Goal: Task Accomplishment & Management: Manage account settings

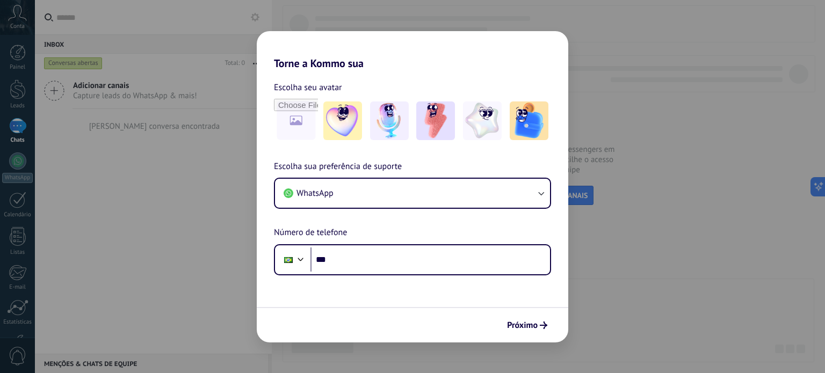
click at [620, 253] on div "Torne a Kommo sua Escolha seu avatar Escolha sua preferência de suporte WhatsAp…" at bounding box center [412, 186] width 825 height 373
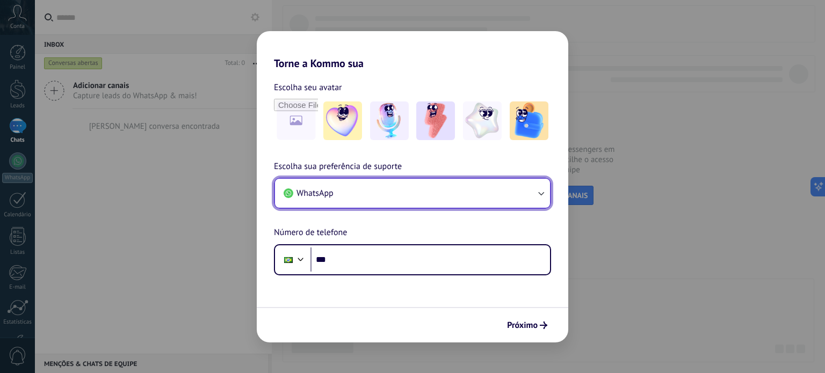
click at [357, 197] on button "WhatsApp" at bounding box center [412, 193] width 275 height 29
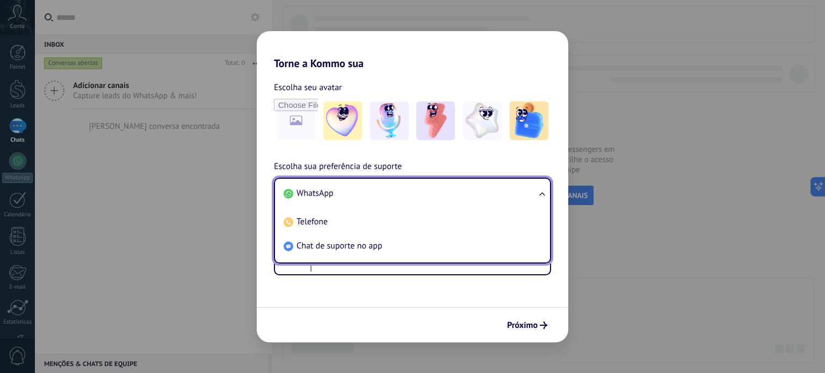
click at [357, 197] on li "WhatsApp" at bounding box center [410, 193] width 262 height 24
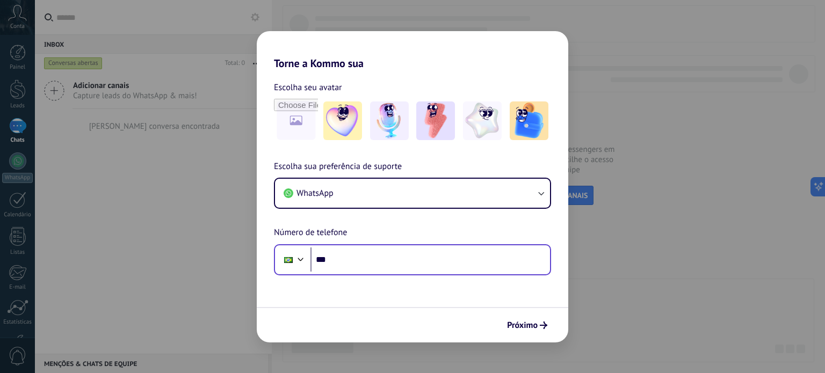
click at [301, 265] on div at bounding box center [292, 260] width 29 height 23
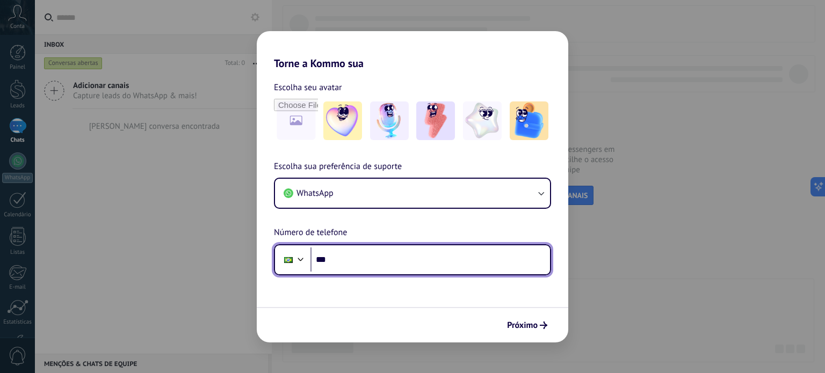
click at [297, 262] on div at bounding box center [300, 258] width 13 height 13
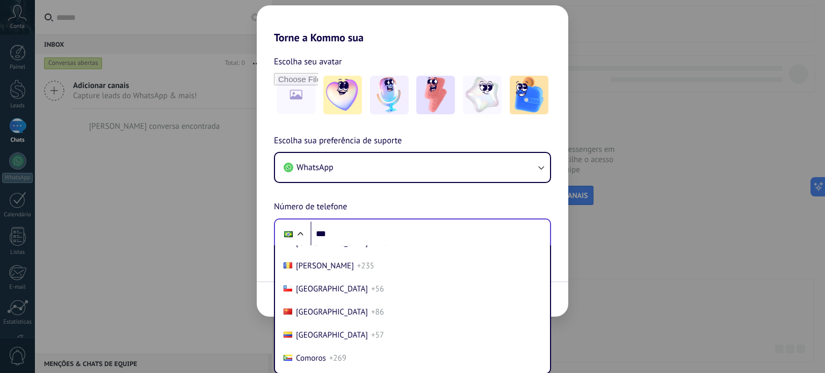
scroll to position [855, 0]
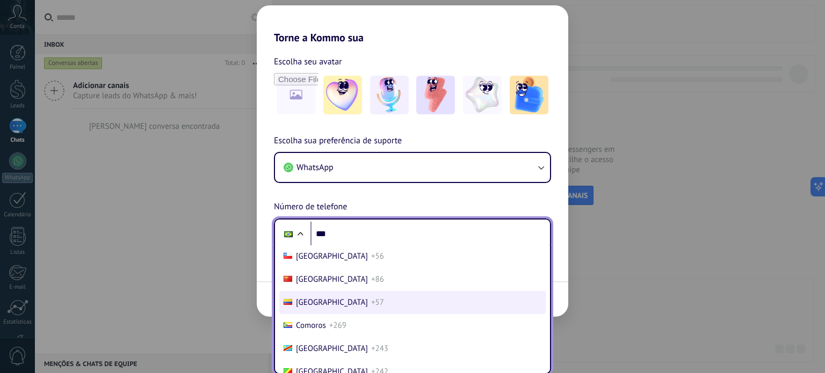
click at [329, 307] on li "Colombia +57" at bounding box center [412, 302] width 266 height 23
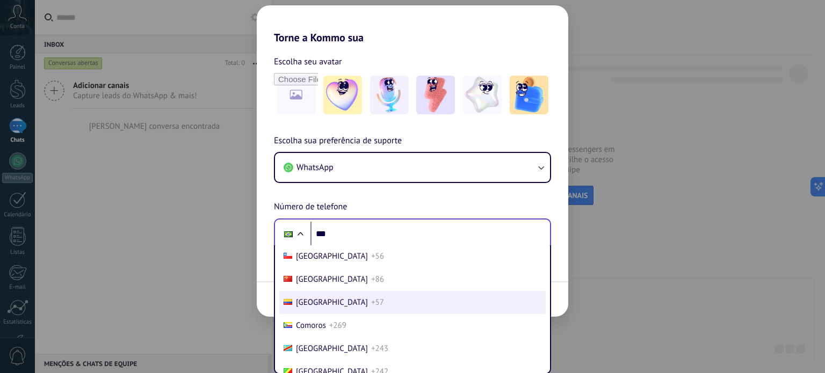
scroll to position [0, 0]
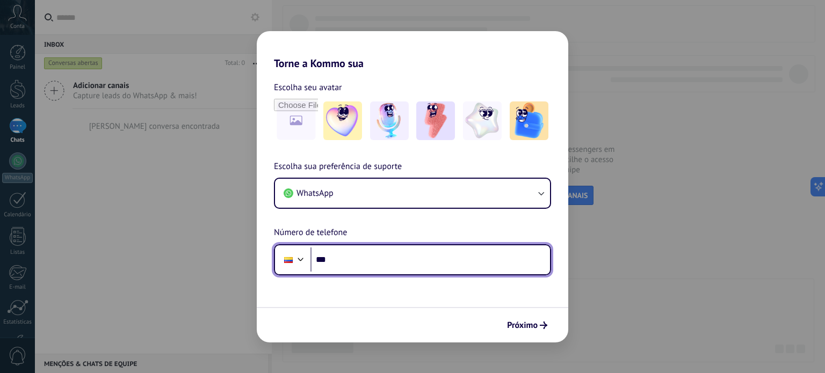
click at [348, 255] on input "***" at bounding box center [429, 260] width 239 height 25
type input "**********"
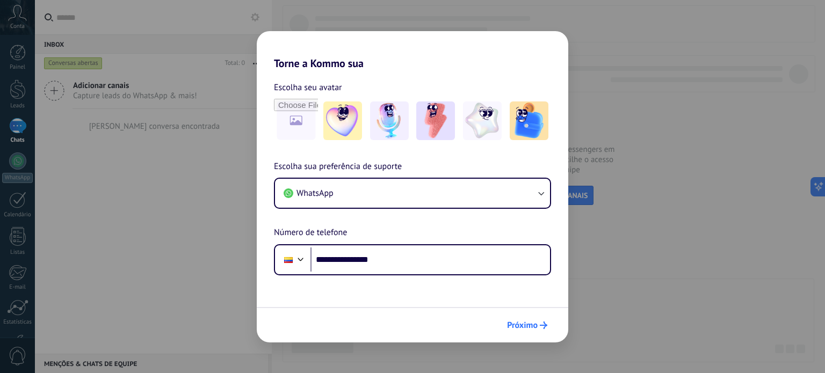
click at [542, 328] on icon "submit" at bounding box center [544, 326] width 8 height 8
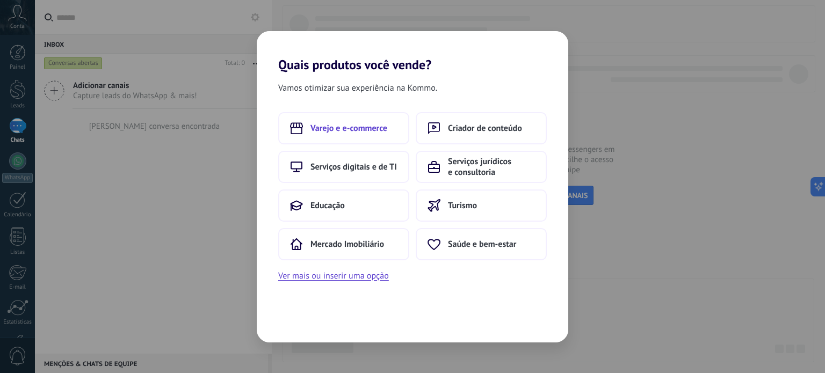
click at [369, 131] on span "Varejo e e-commerce" at bounding box center [348, 128] width 77 height 11
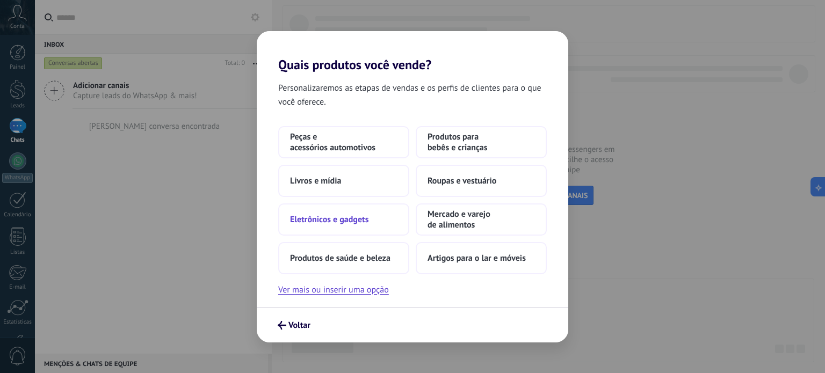
click at [355, 225] on button "Eletrônicos e gadgets" at bounding box center [343, 220] width 131 height 32
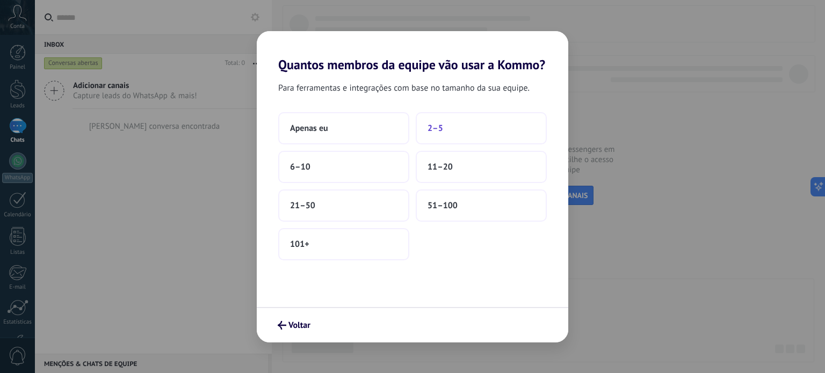
click at [468, 126] on button "2–5" at bounding box center [481, 128] width 131 height 32
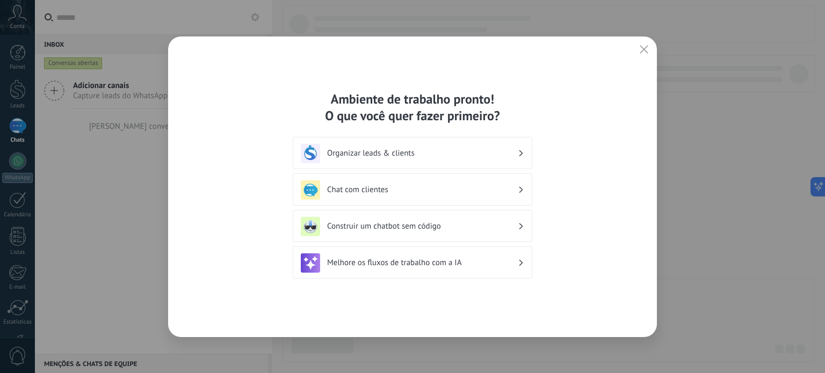
click at [644, 55] on button "button" at bounding box center [644, 49] width 14 height 15
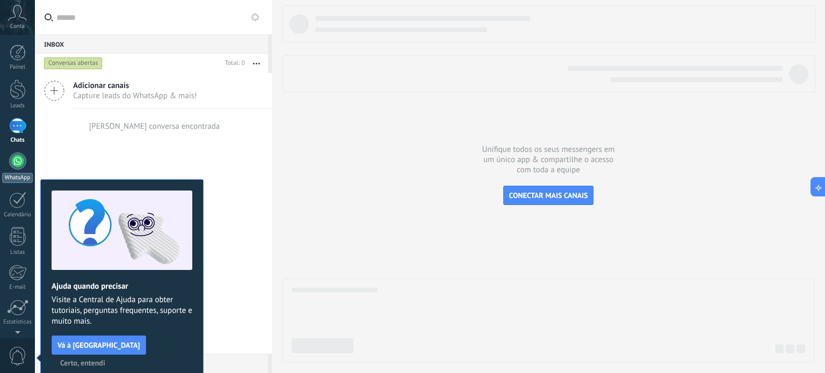
click at [20, 160] on div at bounding box center [17, 160] width 17 height 17
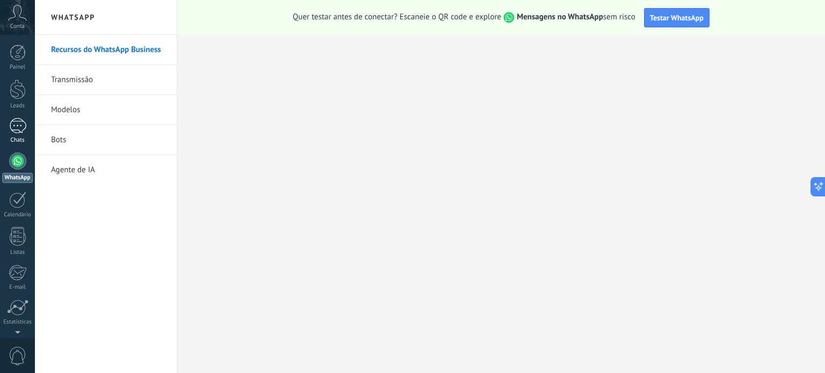
click at [20, 122] on div at bounding box center [17, 126] width 17 height 16
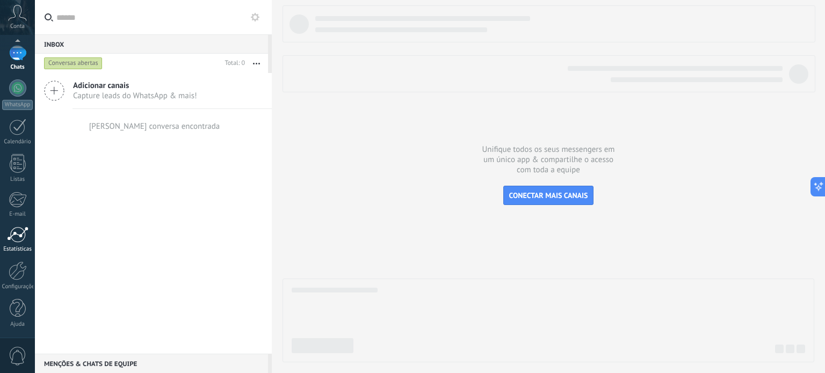
scroll to position [72, 0]
click at [20, 272] on div at bounding box center [18, 271] width 18 height 19
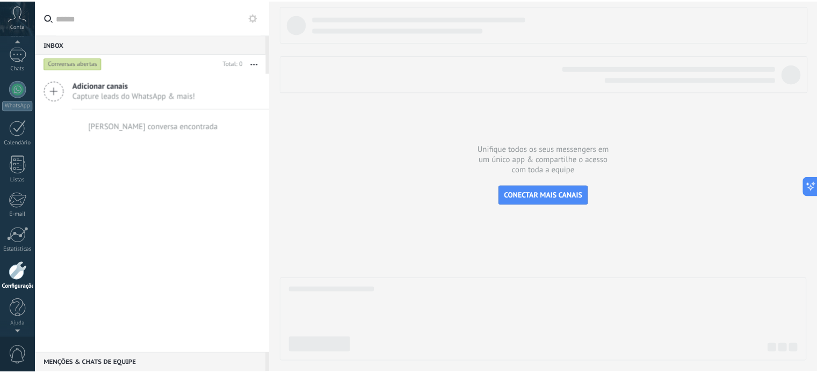
scroll to position [73, 0]
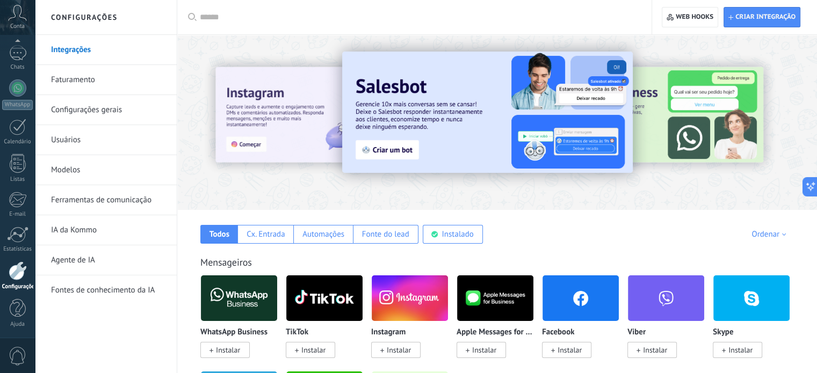
click at [15, 19] on icon at bounding box center [17, 13] width 19 height 16
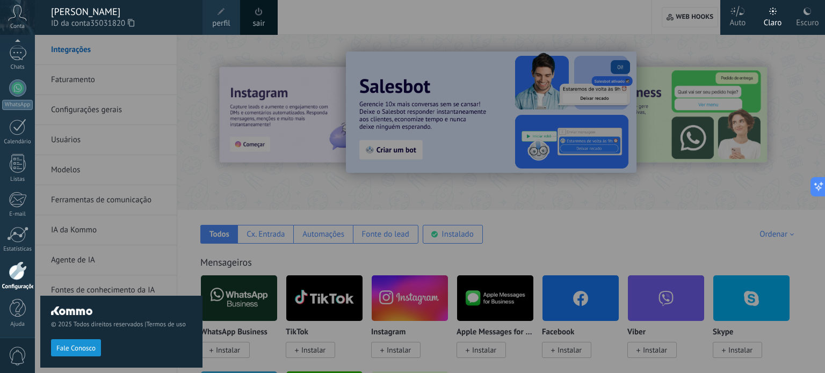
click at [15, 19] on icon at bounding box center [17, 13] width 19 height 16
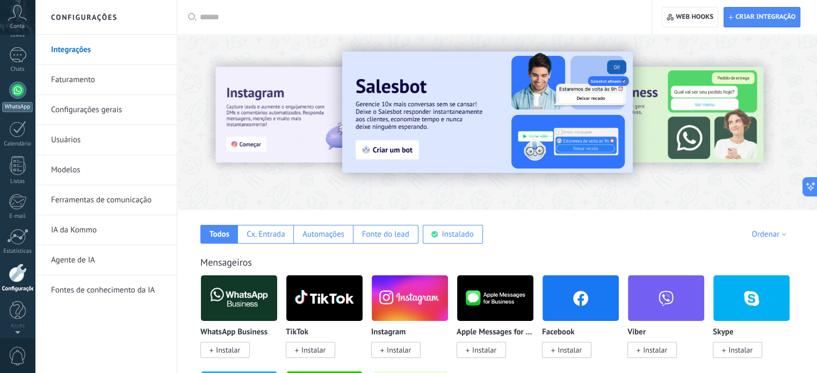
scroll to position [0, 0]
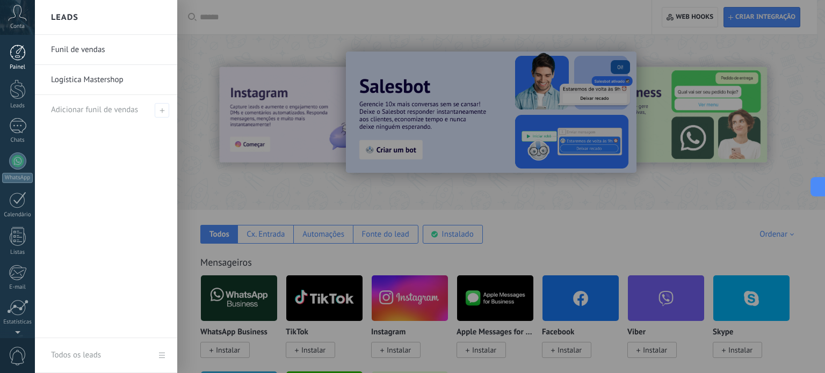
click at [21, 64] on div "Painel" at bounding box center [17, 67] width 31 height 7
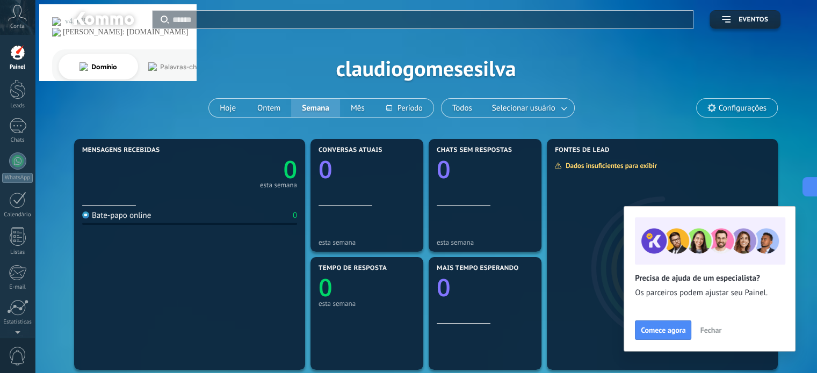
click at [714, 330] on span "Fechar" at bounding box center [710, 330] width 21 height 8
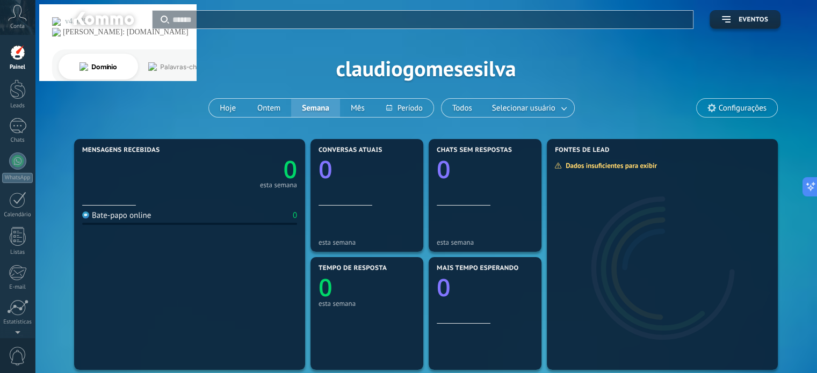
click at [15, 13] on icon at bounding box center [17, 13] width 19 height 16
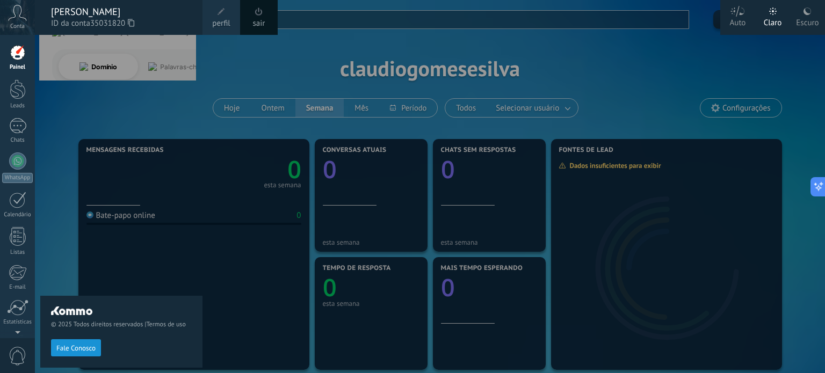
click at [15, 13] on icon at bounding box center [17, 13] width 19 height 16
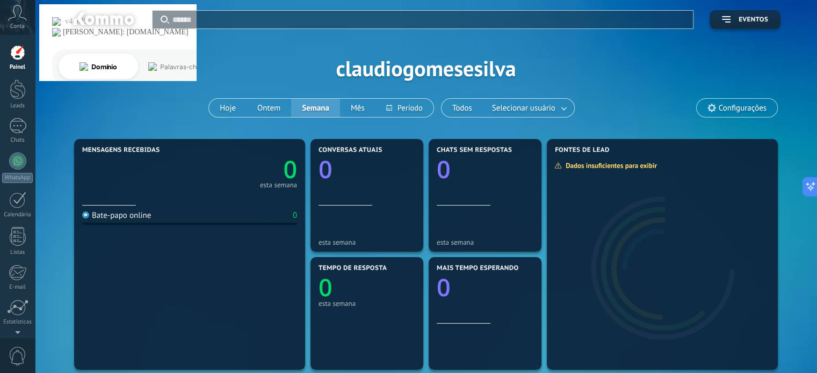
click at [754, 109] on span "Configurações" at bounding box center [742, 108] width 48 height 9
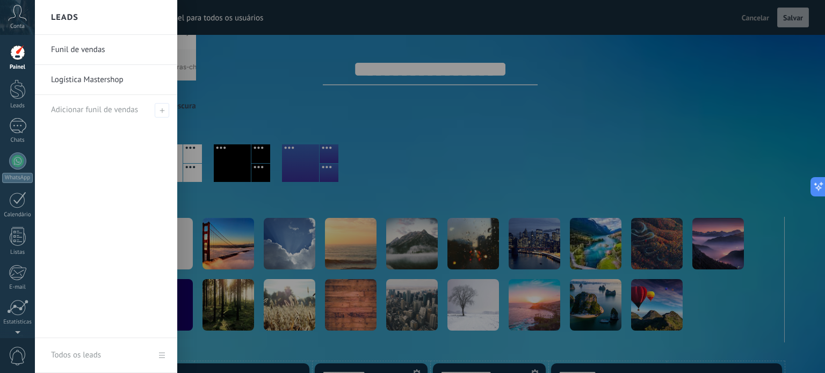
click at [83, 81] on link "Logística Mastershop" at bounding box center [108, 80] width 115 height 30
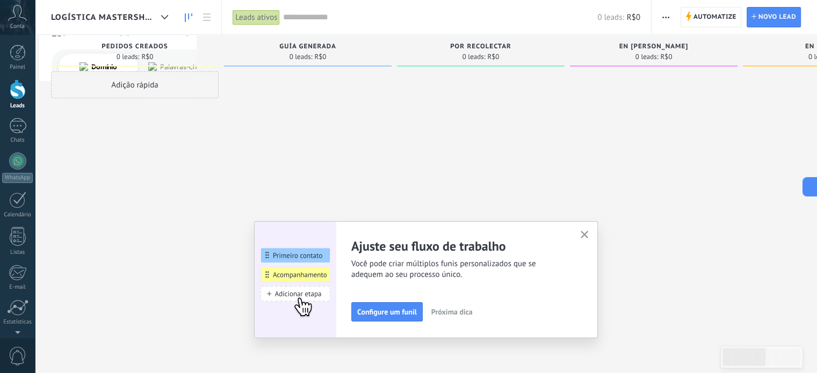
click at [587, 237] on icon "button" at bounding box center [584, 235] width 8 height 8
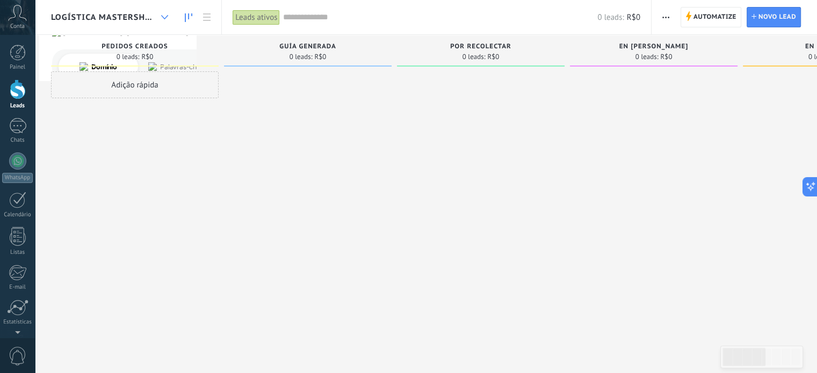
click at [163, 15] on icon at bounding box center [164, 17] width 7 height 4
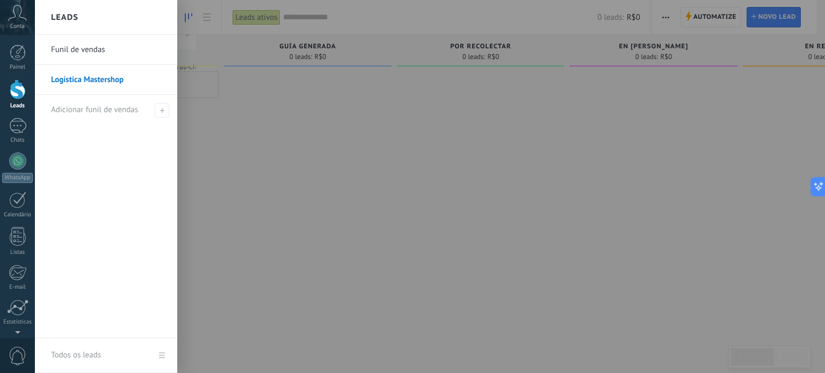
click at [91, 49] on link "Funil de vendas" at bounding box center [108, 50] width 115 height 30
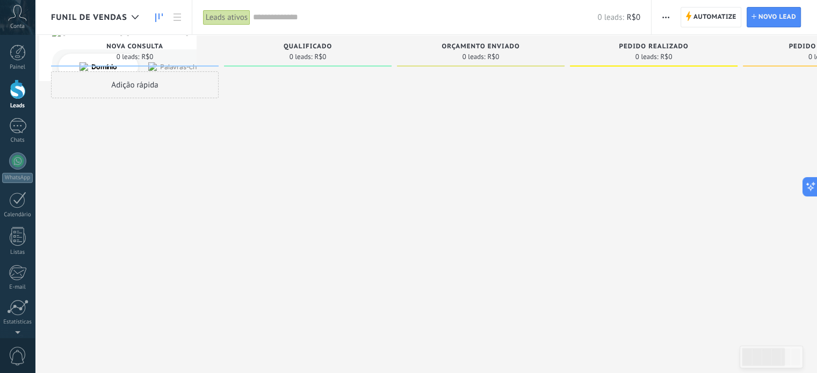
click at [124, 17] on span "Funil de vendas" at bounding box center [89, 17] width 76 height 10
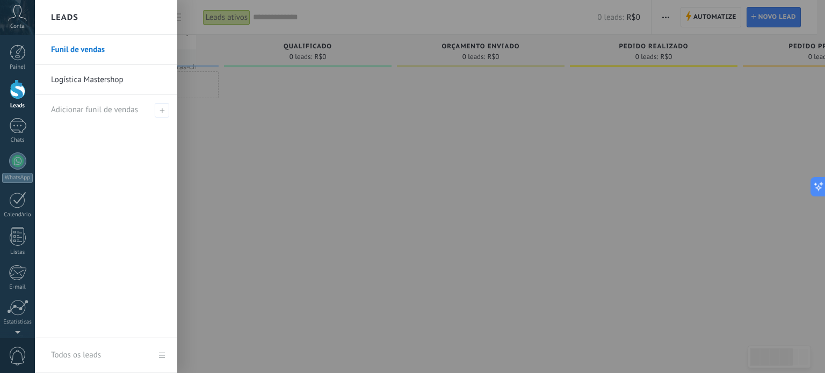
click at [103, 83] on link "Logística Mastershop" at bounding box center [108, 80] width 115 height 30
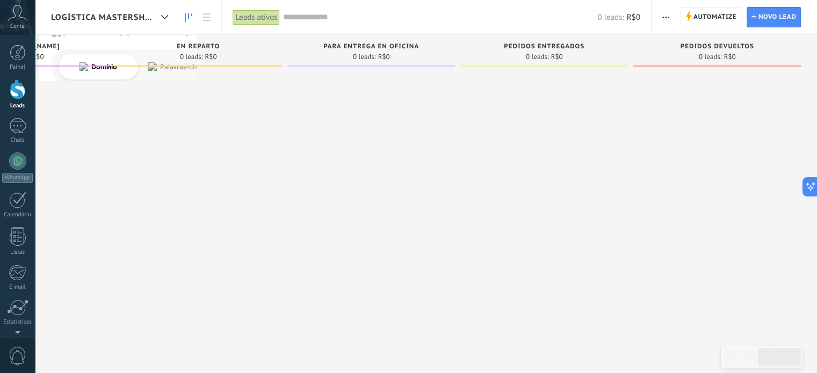
scroll to position [0, 617]
click at [664, 20] on span "button" at bounding box center [665, 17] width 7 height 20
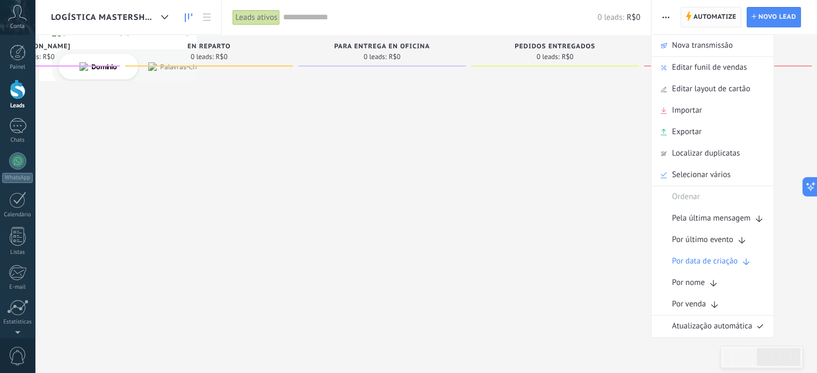
click at [713, 17] on span "Automatize" at bounding box center [714, 17] width 43 height 19
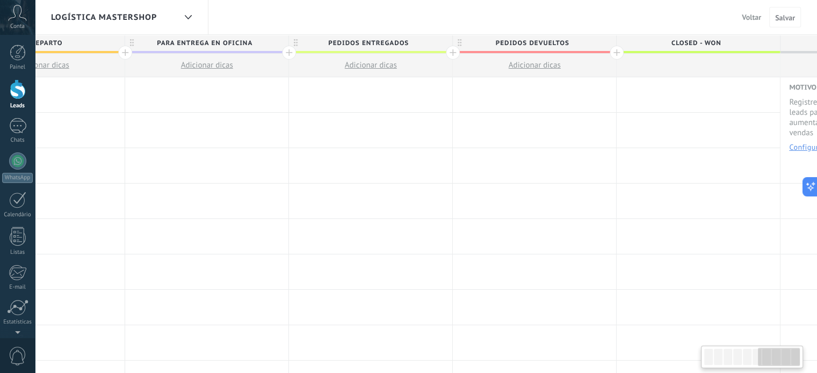
scroll to position [0, 1028]
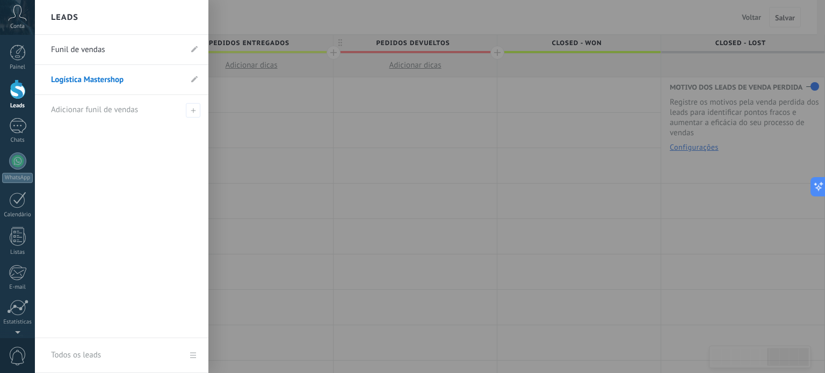
click at [90, 74] on link "Logística Mastershop" at bounding box center [116, 80] width 130 height 30
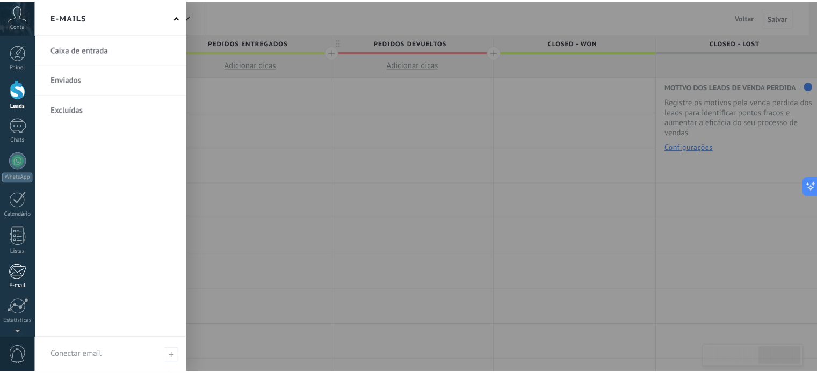
scroll to position [73, 0]
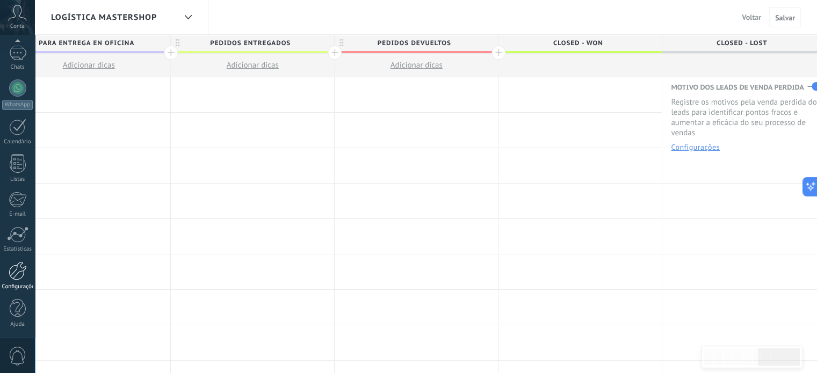
click at [18, 271] on div at bounding box center [18, 270] width 18 height 19
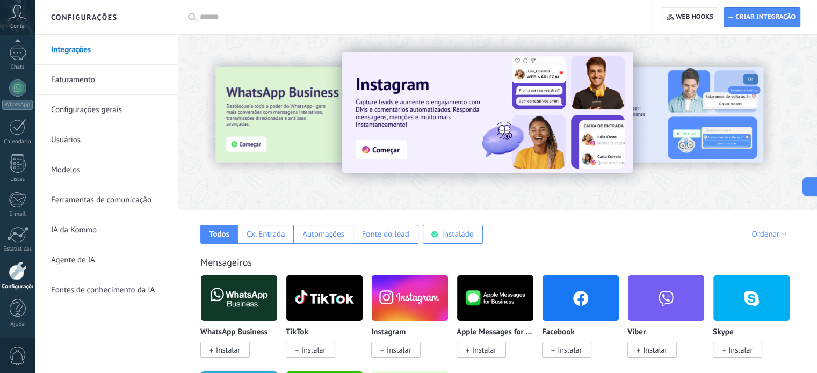
click at [74, 49] on link "Integrações" at bounding box center [108, 50] width 115 height 30
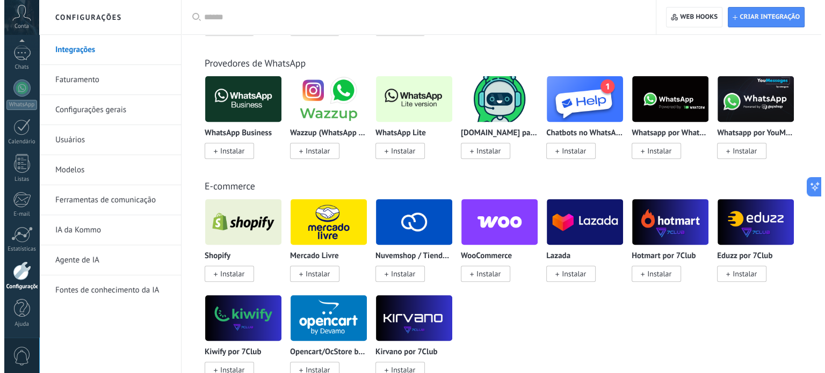
scroll to position [419, 0]
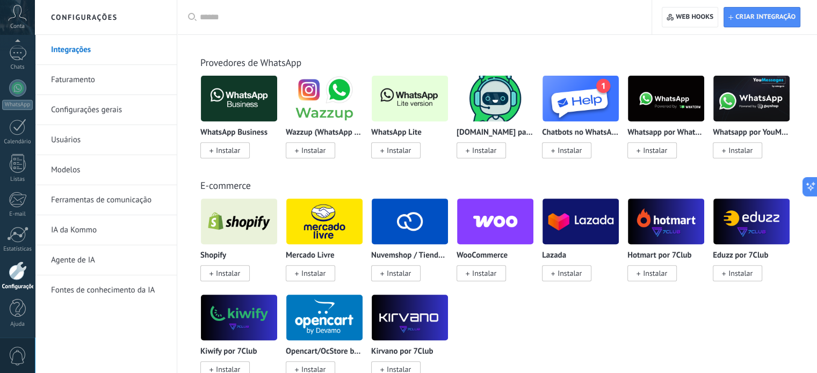
click at [224, 275] on span "Instalar" at bounding box center [228, 273] width 24 height 10
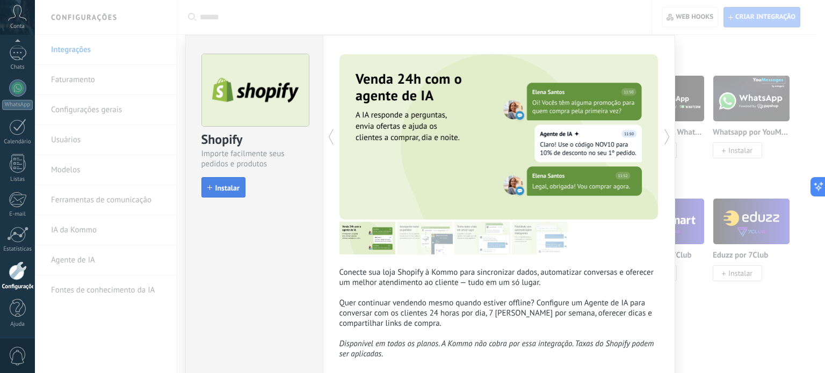
click at [223, 184] on span "Instalar" at bounding box center [227, 188] width 24 height 8
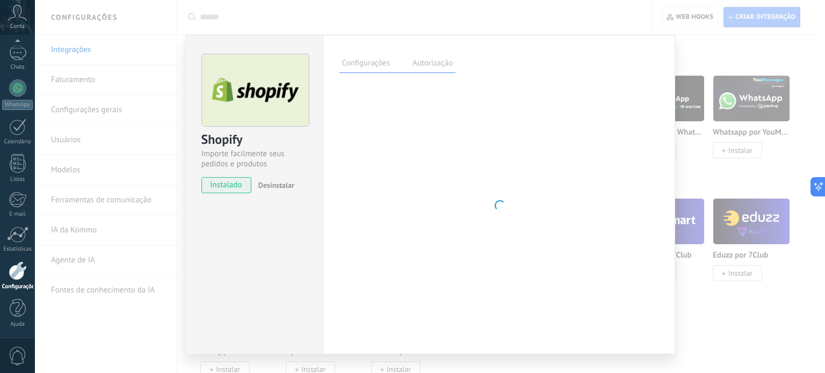
click at [223, 184] on span "instalado" at bounding box center [226, 185] width 49 height 16
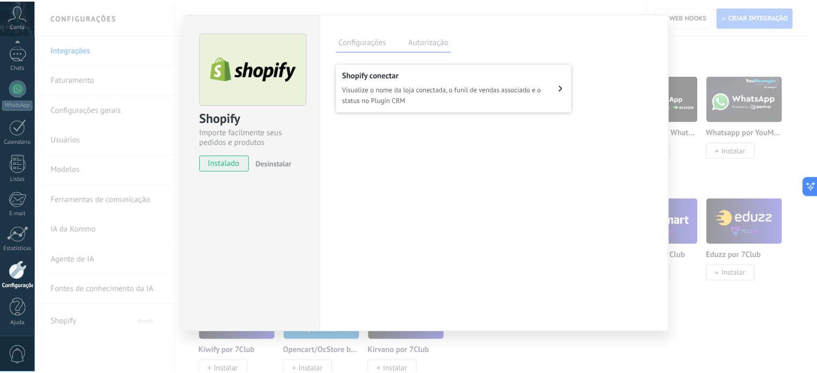
scroll to position [0, 0]
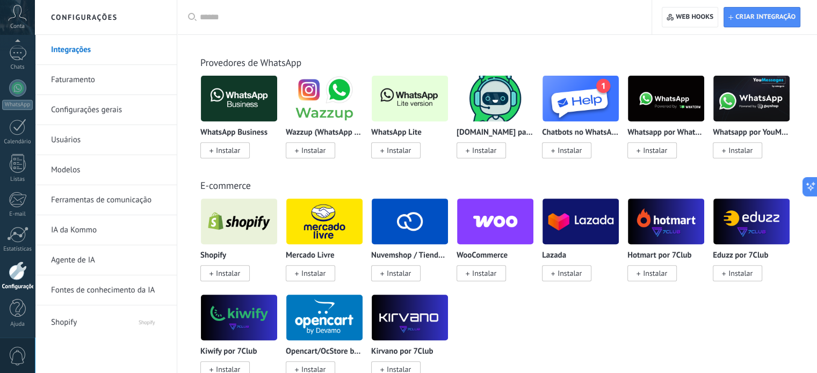
click at [77, 75] on link "Faturamento" at bounding box center [108, 80] width 115 height 30
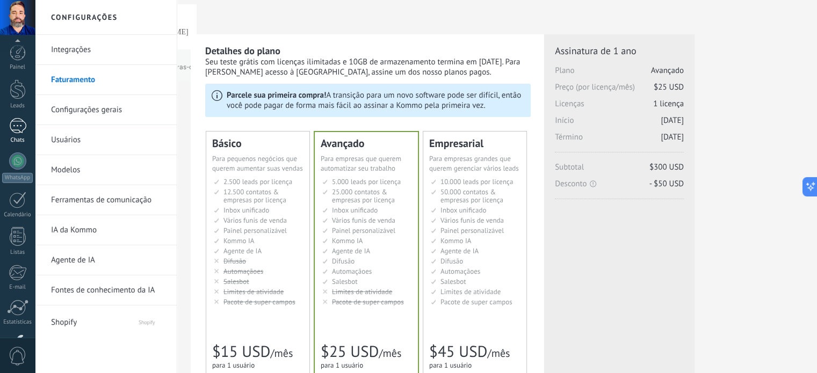
click at [16, 56] on div "Painel Leads Chats WhatsApp Clientes" at bounding box center [17, 228] width 35 height 367
click at [17, 53] on div at bounding box center [18, 53] width 16 height 16
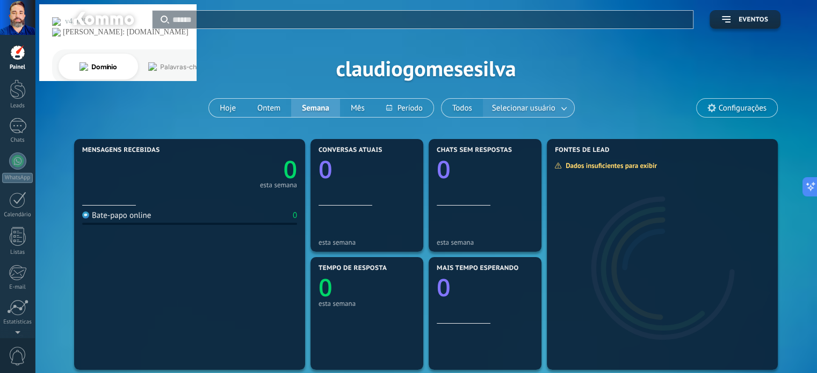
click at [543, 103] on span "Selecionar usuário" at bounding box center [524, 108] width 68 height 14
click at [566, 108] on link at bounding box center [564, 108] width 19 height 18
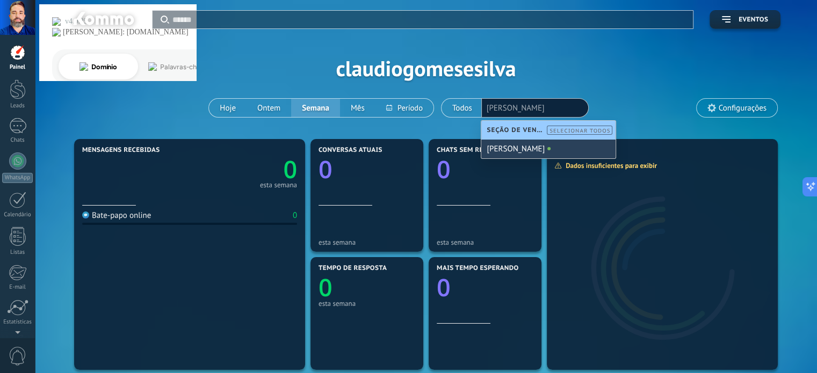
click at [534, 150] on div "[PERSON_NAME]" at bounding box center [548, 149] width 134 height 19
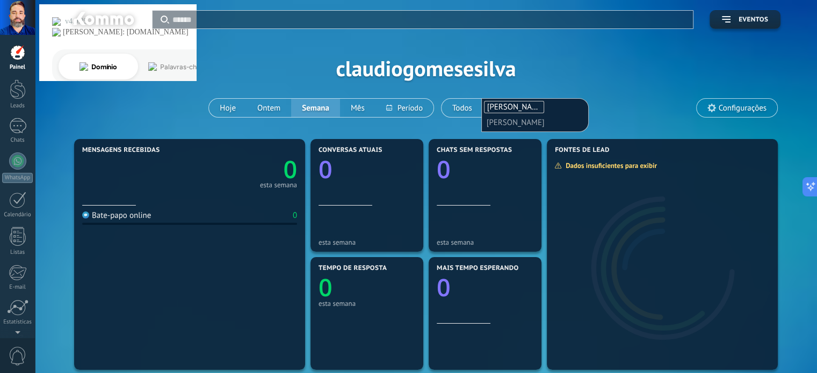
click at [559, 62] on div "Aplicar Eventos claudiogomesesilva Hoje Ontem Semana Mês Todos Selecionar usuár…" at bounding box center [426, 68] width 750 height 136
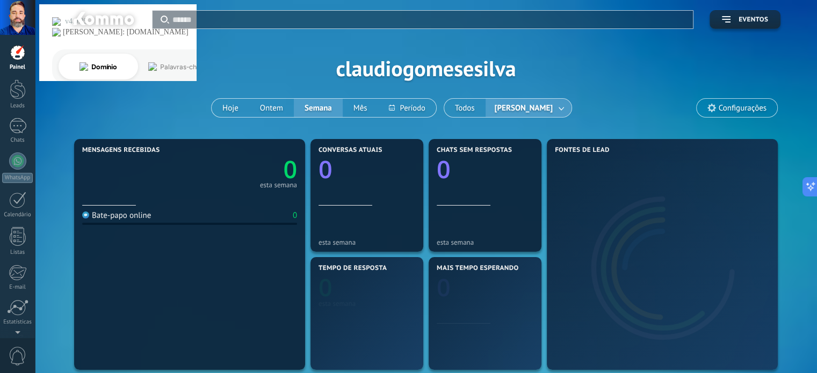
click at [762, 105] on span "Configurações" at bounding box center [742, 108] width 48 height 9
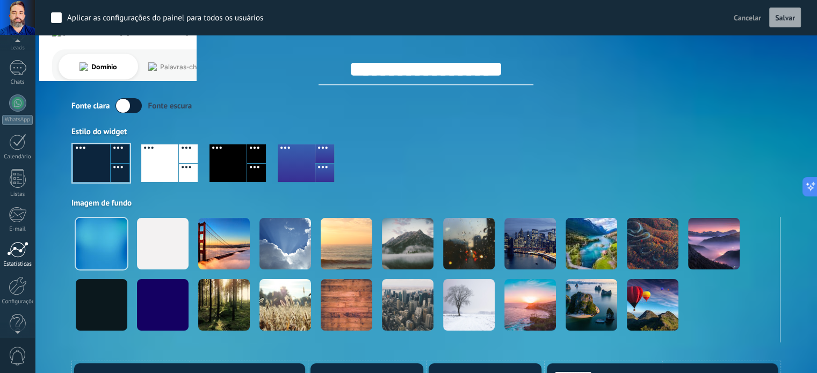
scroll to position [73, 0]
click at [18, 246] on div "Estatísticas" at bounding box center [17, 249] width 31 height 7
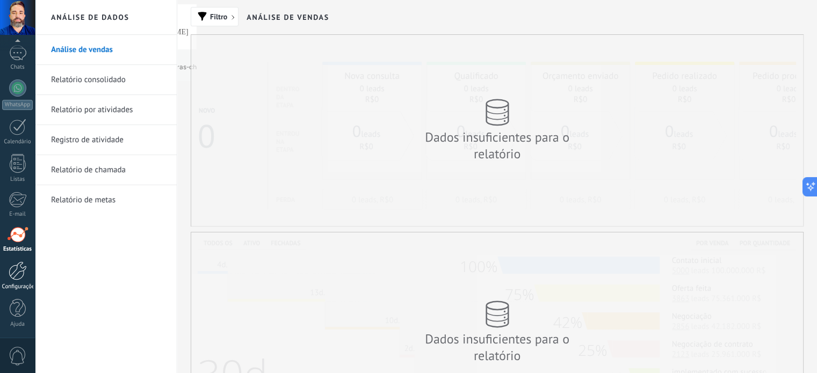
click at [18, 277] on div at bounding box center [18, 270] width 18 height 19
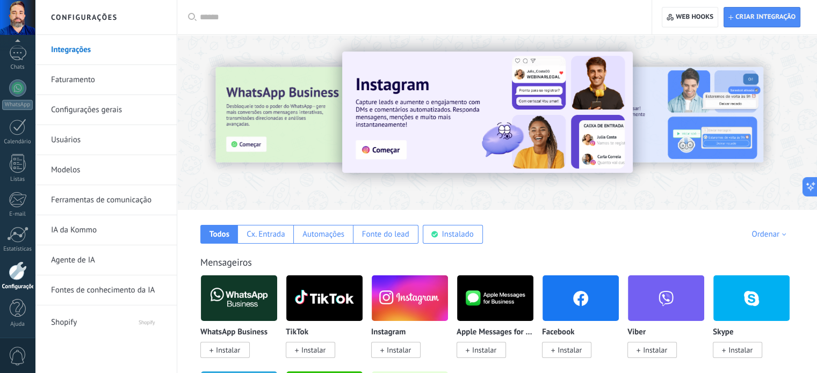
click at [110, 116] on link "Configurações gerais" at bounding box center [108, 110] width 115 height 30
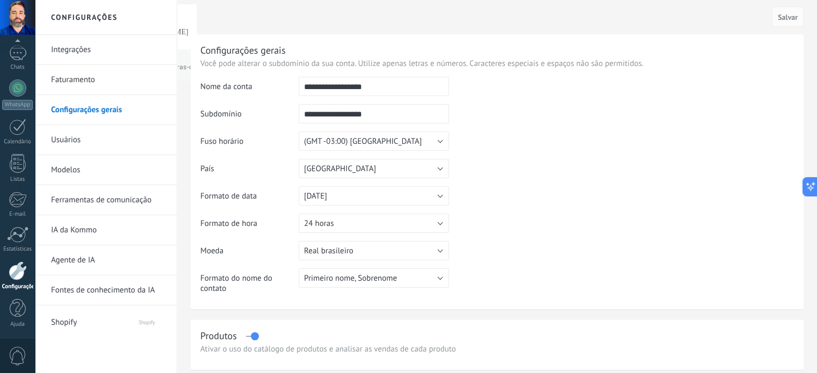
click at [110, 206] on link "Ferramentas de comunicação" at bounding box center [108, 200] width 115 height 30
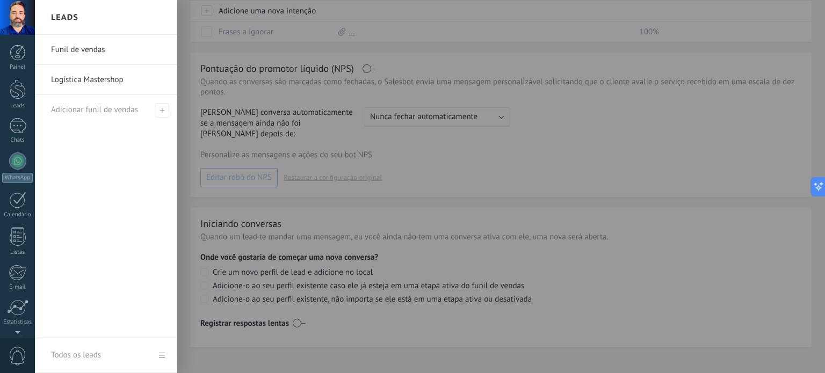
click at [89, 78] on link "Logística Mastershop" at bounding box center [108, 80] width 115 height 30
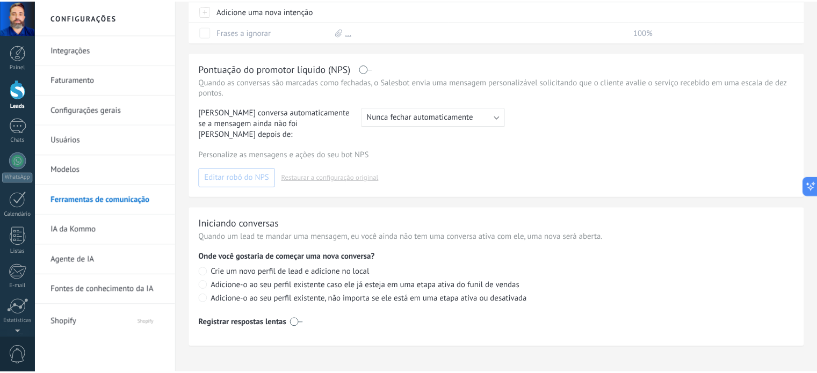
scroll to position [197, 0]
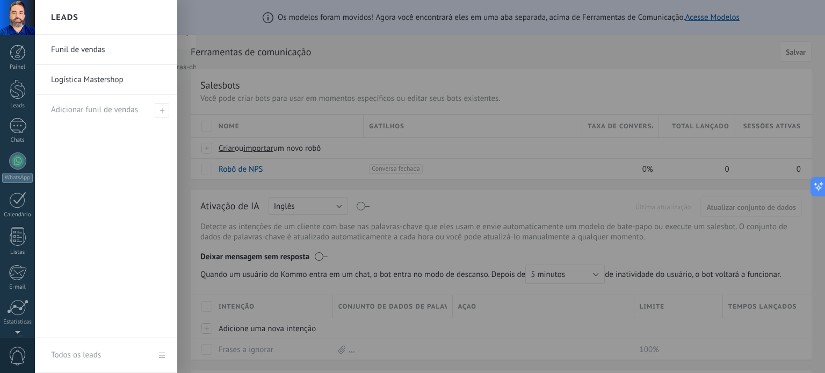
click at [77, 80] on link "Logística Mastershop" at bounding box center [108, 80] width 115 height 30
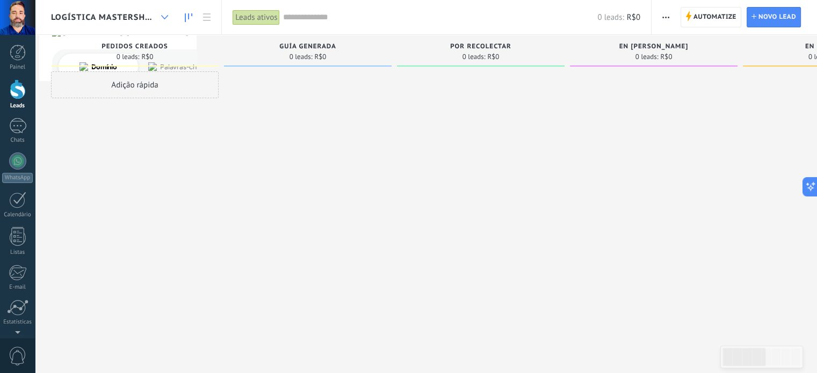
click at [164, 14] on div at bounding box center [165, 17] width 18 height 21
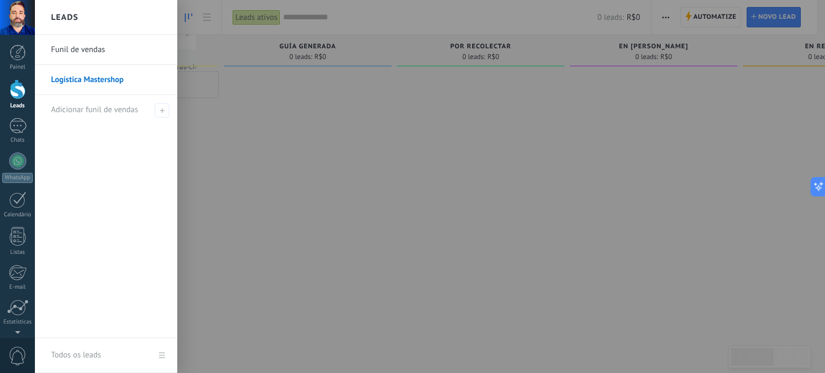
click at [201, 17] on div at bounding box center [447, 186] width 825 height 373
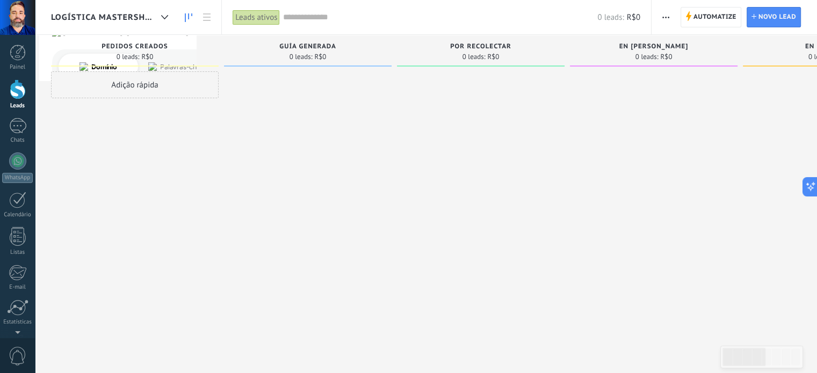
click at [664, 18] on span "button" at bounding box center [665, 17] width 7 height 20
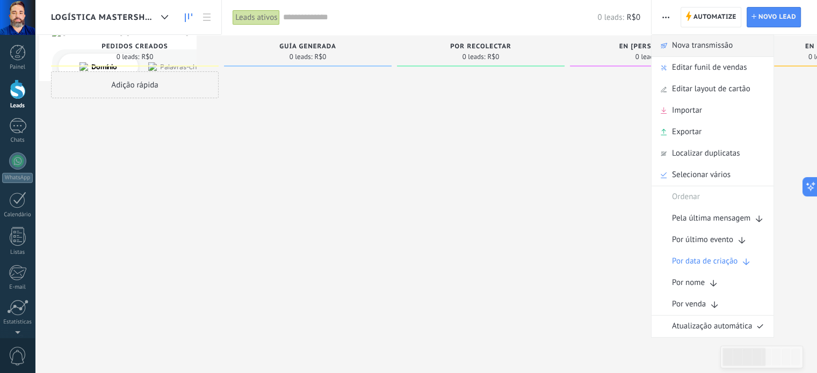
click at [681, 43] on span "Nova transmissão" at bounding box center [702, 45] width 61 height 21
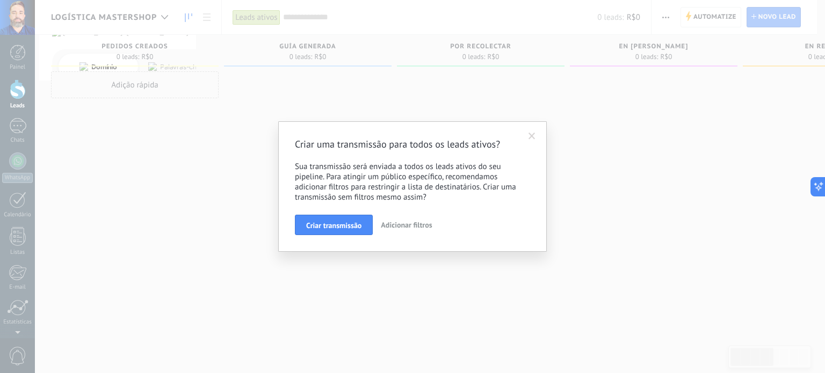
click at [533, 137] on span at bounding box center [531, 137] width 7 height 8
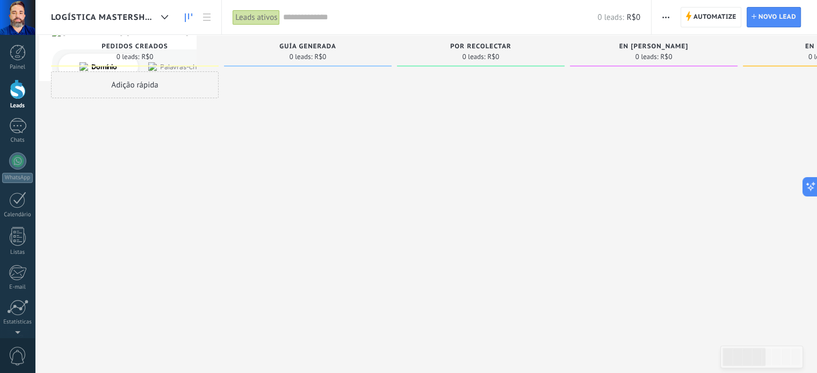
click at [663, 14] on span "button" at bounding box center [665, 17] width 7 height 20
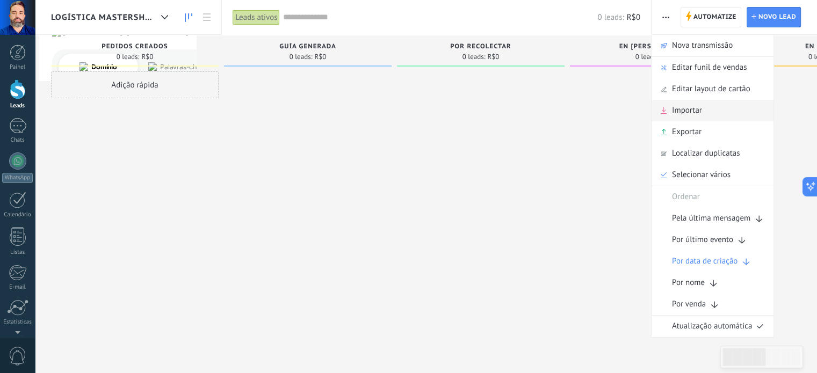
click at [674, 114] on span "Importar" at bounding box center [687, 110] width 30 height 21
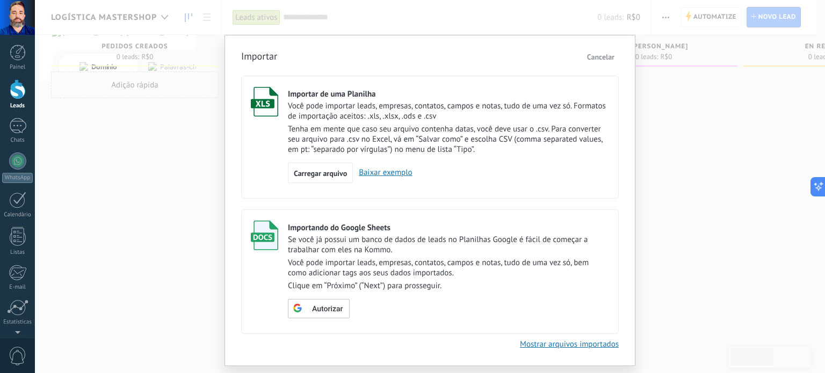
click at [597, 53] on span "Cancelar" at bounding box center [600, 57] width 27 height 10
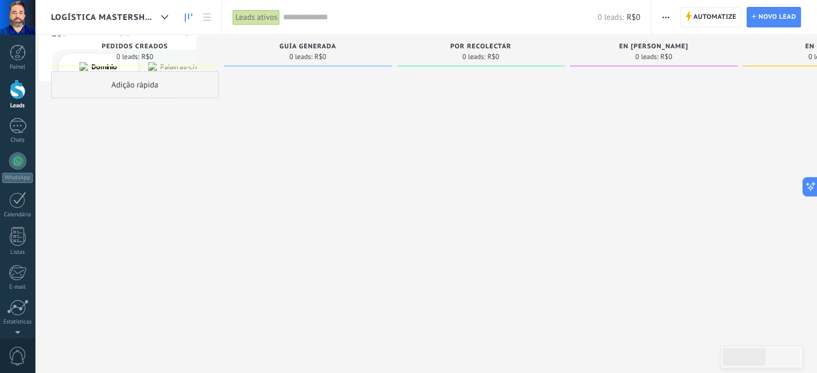
click at [253, 16] on div "Leads ativos" at bounding box center [255, 18] width 47 height 16
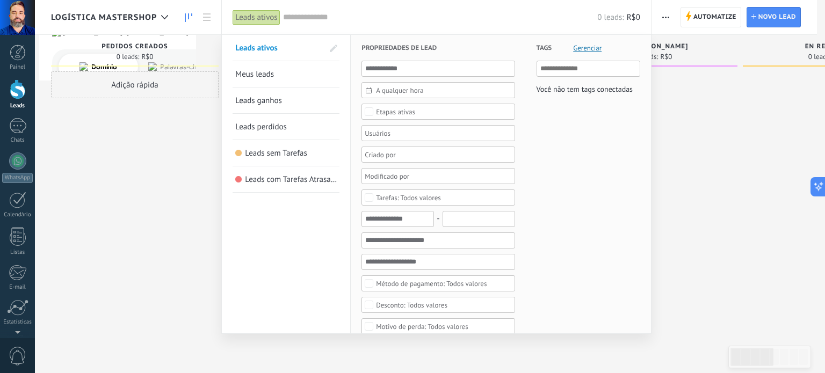
click at [253, 16] on div "Leads ativos" at bounding box center [255, 18] width 47 height 16
click at [163, 146] on div at bounding box center [412, 186] width 825 height 373
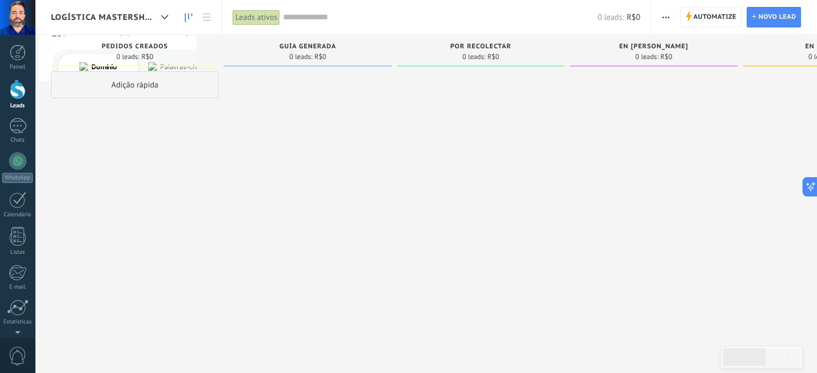
click at [152, 88] on div "Adição rápida" at bounding box center [135, 84] width 168 height 27
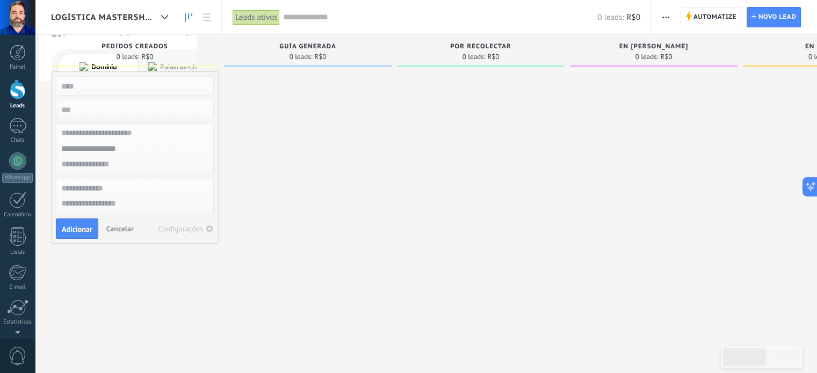
click at [118, 227] on span "Cancelar" at bounding box center [119, 229] width 27 height 10
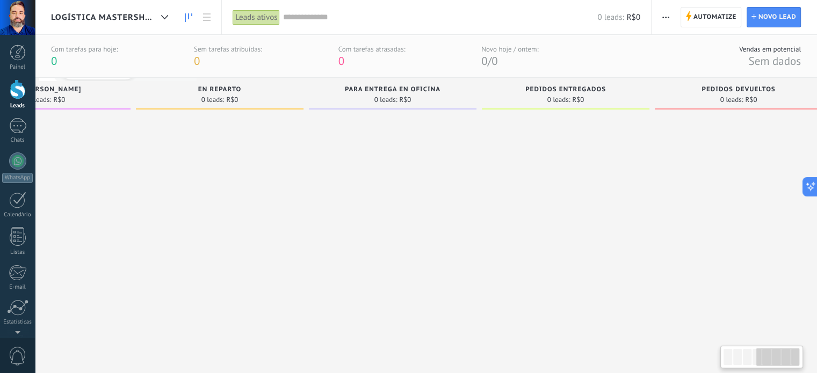
scroll to position [0, 606]
click at [773, 51] on div "Vendas em potencial" at bounding box center [770, 49] width 62 height 9
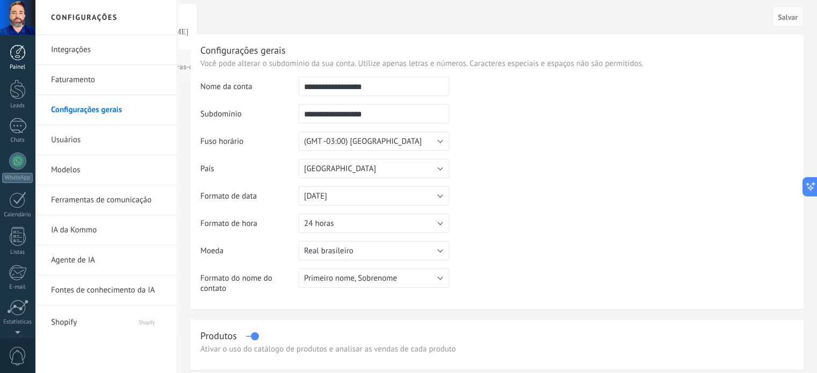
click at [18, 59] on div at bounding box center [18, 53] width 16 height 16
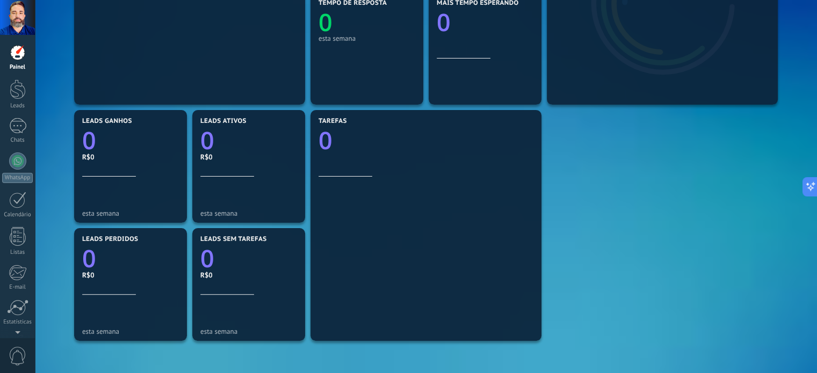
click at [193, 55] on div "Bate-papo online 0" at bounding box center [189, 18] width 215 height 157
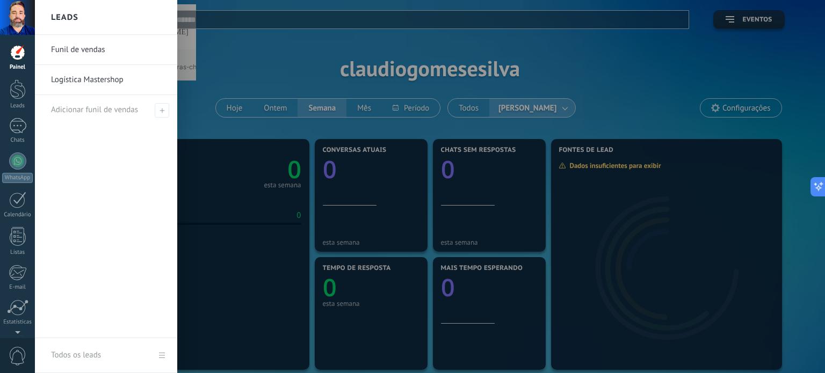
click at [81, 51] on link "Funil de vendas" at bounding box center [108, 50] width 115 height 30
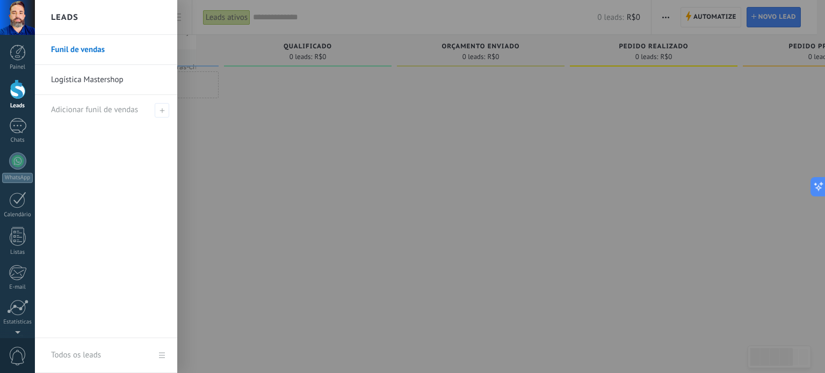
click at [93, 81] on link "Logística Mastershop" at bounding box center [108, 80] width 115 height 30
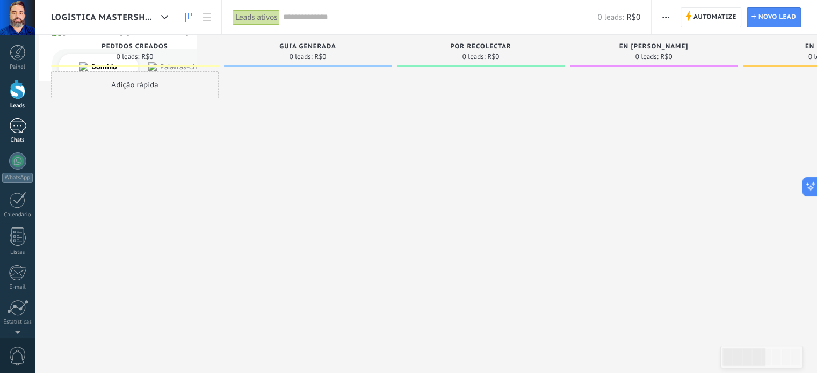
click at [15, 132] on div at bounding box center [17, 126] width 17 height 16
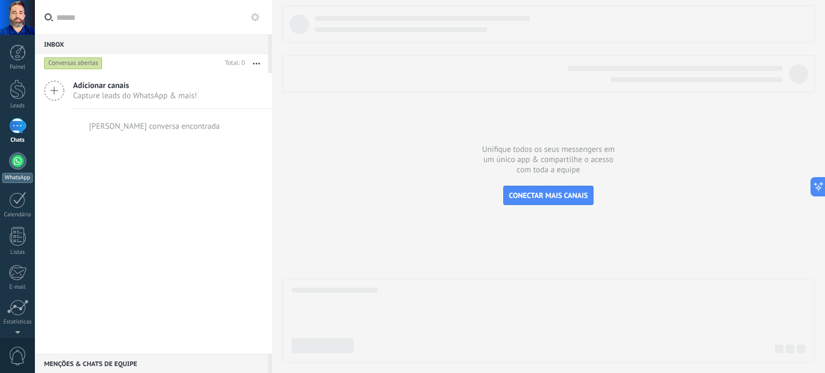
click at [23, 165] on div at bounding box center [17, 160] width 17 height 17
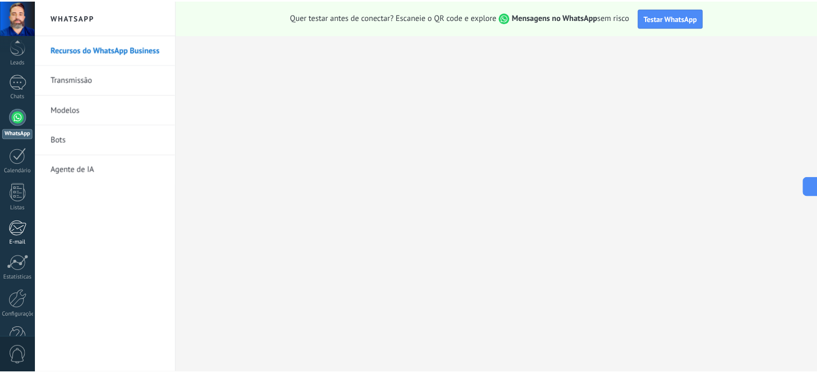
scroll to position [73, 0]
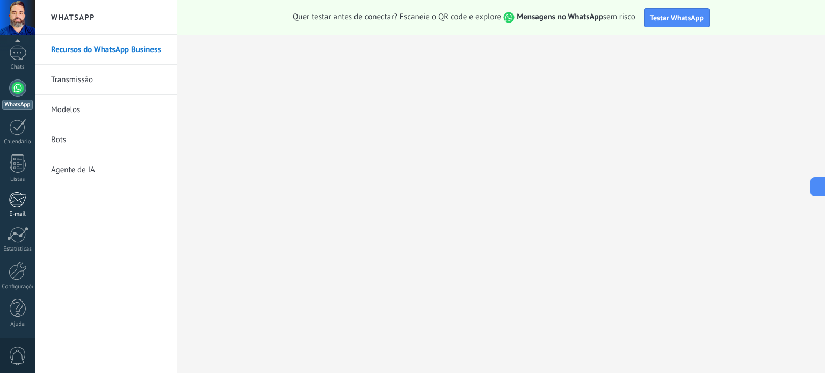
click at [19, 274] on div at bounding box center [18, 270] width 18 height 19
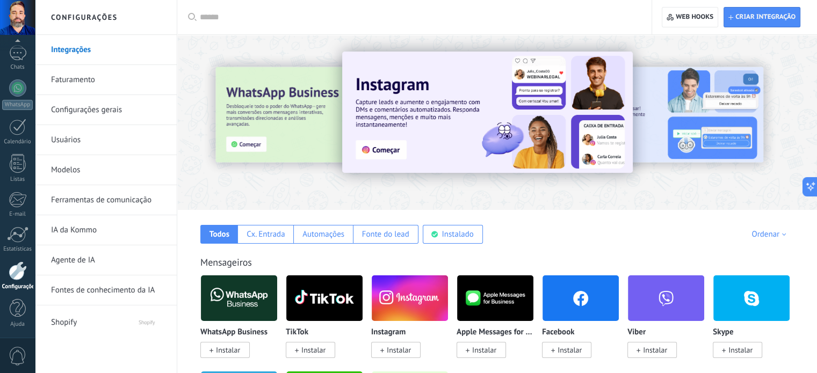
click at [75, 47] on link "Integrações" at bounding box center [108, 50] width 115 height 30
click at [76, 115] on link "Configurações gerais" at bounding box center [108, 110] width 115 height 30
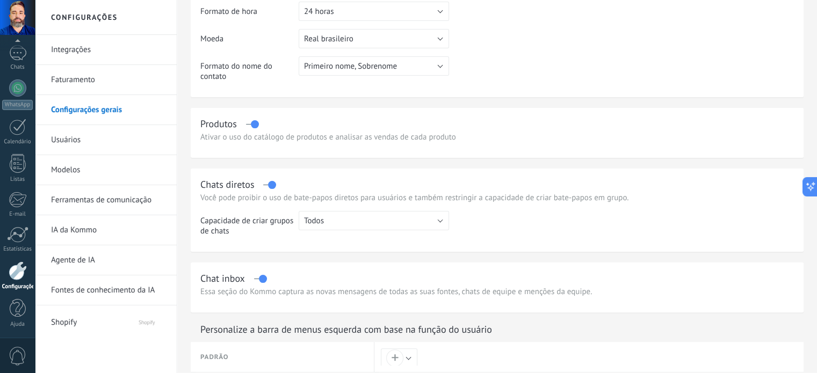
scroll to position [213, 0]
click at [85, 322] on span "Shopify" at bounding box center [84, 321] width 66 height 26
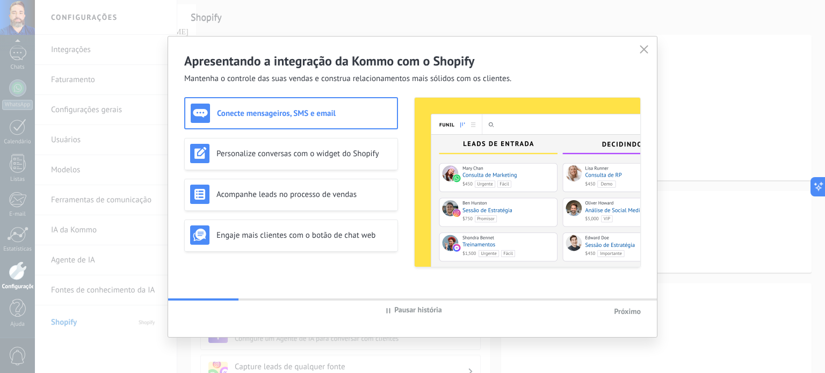
click at [643, 48] on icon at bounding box center [644, 49] width 9 height 9
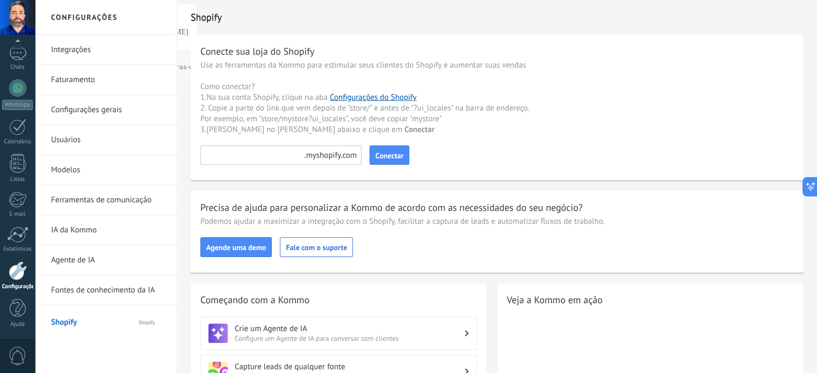
click at [90, 54] on link "Integrações" at bounding box center [108, 50] width 115 height 30
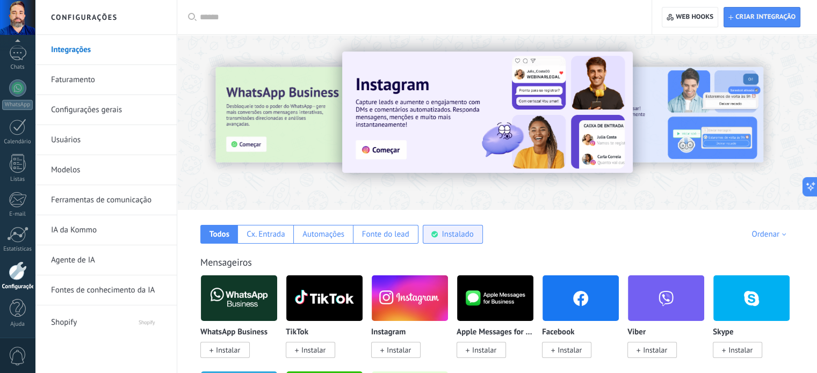
click at [452, 235] on div "Instalado" at bounding box center [457, 234] width 32 height 10
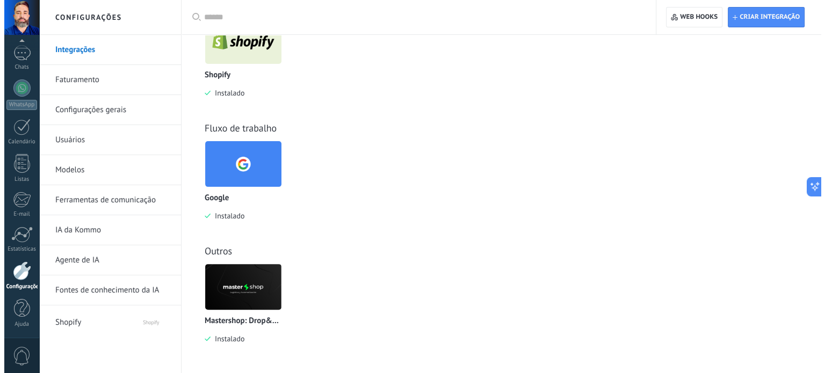
scroll to position [258, 0]
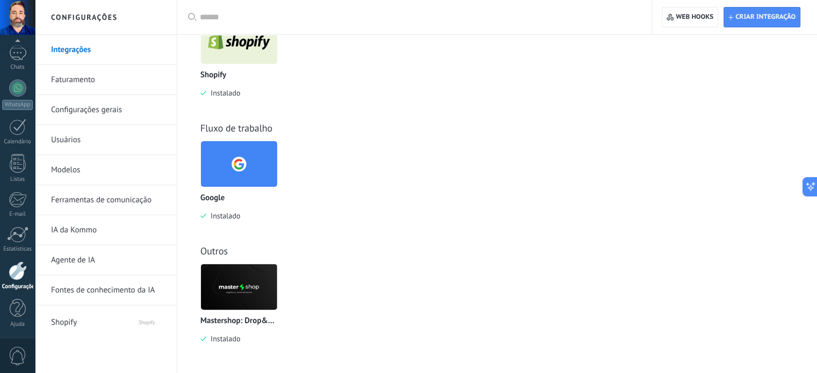
click at [240, 283] on img at bounding box center [239, 287] width 76 height 52
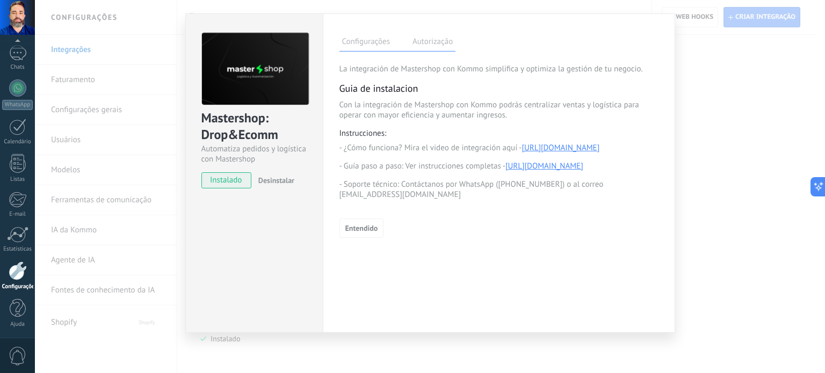
scroll to position [0, 0]
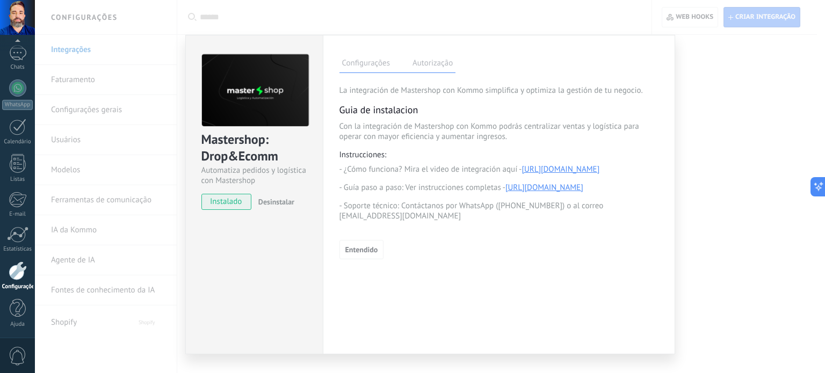
click at [434, 70] on label "Autorização" at bounding box center [433, 65] width 46 height 16
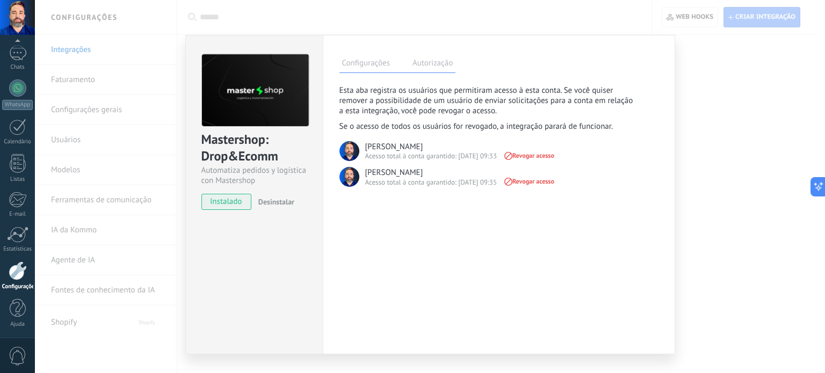
click at [15, 272] on div at bounding box center [18, 270] width 18 height 19
click at [11, 56] on div at bounding box center [18, 53] width 16 height 16
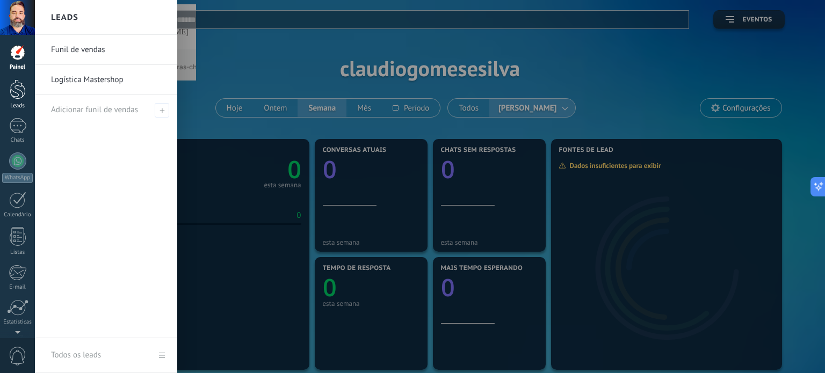
click at [16, 98] on div at bounding box center [18, 89] width 16 height 20
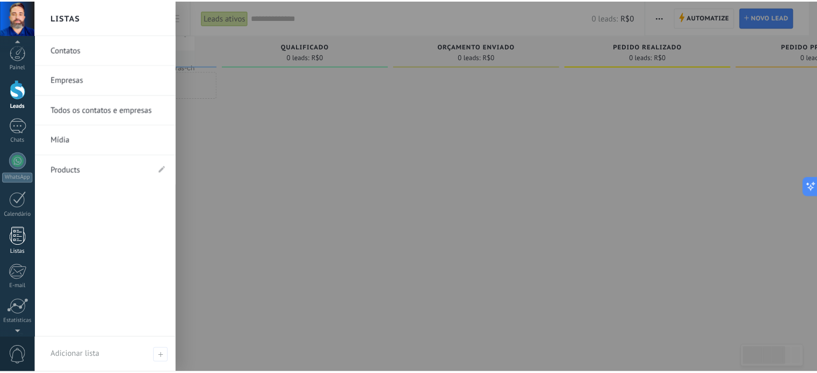
scroll to position [73, 0]
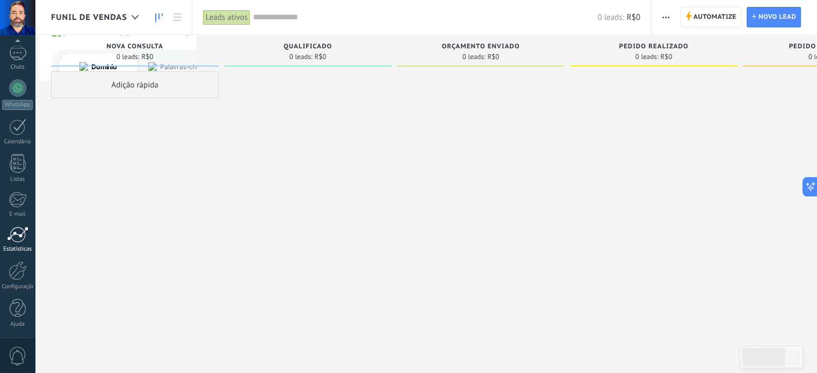
click at [19, 240] on div at bounding box center [17, 235] width 21 height 16
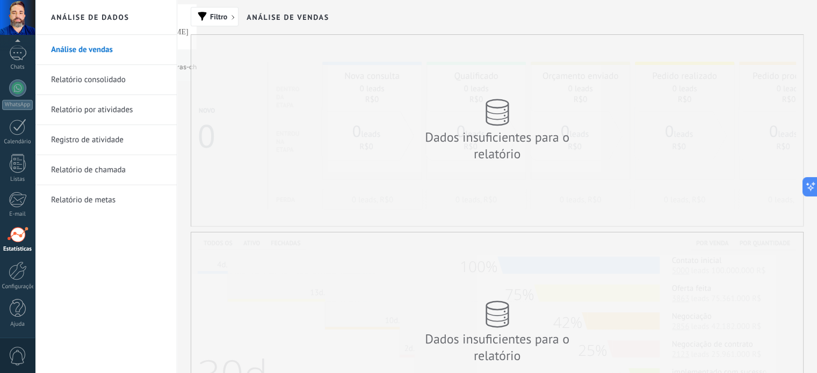
click at [128, 185] on link "Relatório de metas" at bounding box center [108, 200] width 115 height 30
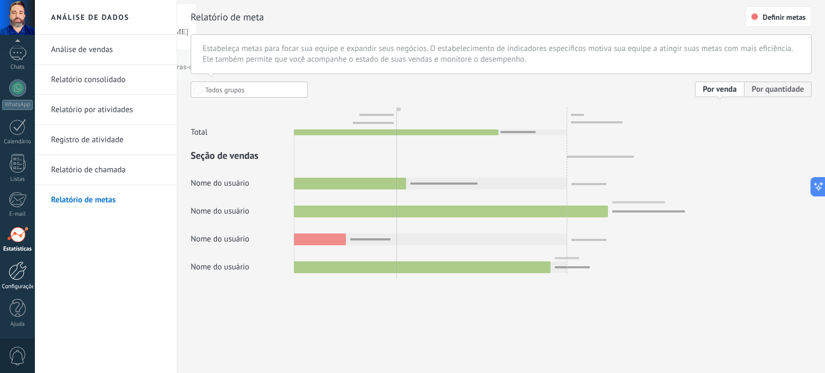
click at [20, 279] on div at bounding box center [18, 270] width 18 height 19
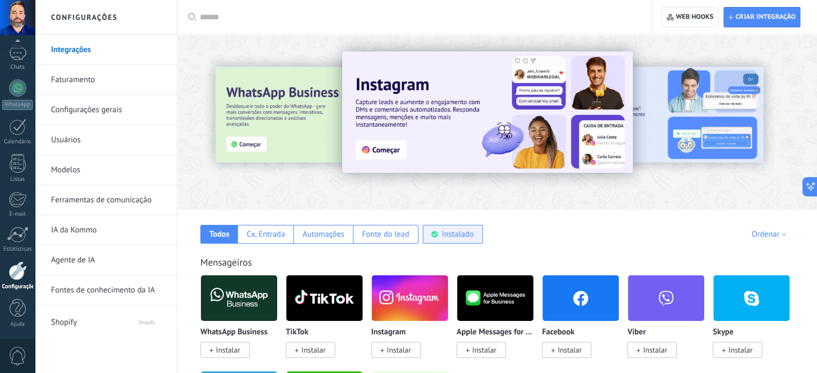
click at [451, 234] on div "Instalado" at bounding box center [457, 234] width 32 height 10
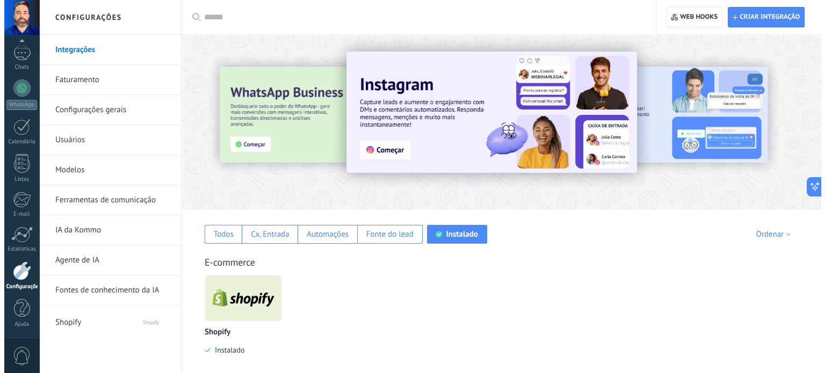
scroll to position [107, 0]
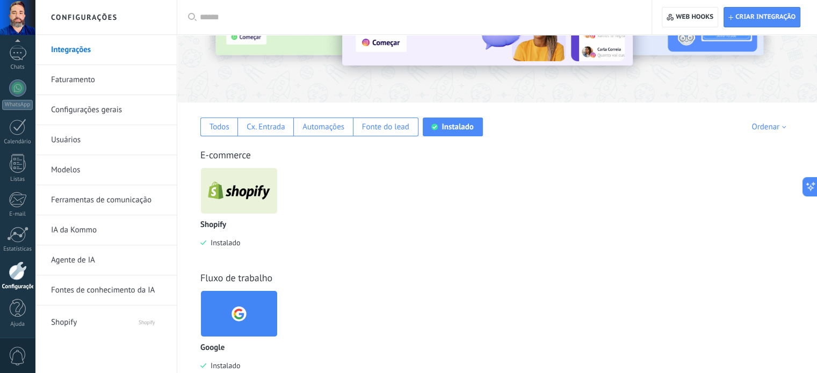
click at [219, 183] on img at bounding box center [239, 191] width 76 height 52
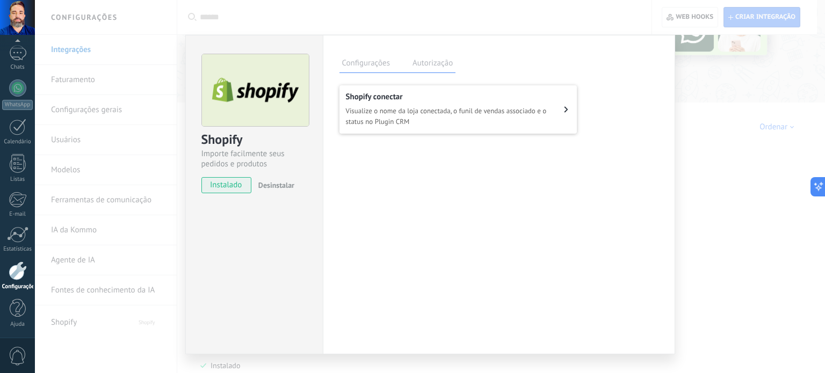
click at [410, 120] on span "Visualize o nome da loja conectada, o funil de vendas associado e o status no P…" at bounding box center [455, 116] width 219 height 21
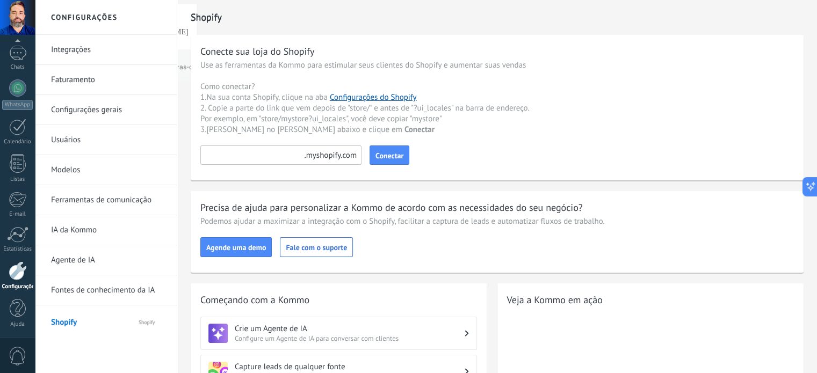
click at [259, 151] on input at bounding box center [280, 155] width 161 height 19
paste input "*********"
type input "*********"
click at [395, 154] on span "Conectar" at bounding box center [389, 156] width 28 height 8
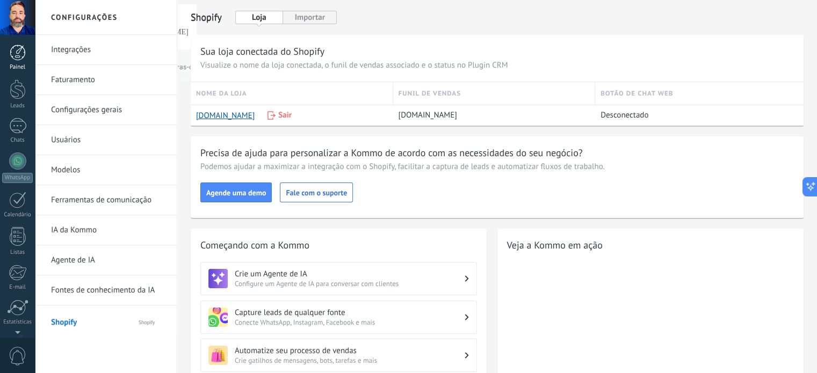
click at [15, 61] on link "Painel" at bounding box center [17, 58] width 35 height 26
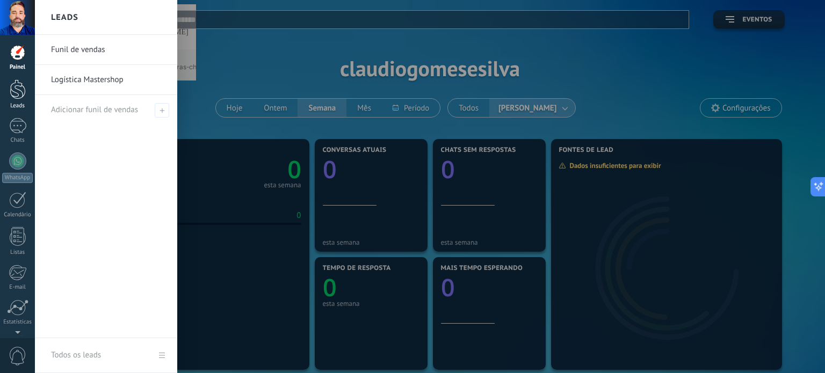
click at [19, 96] on div at bounding box center [18, 89] width 16 height 20
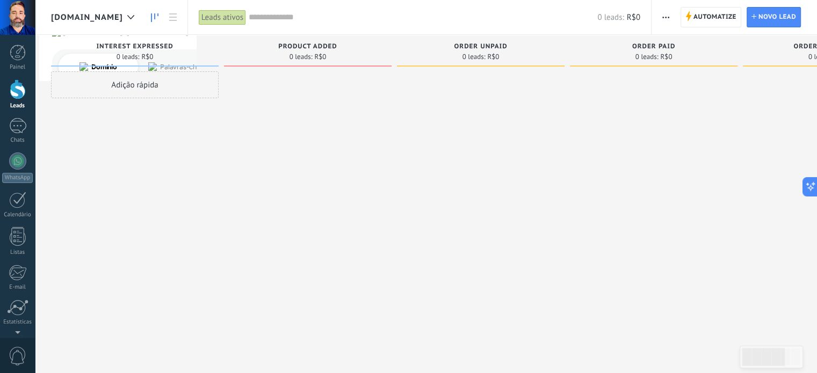
click at [123, 19] on span "[DOMAIN_NAME]" at bounding box center [87, 17] width 72 height 10
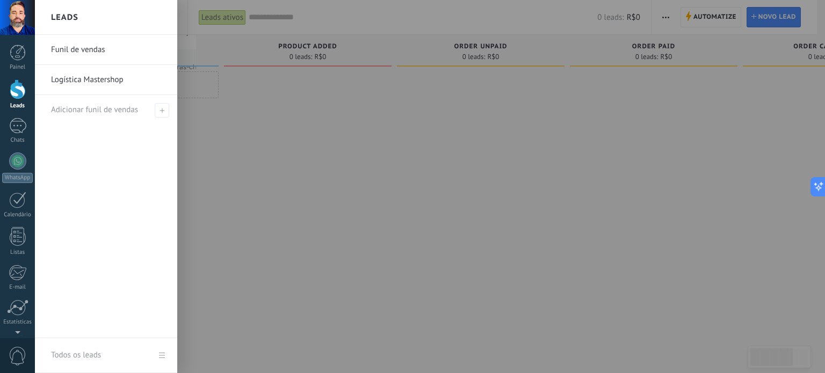
click at [92, 81] on link "Logística Mastershop" at bounding box center [108, 80] width 115 height 30
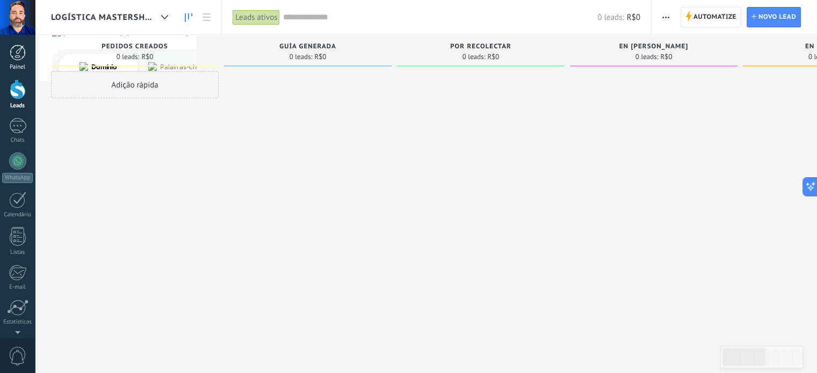
click at [12, 53] on div at bounding box center [18, 53] width 16 height 16
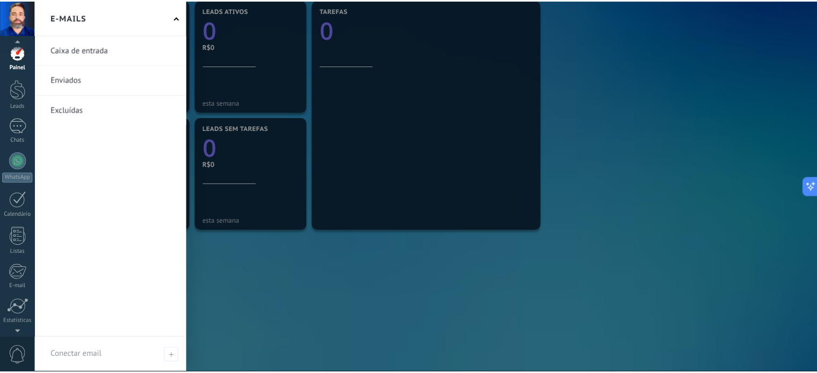
scroll to position [17, 0]
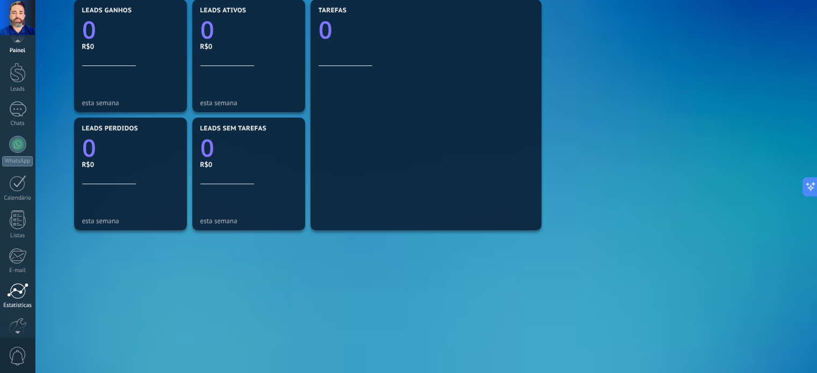
click at [22, 291] on div at bounding box center [17, 291] width 21 height 16
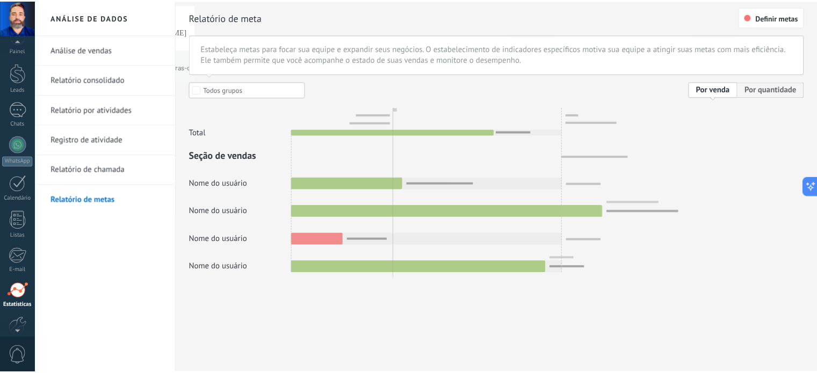
scroll to position [73, 0]
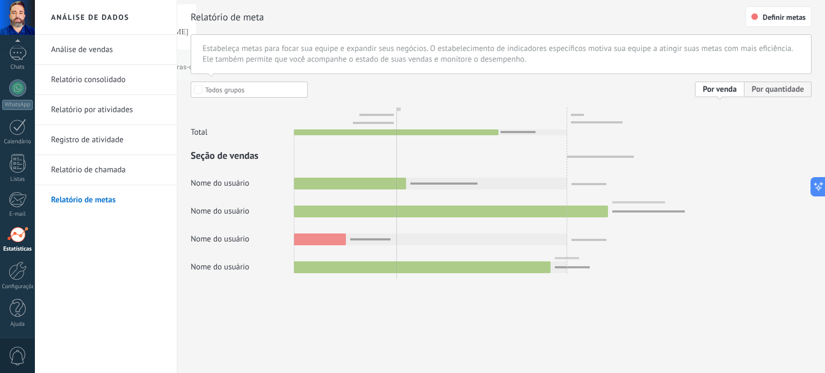
click at [91, 51] on link "Análise de vendas" at bounding box center [108, 50] width 115 height 30
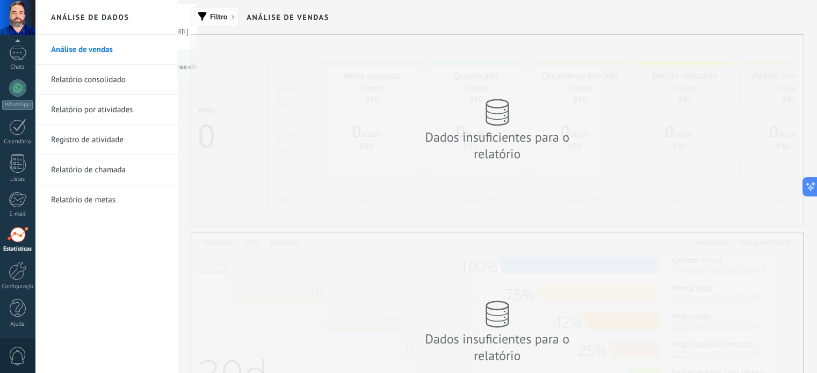
click at [228, 14] on span "Filtro" at bounding box center [215, 17] width 36 height 8
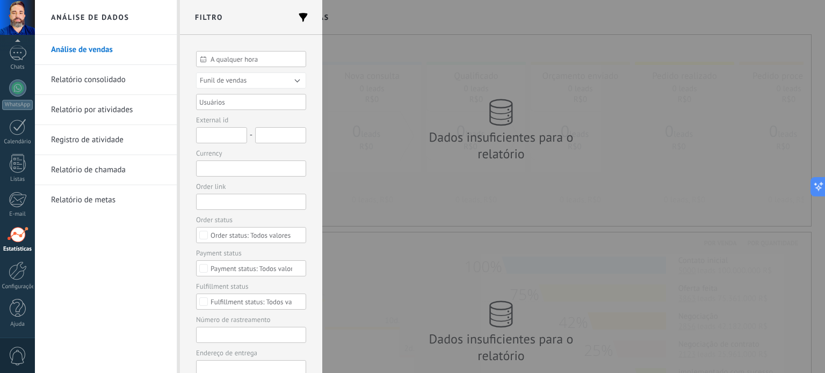
click at [228, 14] on h2 "Filtro" at bounding box center [251, 17] width 142 height 35
click at [92, 83] on link "Relatório consolidado" at bounding box center [108, 80] width 115 height 30
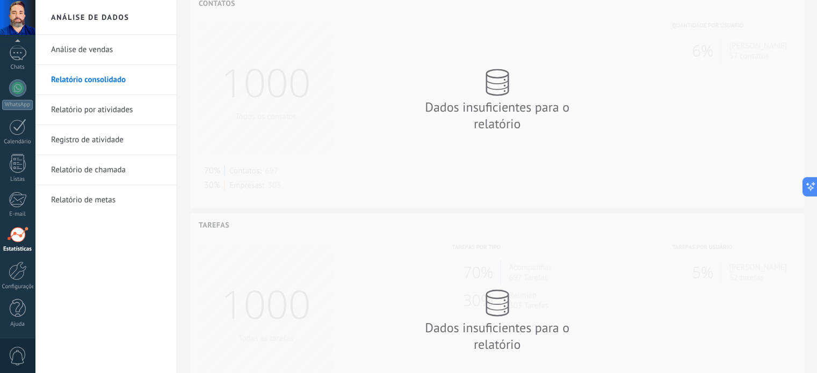
scroll to position [584, 0]
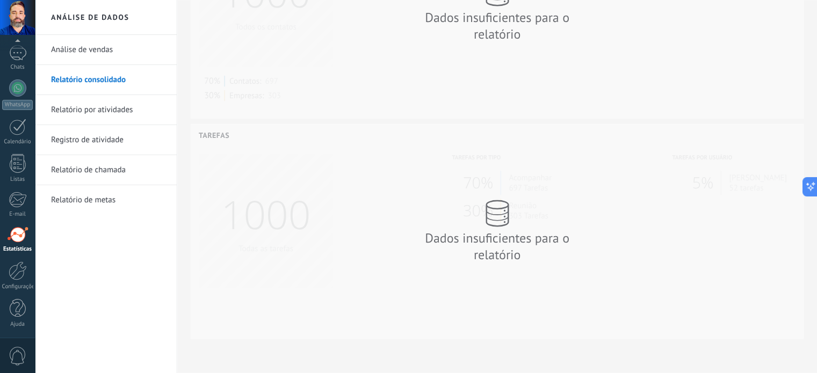
click at [107, 111] on link "Relatório por atividades" at bounding box center [108, 110] width 115 height 30
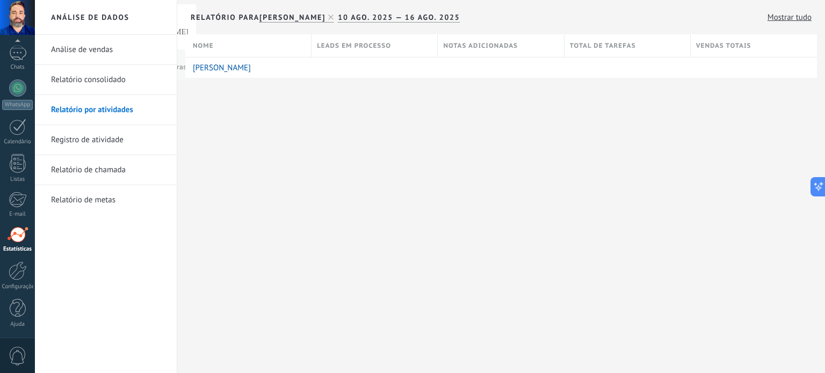
click at [96, 139] on link "Registro de atividade" at bounding box center [108, 140] width 115 height 30
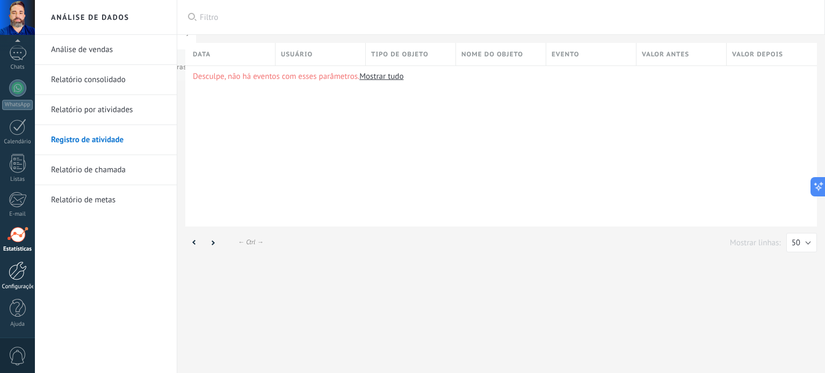
click at [18, 278] on div at bounding box center [18, 270] width 18 height 19
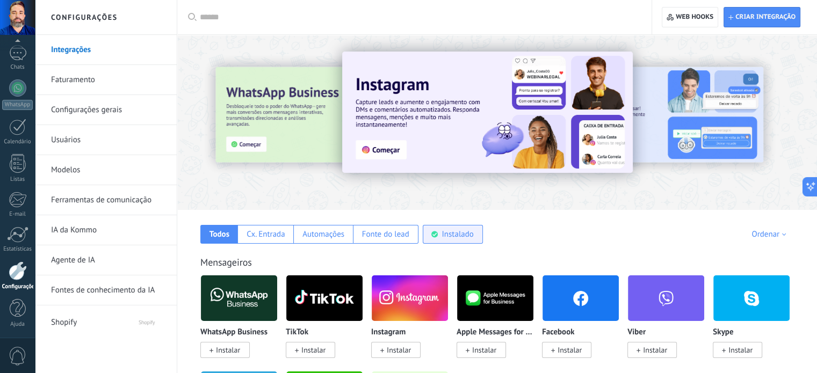
click at [456, 231] on div "Instalado" at bounding box center [457, 234] width 32 height 10
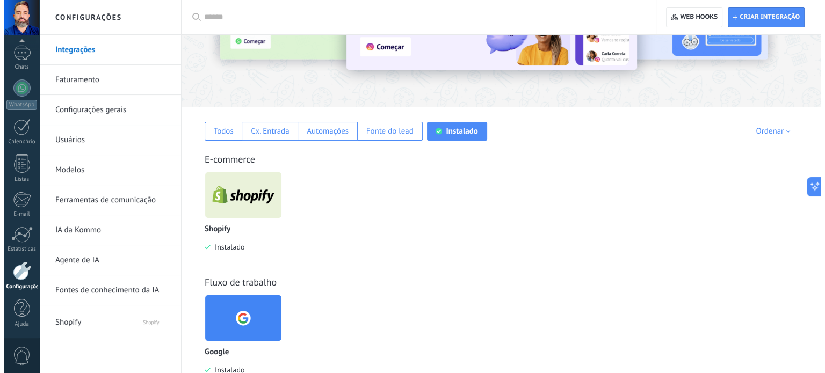
scroll to position [101, 0]
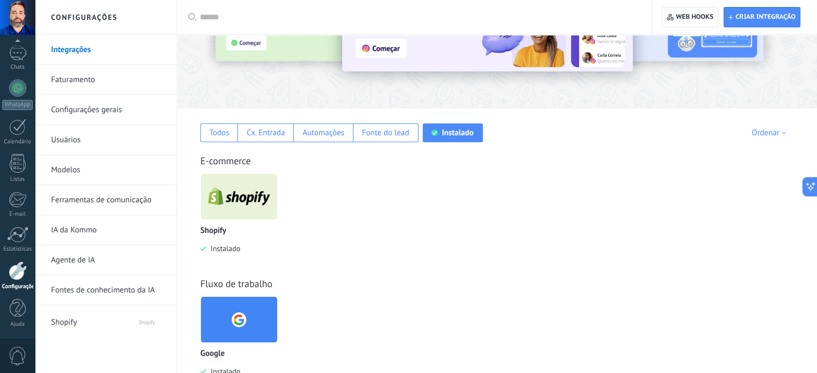
click at [248, 196] on img at bounding box center [239, 197] width 76 height 52
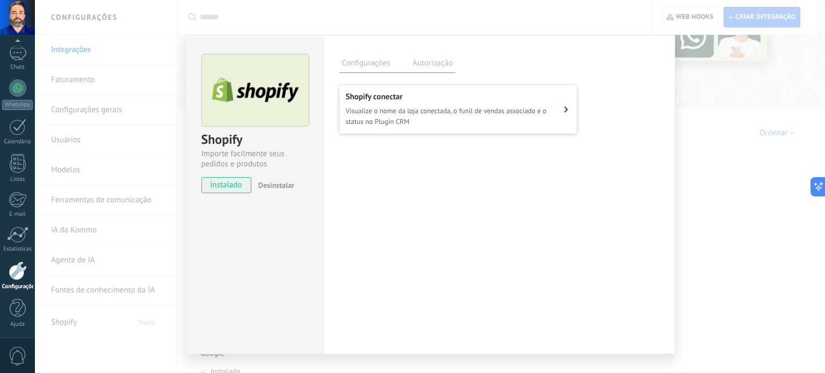
click at [432, 63] on label "Autorização" at bounding box center [433, 65] width 46 height 16
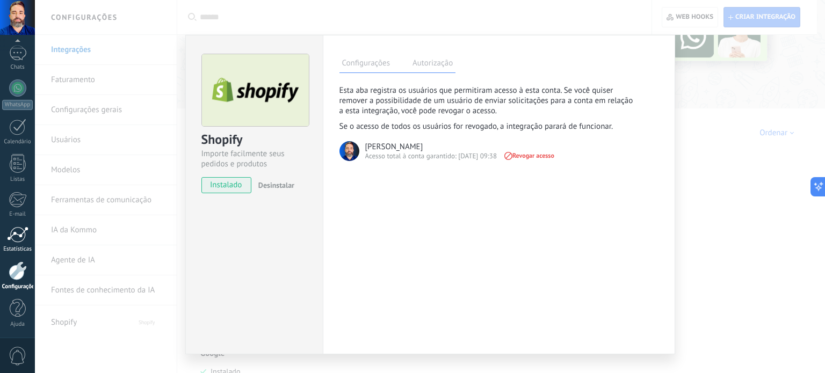
click at [13, 244] on link "Estatísticas" at bounding box center [17, 240] width 35 height 26
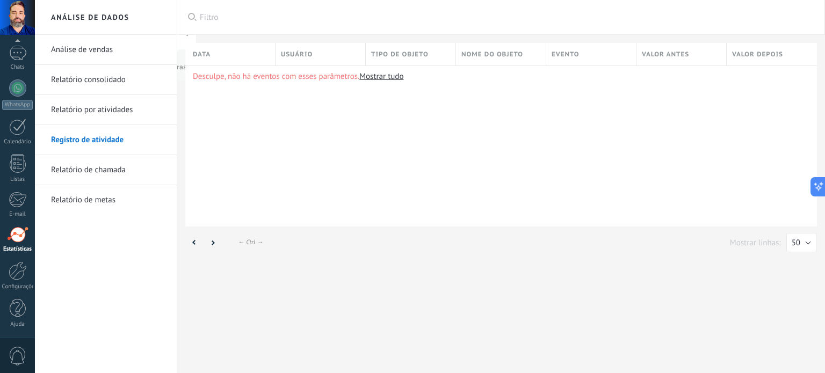
click at [96, 49] on link "Análise de vendas" at bounding box center [108, 50] width 115 height 30
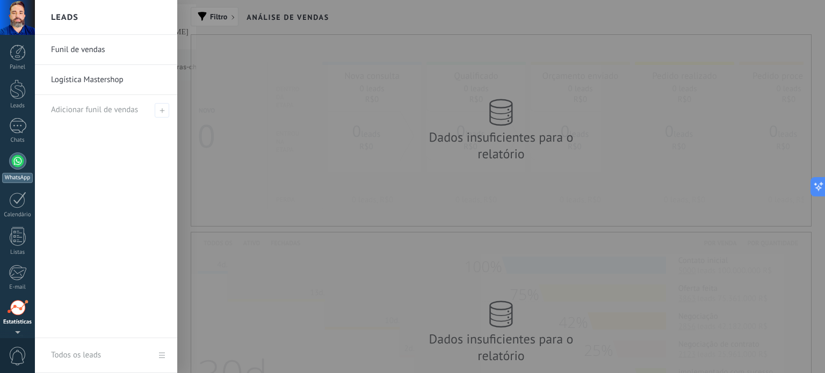
click at [17, 87] on div at bounding box center [18, 89] width 16 height 20
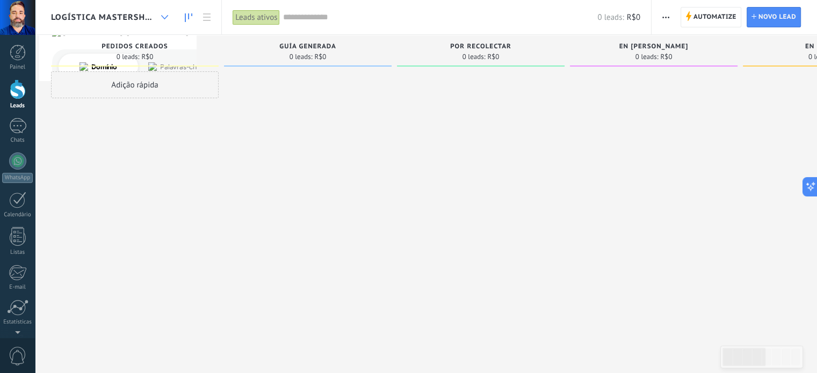
click at [158, 20] on div at bounding box center [165, 17] width 18 height 21
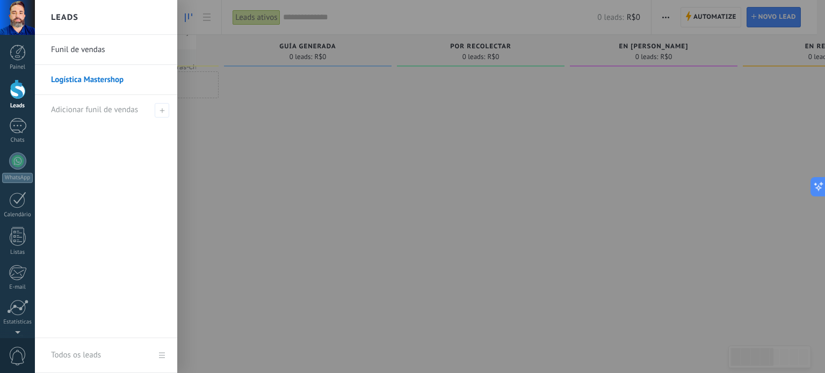
click at [85, 51] on link "Funil de vendas" at bounding box center [108, 50] width 115 height 30
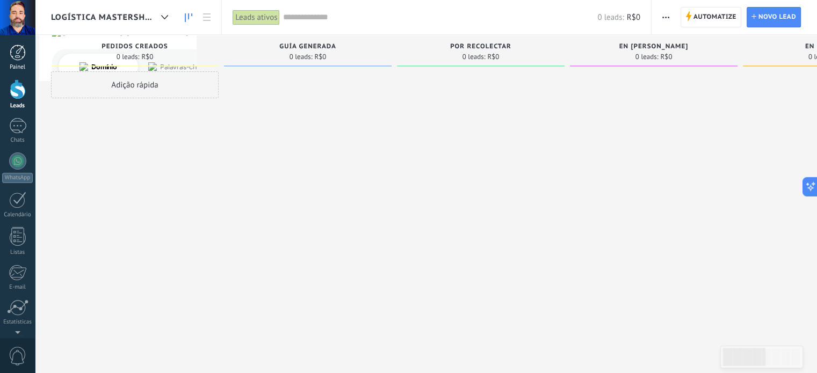
click at [13, 53] on div at bounding box center [18, 53] width 16 height 16
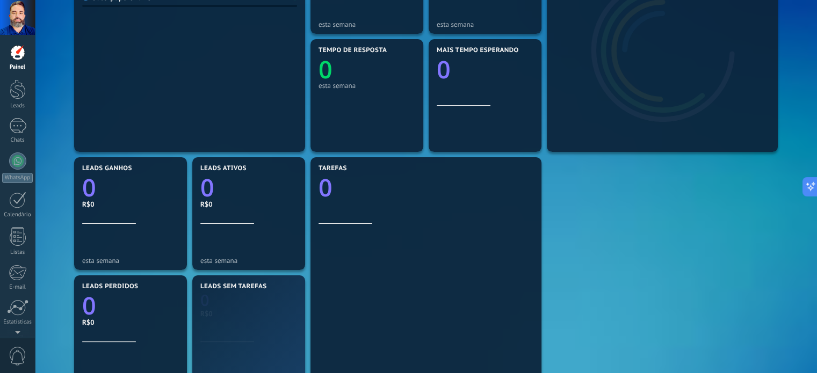
scroll to position [387, 0]
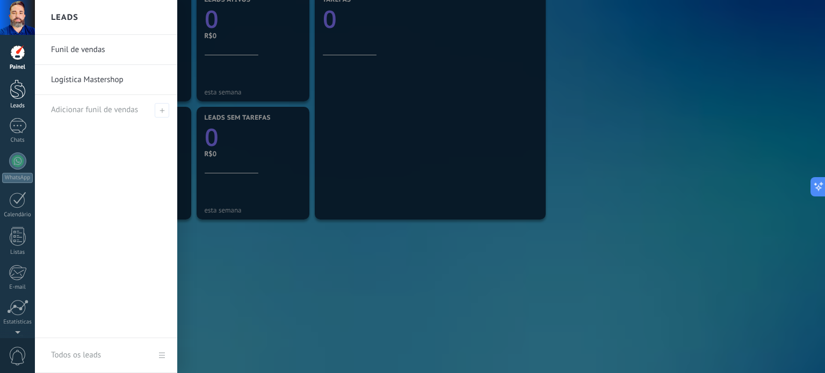
click at [19, 96] on div at bounding box center [18, 89] width 16 height 20
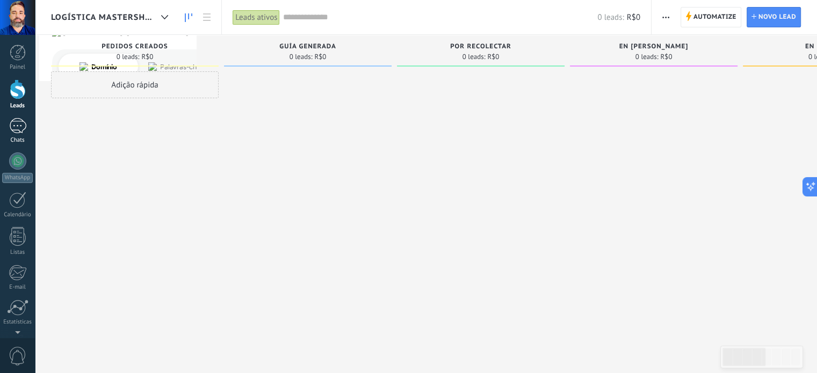
click at [18, 133] on div at bounding box center [17, 126] width 17 height 16
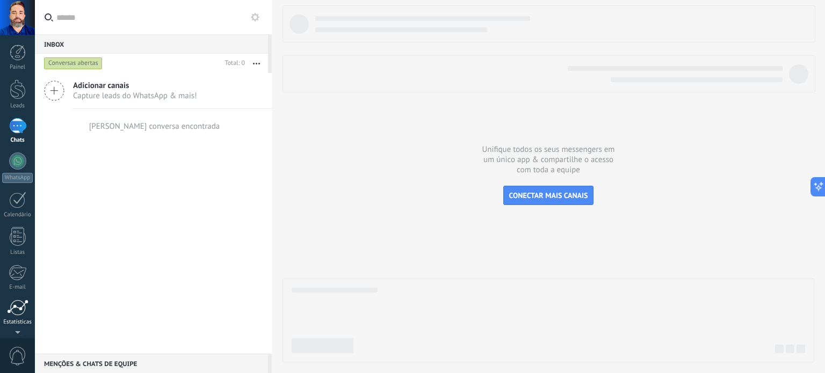
click at [20, 308] on div at bounding box center [17, 308] width 21 height 16
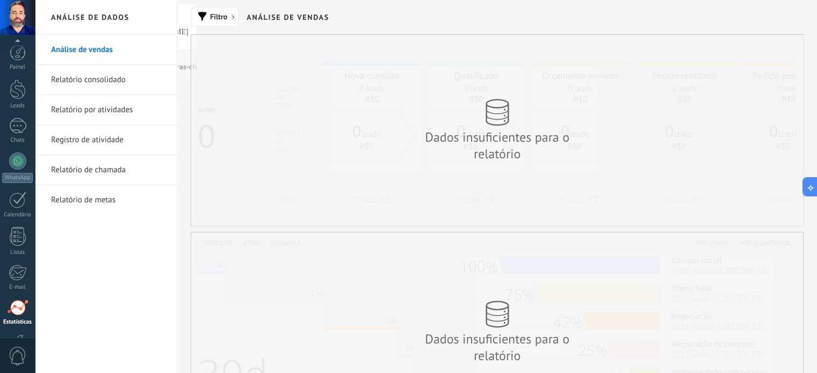
scroll to position [73, 0]
click at [110, 83] on link "Relatório consolidado" at bounding box center [108, 80] width 115 height 30
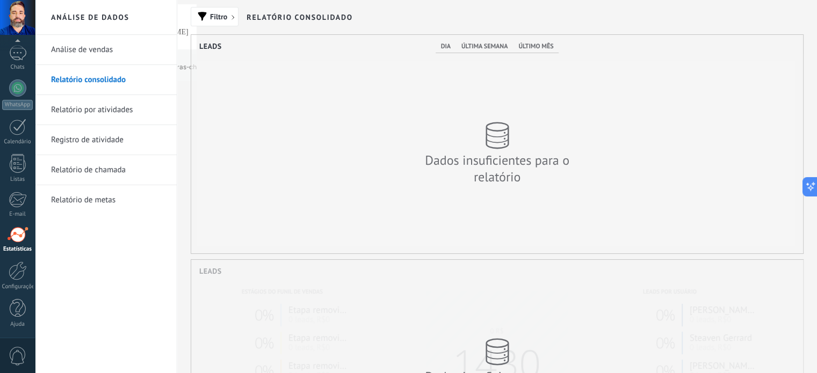
click at [17, 13] on div at bounding box center [17, 17] width 35 height 35
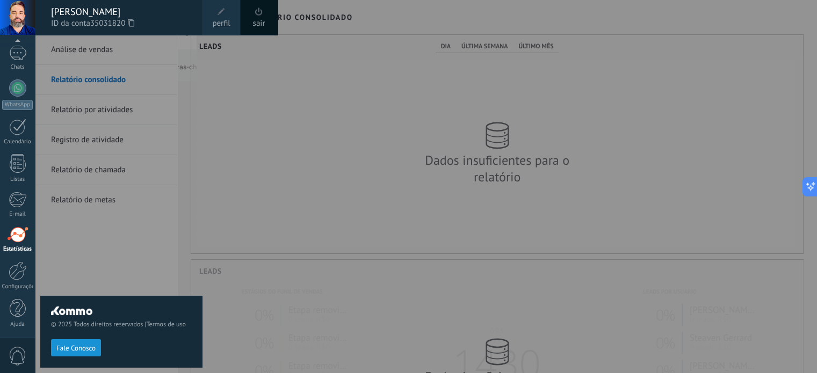
scroll to position [219, 612]
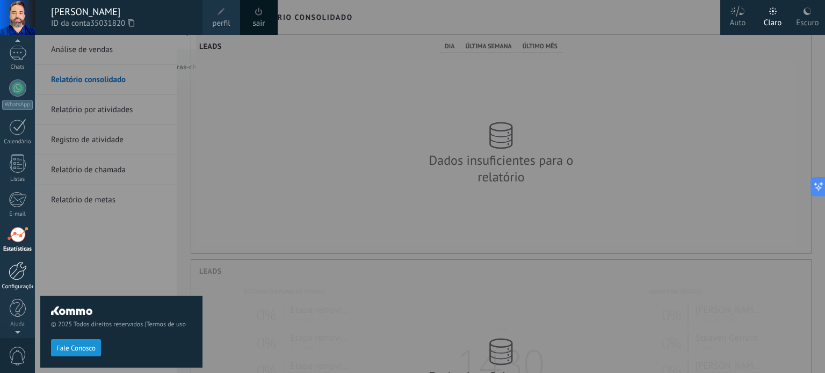
click at [14, 279] on div at bounding box center [18, 270] width 18 height 19
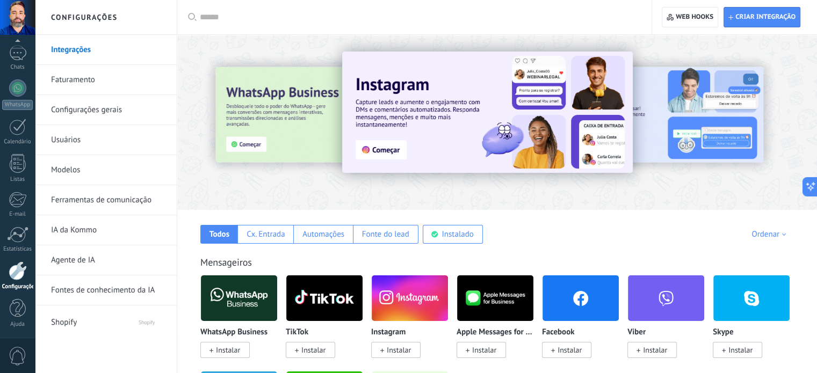
click at [84, 75] on link "Faturamento" at bounding box center [108, 80] width 115 height 30
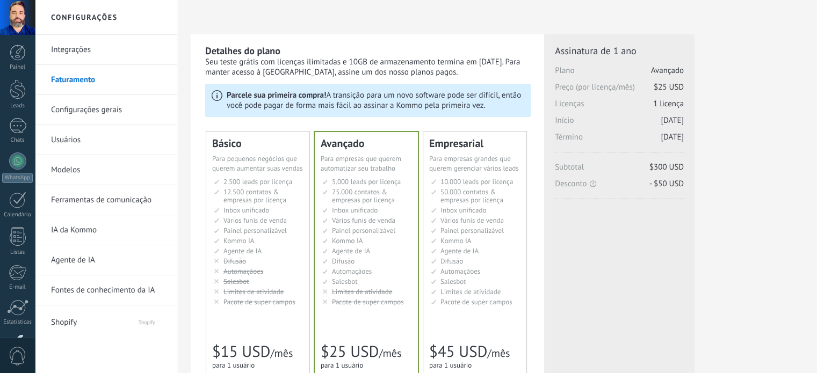
click at [91, 111] on link "Configurações gerais" at bounding box center [108, 110] width 115 height 30
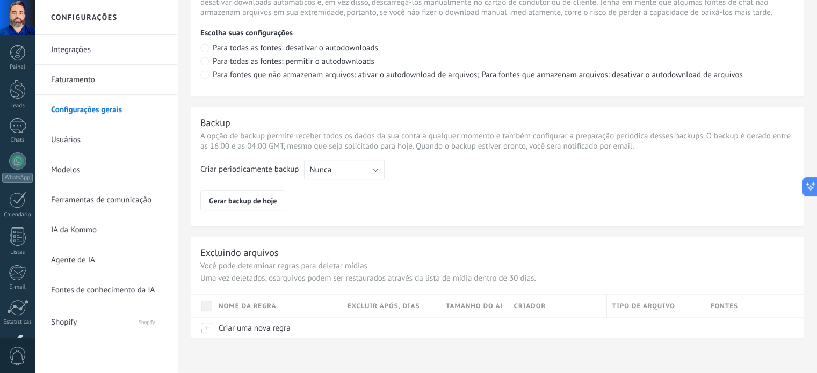
scroll to position [801, 0]
click at [95, 141] on link "Usuários" at bounding box center [108, 140] width 115 height 30
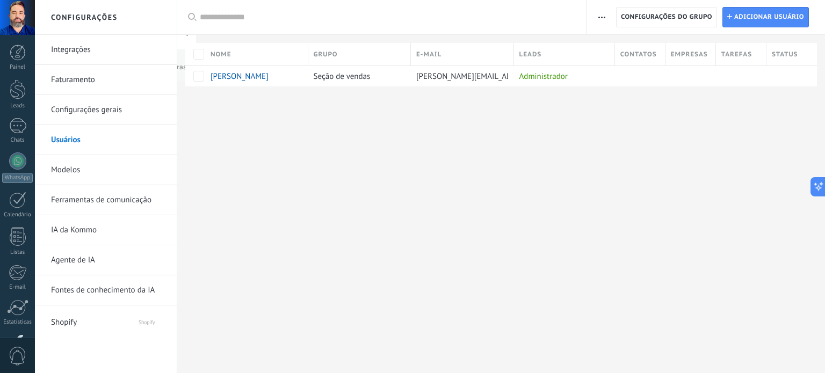
click at [70, 322] on span "Shopify" at bounding box center [84, 321] width 66 height 26
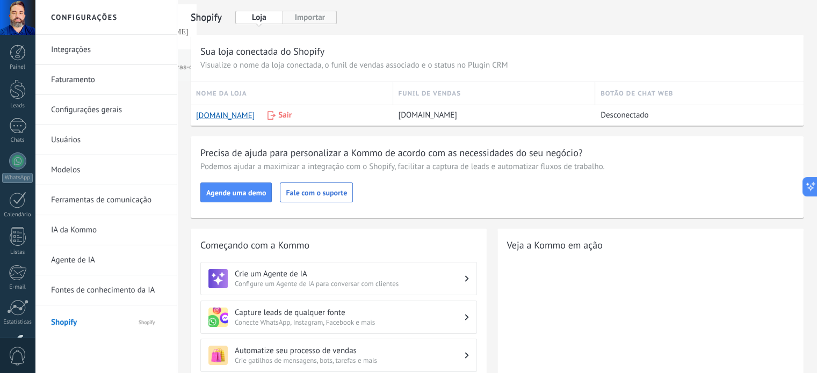
click at [310, 18] on button "Importar" at bounding box center [310, 17] width 54 height 13
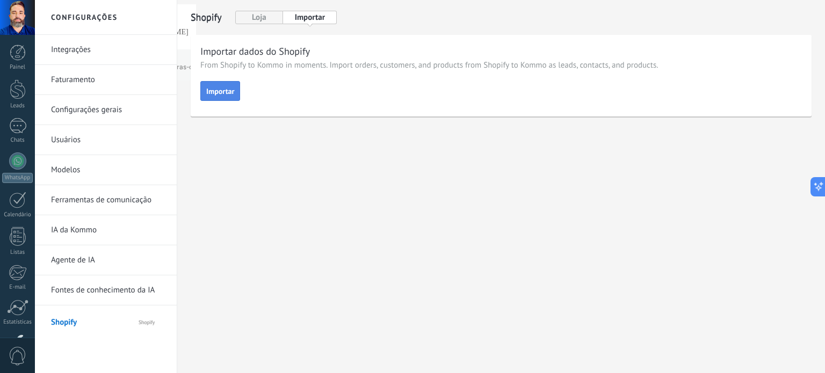
click at [228, 94] on span "Importar" at bounding box center [220, 92] width 28 height 8
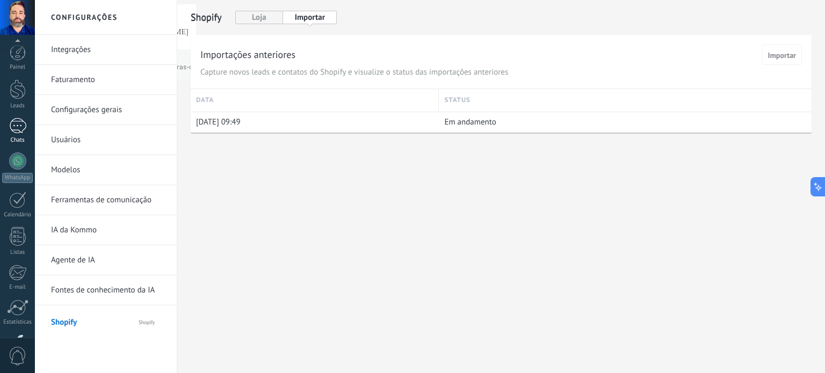
scroll to position [73, 0]
click at [18, 62] on link "Chats" at bounding box center [17, 58] width 35 height 26
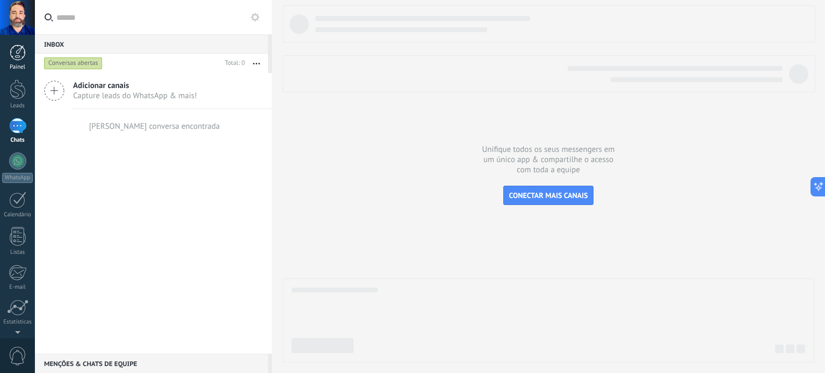
click at [18, 50] on div at bounding box center [18, 53] width 16 height 16
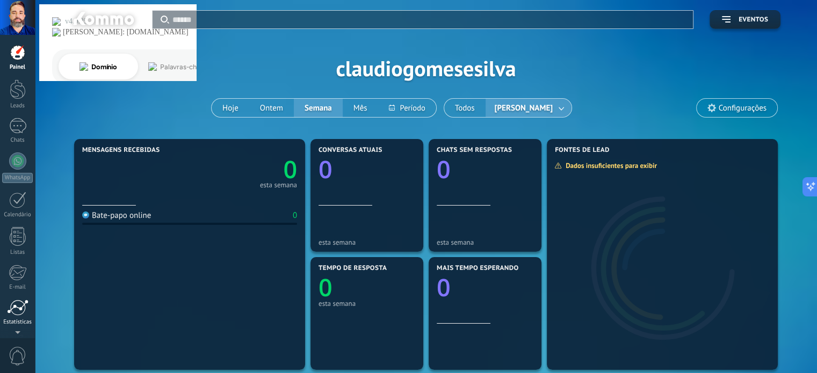
click at [18, 313] on div at bounding box center [17, 308] width 21 height 16
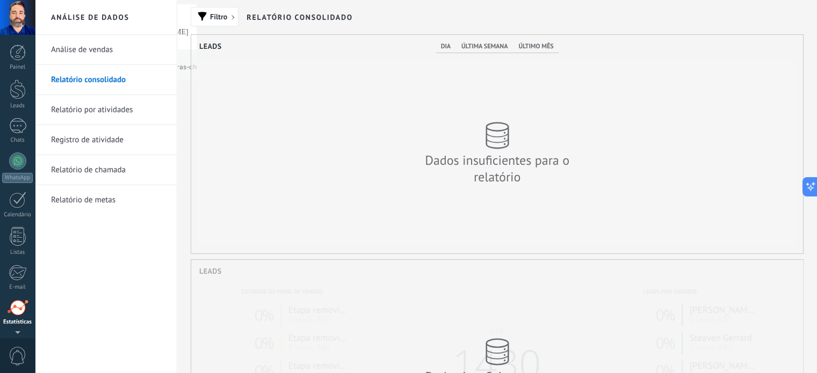
scroll to position [73, 0]
click at [96, 48] on link "Análise de vendas" at bounding box center [108, 50] width 115 height 30
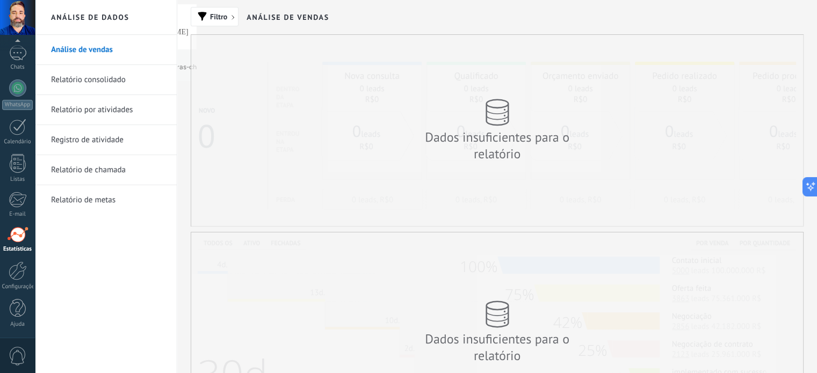
scroll to position [253, 0]
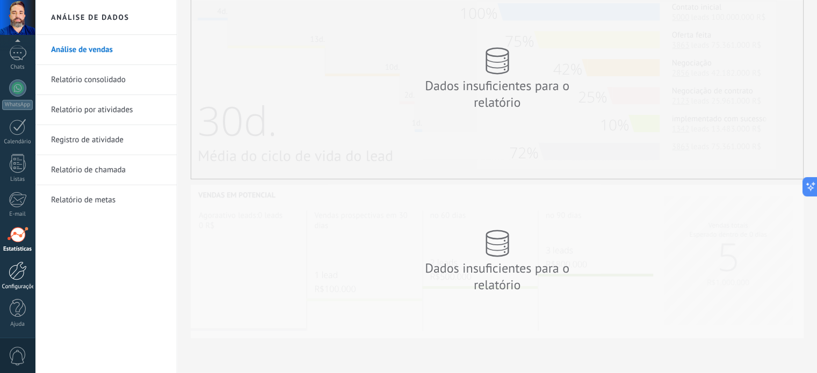
click at [24, 274] on div at bounding box center [18, 270] width 18 height 19
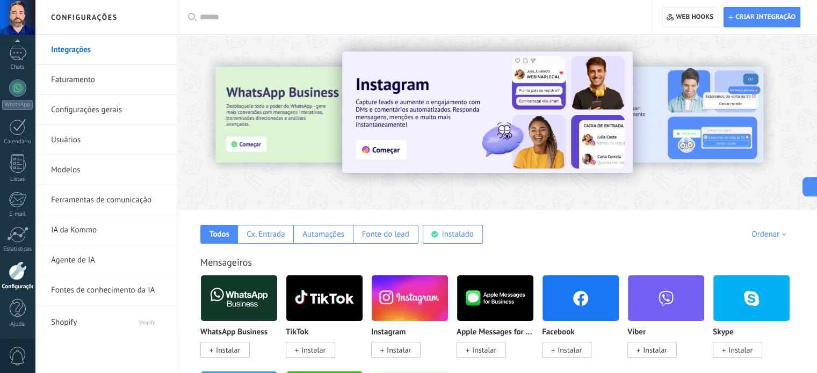
click at [97, 324] on span "Shopify" at bounding box center [84, 321] width 66 height 26
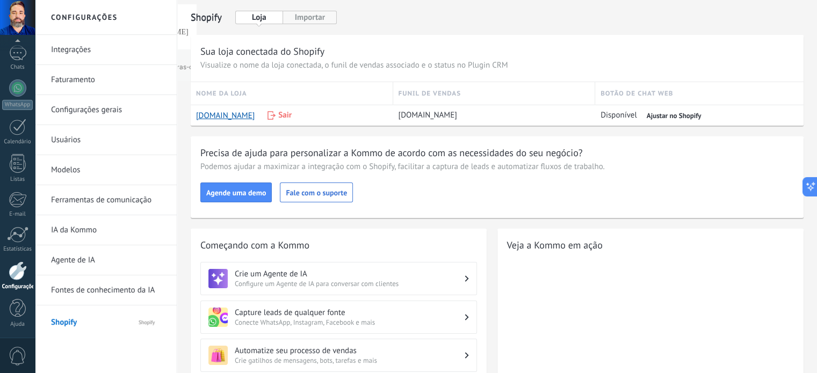
click at [315, 22] on button "Importar" at bounding box center [310, 17] width 54 height 13
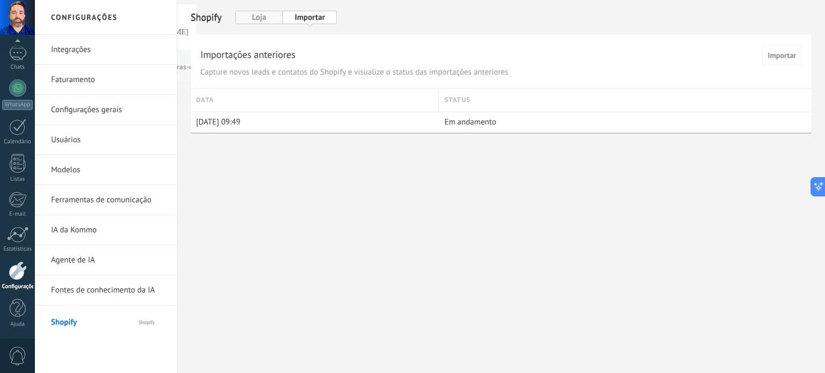
click at [262, 17] on button "Loja" at bounding box center [259, 17] width 48 height 13
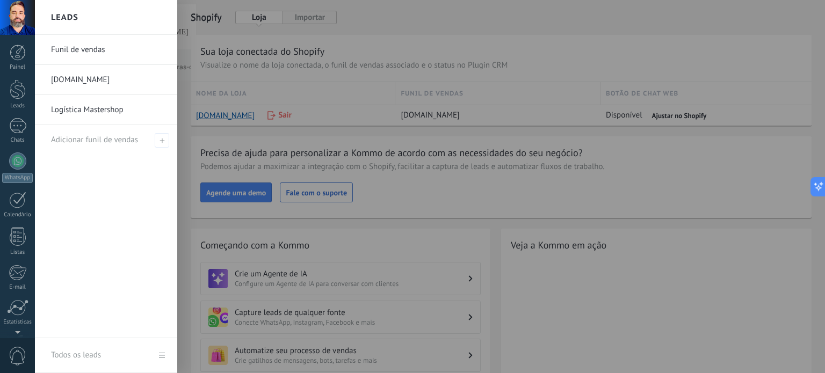
click at [100, 109] on link "Logística Mastershop" at bounding box center [108, 110] width 115 height 30
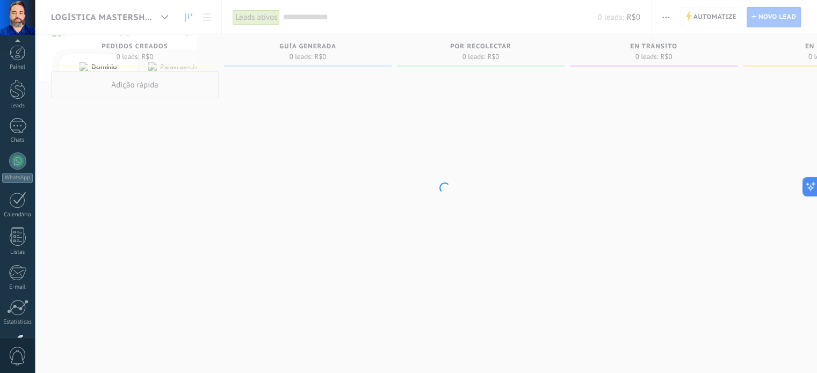
scroll to position [73, 0]
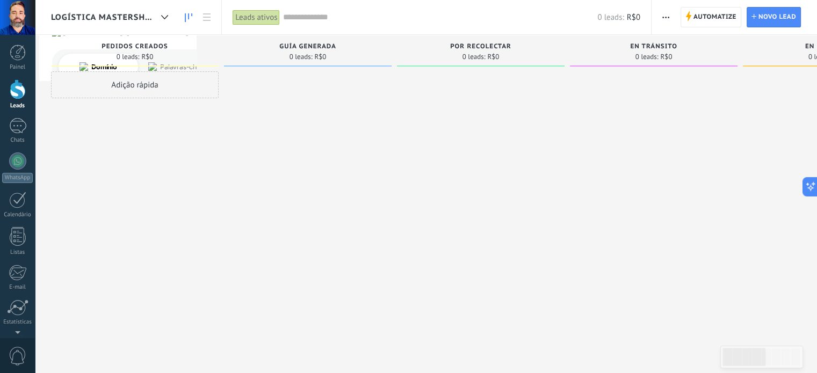
click at [394, 81] on div "Guía Generada 0 leads: R$0" at bounding box center [310, 170] width 173 height 270
click at [659, 18] on button "button" at bounding box center [666, 17] width 16 height 20
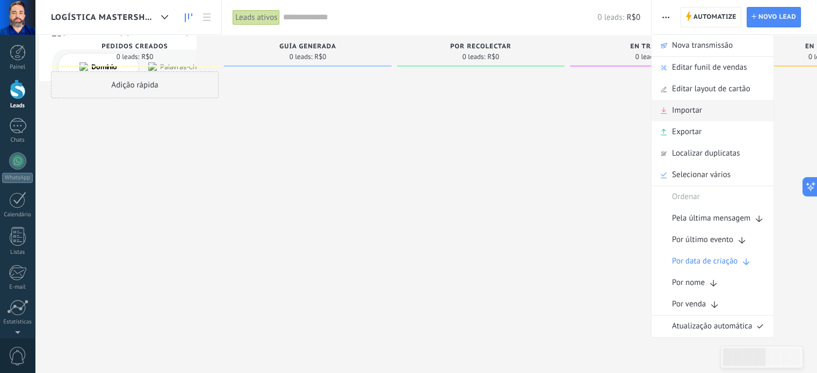
click at [701, 112] on span "Importar" at bounding box center [687, 110] width 30 height 21
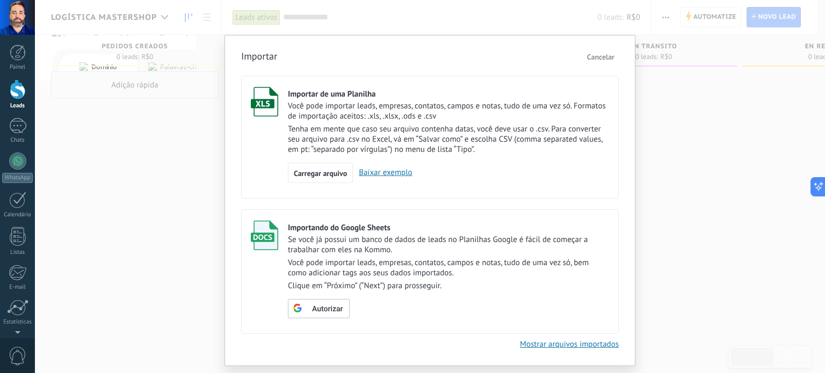
scroll to position [28, 0]
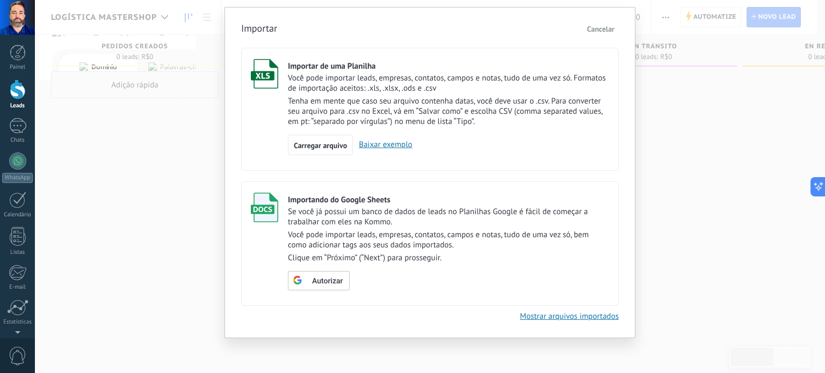
click at [565, 315] on link "Mostrar arquivos importados" at bounding box center [569, 316] width 99 height 10
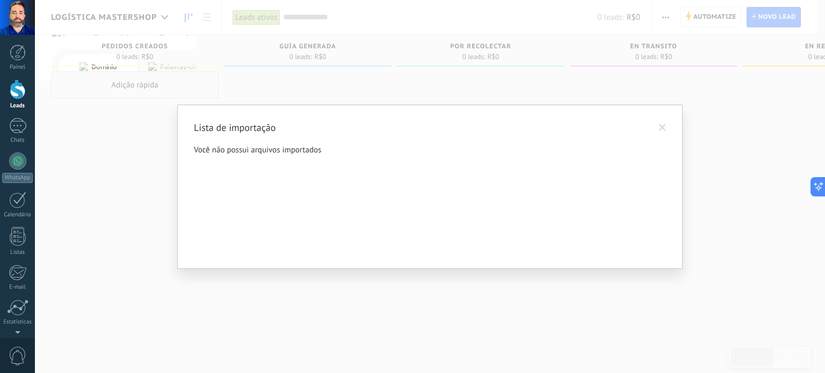
click at [664, 123] on span at bounding box center [662, 128] width 18 height 18
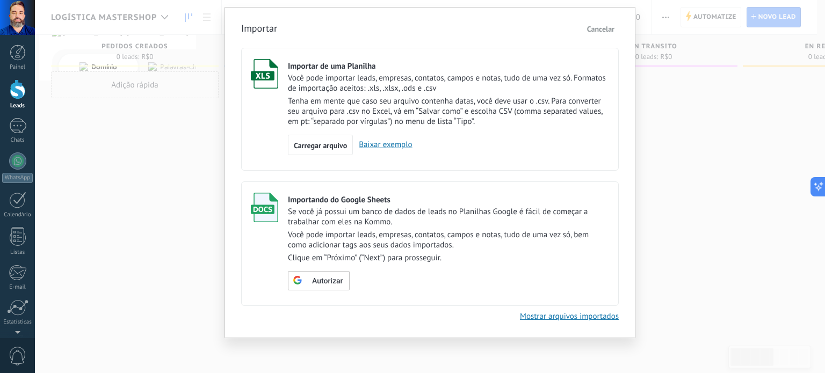
click at [606, 33] on span "Cancelar" at bounding box center [600, 29] width 27 height 10
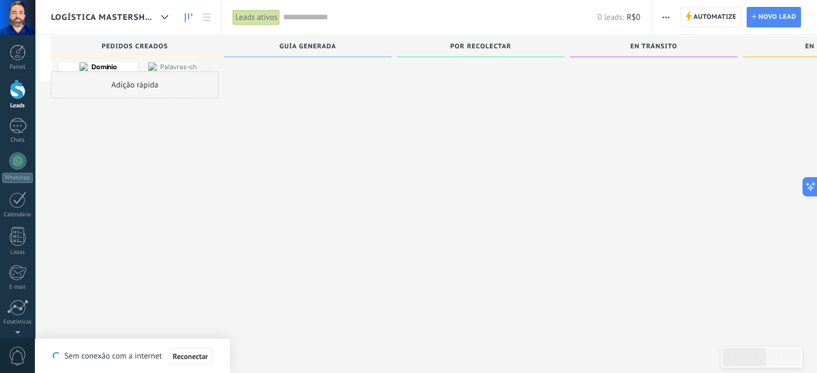
scroll to position [9, 0]
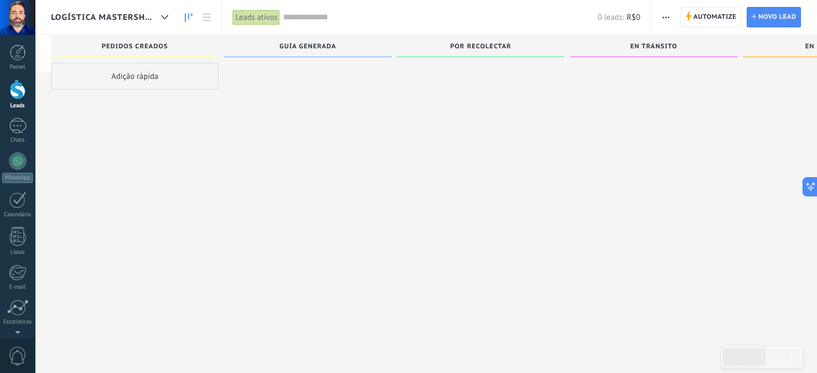
click at [307, 48] on span "Guía Generada" at bounding box center [307, 47] width 56 height 8
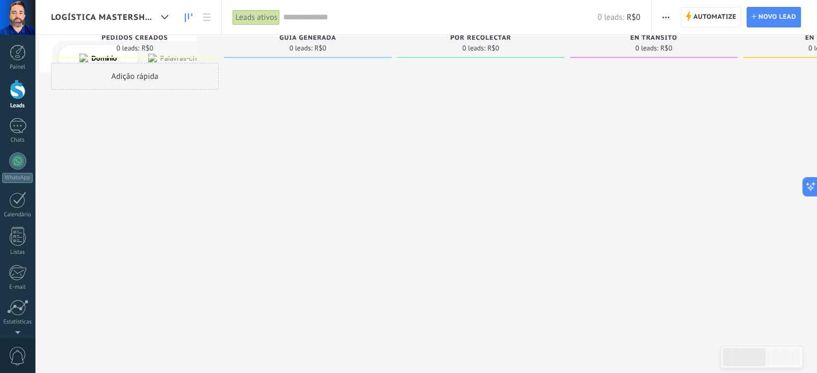
scroll to position [0, 0]
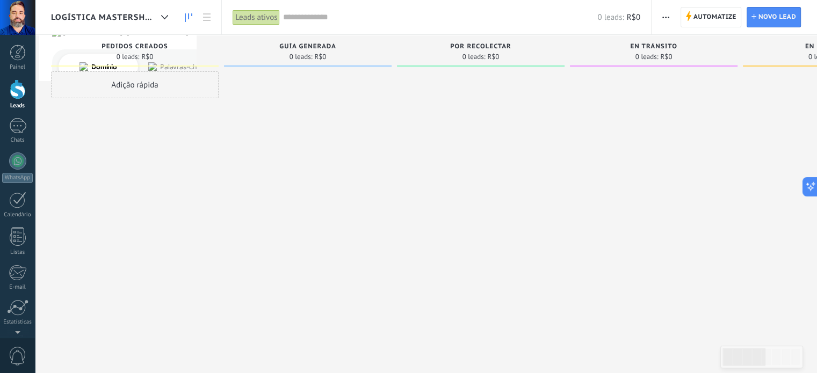
click at [470, 48] on span "Por Recolectar" at bounding box center [480, 47] width 61 height 8
click at [152, 17] on span "Logística Mastershop" at bounding box center [104, 17] width 106 height 10
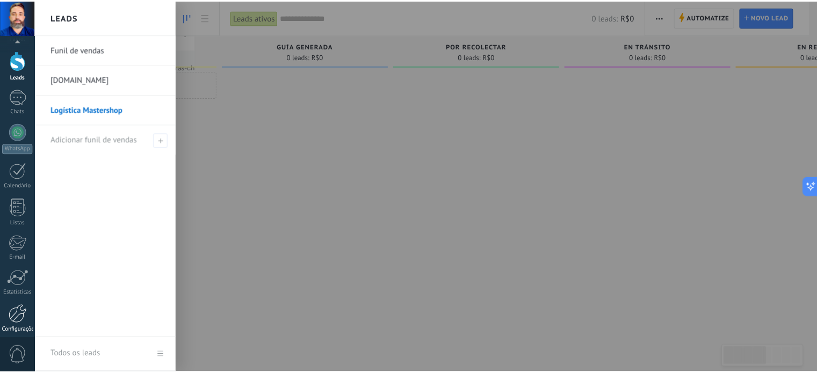
scroll to position [73, 0]
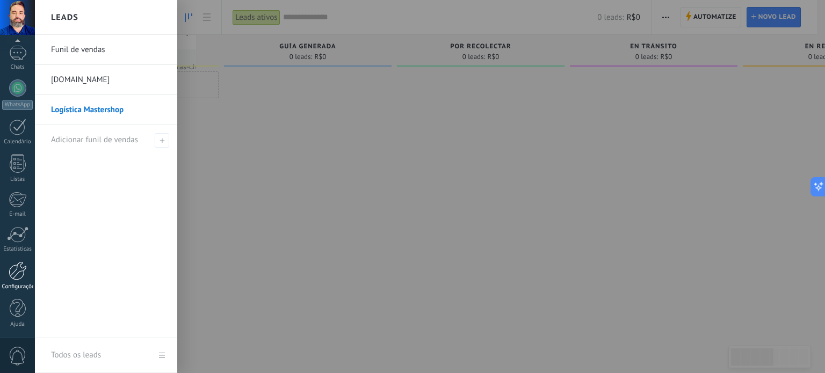
click at [18, 274] on div at bounding box center [18, 270] width 18 height 19
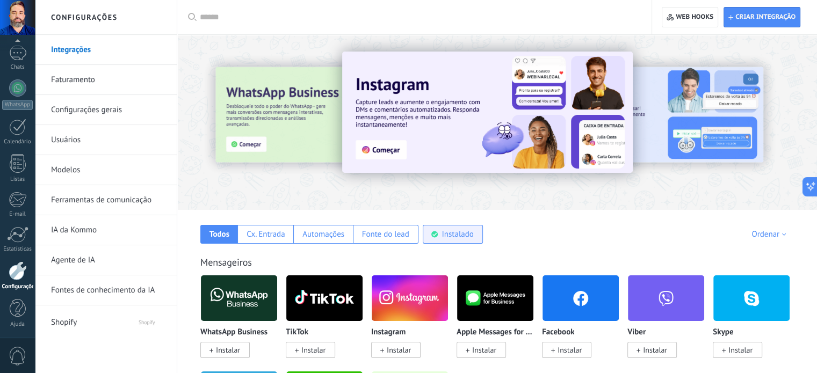
click at [442, 236] on div "Instalado" at bounding box center [457, 234] width 32 height 10
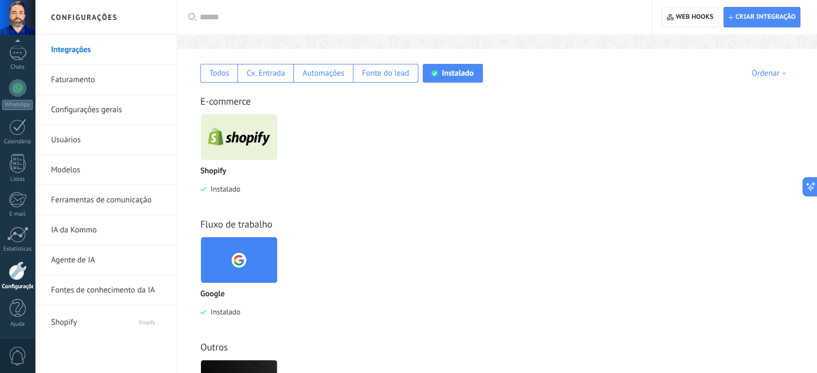
scroll to position [258, 0]
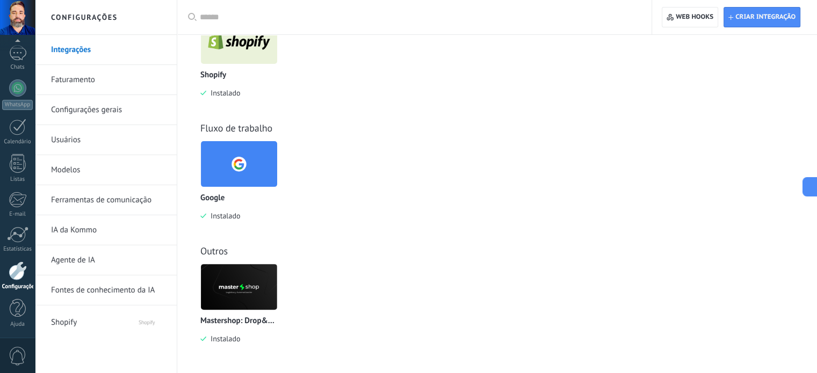
click at [243, 274] on img at bounding box center [239, 287] width 76 height 52
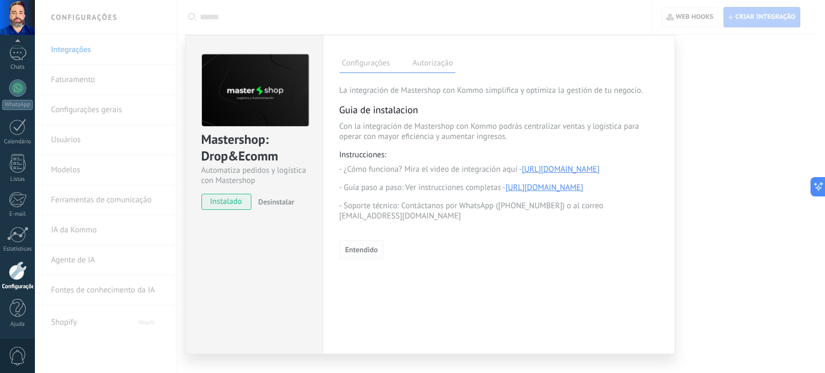
click at [359, 251] on button "Entendido" at bounding box center [361, 249] width 45 height 19
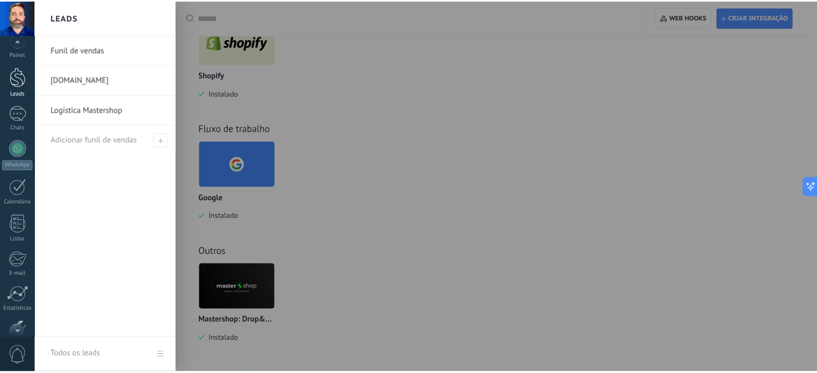
scroll to position [0, 0]
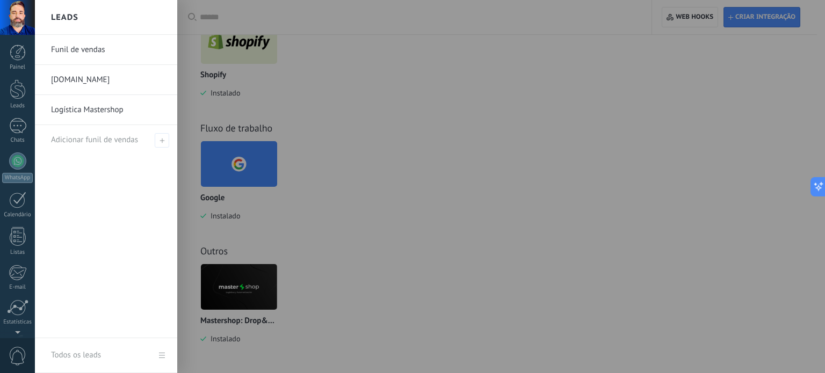
click at [92, 111] on link "Logística Mastershop" at bounding box center [108, 110] width 115 height 30
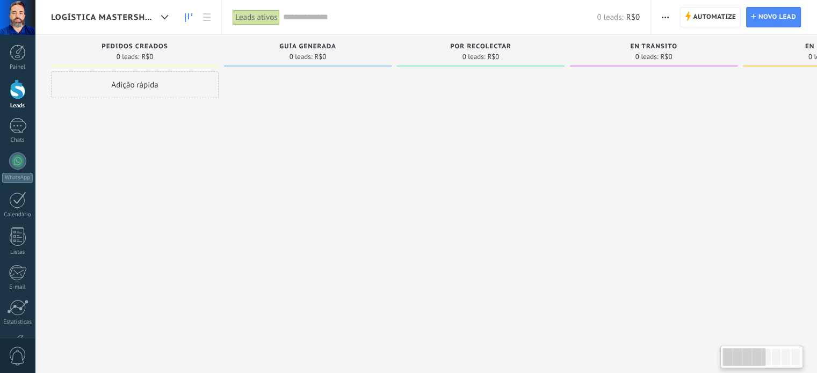
click at [149, 81] on div "Adição rápida" at bounding box center [135, 84] width 168 height 27
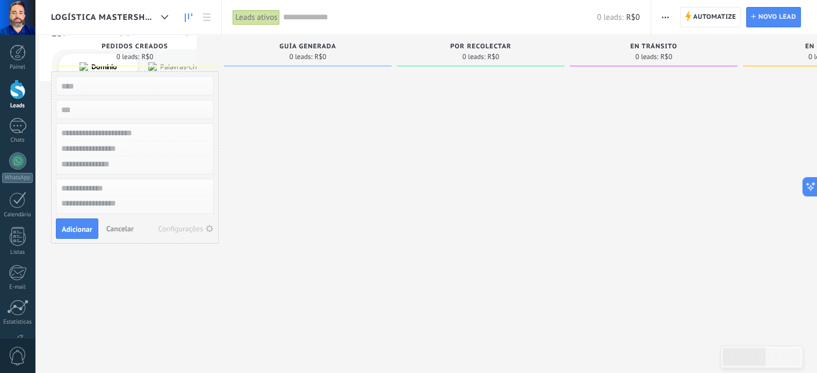
click at [117, 224] on span "Cancelar" at bounding box center [119, 229] width 27 height 10
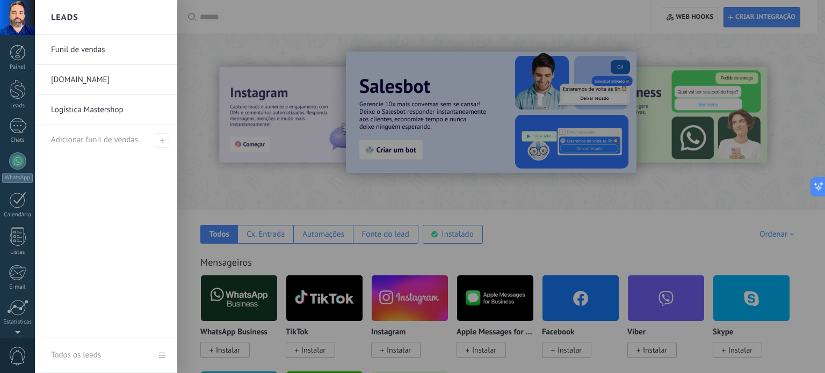
click at [82, 105] on link "Logística Mastershop" at bounding box center [108, 110] width 115 height 30
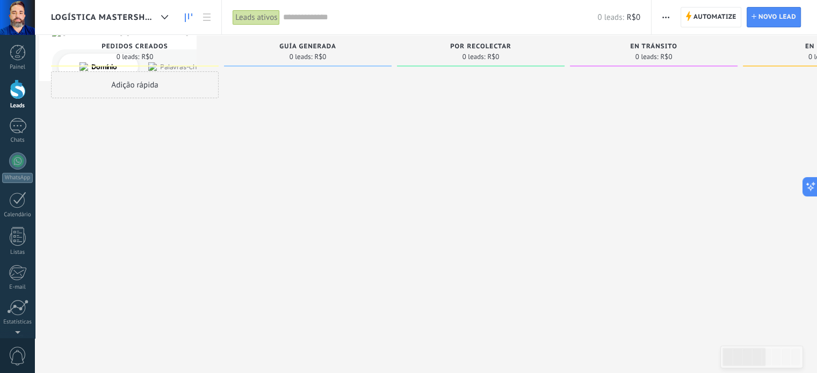
click at [122, 16] on span "Logística Mastershop" at bounding box center [104, 17] width 106 height 10
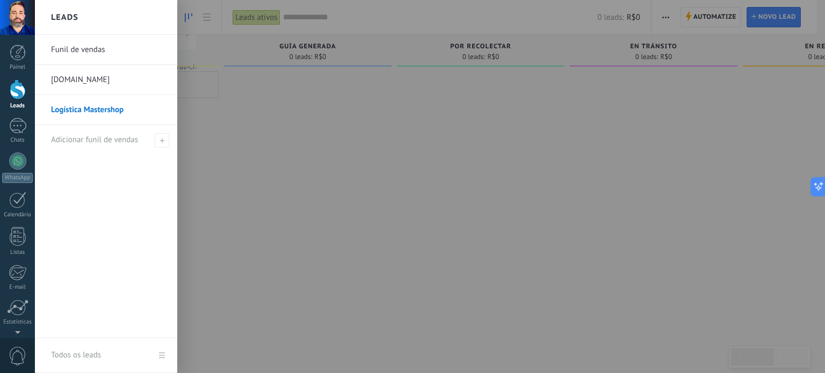
click at [103, 81] on link "hthuyi-cj.myshopify.com" at bounding box center [108, 80] width 115 height 30
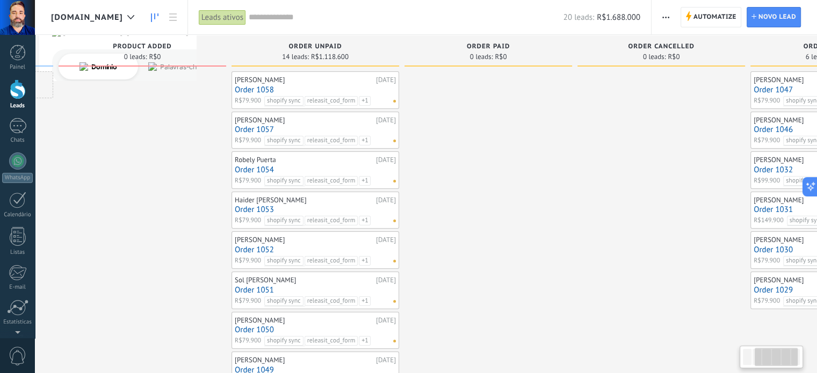
scroll to position [0, 282]
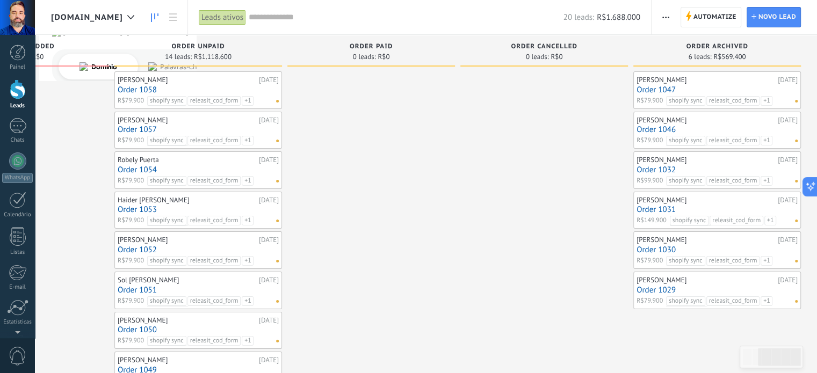
click at [271, 195] on div "Haider José Palencia Campuzano 11/08/2025 Order 1053 R$79.900 shopify sync rele…" at bounding box center [198, 210] width 161 height 31
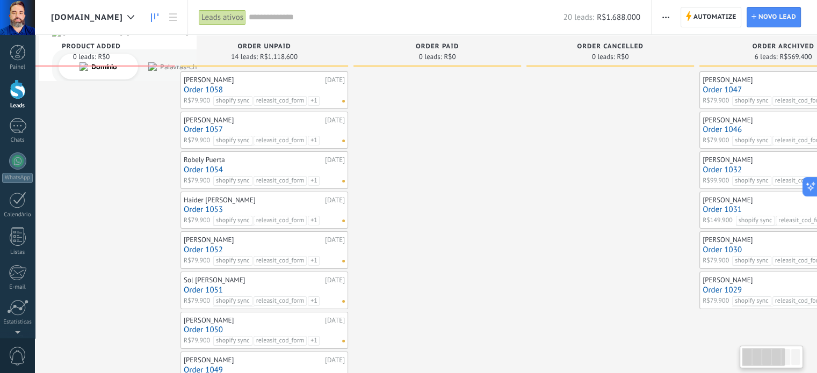
scroll to position [0, 0]
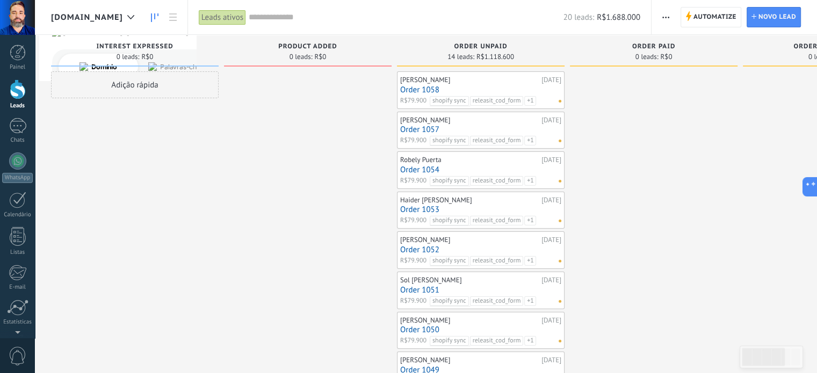
click at [123, 17] on span "[DOMAIN_NAME]" at bounding box center [87, 17] width 72 height 10
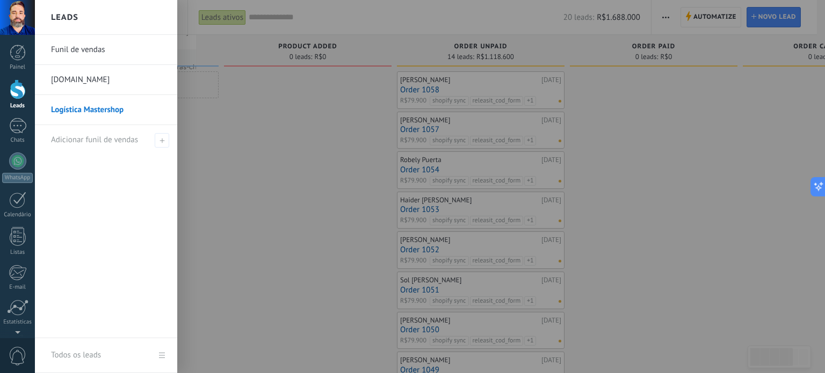
click at [99, 113] on link "Logística Mastershop" at bounding box center [108, 110] width 115 height 30
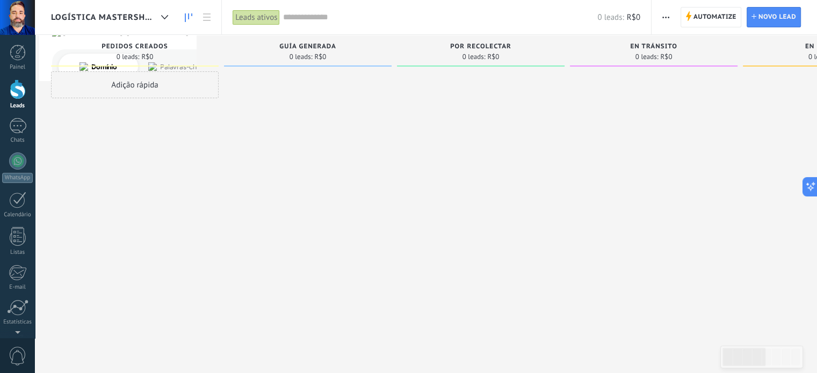
click at [187, 14] on icon at bounding box center [189, 17] width 8 height 9
click at [207, 19] on icon at bounding box center [207, 17] width 8 height 8
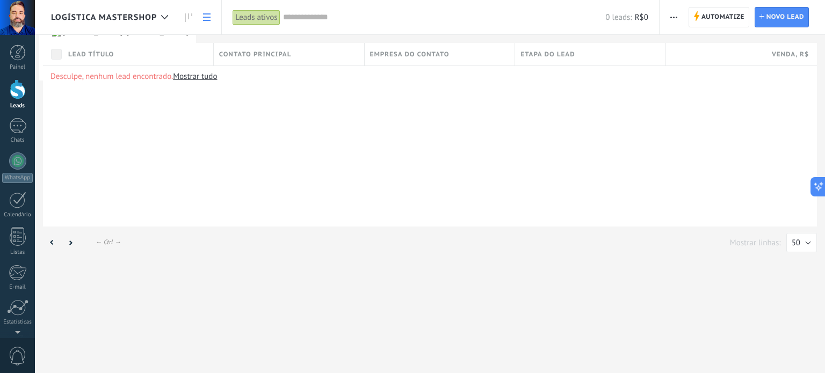
click at [197, 76] on link "Mostrar tudo" at bounding box center [195, 76] width 44 height 10
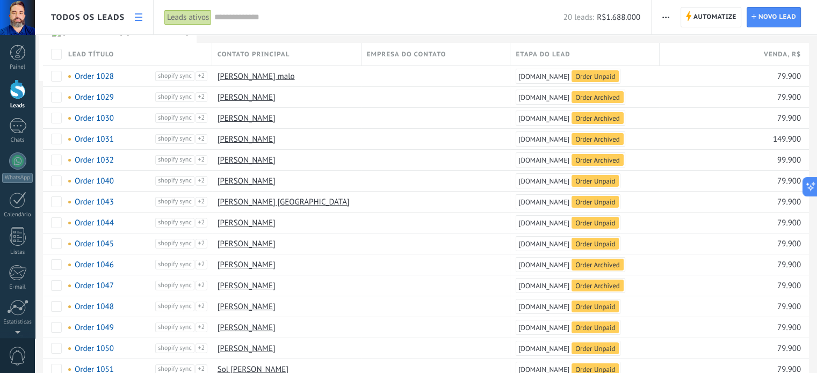
click at [117, 19] on span "Todos os leads" at bounding box center [88, 17] width 74 height 10
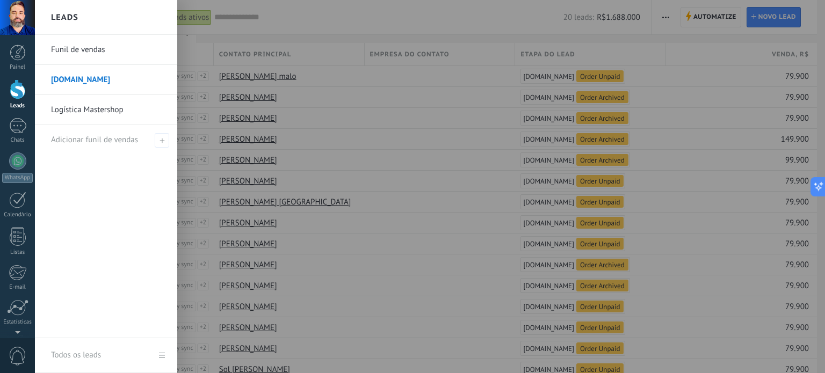
click at [99, 106] on link "Logística Mastershop" at bounding box center [108, 110] width 115 height 30
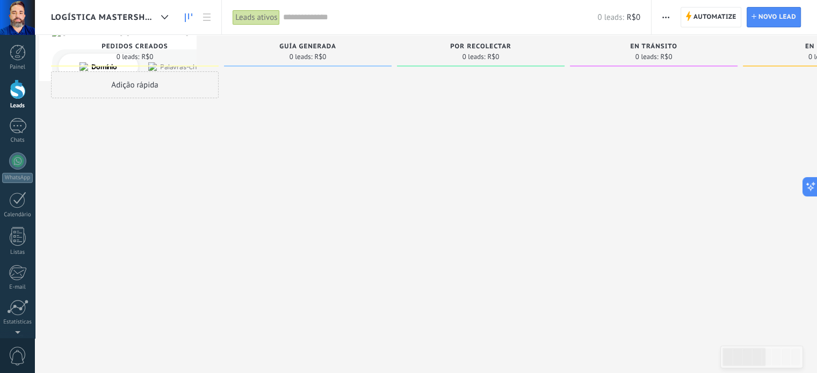
click at [253, 14] on div "Leads ativos" at bounding box center [255, 18] width 47 height 16
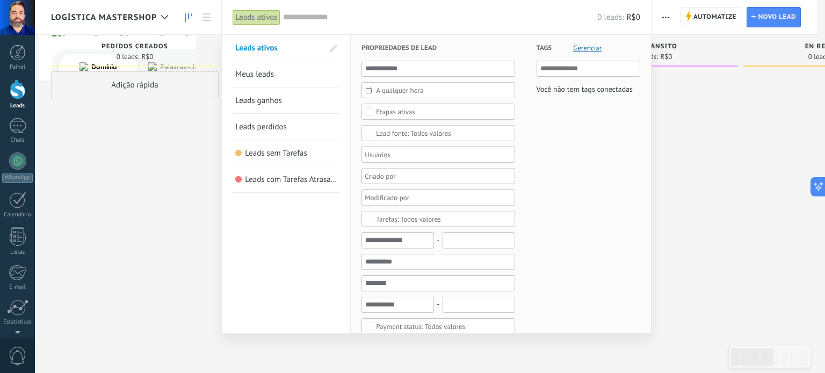
click at [256, 74] on span "Meus leads" at bounding box center [254, 74] width 39 height 10
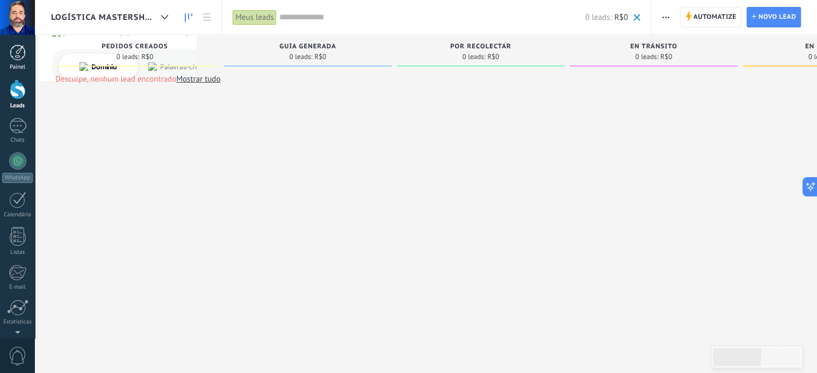
click at [18, 61] on link "Painel" at bounding box center [17, 58] width 35 height 26
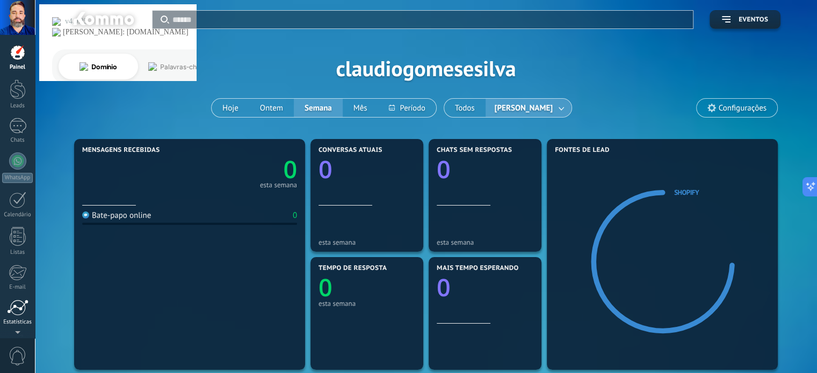
click at [18, 307] on div at bounding box center [17, 308] width 21 height 16
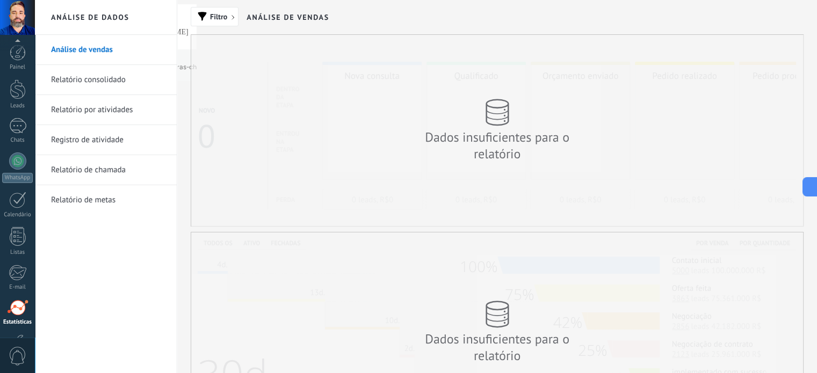
scroll to position [73, 0]
click at [130, 79] on link "Relatório consolidado" at bounding box center [108, 80] width 115 height 30
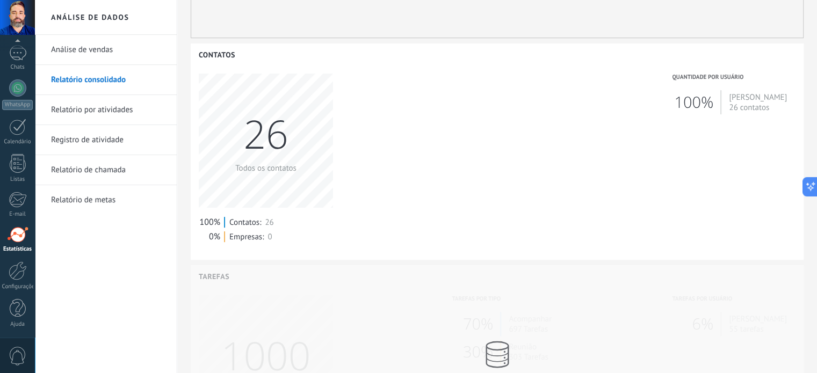
scroll to position [584, 0]
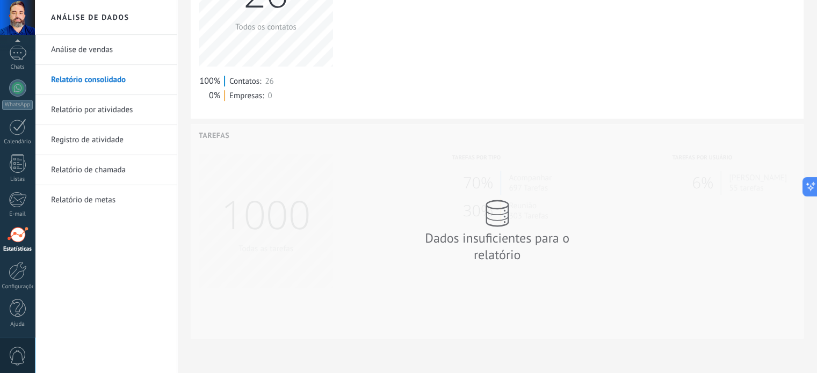
click at [126, 112] on link "Relatório por atividades" at bounding box center [108, 110] width 115 height 30
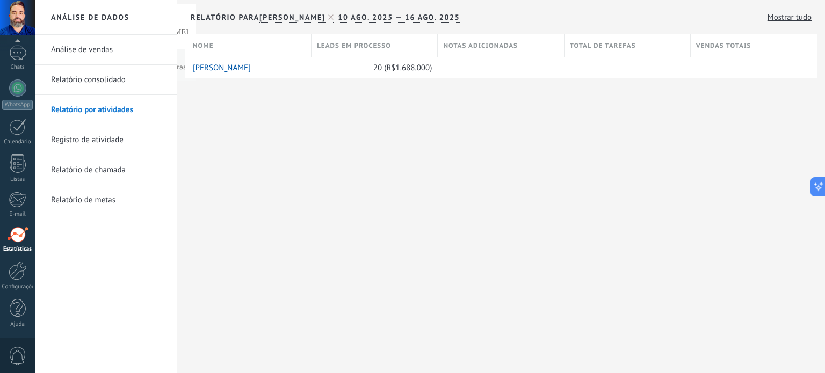
click at [105, 147] on link "Registro de atividade" at bounding box center [108, 140] width 115 height 30
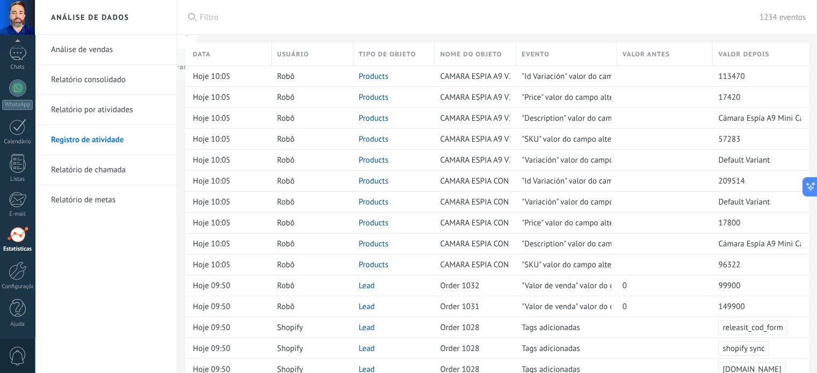
click at [104, 169] on link "Relatório de chamada" at bounding box center [108, 170] width 115 height 30
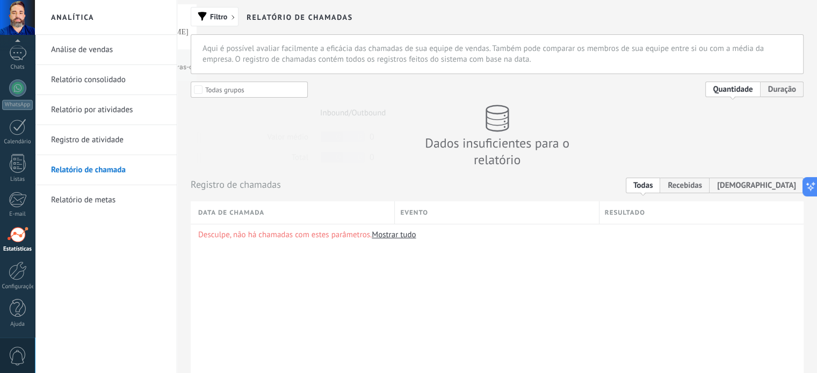
click at [98, 195] on link "Relatório de metas" at bounding box center [108, 200] width 115 height 30
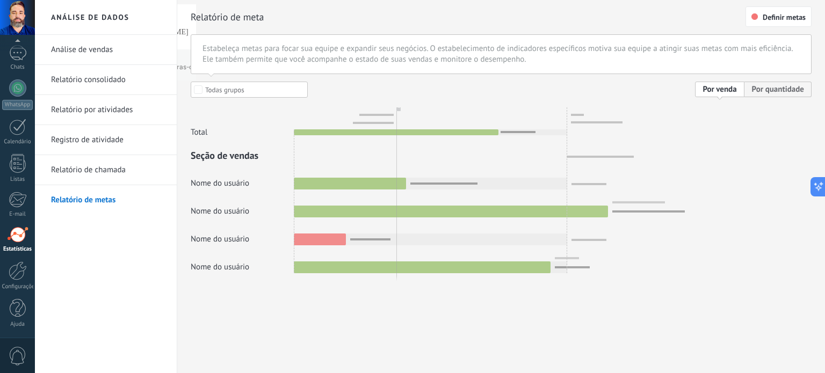
click at [99, 139] on link "Registro de atividade" at bounding box center [108, 140] width 115 height 30
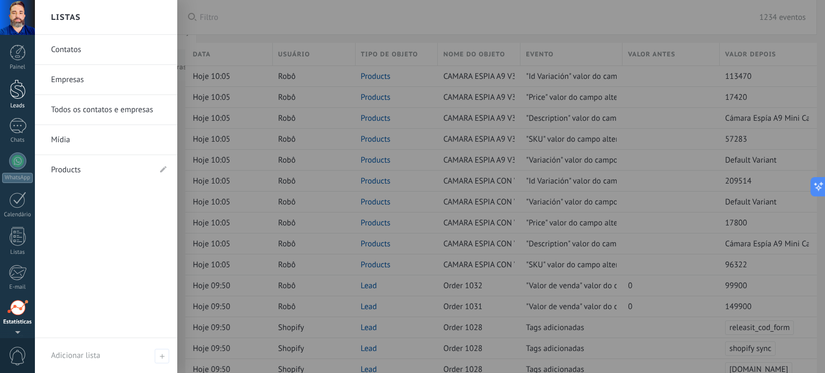
click at [14, 92] on div at bounding box center [18, 89] width 16 height 20
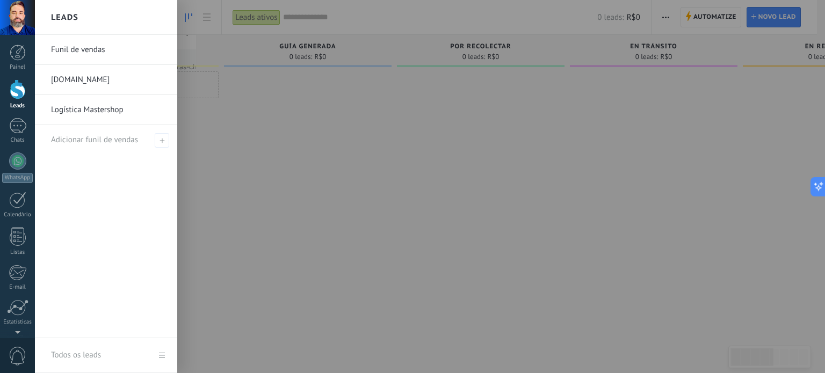
click at [76, 107] on link "Logística Mastershop" at bounding box center [108, 110] width 115 height 30
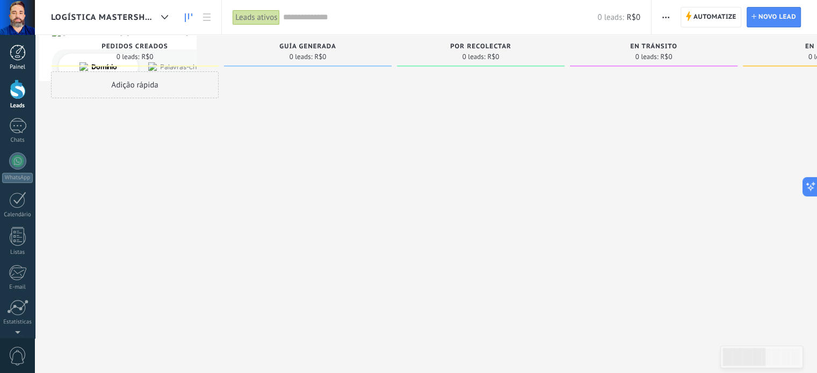
click at [13, 63] on link "Painel" at bounding box center [17, 58] width 35 height 26
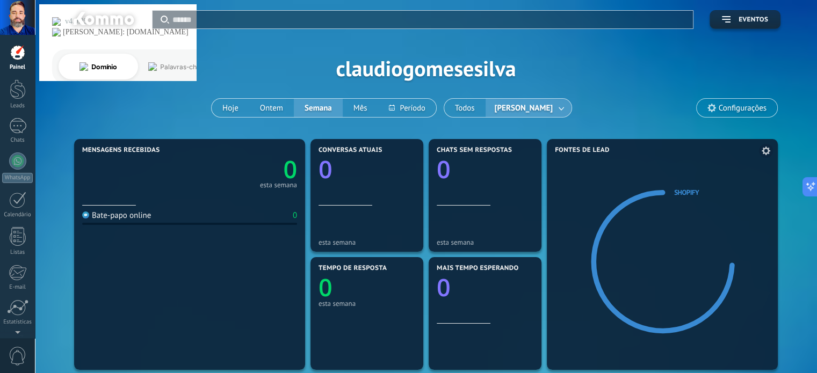
click at [770, 150] on span at bounding box center [766, 151] width 14 height 14
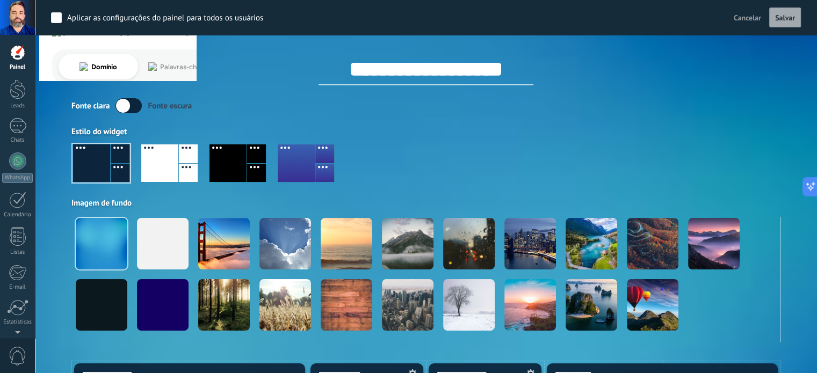
click at [178, 165] on div at bounding box center [169, 163] width 56 height 38
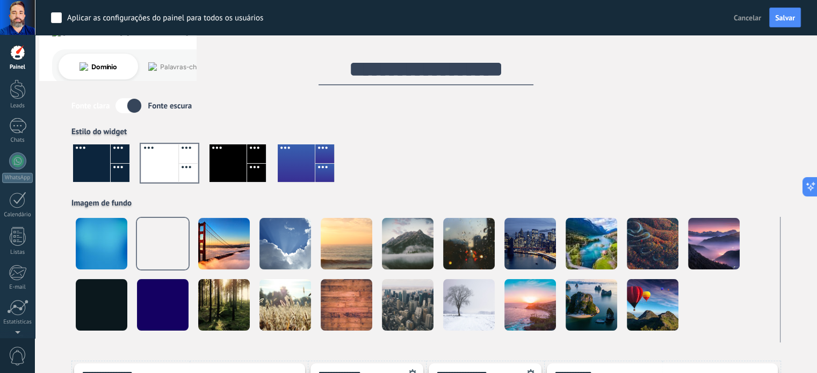
click at [12, 60] on div at bounding box center [18, 53] width 16 height 16
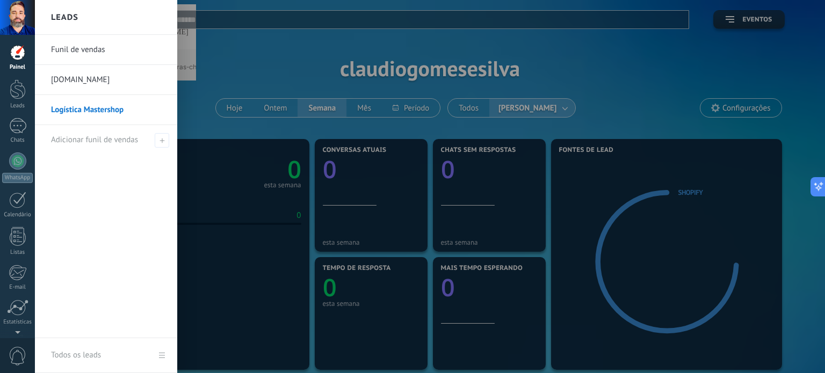
click at [85, 107] on link "Logística Mastershop" at bounding box center [108, 110] width 115 height 30
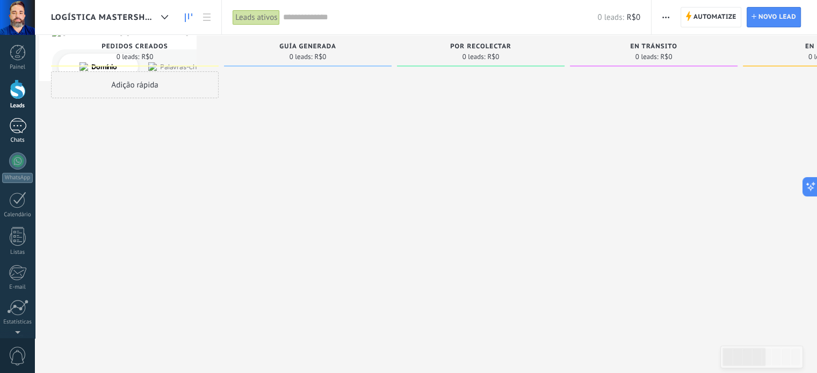
click at [12, 133] on div at bounding box center [17, 126] width 17 height 16
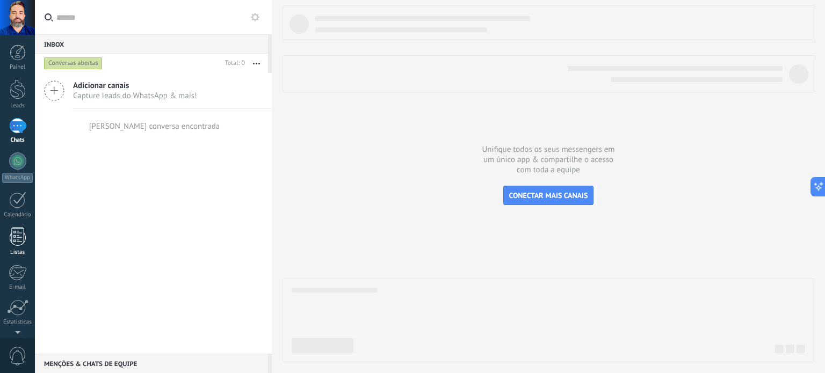
click at [18, 244] on div at bounding box center [18, 236] width 16 height 19
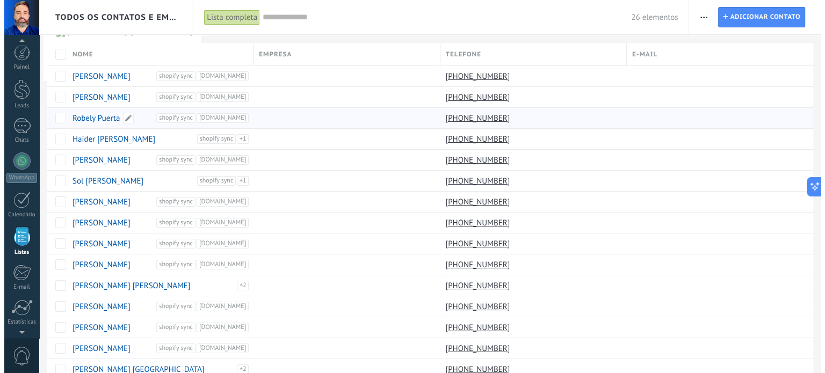
scroll to position [66, 0]
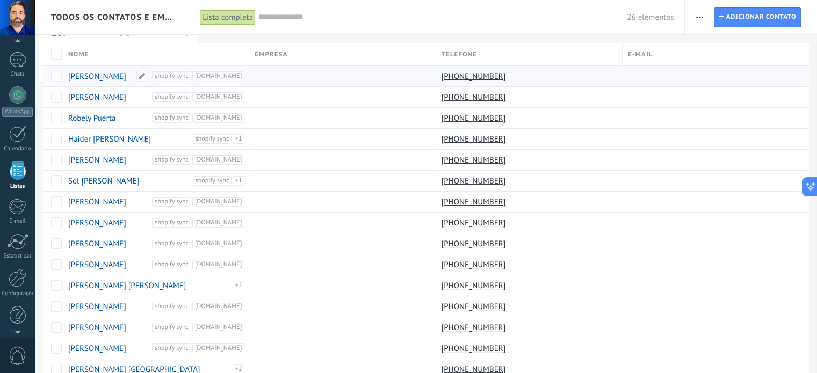
click at [191, 77] on span "shopify sync" at bounding box center [171, 76] width 39 height 10
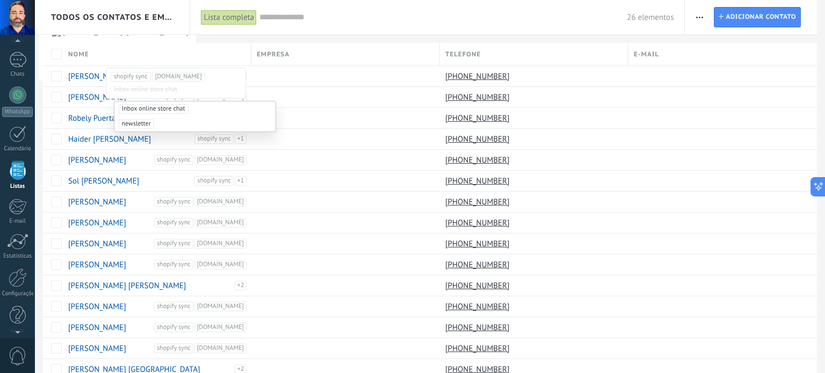
click at [327, 26] on div "26 elementos" at bounding box center [466, 17] width 414 height 34
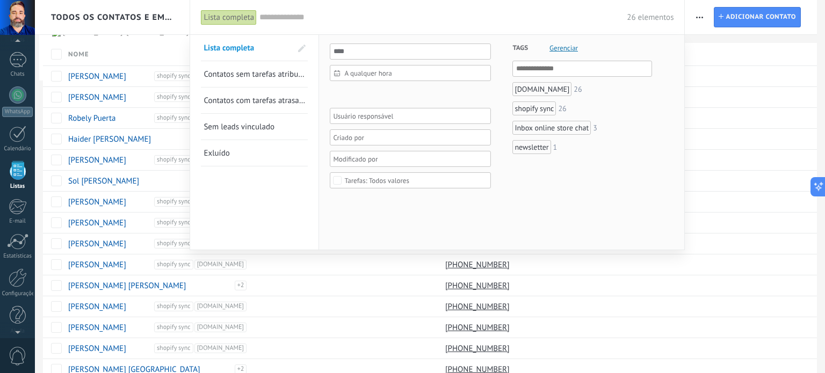
click at [131, 38] on div at bounding box center [412, 186] width 825 height 373
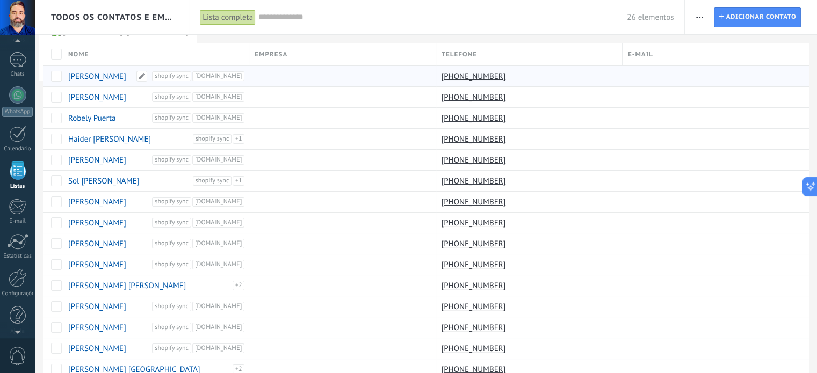
click at [107, 79] on link "[PERSON_NAME]" at bounding box center [97, 76] width 58 height 10
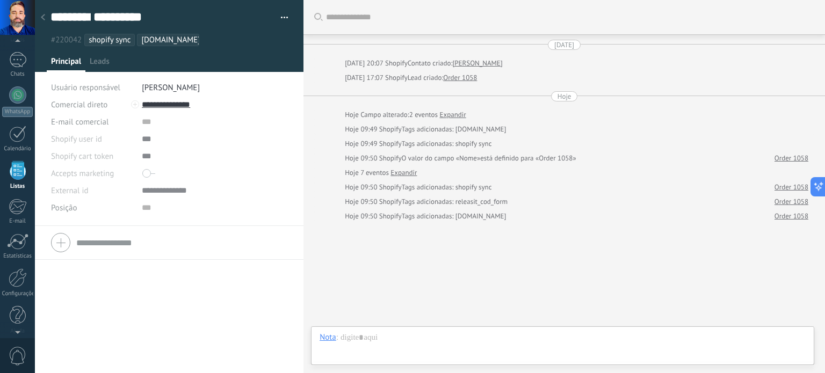
scroll to position [35, 0]
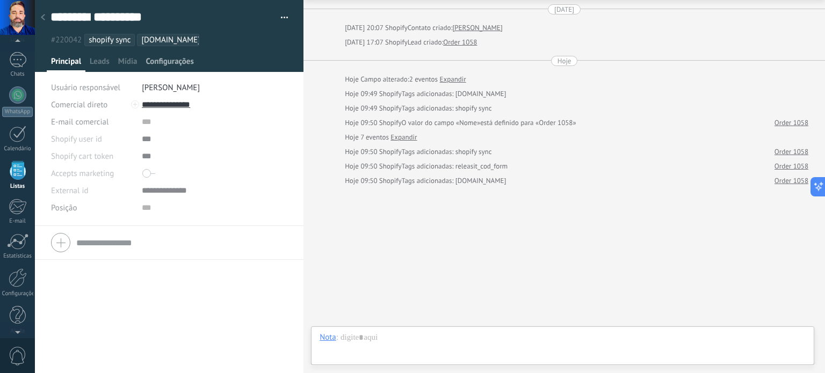
click at [176, 62] on span "Configurações" at bounding box center [170, 64] width 48 height 16
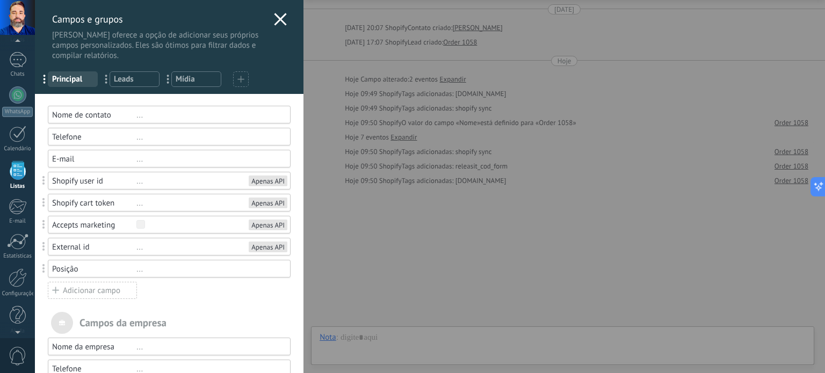
click at [278, 13] on icon at bounding box center [280, 19] width 13 height 13
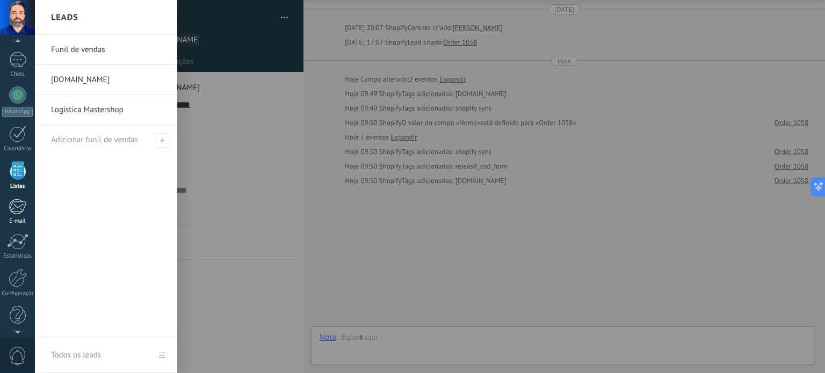
click at [21, 207] on div at bounding box center [18, 207] width 18 height 16
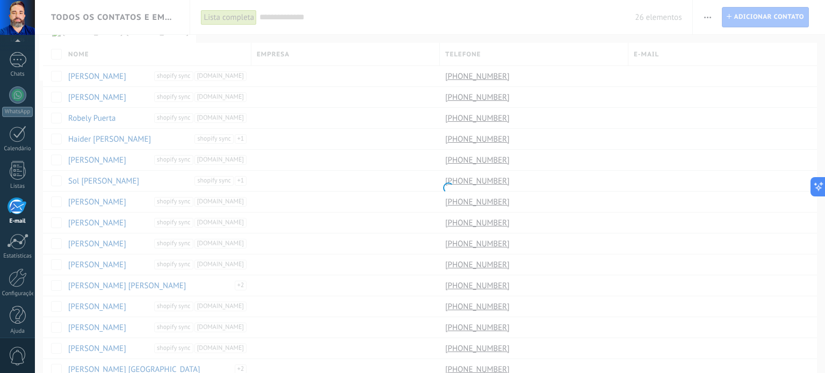
scroll to position [73, 0]
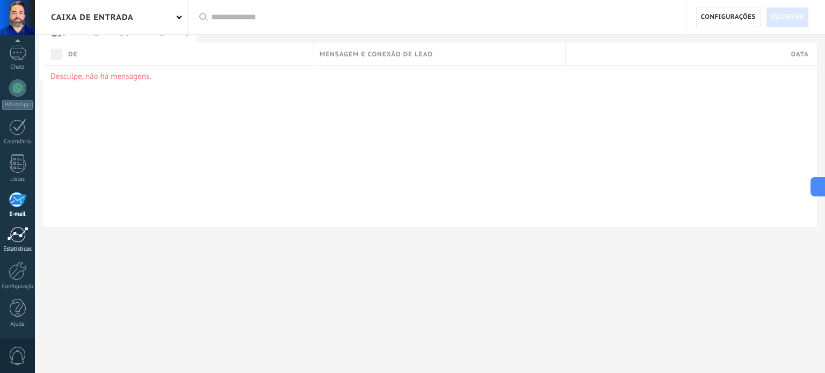
click at [19, 237] on div at bounding box center [17, 235] width 21 height 16
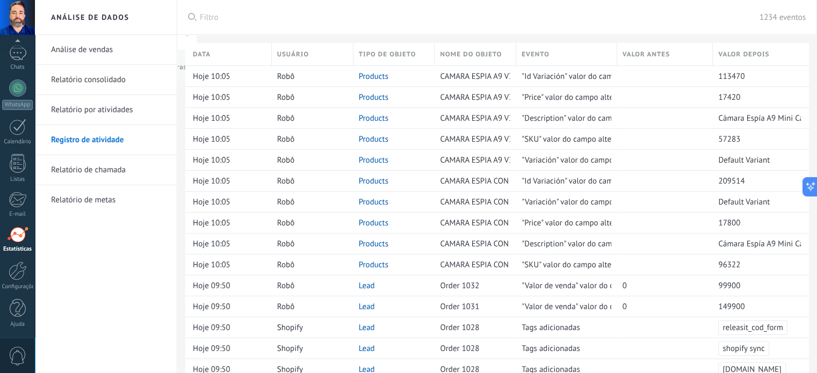
click at [102, 171] on link "Relatório de chamada" at bounding box center [108, 170] width 115 height 30
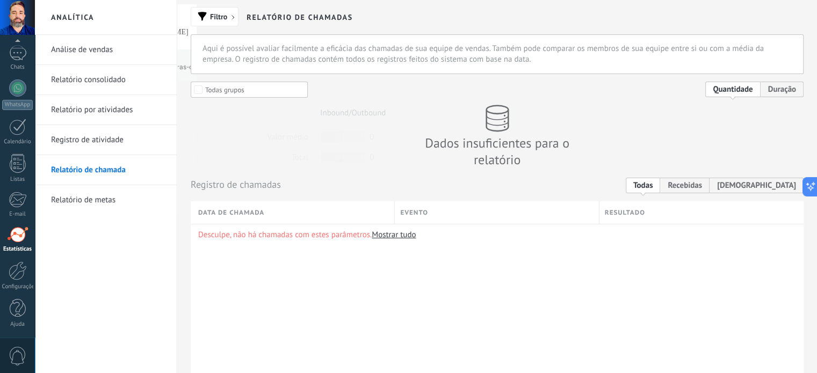
click at [91, 197] on link "Relatório de metas" at bounding box center [108, 200] width 115 height 30
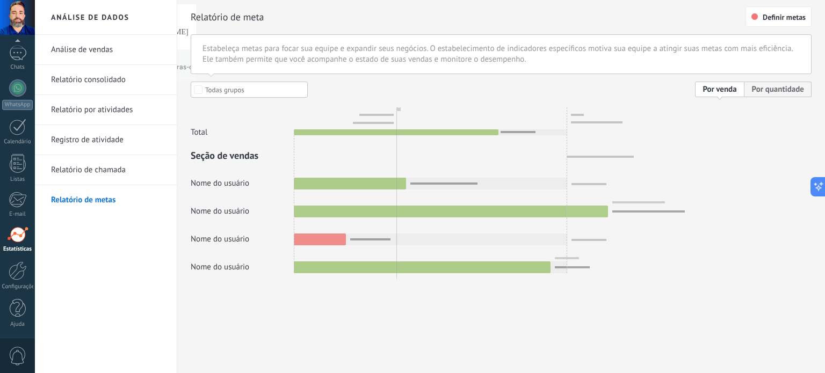
click at [767, 89] on div at bounding box center [501, 178] width 621 height 192
click at [771, 20] on span "Definir metas" at bounding box center [783, 17] width 43 height 8
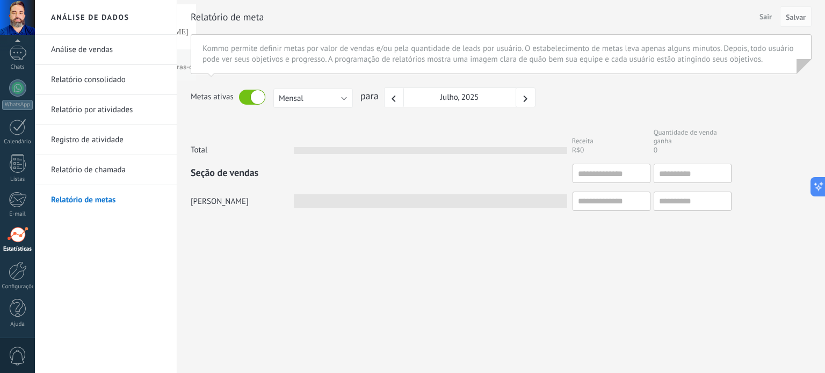
click at [453, 142] on div "Total Receita R$0 Quantidade de venda ganha 0" at bounding box center [501, 139] width 621 height 28
click at [89, 55] on link "Análise de vendas" at bounding box center [108, 50] width 115 height 30
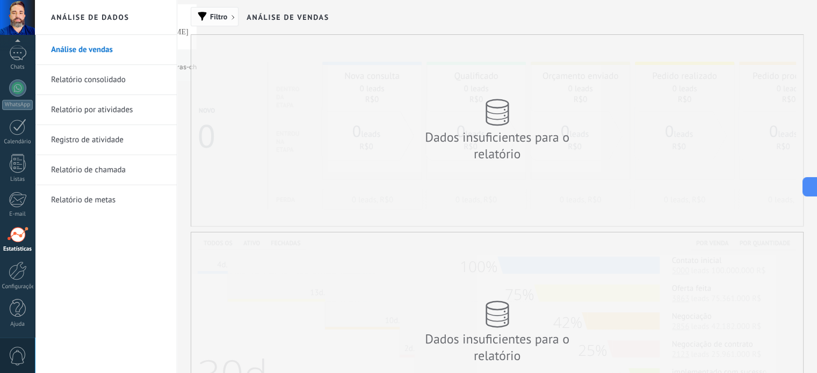
click at [228, 14] on span "Filtro" at bounding box center [215, 17] width 36 height 8
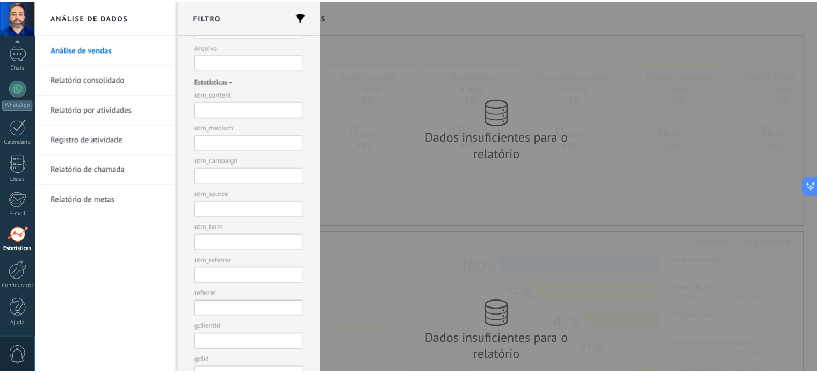
scroll to position [600, 0]
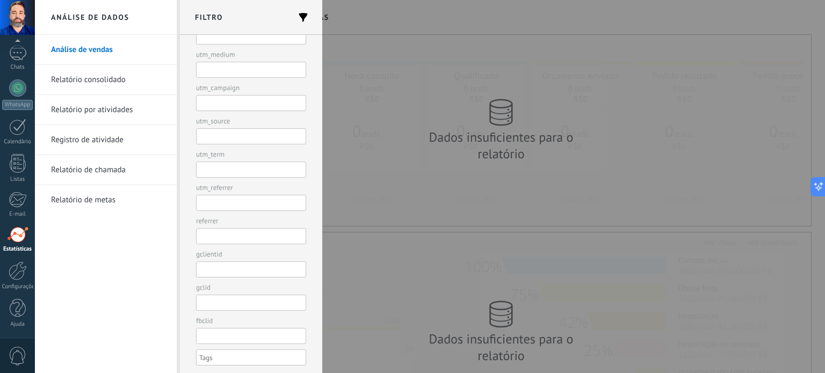
click at [496, 25] on div at bounding box center [412, 186] width 825 height 373
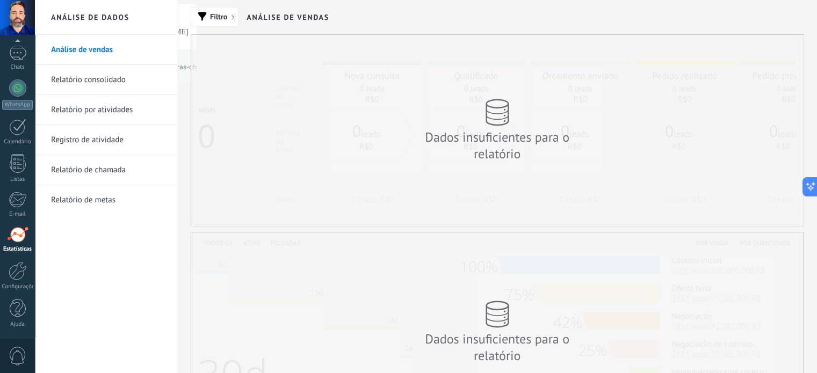
scroll to position [253, 0]
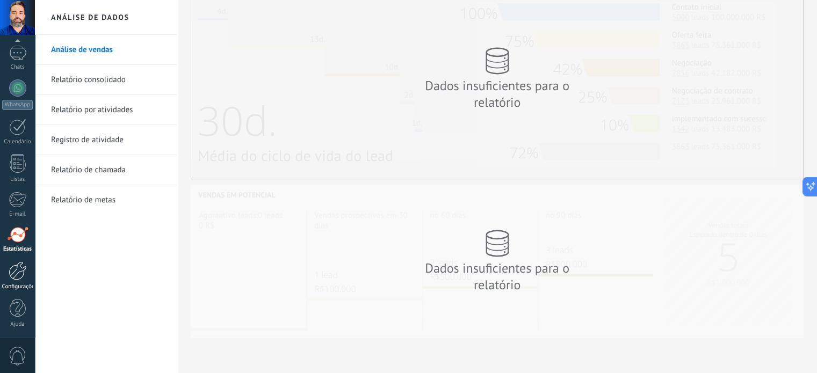
click at [18, 275] on div at bounding box center [18, 270] width 18 height 19
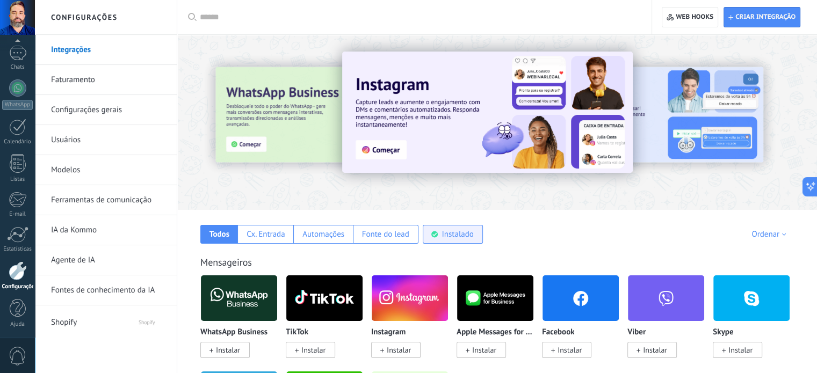
click at [459, 239] on div "Instalado" at bounding box center [457, 234] width 32 height 10
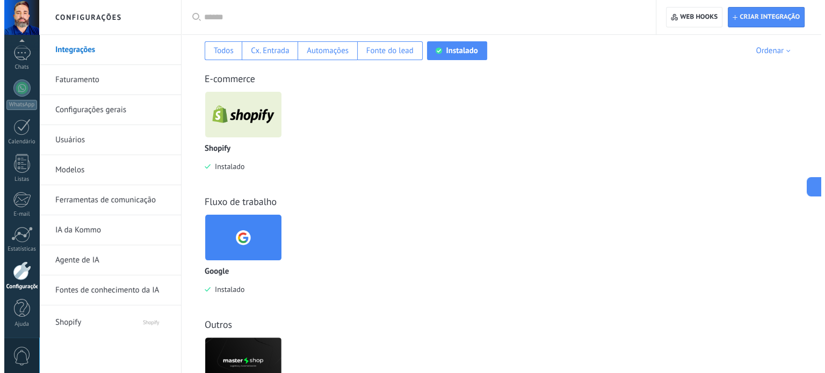
scroll to position [258, 0]
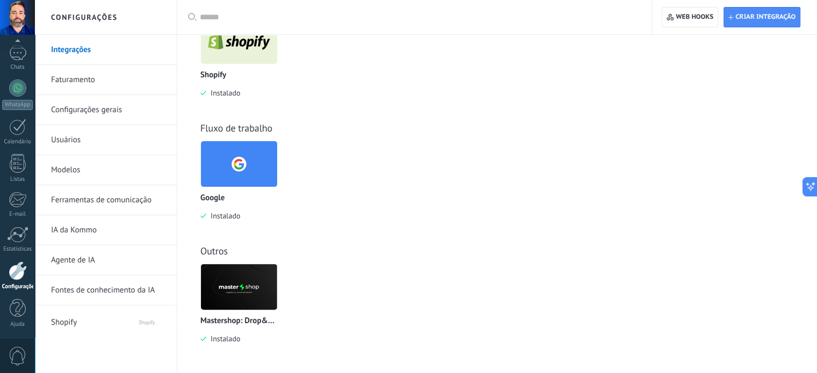
click at [243, 281] on img at bounding box center [239, 287] width 76 height 52
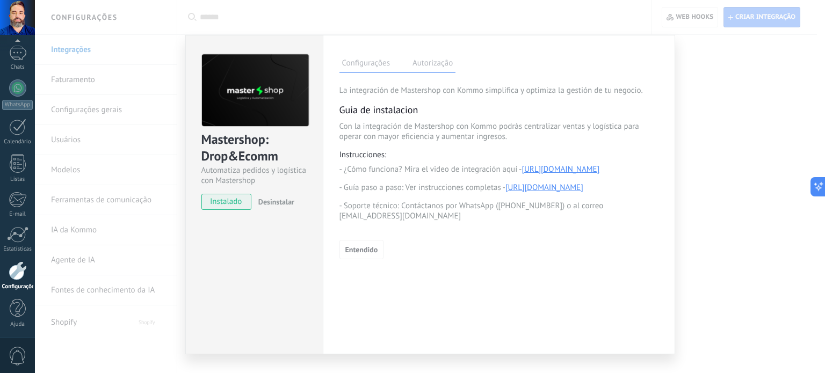
click at [432, 68] on label "Autorização" at bounding box center [433, 65] width 46 height 16
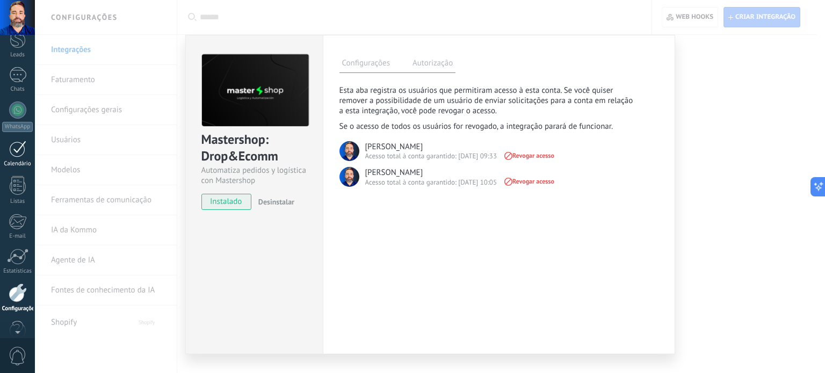
scroll to position [0, 0]
click at [9, 59] on link "Painel" at bounding box center [17, 58] width 35 height 26
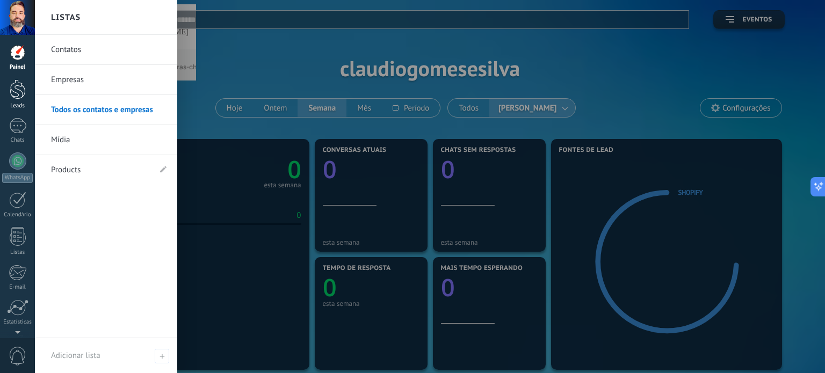
click at [15, 97] on div at bounding box center [18, 89] width 16 height 20
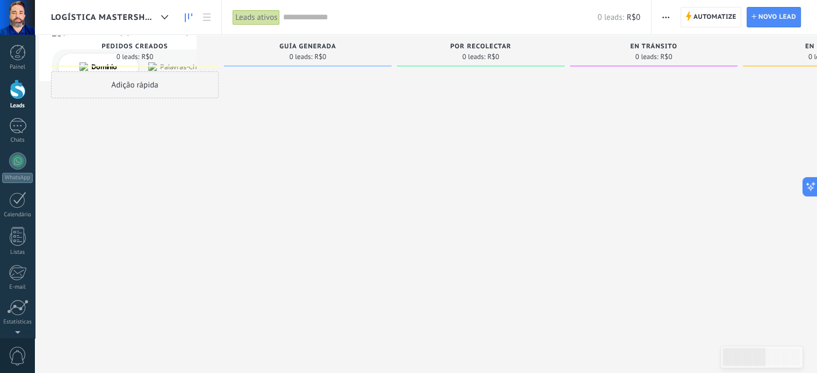
click at [112, 18] on span "Logística Mastershop" at bounding box center [104, 17] width 106 height 10
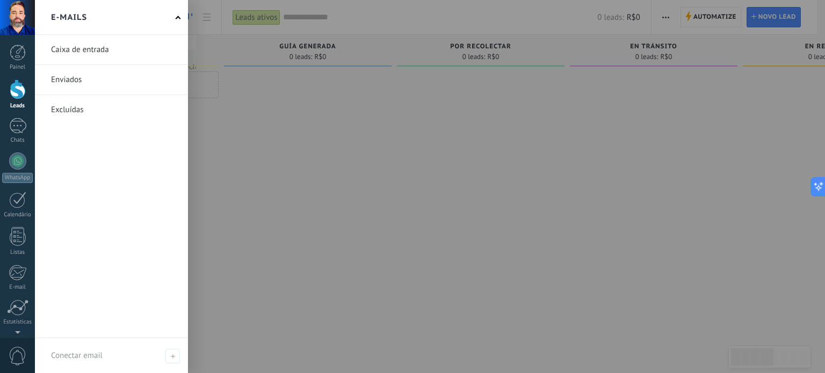
click at [17, 88] on div at bounding box center [18, 89] width 16 height 20
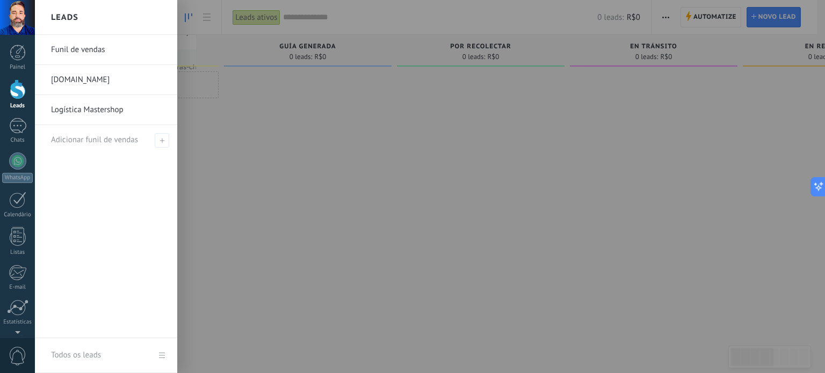
click at [75, 46] on link "Funil de vendas" at bounding box center [108, 50] width 115 height 30
click at [77, 110] on link "Logística Mastershop" at bounding box center [108, 110] width 115 height 30
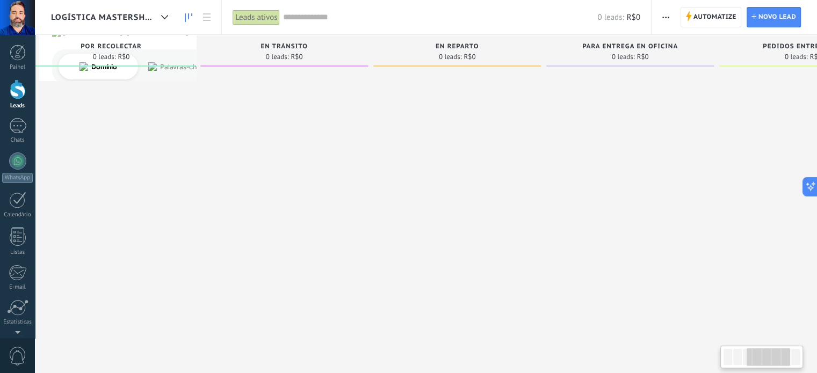
scroll to position [0, 628]
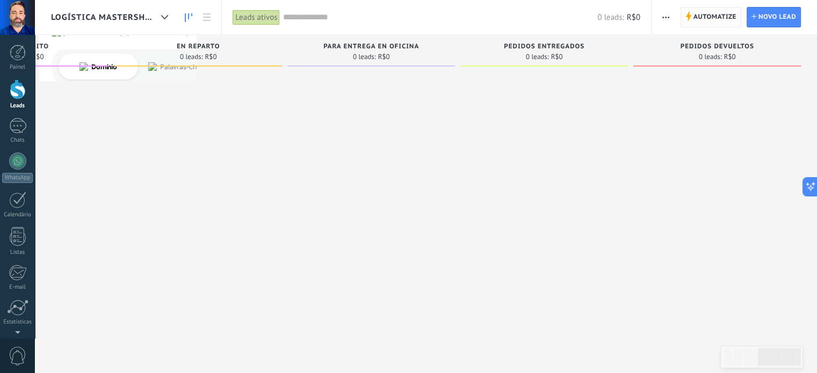
click at [723, 14] on span "Automatize" at bounding box center [714, 17] width 43 height 19
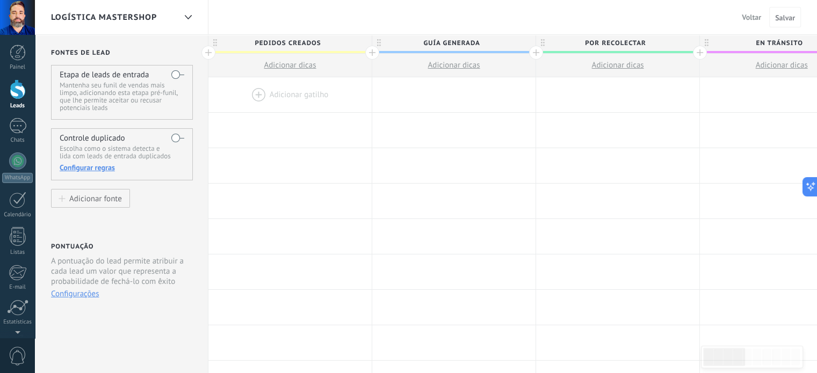
click at [285, 97] on div at bounding box center [289, 94] width 163 height 35
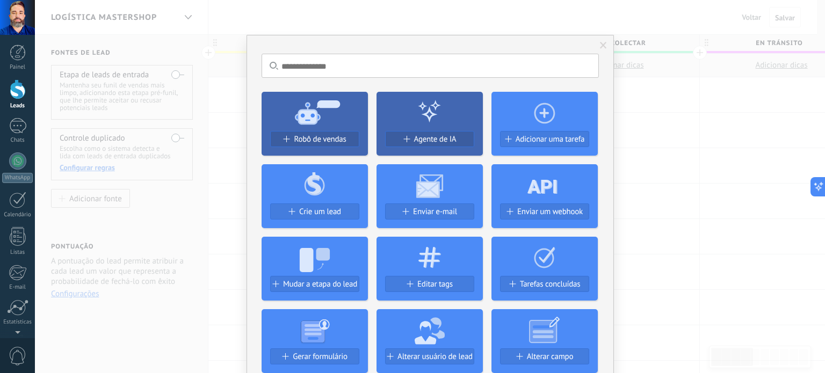
click at [600, 42] on span at bounding box center [603, 46] width 7 height 8
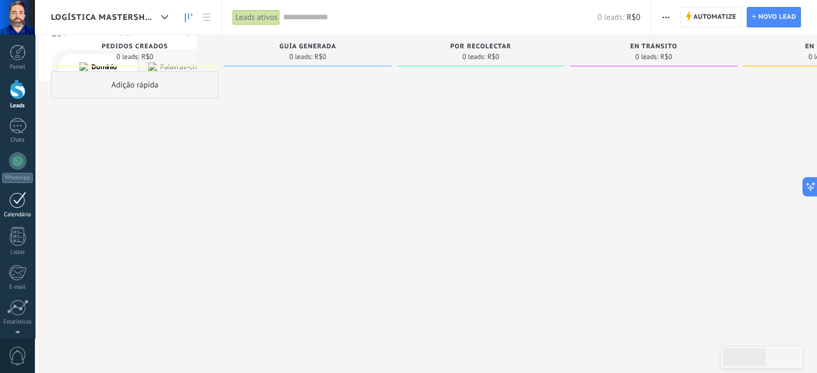
click at [15, 204] on div at bounding box center [17, 200] width 17 height 17
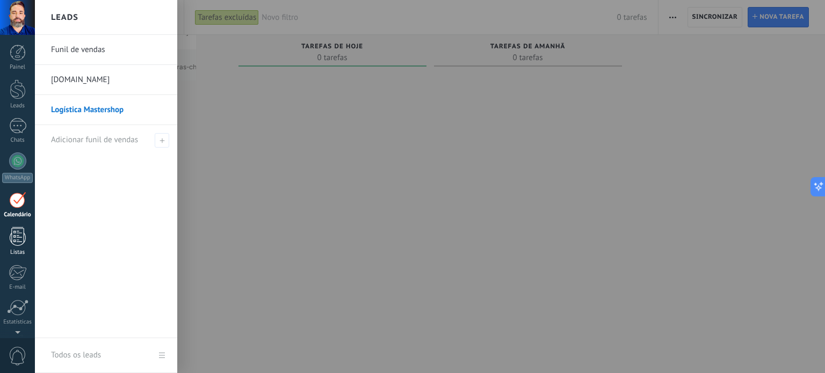
click at [15, 247] on link "Listas" at bounding box center [17, 241] width 35 height 29
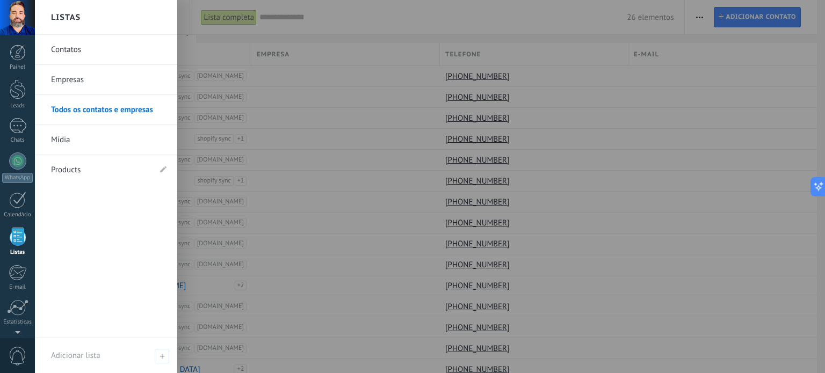
click at [71, 172] on link "Products" at bounding box center [100, 170] width 99 height 30
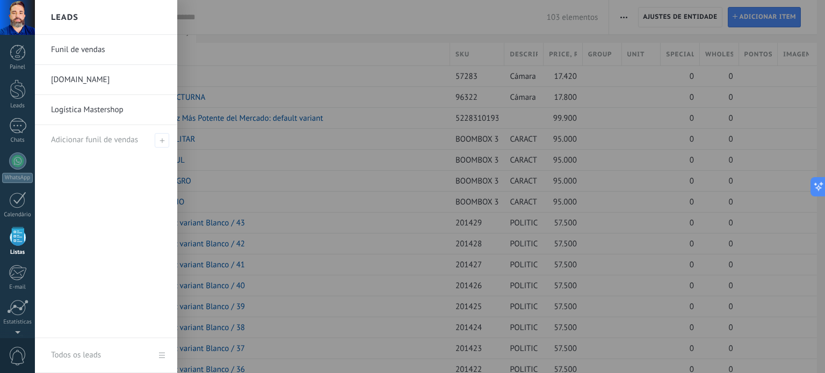
click at [72, 54] on link "Funil de vendas" at bounding box center [108, 50] width 115 height 30
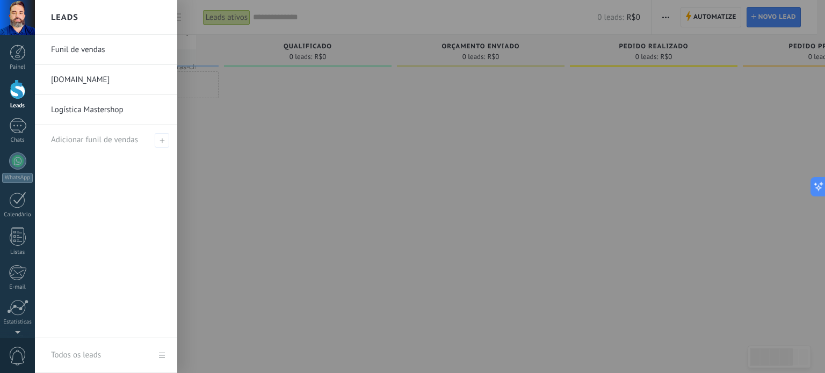
click at [16, 95] on div at bounding box center [18, 89] width 16 height 20
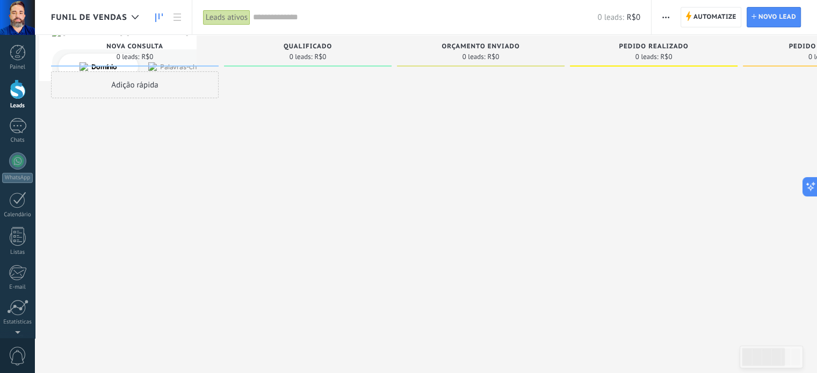
click at [121, 18] on span "Funil de vendas" at bounding box center [89, 17] width 76 height 10
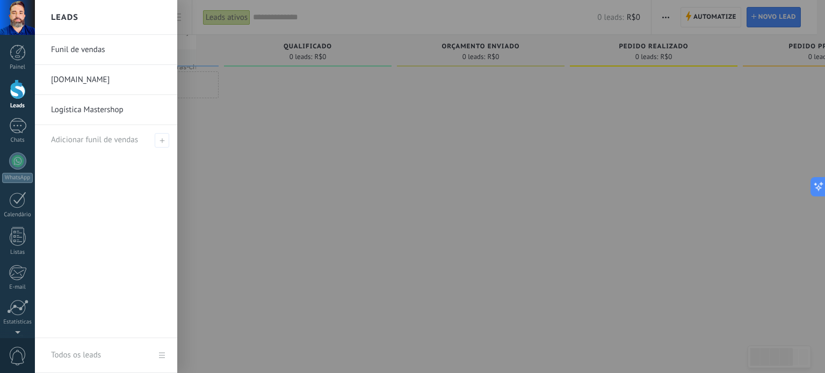
click at [94, 83] on link "[DOMAIN_NAME]" at bounding box center [108, 80] width 115 height 30
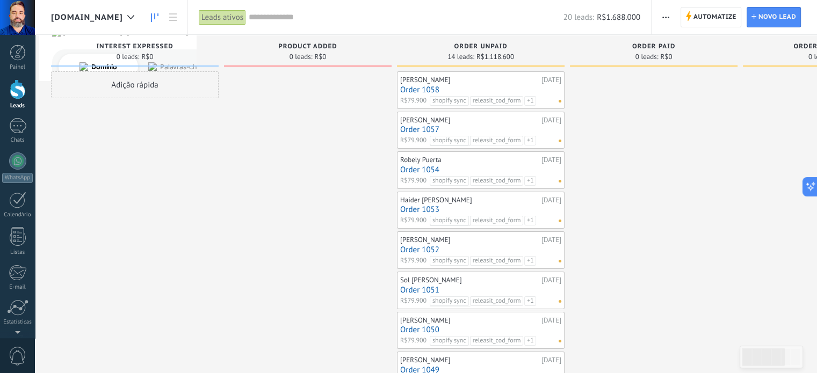
click at [123, 21] on span "[DOMAIN_NAME]" at bounding box center [87, 17] width 72 height 10
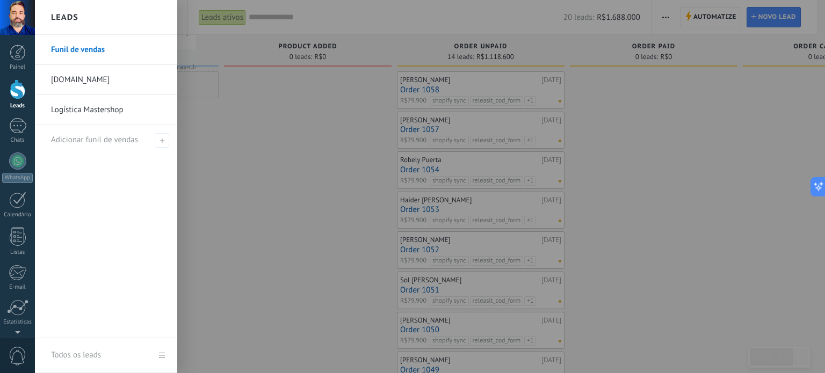
click at [86, 110] on link "Logística Mastershop" at bounding box center [108, 110] width 115 height 30
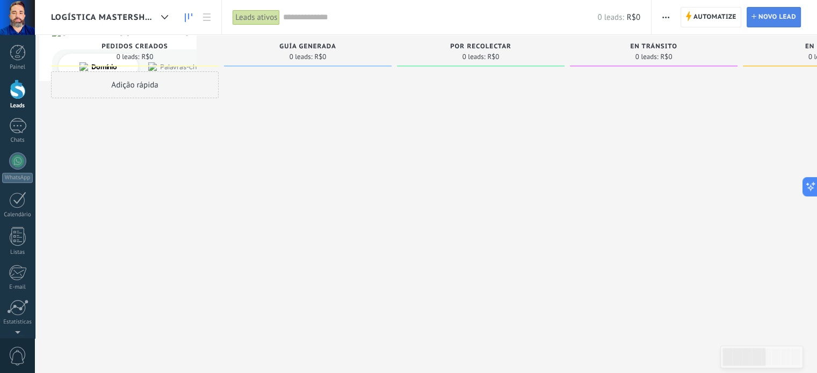
click at [793, 16] on span "Novo lead" at bounding box center [777, 17] width 38 height 19
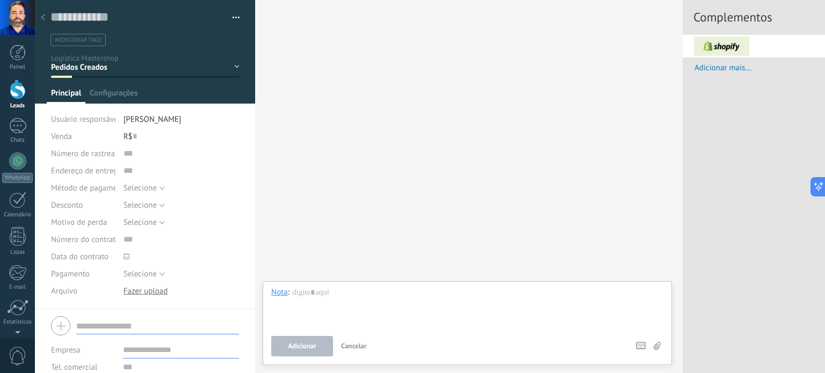
click at [727, 65] on span "Adicionar mais..." at bounding box center [759, 68] width 130 height 10
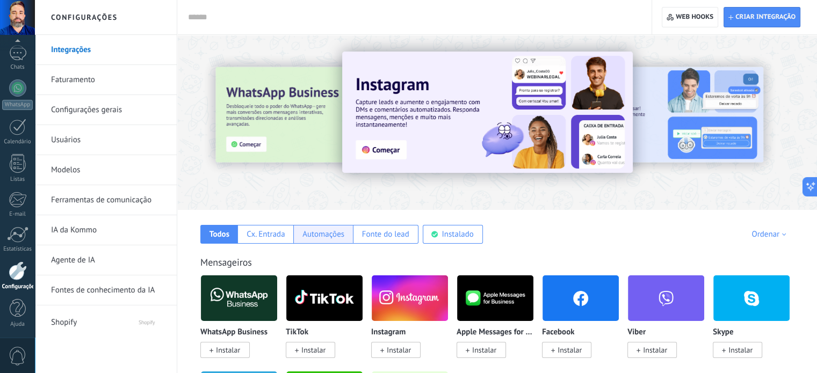
scroll to position [77, 0]
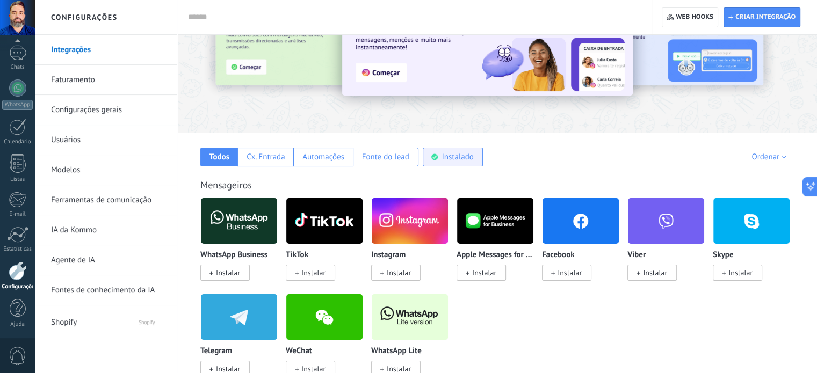
click at [457, 154] on div "Instalado" at bounding box center [457, 157] width 32 height 10
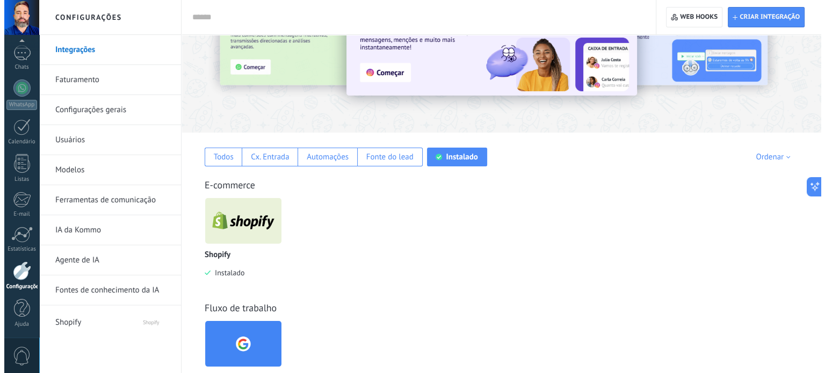
scroll to position [258, 0]
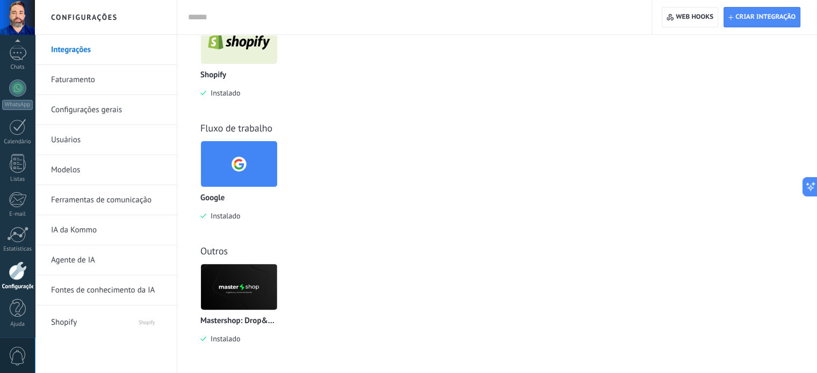
click at [242, 296] on img at bounding box center [239, 287] width 76 height 52
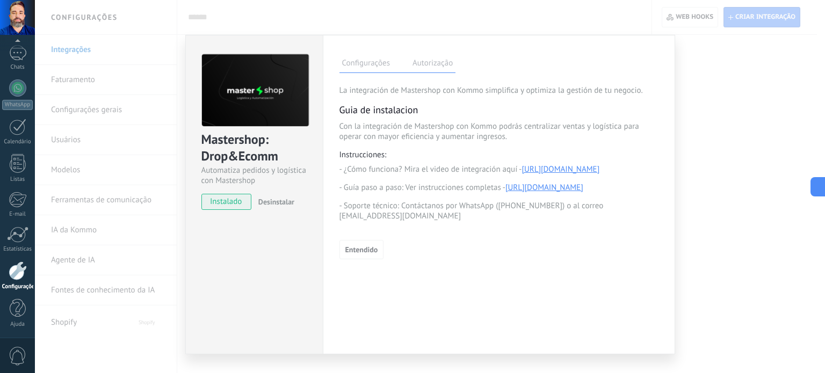
click at [431, 58] on label "Autorização" at bounding box center [433, 65] width 46 height 16
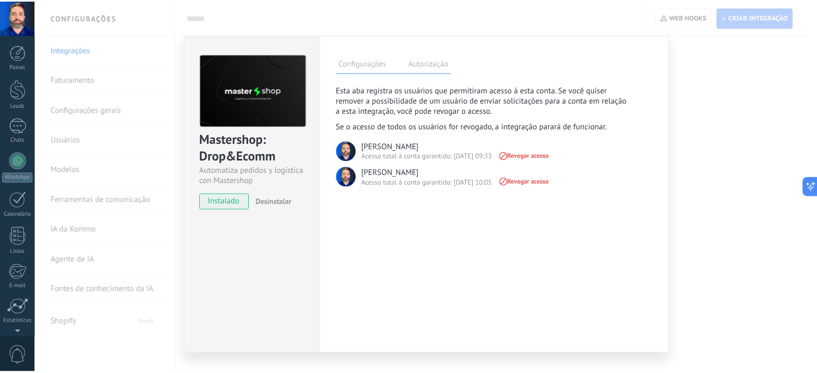
scroll to position [73, 0]
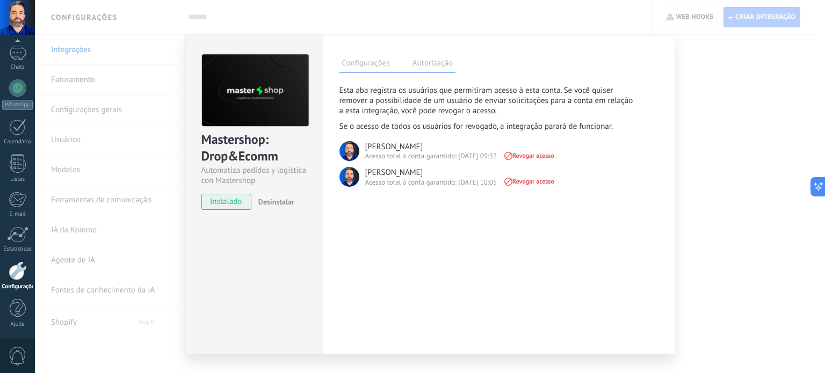
click at [256, 262] on div "Mastershop: Drop&Ecomm Automatiza pedidos y logística con Mastershop instalado …" at bounding box center [253, 194] width 137 height 319
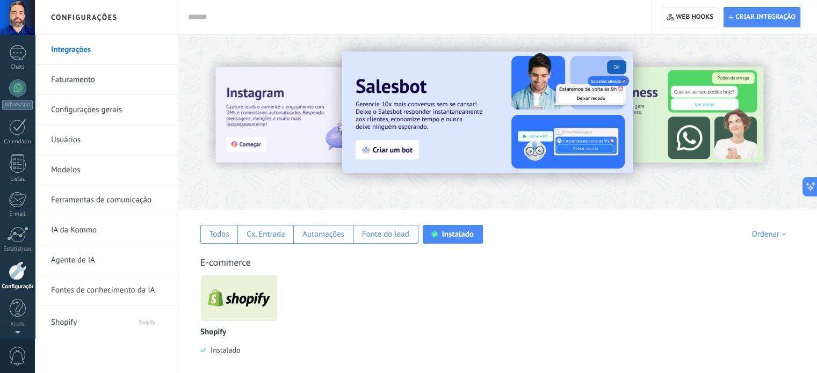
scroll to position [0, 0]
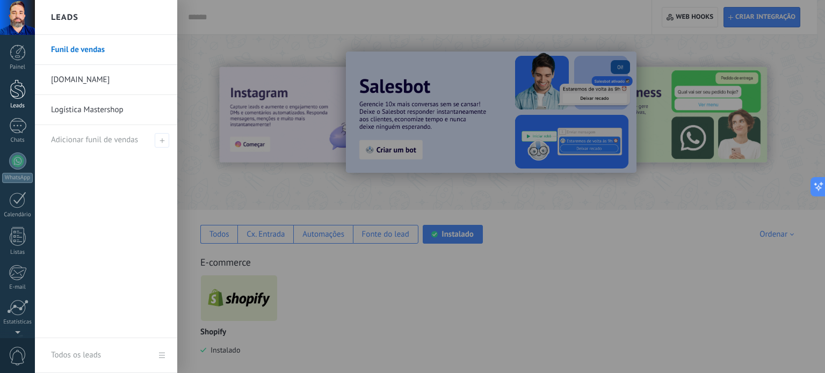
click at [23, 91] on div at bounding box center [18, 89] width 16 height 20
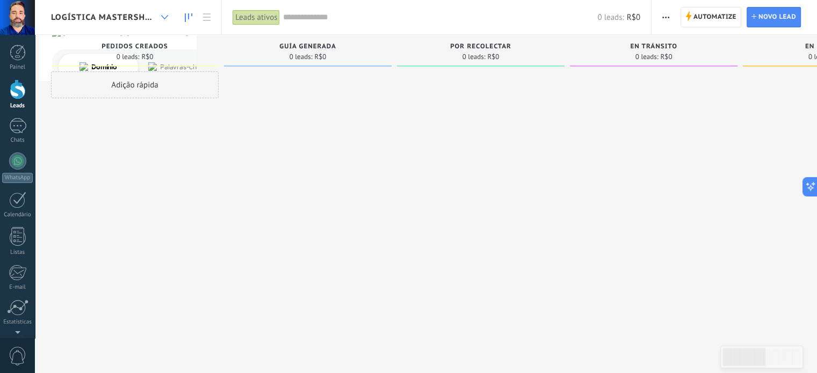
click at [169, 18] on div at bounding box center [165, 17] width 18 height 21
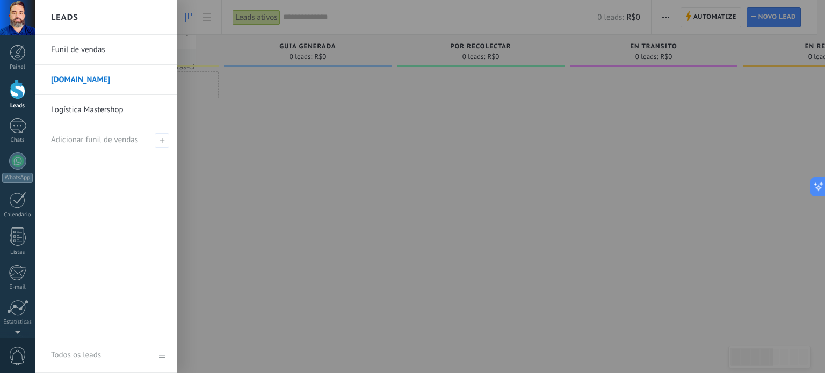
click at [82, 105] on link "Logística Mastershop" at bounding box center [108, 110] width 115 height 30
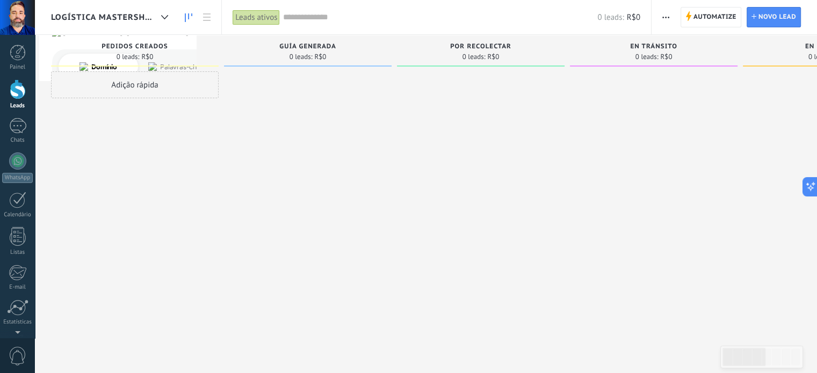
click at [300, 45] on span "Guía Generada" at bounding box center [307, 47] width 56 height 8
drag, startPoint x: 300, startPoint y: 45, endPoint x: 303, endPoint y: 66, distance: 21.6
click at [303, 66] on div "Guía Generada 0 leads: R$0" at bounding box center [308, 51] width 168 height 32
click at [303, 66] on span at bounding box center [308, 66] width 168 height 1
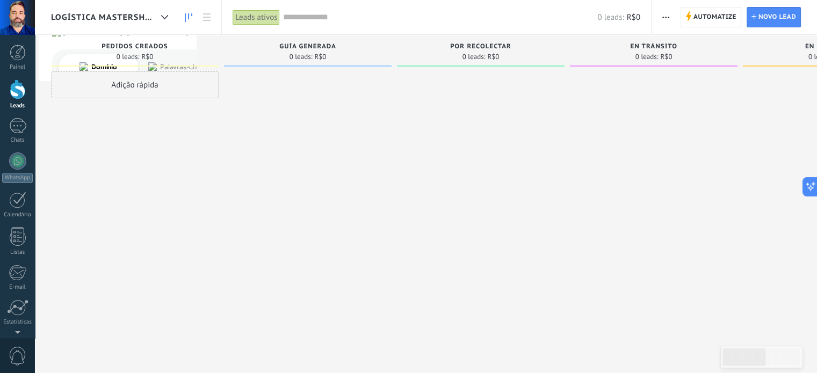
click at [303, 66] on span at bounding box center [308, 66] width 168 height 1
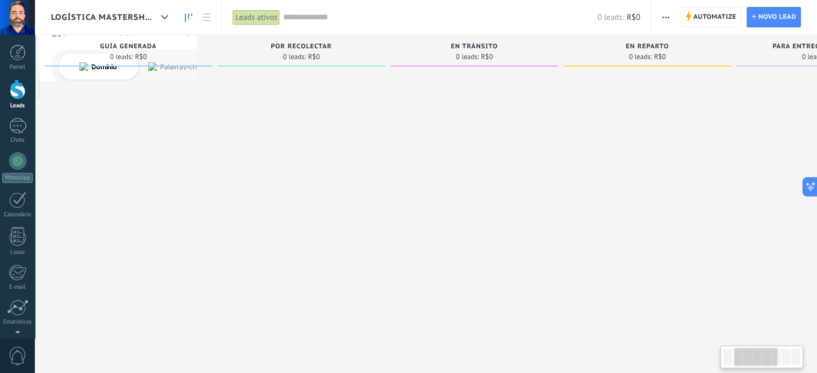
drag, startPoint x: 414, startPoint y: 71, endPoint x: 198, endPoint y: 89, distance: 217.2
click at [217, 89] on div at bounding box center [301, 187] width 168 height 233
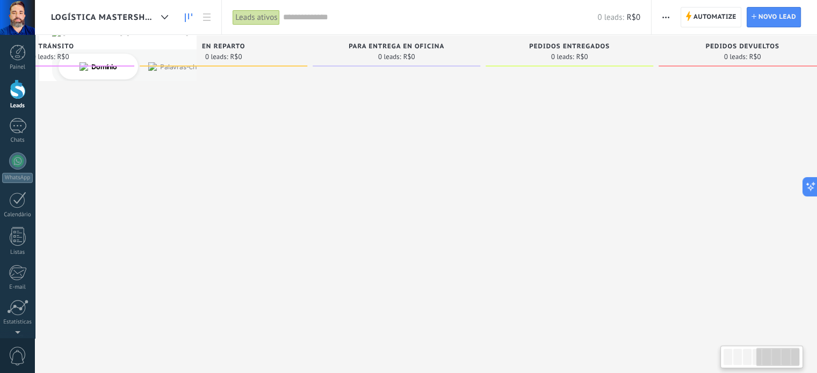
scroll to position [0, 31]
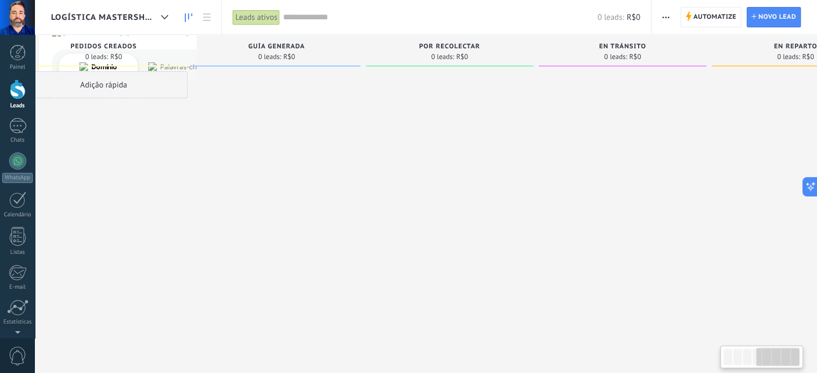
drag, startPoint x: 528, startPoint y: 135, endPoint x: 824, endPoint y: 220, distance: 307.8
click at [816, 220] on html ".abccls-1,.abccls-2{fill-rule:evenodd}.abccls-2{fill:#fff} .abfcls-1{fill:none}…" at bounding box center [408, 186] width 817 height 373
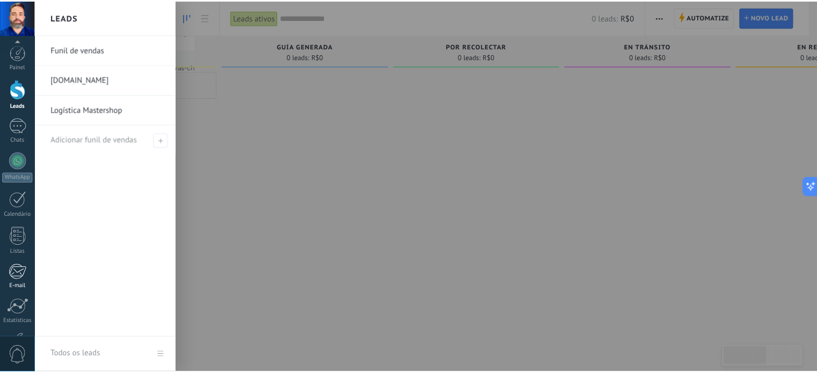
scroll to position [73, 0]
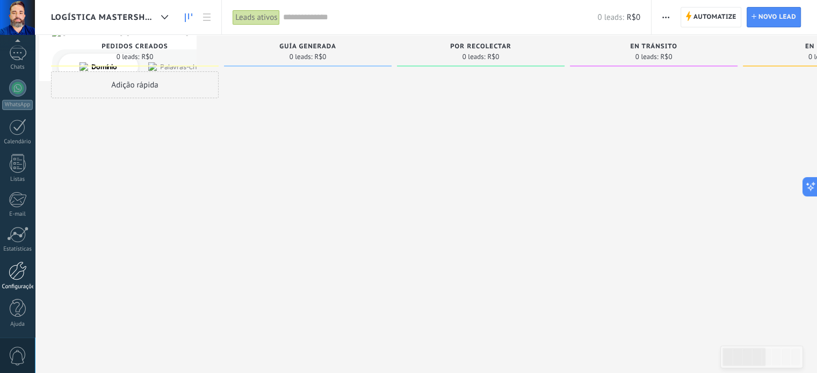
click at [20, 277] on div at bounding box center [18, 270] width 18 height 19
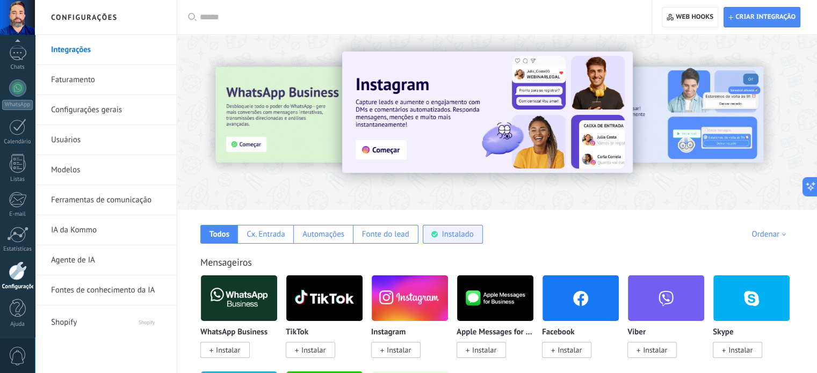
click at [450, 231] on div "Instalado" at bounding box center [457, 234] width 32 height 10
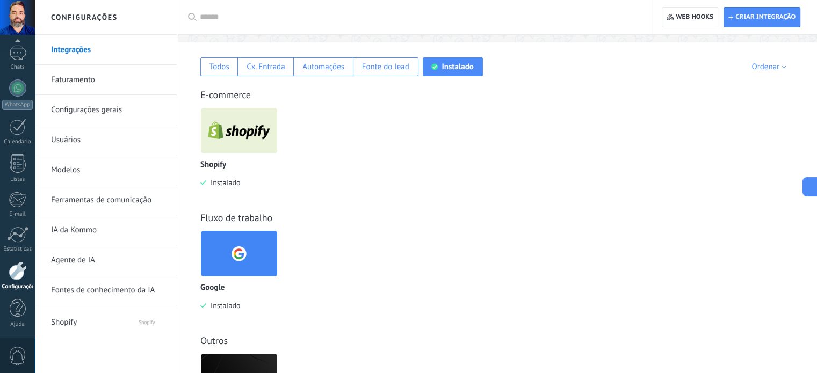
scroll to position [258, 0]
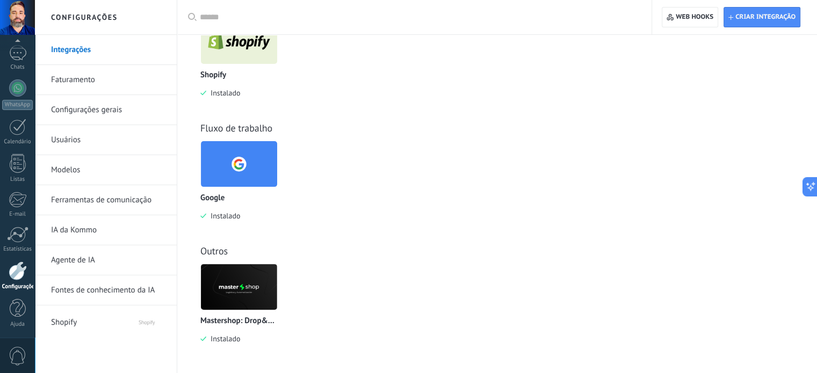
click at [283, 285] on div "Mastershop: Drop&Ecomm Instalado" at bounding box center [242, 312] width 85 height 96
drag, startPoint x: 283, startPoint y: 285, endPoint x: 263, endPoint y: 281, distance: 20.9
click at [263, 281] on div "Mastershop: Drop&Ecomm Instalado" at bounding box center [242, 312] width 85 height 96
click at [263, 281] on img at bounding box center [239, 287] width 76 height 52
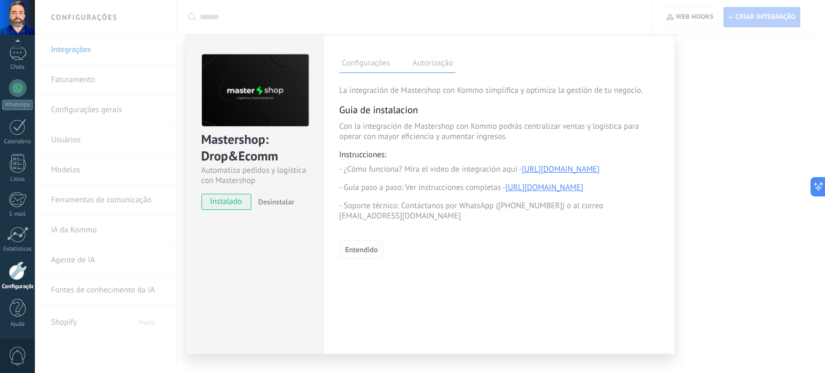
click at [364, 251] on button "Entendido" at bounding box center [361, 249] width 45 height 19
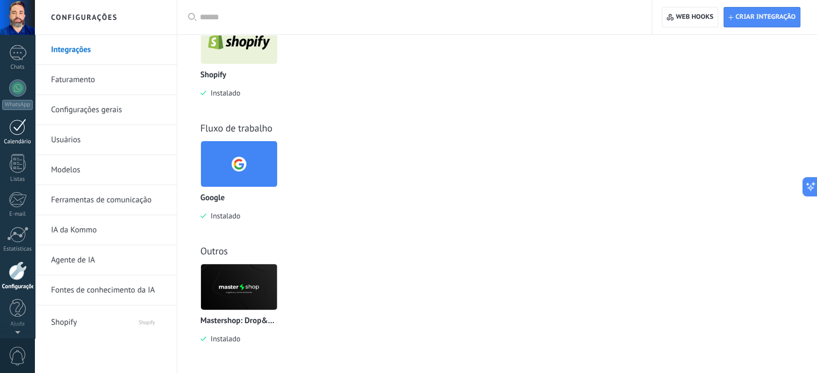
scroll to position [0, 0]
drag, startPoint x: 19, startPoint y: 142, endPoint x: 19, endPoint y: 89, distance: 53.2
click at [19, 89] on div at bounding box center [18, 89] width 16 height 20
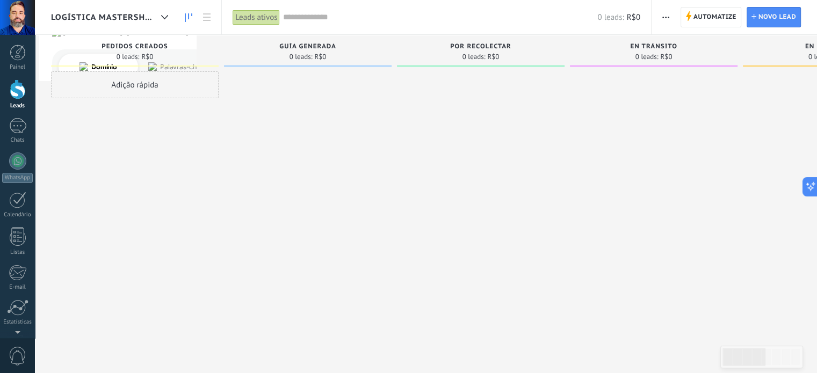
click at [146, 19] on span "Logística Mastershop" at bounding box center [104, 17] width 106 height 10
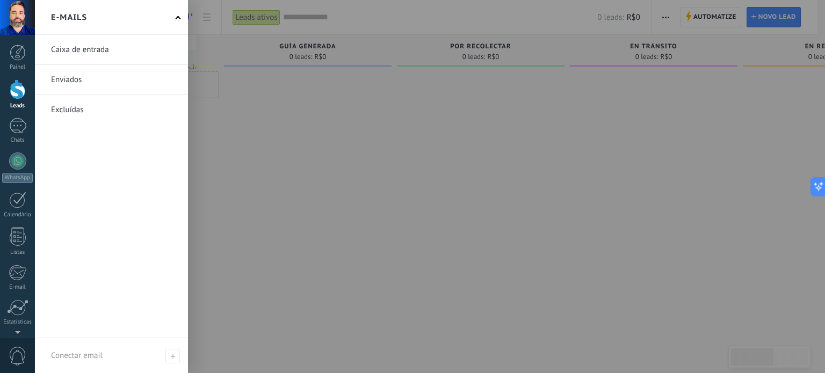
click at [8, 101] on link "Leads" at bounding box center [17, 94] width 35 height 30
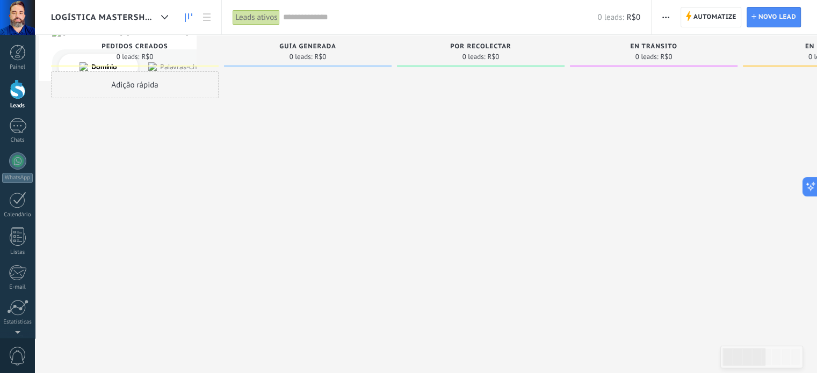
click at [119, 16] on span "Logística Mastershop" at bounding box center [104, 17] width 106 height 10
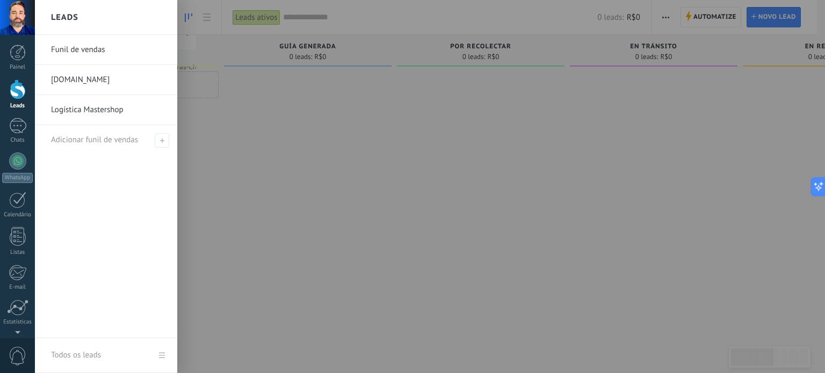
click at [90, 112] on link "Logística Mastershop" at bounding box center [108, 110] width 115 height 30
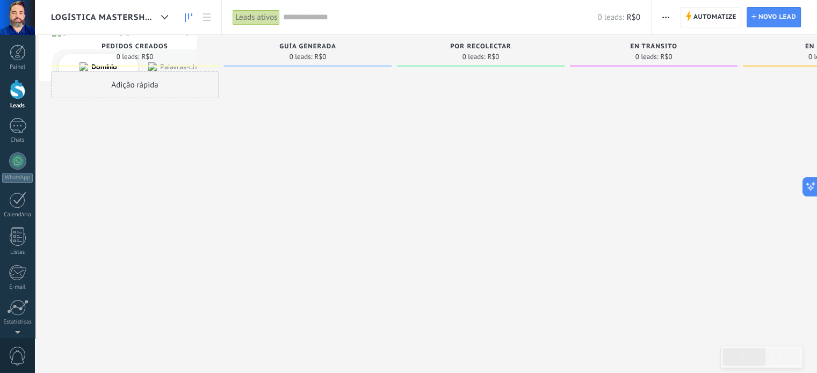
click at [95, 6] on div "Logística Mastershop" at bounding box center [112, 17] width 122 height 34
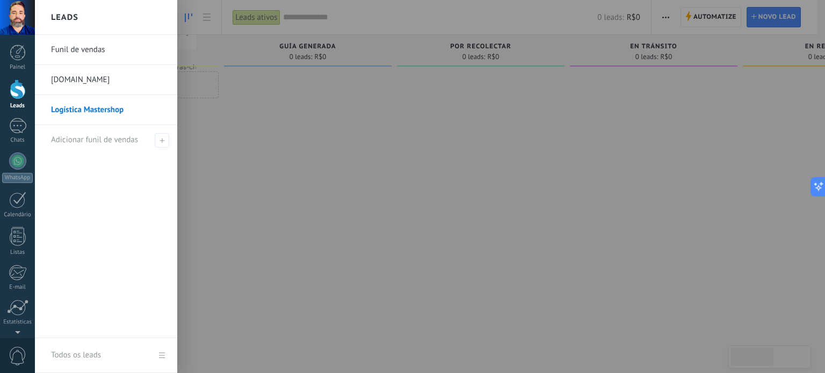
click at [84, 52] on link "Funil de vendas" at bounding box center [108, 50] width 115 height 30
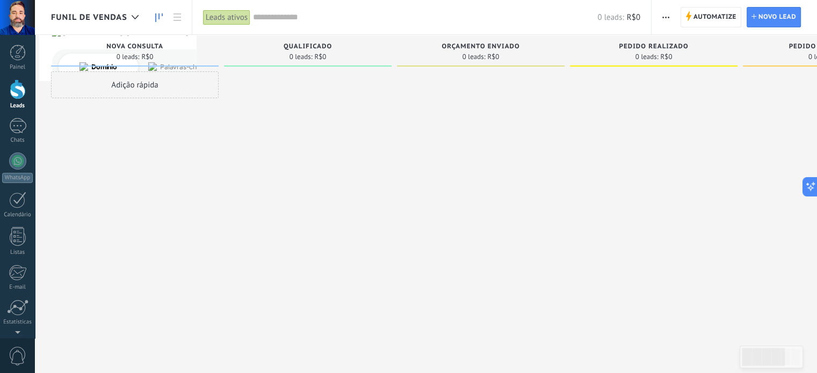
click at [125, 86] on div "Adição rápida" at bounding box center [135, 84] width 168 height 27
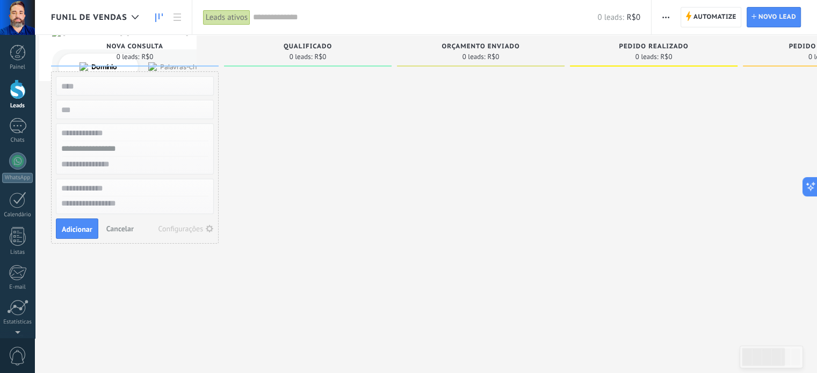
click at [125, 86] on input "text" at bounding box center [133, 85] width 157 height 15
type input "*******"
click at [85, 226] on span "Adicionar" at bounding box center [77, 230] width 31 height 8
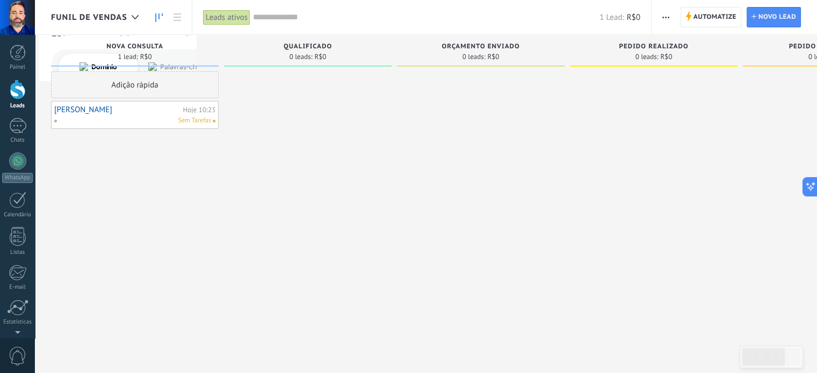
click at [153, 115] on div "[PERSON_NAME] 10:23 Sem Tarefas" at bounding box center [134, 114] width 161 height 21
click at [113, 114] on link "[PERSON_NAME]" at bounding box center [117, 109] width 126 height 9
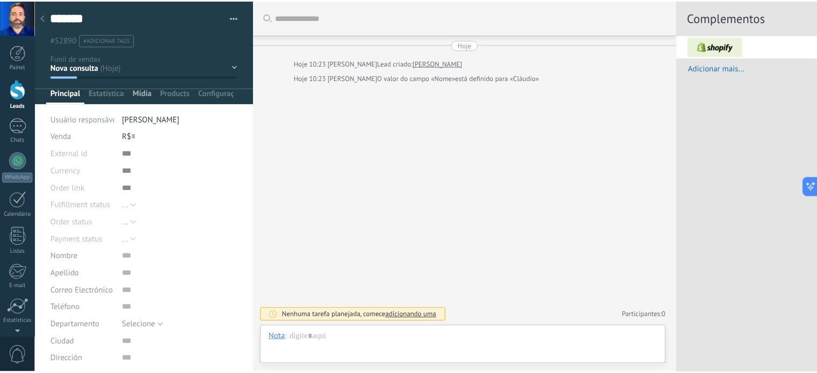
scroll to position [11, 0]
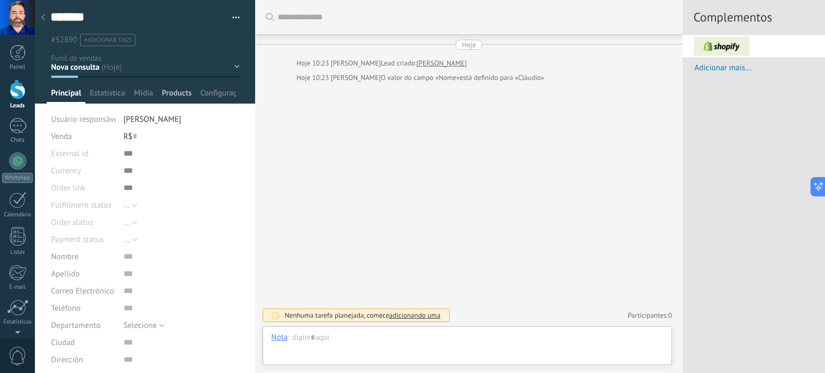
click at [178, 94] on span "Products" at bounding box center [177, 96] width 30 height 16
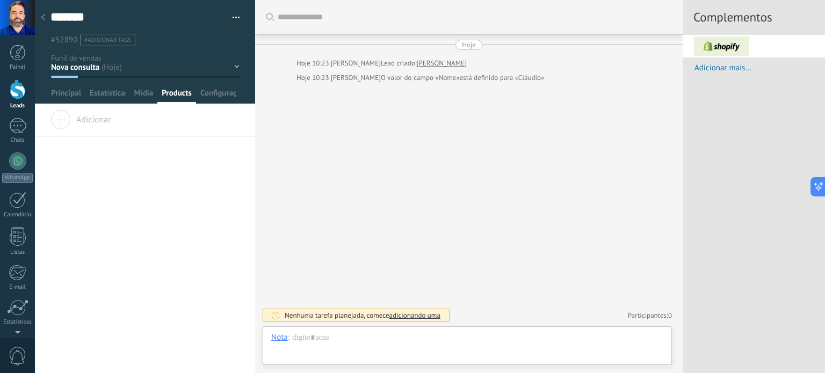
click at [98, 126] on div "Adicionar" at bounding box center [145, 123] width 220 height 27
click at [86, 118] on span "Adicionar" at bounding box center [80, 117] width 60 height 15
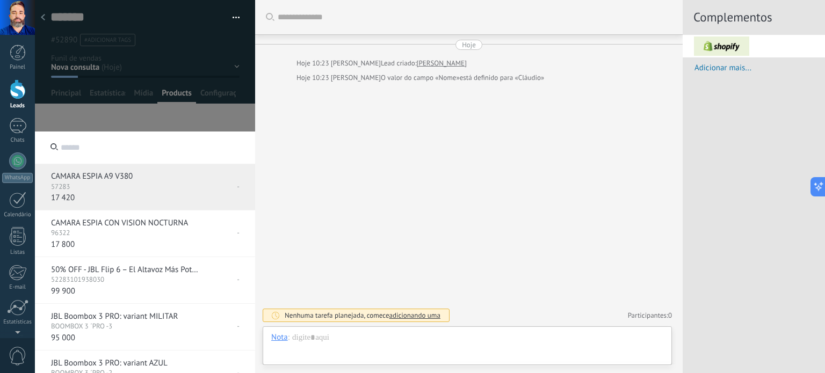
click at [133, 201] on div "CAMARA ESPIA A9 V380 57283 - 17 420" at bounding box center [145, 187] width 220 height 47
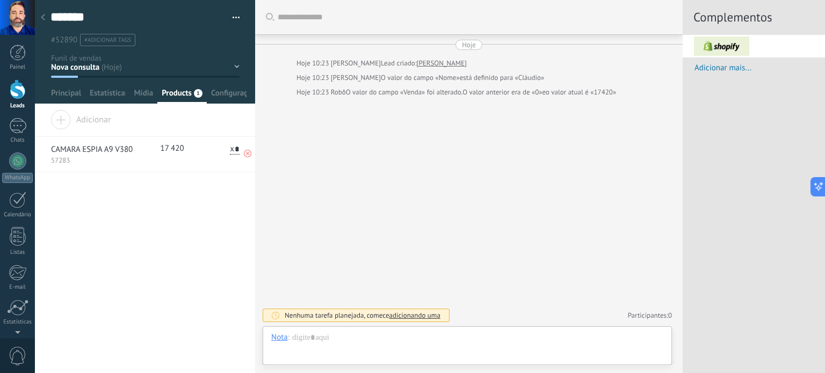
click at [230, 150] on span "x" at bounding box center [232, 149] width 4 height 10
click at [230, 150] on input "*" at bounding box center [235, 149] width 10 height 11
click at [732, 67] on span "Adicionar mais..." at bounding box center [759, 68] width 130 height 10
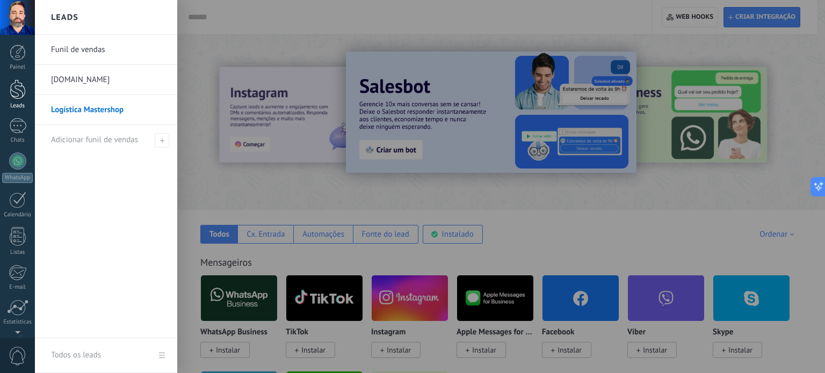
click at [21, 90] on div at bounding box center [18, 89] width 16 height 20
click at [75, 49] on body ".abccls-1,.abccls-2{fill-rule:evenodd}.abccls-2{fill:#fff} .abfcls-1{fill:none}…" at bounding box center [412, 186] width 825 height 373
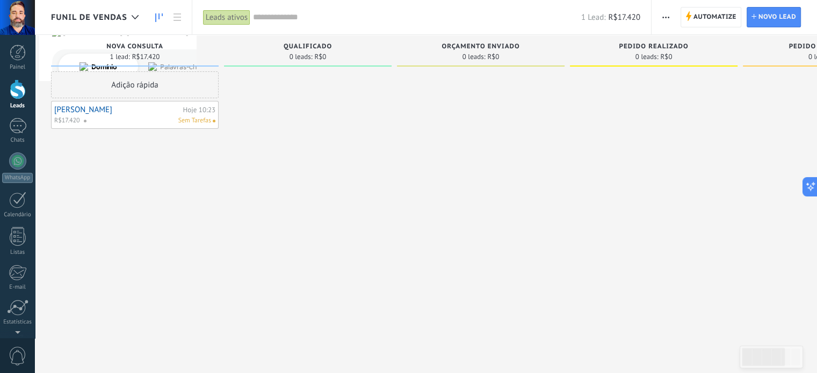
click at [133, 108] on link "[PERSON_NAME]" at bounding box center [117, 109] width 126 height 9
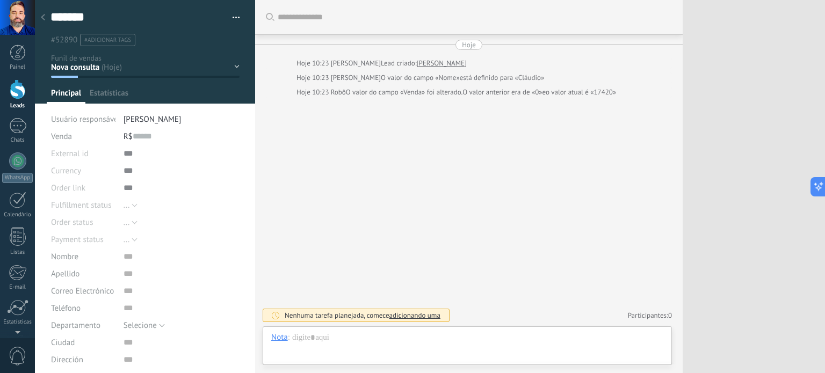
scroll to position [11, 0]
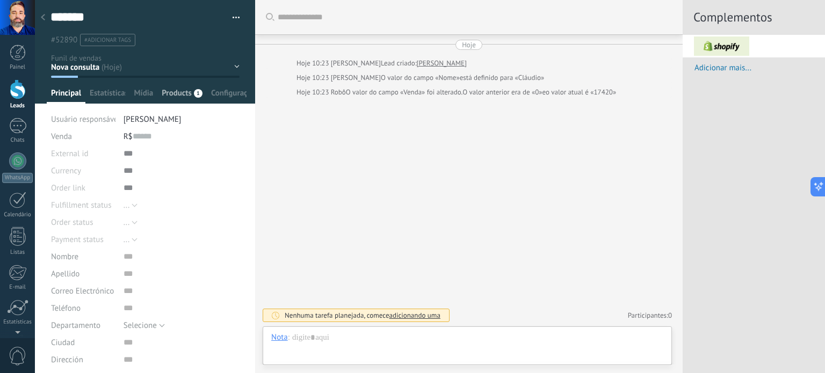
click at [172, 94] on span "Products" at bounding box center [177, 96] width 30 height 16
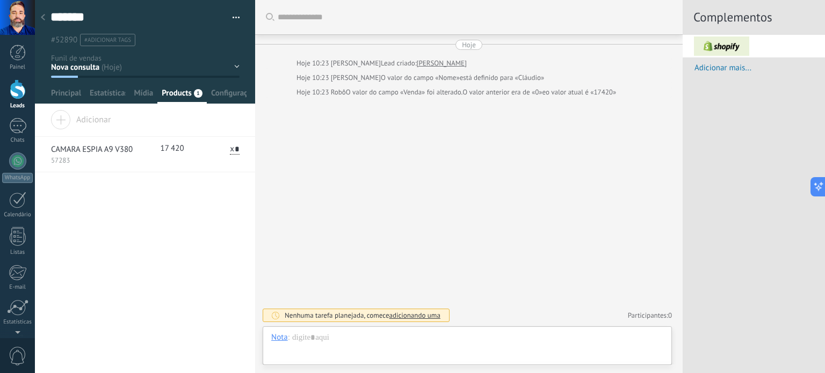
click at [95, 122] on span "Adicionar" at bounding box center [80, 117] width 60 height 15
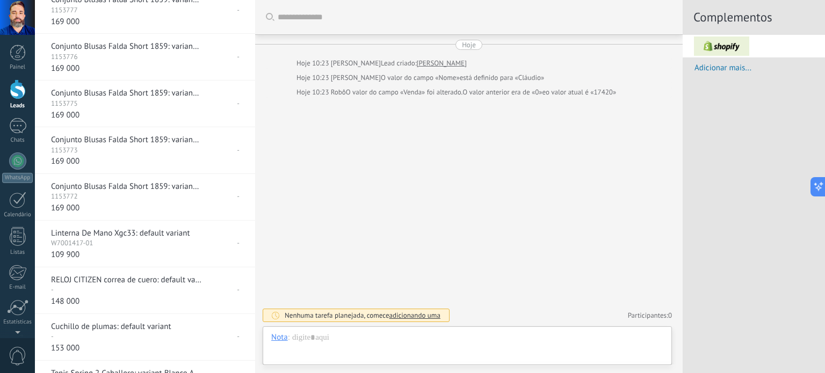
scroll to position [2112, 0]
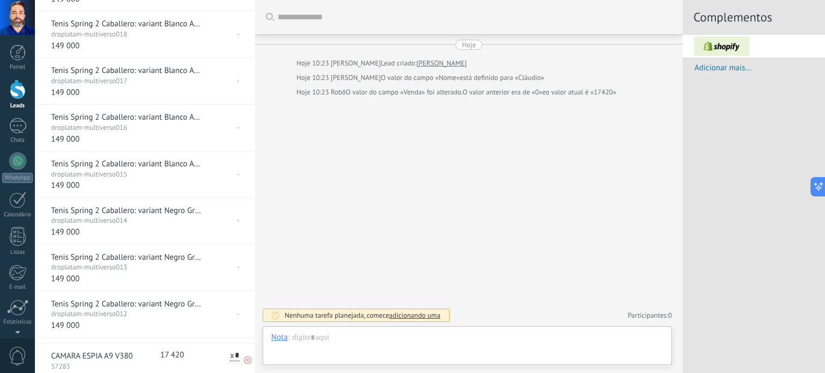
click at [130, 355] on p "CAMARA ESPIA A9 V380" at bounding box center [96, 356] width 90 height 11
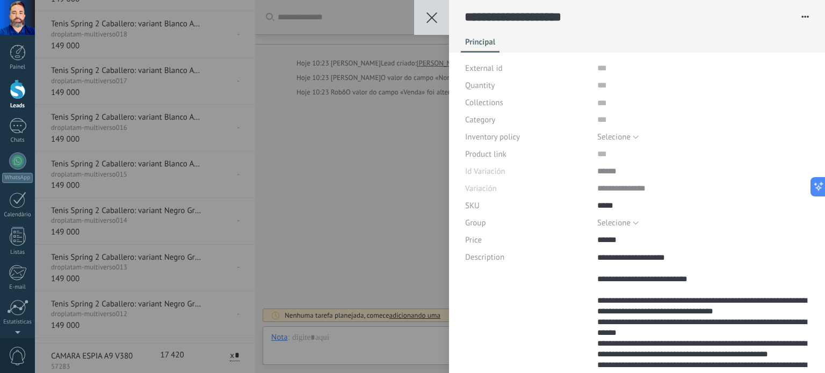
scroll to position [311, 0]
click at [427, 14] on icon at bounding box center [431, 17] width 11 height 11
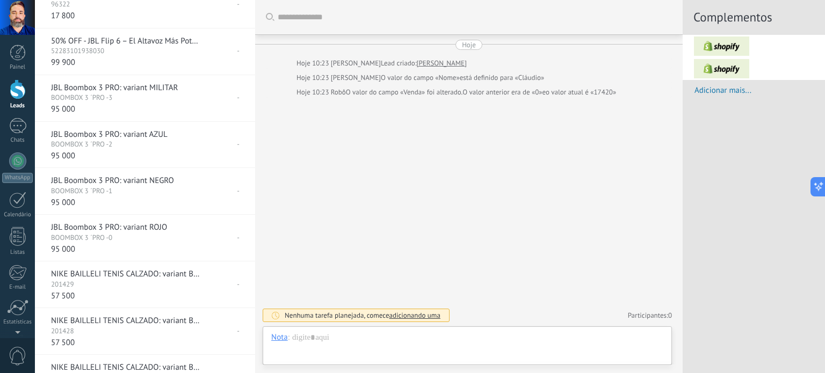
scroll to position [0, 0]
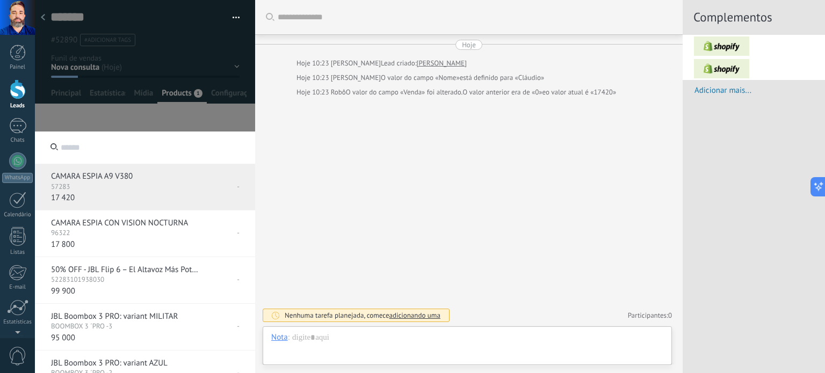
click at [138, 186] on div "57283" at bounding box center [98, 189] width 95 height 11
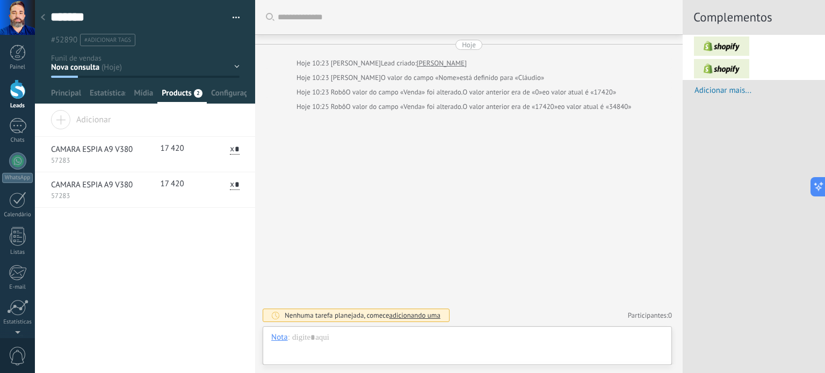
click at [255, 193] on div at bounding box center [255, 186] width 0 height 373
type textarea "**********"
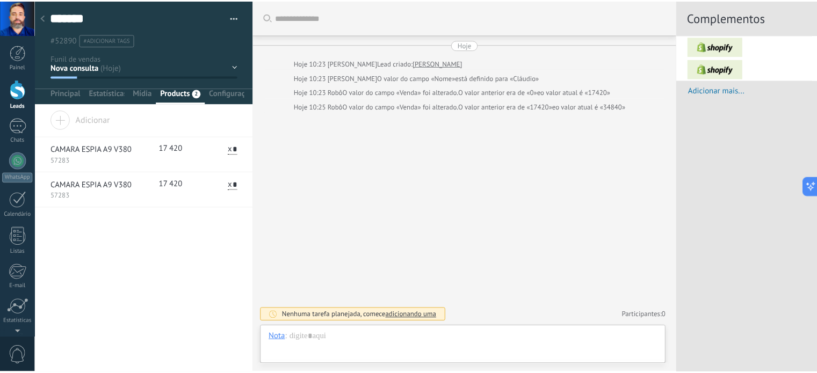
scroll to position [856, 0]
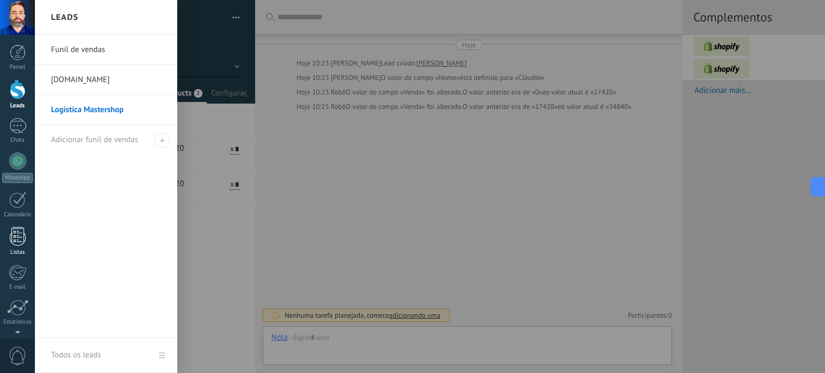
click at [23, 237] on div at bounding box center [18, 236] width 16 height 19
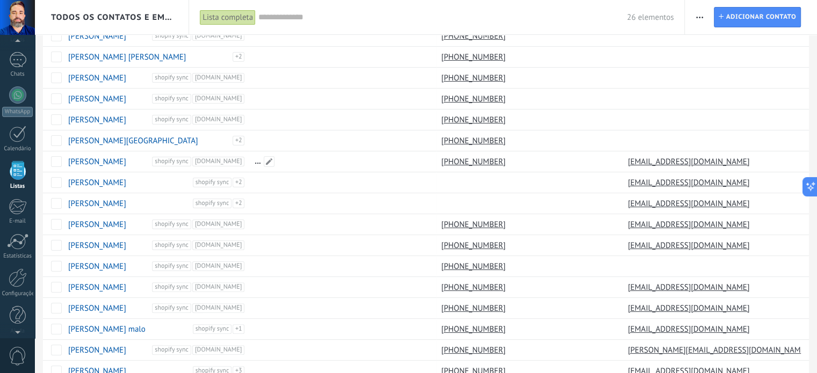
scroll to position [229, 0]
click at [232, 182] on span "shopify sync" at bounding box center [212, 182] width 39 height 10
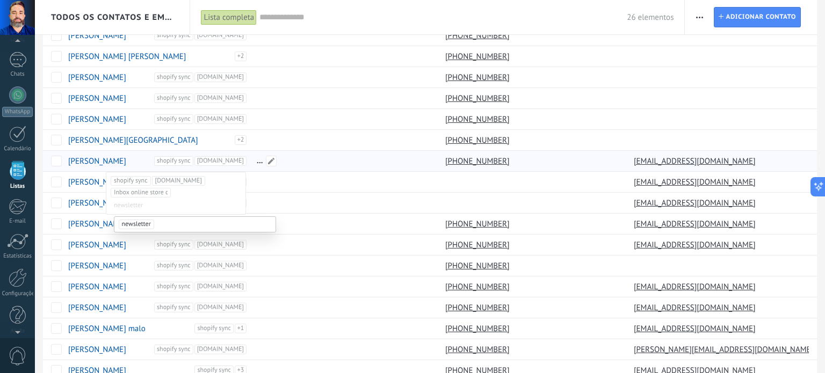
click at [302, 150] on div at bounding box center [345, 160] width 188 height 21
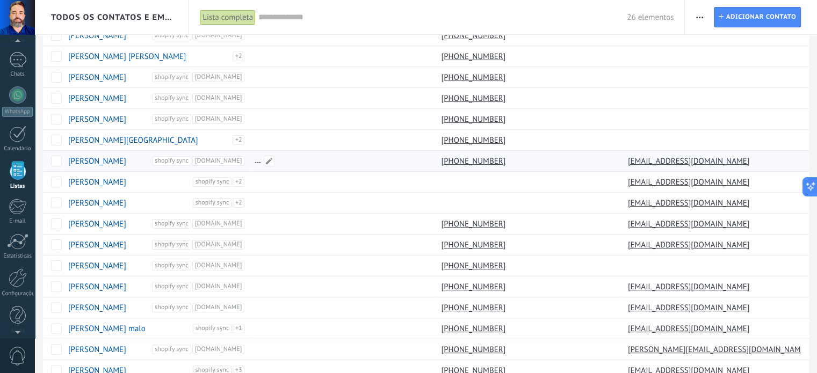
scroll to position [268, 0]
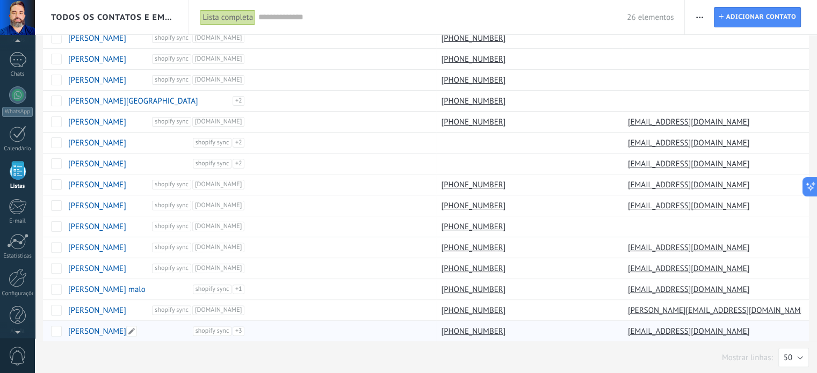
click at [232, 329] on span "shopify sync" at bounding box center [212, 331] width 39 height 10
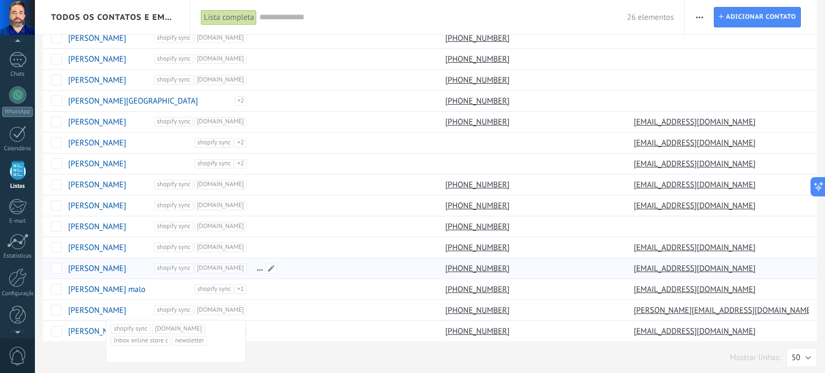
click at [321, 266] on div at bounding box center [342, 268] width 183 height 20
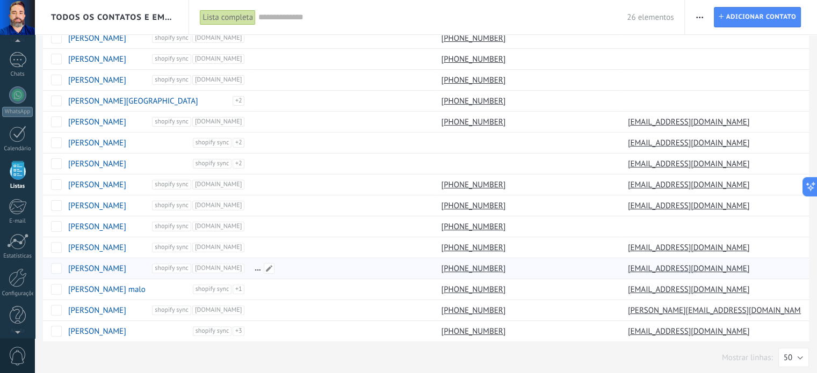
scroll to position [0, 0]
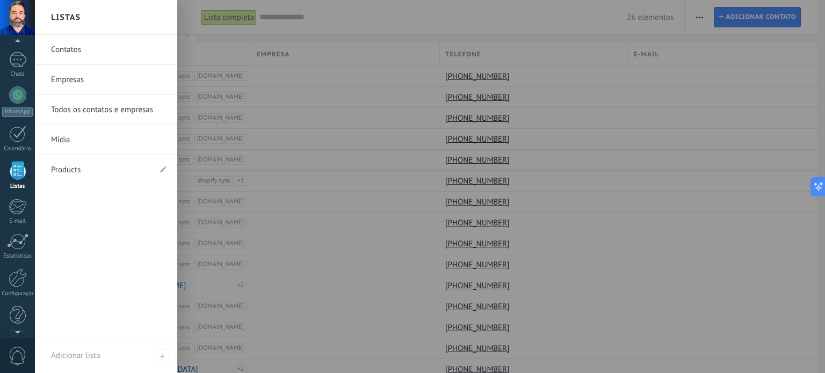
click at [13, 176] on div at bounding box center [18, 170] width 16 height 19
click at [70, 171] on link "Products" at bounding box center [100, 170] width 99 height 30
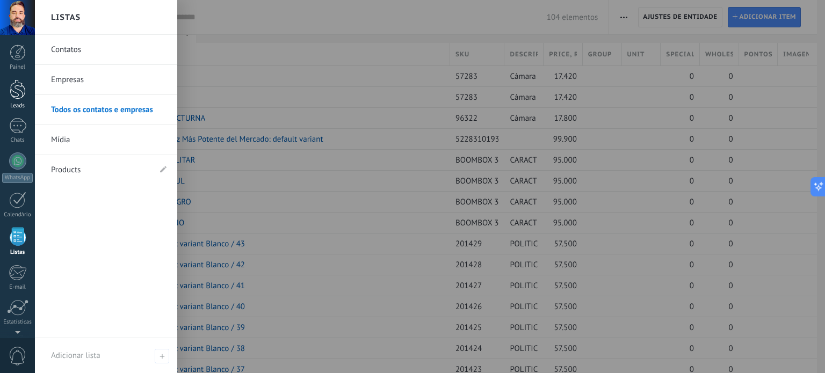
click at [17, 85] on div at bounding box center [18, 89] width 16 height 20
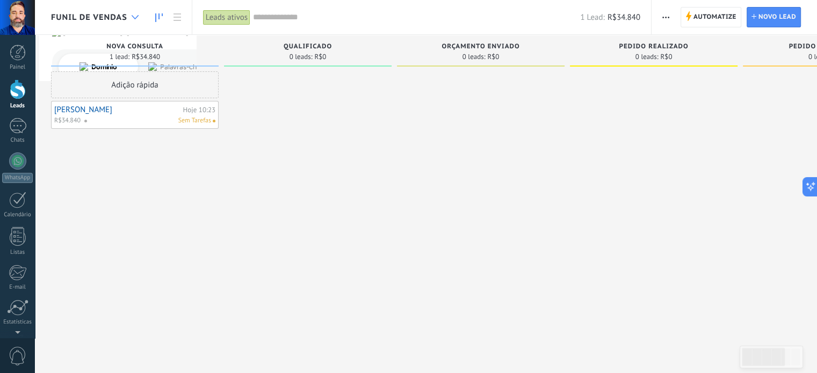
click at [129, 17] on div at bounding box center [135, 17] width 18 height 21
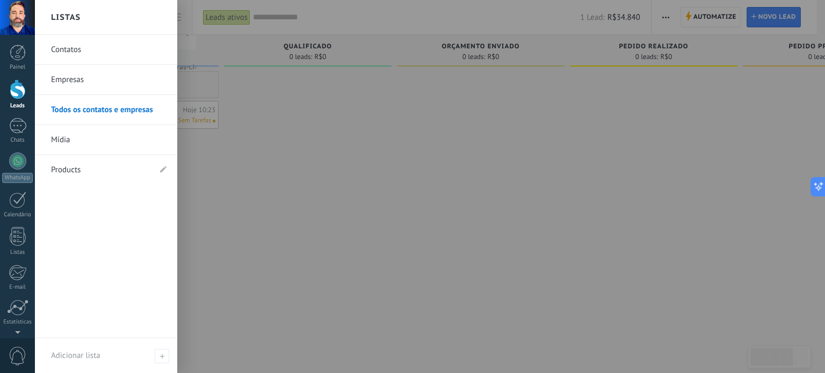
click at [13, 91] on div at bounding box center [18, 89] width 16 height 20
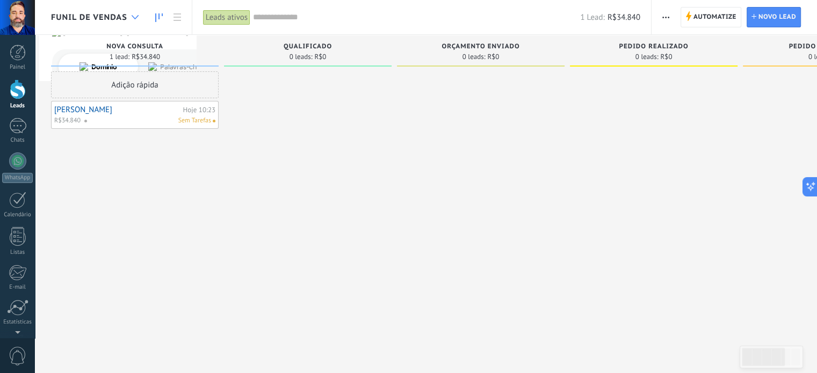
click at [135, 18] on use at bounding box center [135, 17] width 7 height 4
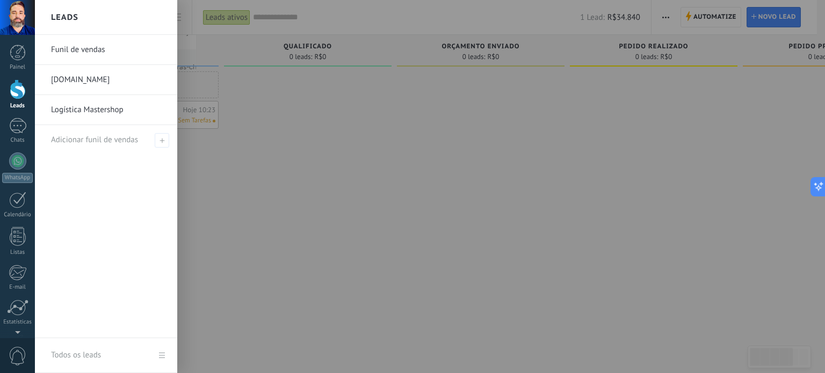
click at [101, 110] on link "Logística Mastershop" at bounding box center [108, 110] width 115 height 30
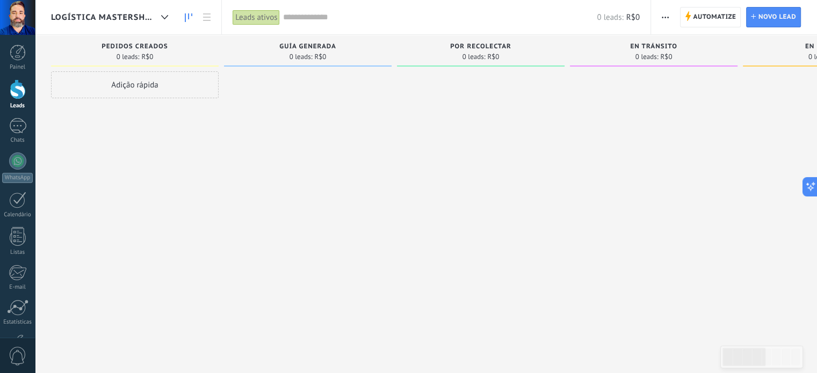
click at [126, 21] on span "Logística Mastershop" at bounding box center [104, 17] width 106 height 10
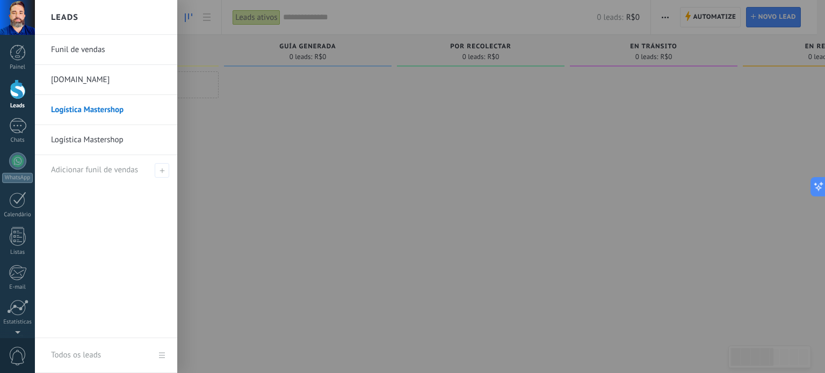
click at [90, 140] on link "Logística Mastershop" at bounding box center [108, 140] width 115 height 30
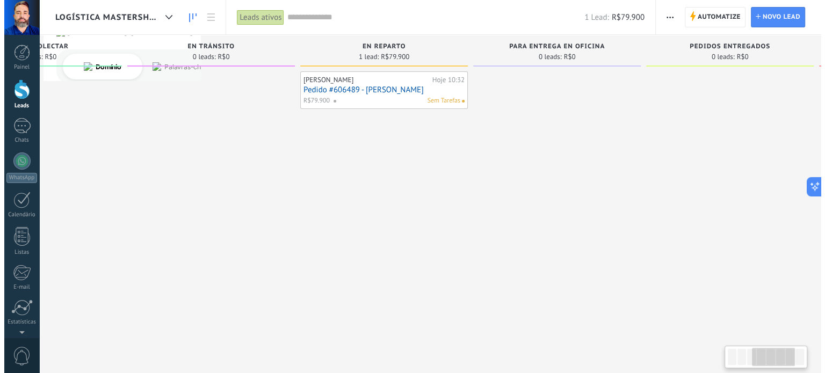
scroll to position [0, 446]
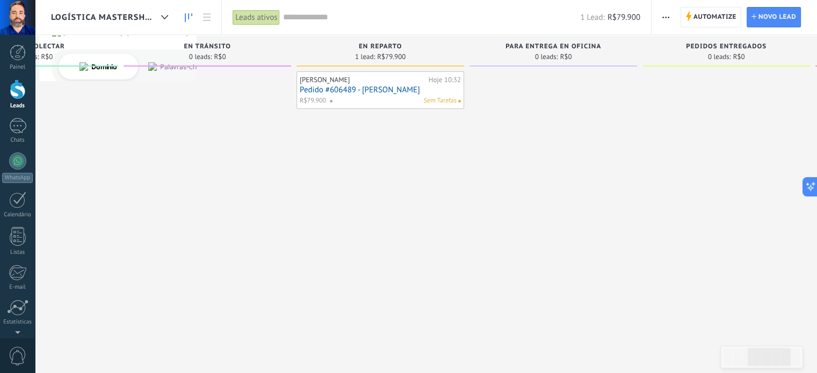
click at [374, 81] on div "[PERSON_NAME]" at bounding box center [363, 80] width 126 height 9
click at [374, 92] on link "Pedido #606489 - [PERSON_NAME]" at bounding box center [380, 89] width 161 height 9
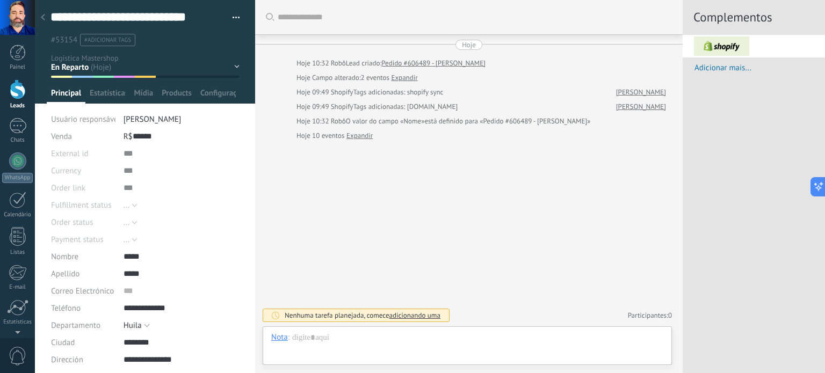
scroll to position [11, 0]
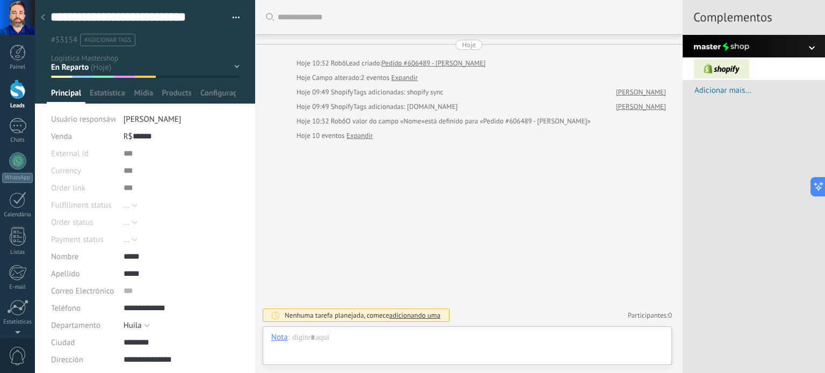
click at [813, 51] on div at bounding box center [822, 48] width 27 height 5
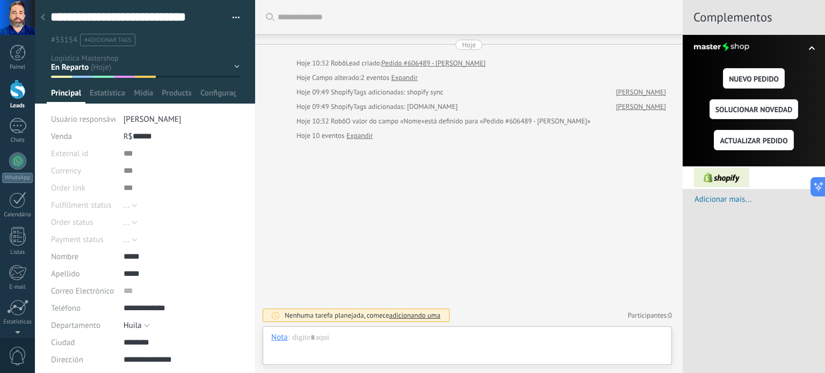
click at [758, 179] on div at bounding box center [753, 177] width 142 height 23
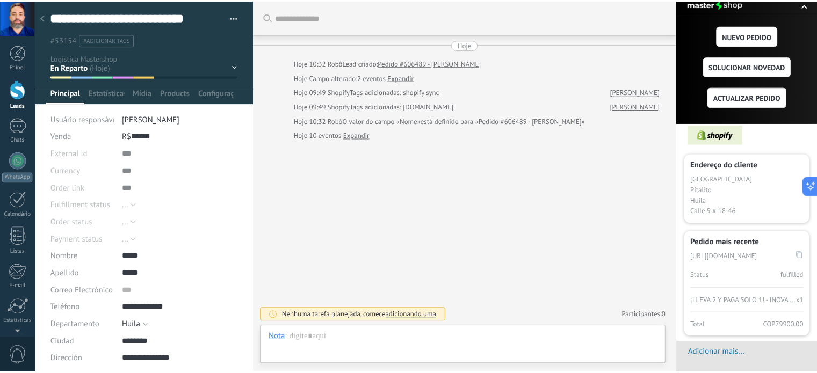
scroll to position [0, 0]
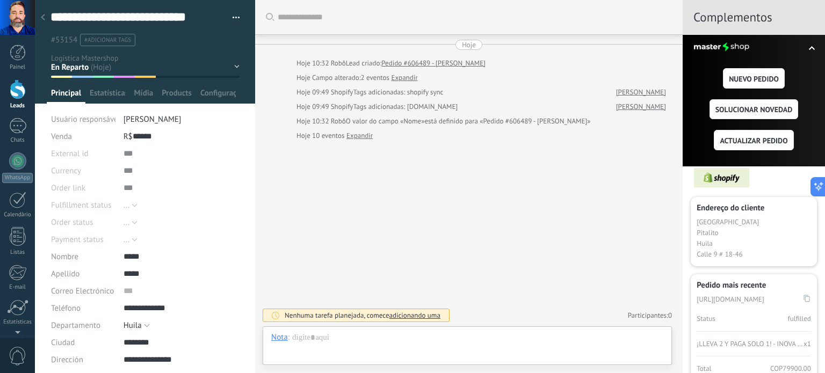
click at [43, 19] on use at bounding box center [43, 17] width 4 height 6
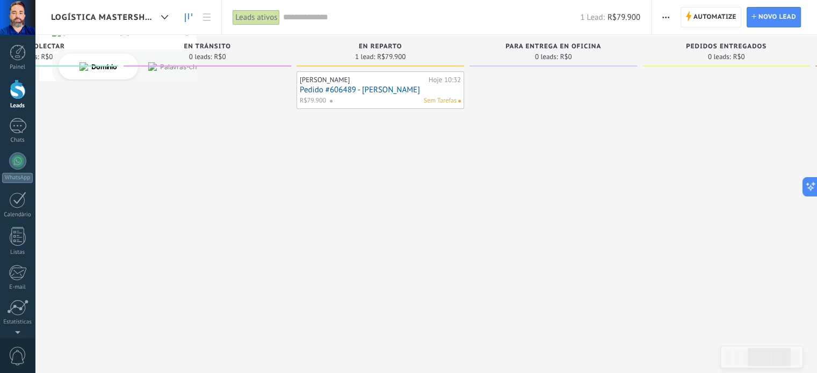
click at [98, 16] on span "Logística Mastershop" at bounding box center [104, 17] width 106 height 10
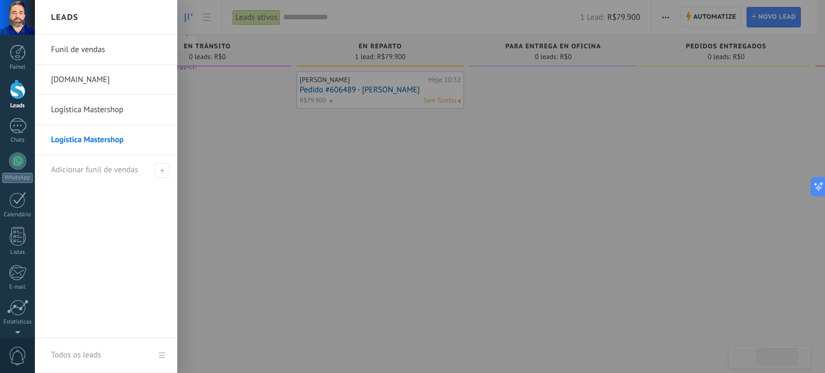
click at [97, 109] on link "Logística Mastershop" at bounding box center [108, 110] width 115 height 30
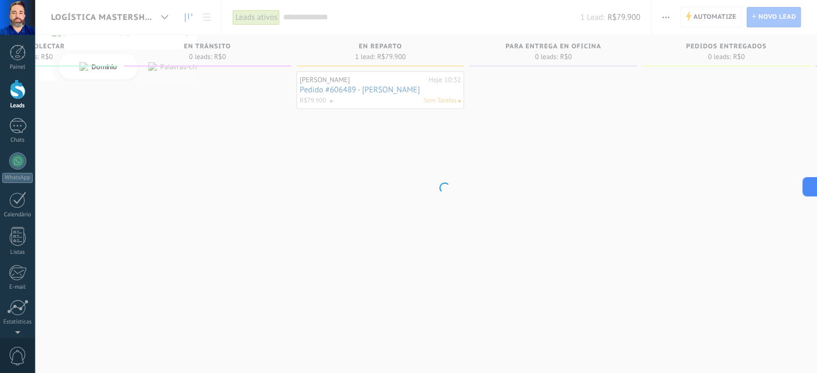
click at [97, 109] on body ".abccls-1,.abccls-2{fill-rule:evenodd}.abccls-2{fill:#fff} .abfcls-1{fill:none}…" at bounding box center [408, 186] width 817 height 373
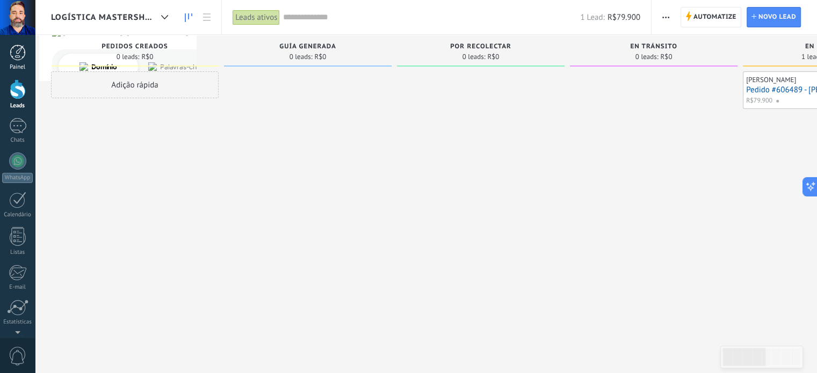
click at [17, 57] on div at bounding box center [18, 53] width 16 height 16
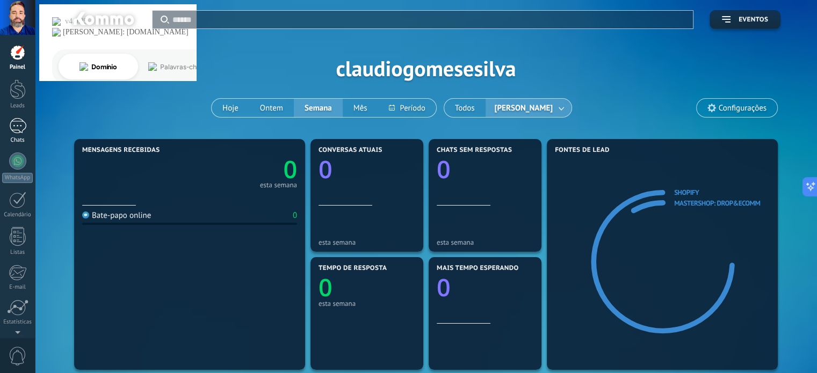
click at [18, 126] on div at bounding box center [17, 126] width 17 height 16
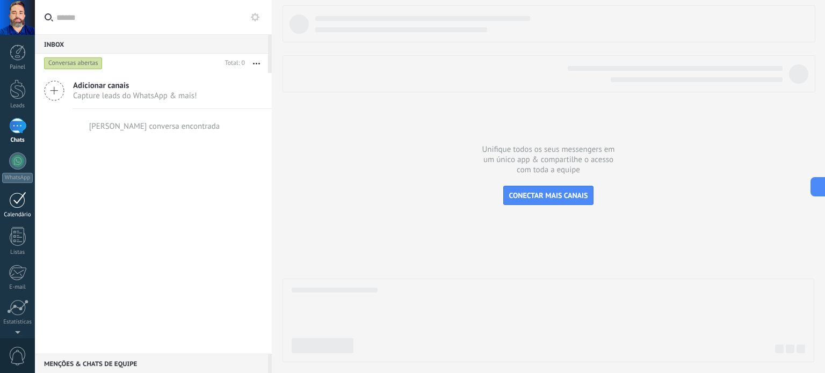
click at [23, 202] on div at bounding box center [17, 200] width 17 height 17
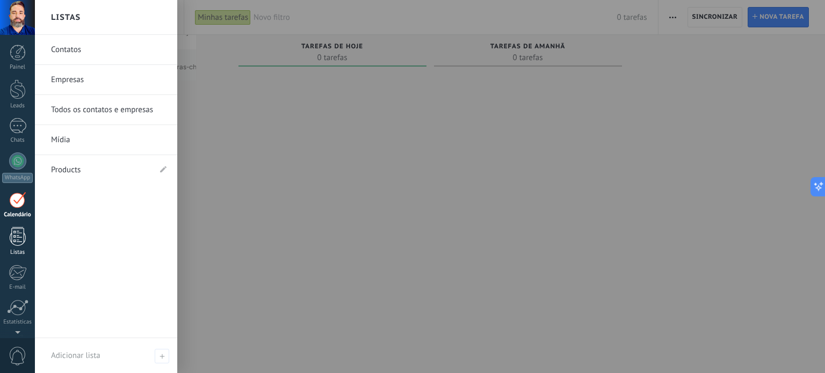
click at [18, 247] on link "Listas" at bounding box center [17, 241] width 35 height 29
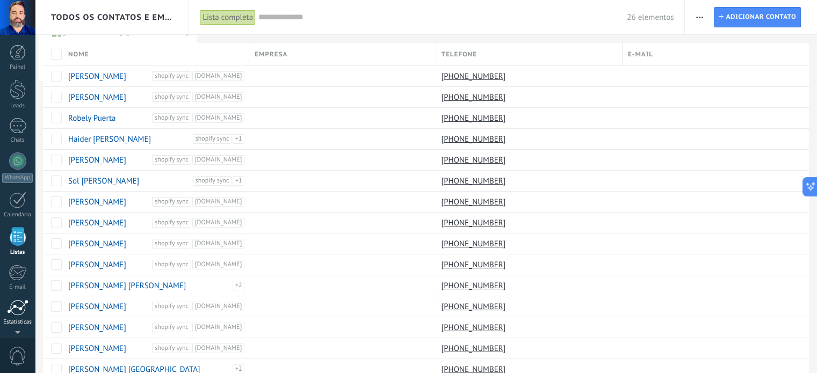
click at [18, 307] on div at bounding box center [17, 308] width 21 height 16
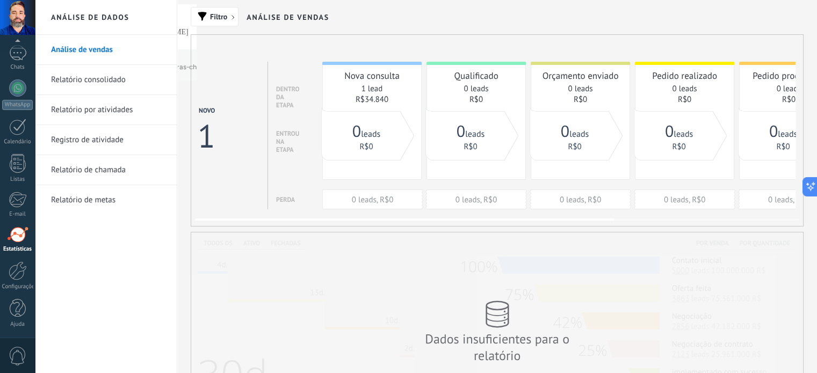
click at [210, 130] on div "1" at bounding box center [206, 136] width 16 height 42
click at [376, 130] on link "0 leads" at bounding box center [366, 134] width 28 height 11
click at [374, 94] on link "1 lead" at bounding box center [371, 89] width 21 height 10
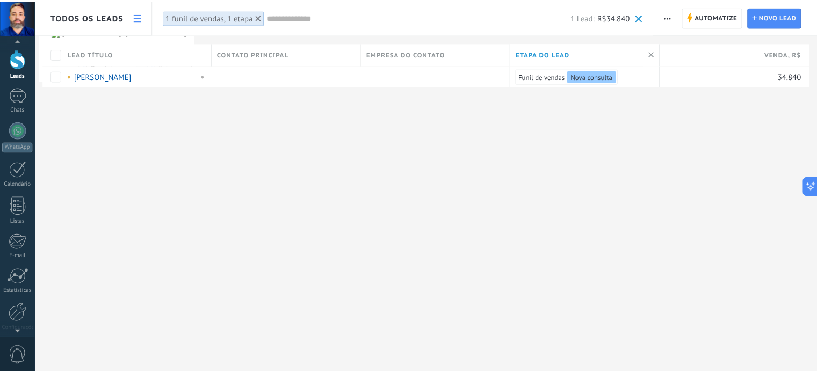
scroll to position [73, 0]
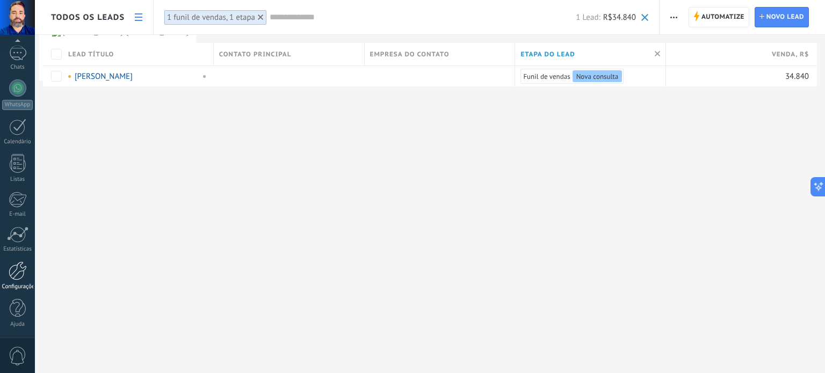
click at [16, 279] on div at bounding box center [18, 270] width 18 height 19
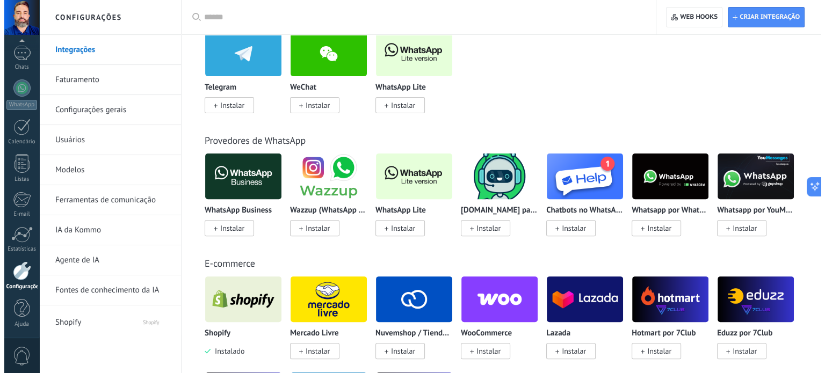
scroll to position [354, 0]
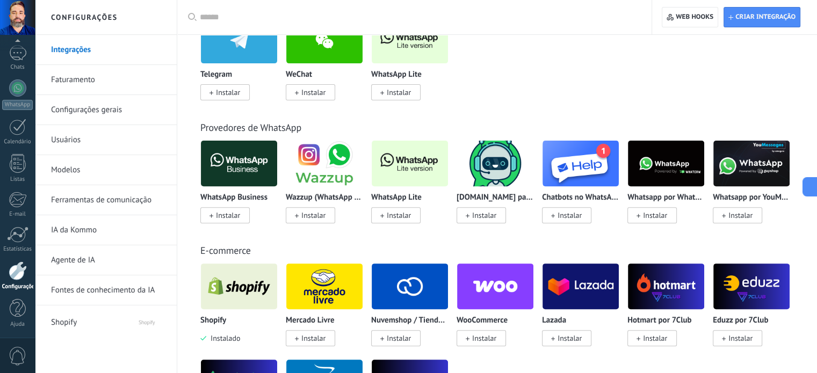
click at [239, 167] on img at bounding box center [239, 163] width 76 height 52
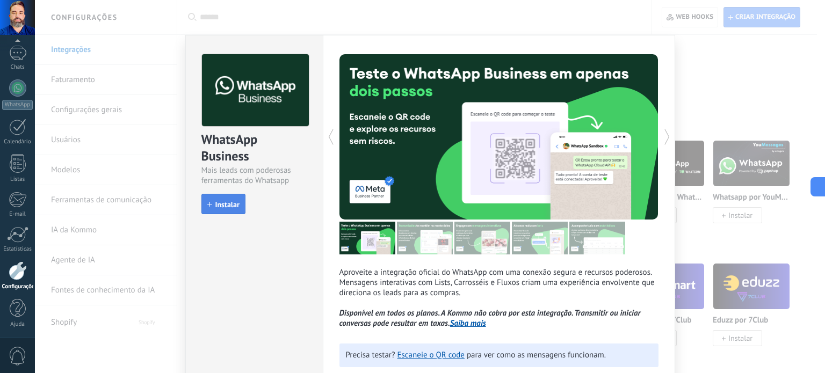
click at [219, 201] on span "Instalar" at bounding box center [227, 205] width 24 height 8
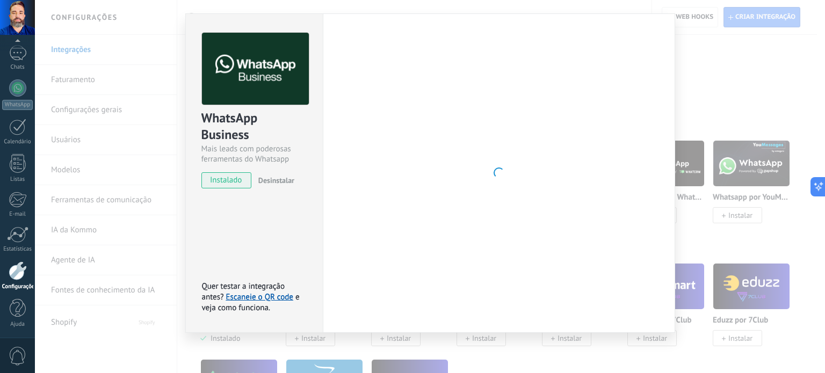
scroll to position [0, 0]
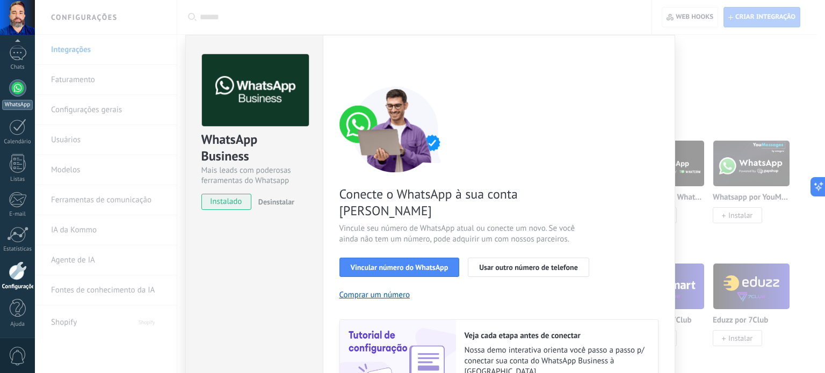
click at [16, 87] on div at bounding box center [17, 87] width 17 height 17
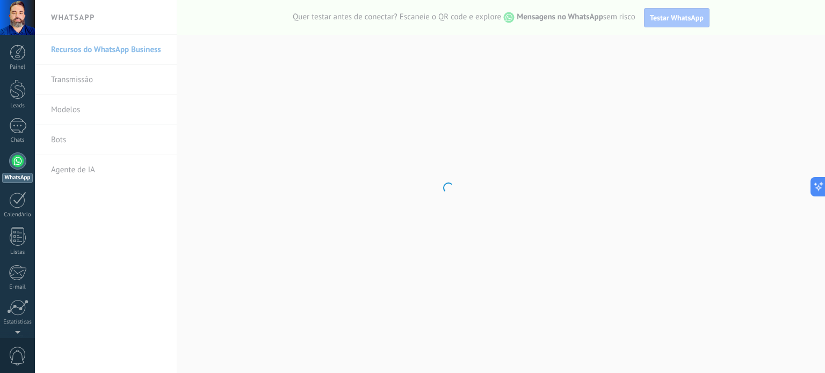
click at [15, 163] on div at bounding box center [17, 160] width 17 height 17
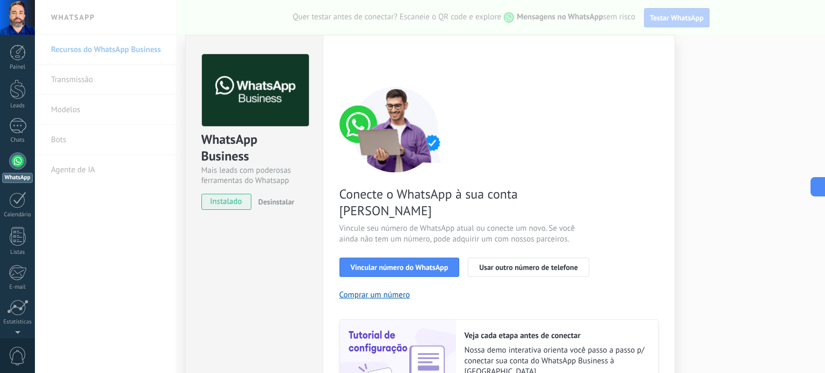
click at [718, 41] on div "WhatsApp Business Mais leads com poderosas ferramentas do Whatsapp instalado De…" at bounding box center [430, 186] width 790 height 373
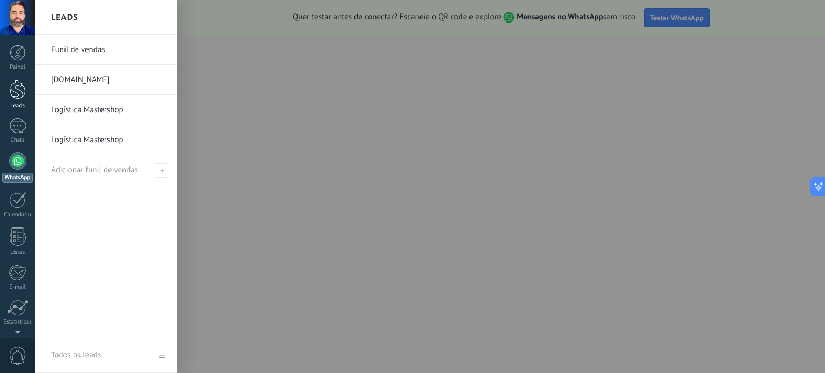
click at [18, 100] on link "Leads" at bounding box center [17, 94] width 35 height 30
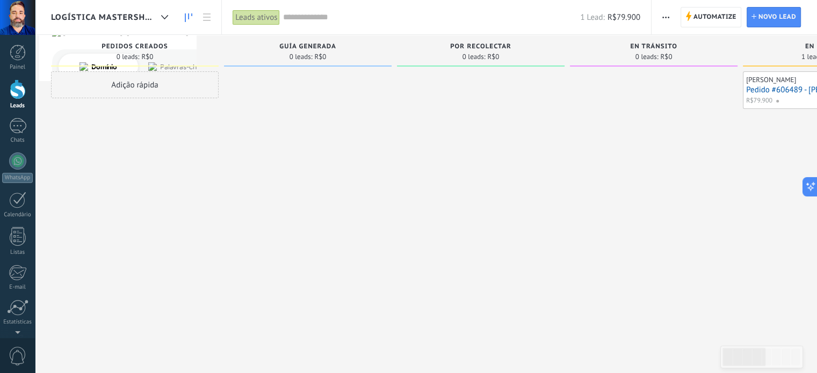
click at [110, 20] on span "Logística Mastershop" at bounding box center [104, 17] width 106 height 10
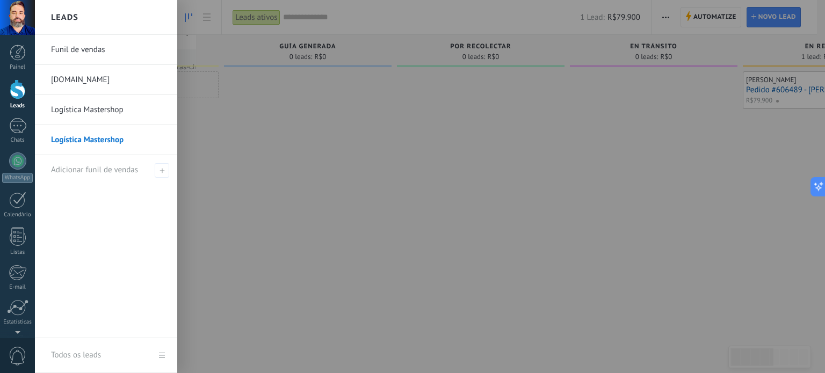
click at [242, 116] on div at bounding box center [447, 186] width 825 height 373
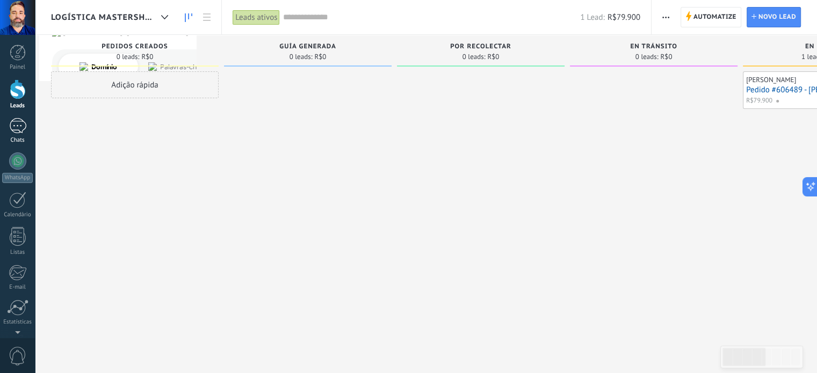
click at [14, 130] on div at bounding box center [17, 126] width 17 height 16
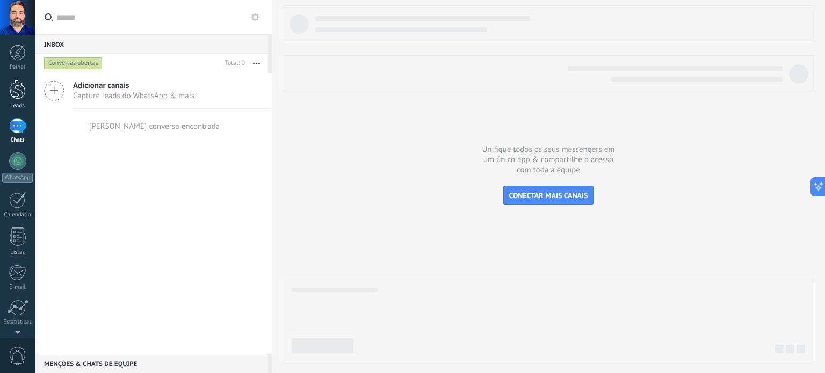
click at [3, 94] on link "Leads" at bounding box center [17, 94] width 35 height 30
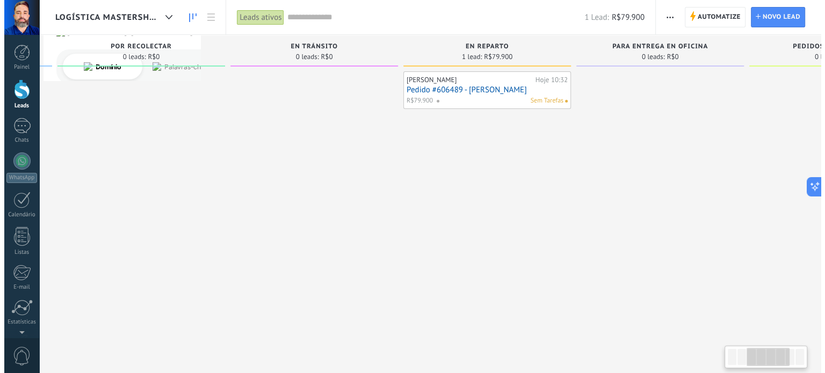
scroll to position [0, 349]
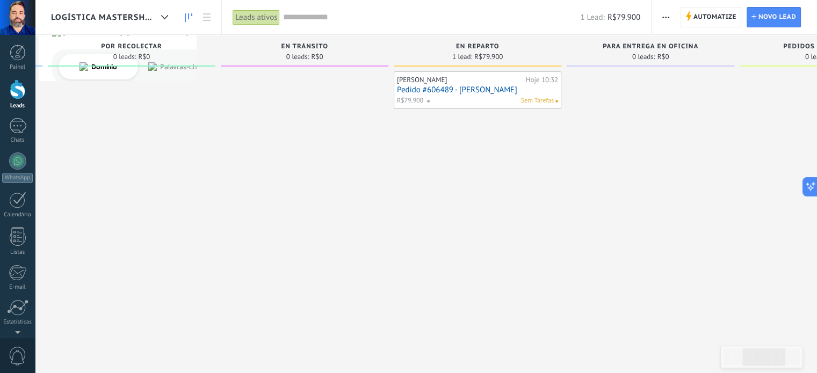
click at [471, 86] on link "Pedido #606489 - [PERSON_NAME]" at bounding box center [477, 89] width 161 height 9
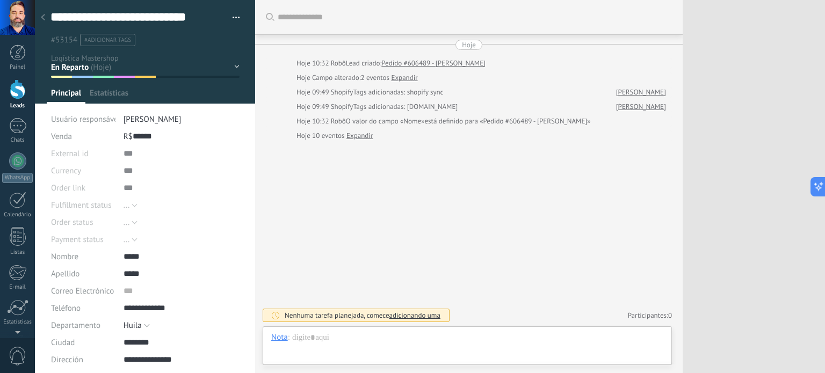
type textarea "***"
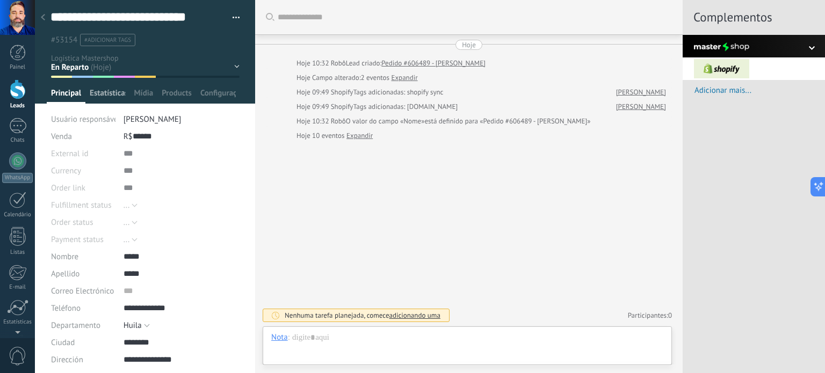
click at [104, 94] on span "Estatísticas" at bounding box center [108, 96] width 36 height 16
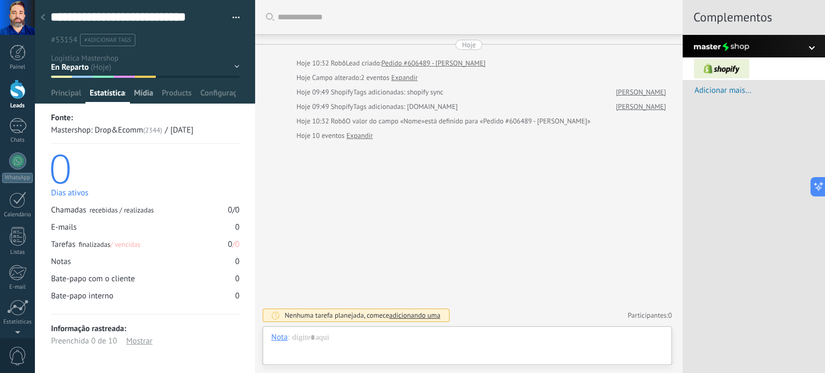
click at [146, 91] on span "Mídia" at bounding box center [143, 96] width 19 height 16
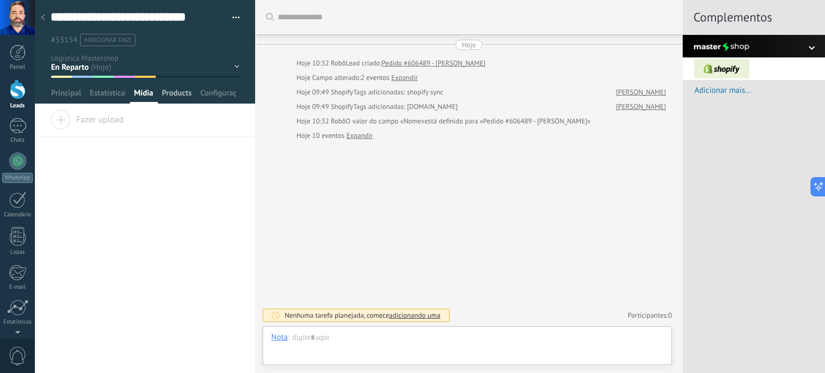
click at [172, 93] on span "Products" at bounding box center [177, 96] width 30 height 16
click at [174, 210] on div "**********" at bounding box center [145, 242] width 220 height 263
click at [226, 92] on span "Configurações" at bounding box center [218, 96] width 36 height 16
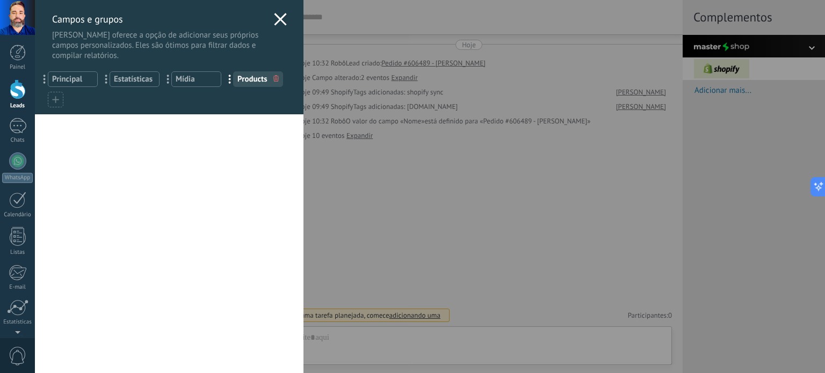
click at [276, 12] on div "Campos e grupos Kommo oferece a opção de adicionar seus próprios campos persona…" at bounding box center [169, 30] width 268 height 61
click at [275, 19] on use at bounding box center [280, 19] width 12 height 12
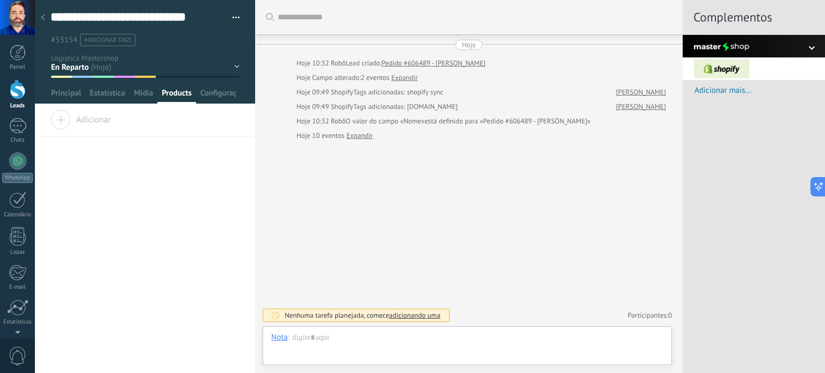
click at [754, 40] on div at bounding box center [753, 46] width 142 height 23
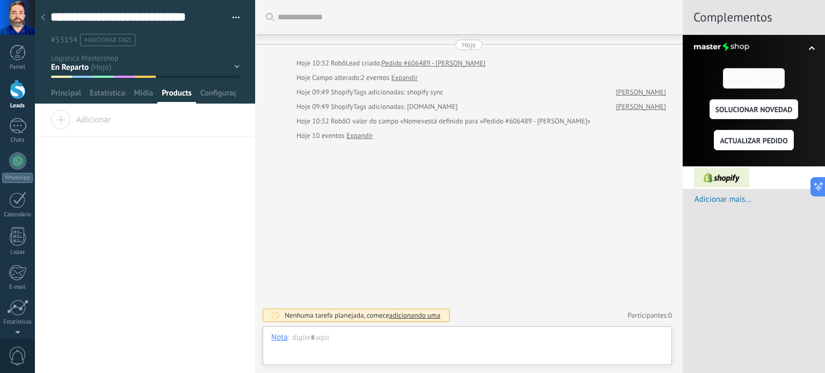
click at [750, 81] on span "NUEVO PEDIDO" at bounding box center [754, 79] width 50 height 8
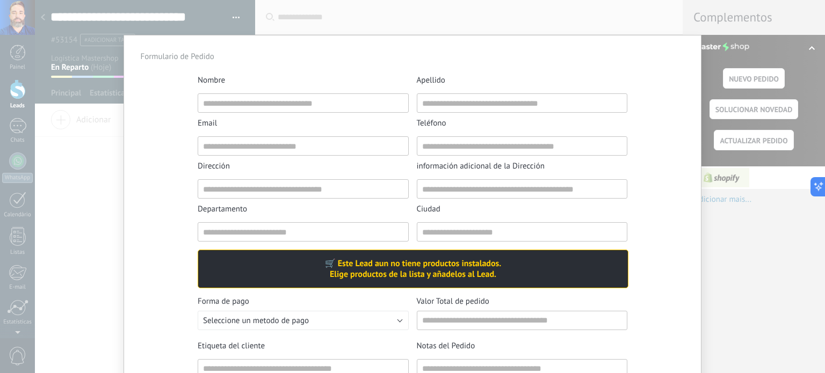
type input "*****"
type input "**********"
type input "*****"
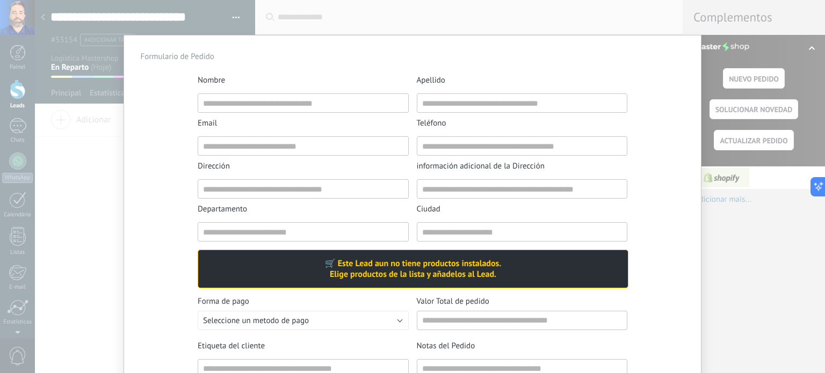
type input "********"
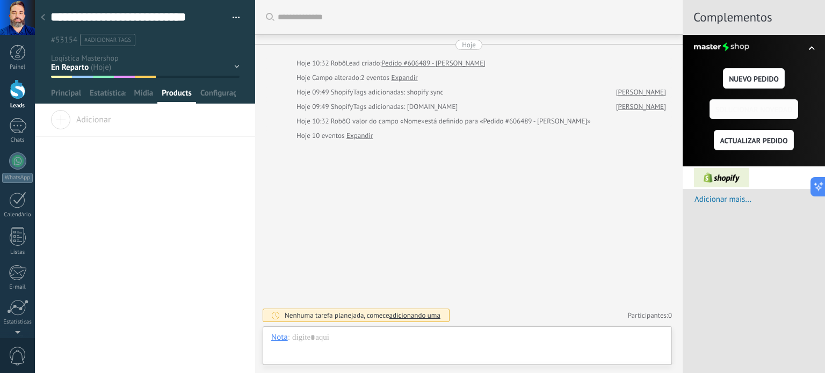
click at [739, 110] on span "SOLUCIONAR NOVEDAD" at bounding box center [753, 110] width 77 height 8
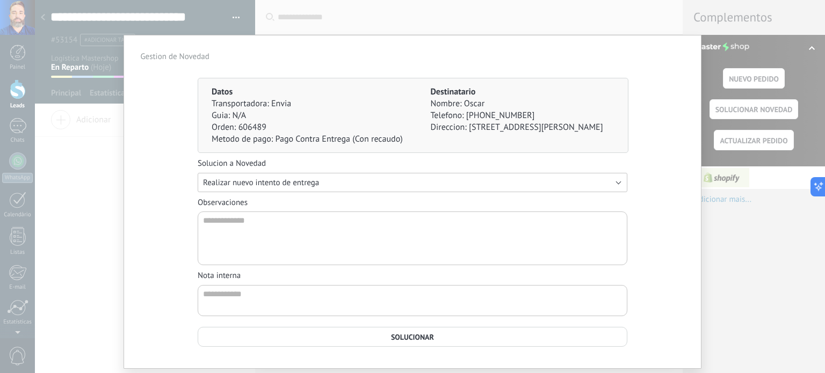
click at [314, 184] on span "Realizar nuevo intento de entrega" at bounding box center [261, 183] width 116 height 10
click at [329, 181] on span "Realizar nuevo intento de entrega" at bounding box center [407, 183] width 432 height 10
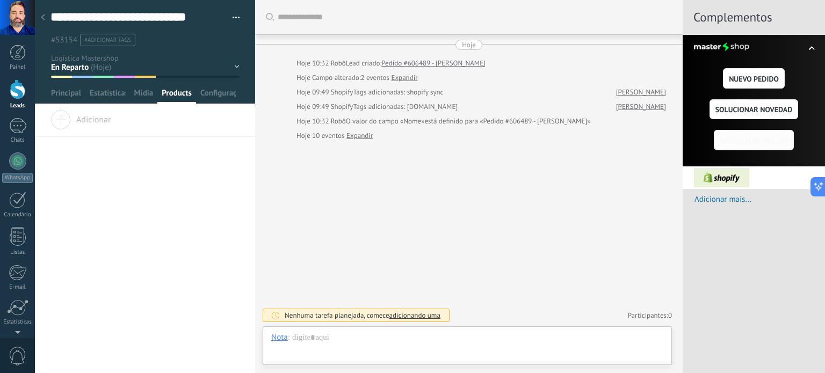
click at [743, 139] on span "ACTUALIZAR PEDIDO" at bounding box center [754, 141] width 68 height 8
click at [18, 53] on div at bounding box center [18, 53] width 16 height 16
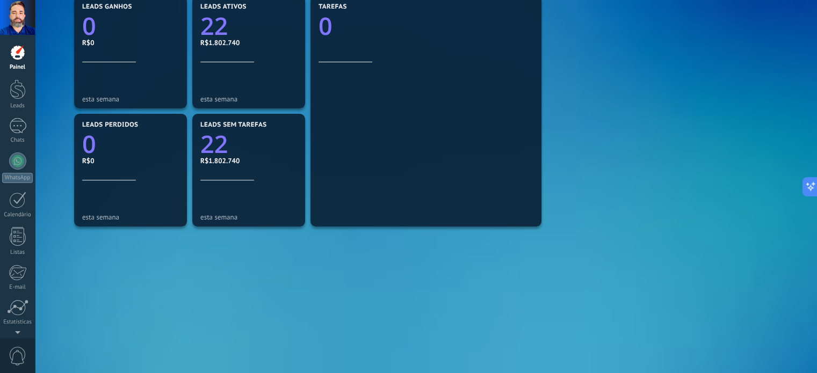
scroll to position [382, 0]
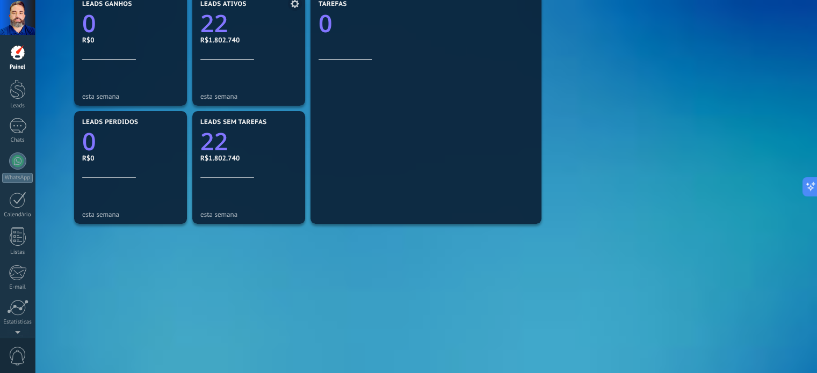
click at [253, 84] on div at bounding box center [248, 83] width 97 height 11
click at [238, 40] on div "R$1.802.740" at bounding box center [248, 39] width 97 height 9
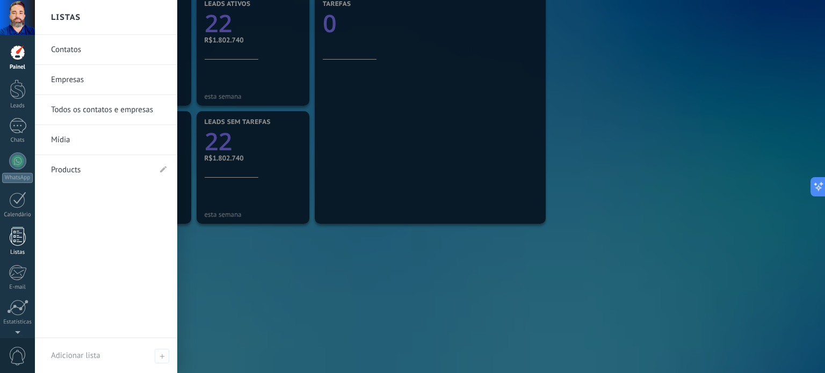
click at [20, 241] on div at bounding box center [18, 236] width 16 height 19
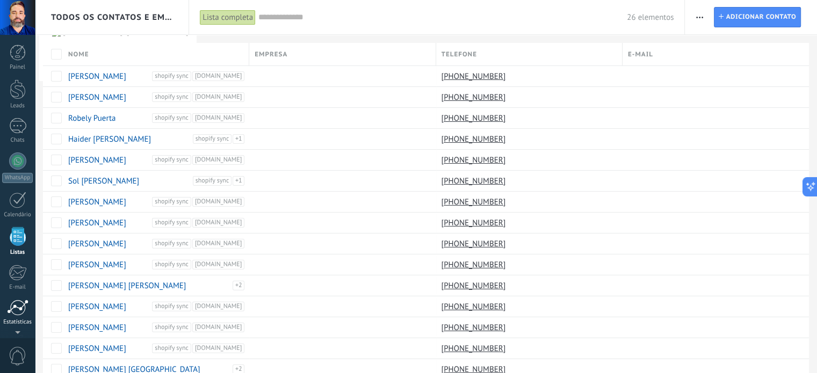
click at [19, 311] on div at bounding box center [17, 308] width 21 height 16
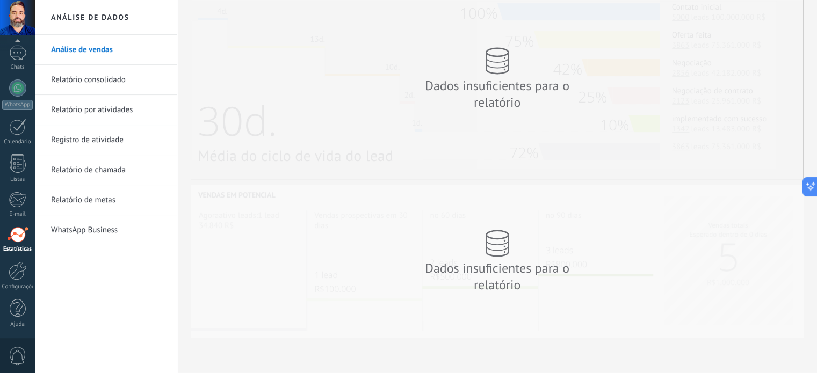
scroll to position [252, 0]
click at [102, 75] on link "Relatório consolidado" at bounding box center [108, 80] width 115 height 30
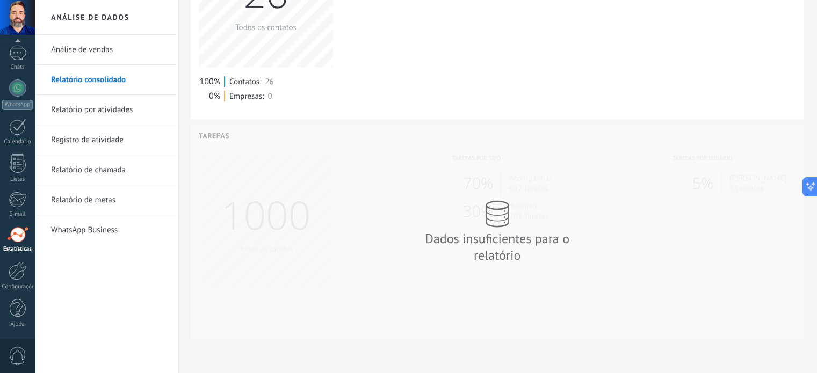
scroll to position [584, 0]
click at [105, 106] on link "Relatório por atividades" at bounding box center [108, 110] width 115 height 30
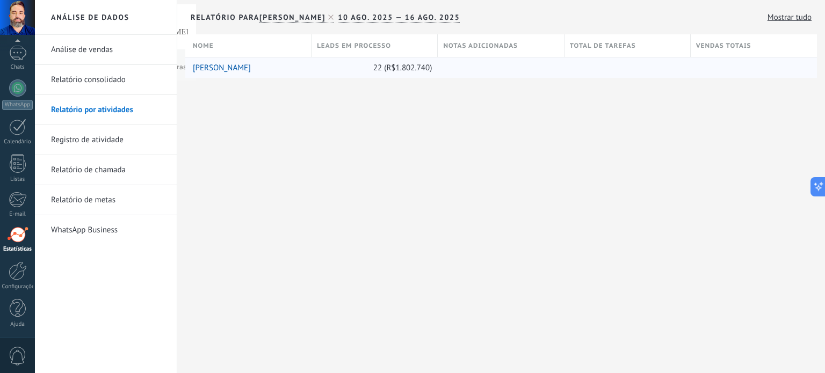
click at [324, 65] on div "22 (R$1.802.740)" at bounding box center [371, 67] width 121 height 20
click at [224, 67] on link "[PERSON_NAME]" at bounding box center [222, 68] width 58 height 10
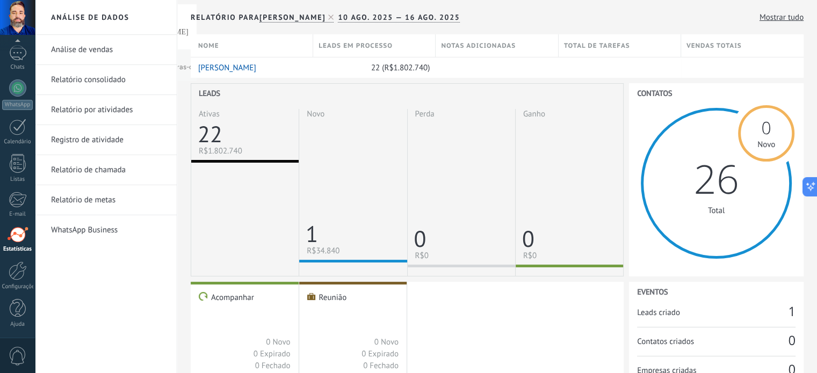
click at [778, 18] on link "Mostrar tudo" at bounding box center [781, 17] width 44 height 10
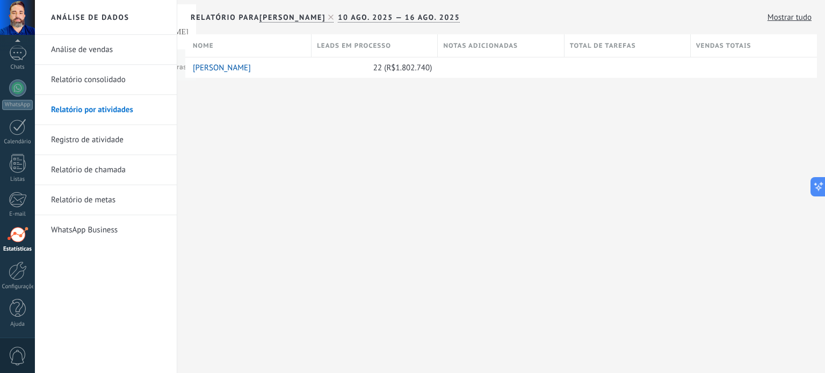
click at [114, 137] on link "Registro de atividade" at bounding box center [108, 140] width 115 height 30
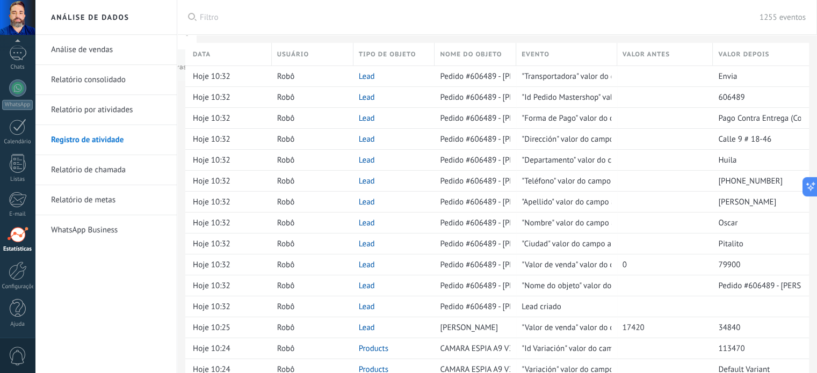
click at [95, 169] on link "Relatório de chamada" at bounding box center [108, 170] width 115 height 30
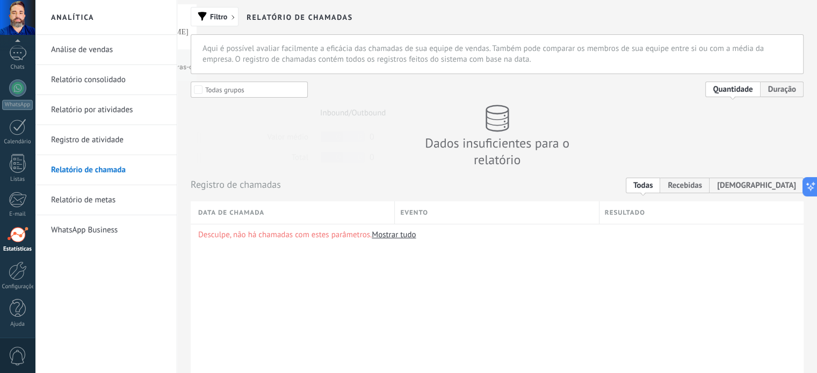
click at [91, 198] on link "Relatório de metas" at bounding box center [108, 200] width 115 height 30
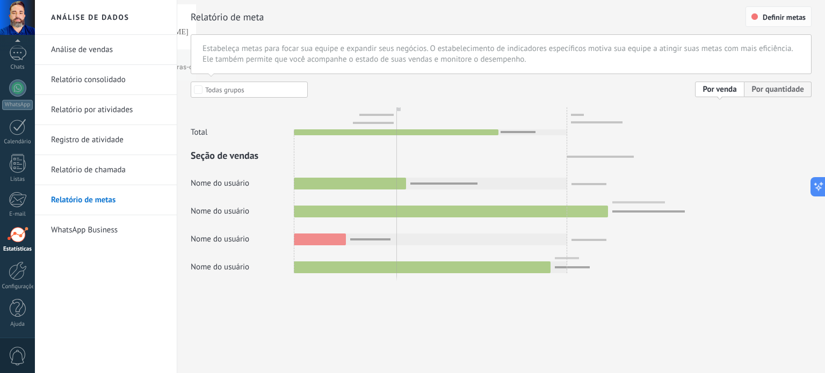
click at [788, 17] on span "Definir metas" at bounding box center [783, 17] width 43 height 8
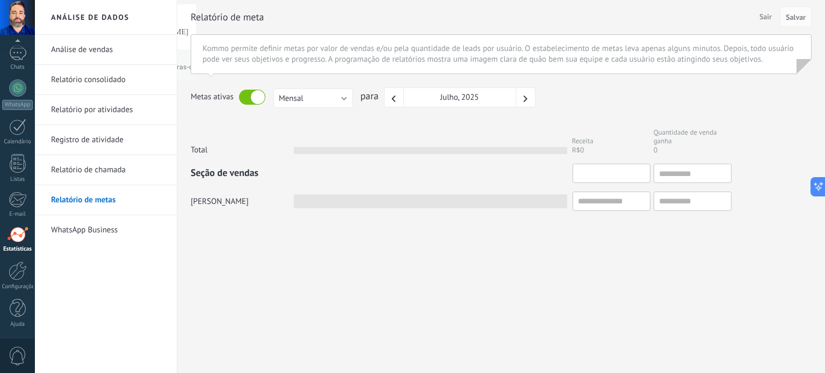
click at [605, 173] on input "text" at bounding box center [611, 173] width 78 height 19
click at [518, 277] on div "Análise de dados Análise de vendas Relatório consolidado Relatório por atividad…" at bounding box center [430, 186] width 790 height 373
click at [797, 14] on span "Salvar" at bounding box center [796, 17] width 20 height 8
click at [103, 227] on link "WhatsApp Business" at bounding box center [108, 230] width 115 height 30
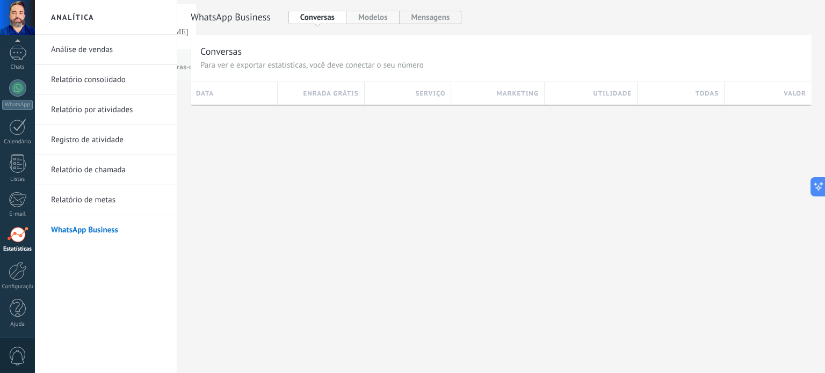
click at [374, 19] on button "Modelos" at bounding box center [372, 17] width 53 height 13
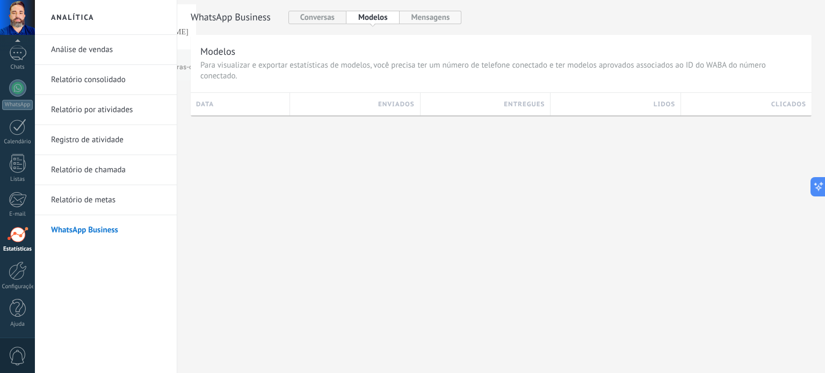
click at [422, 19] on button "Mensagens" at bounding box center [430, 17] width 62 height 13
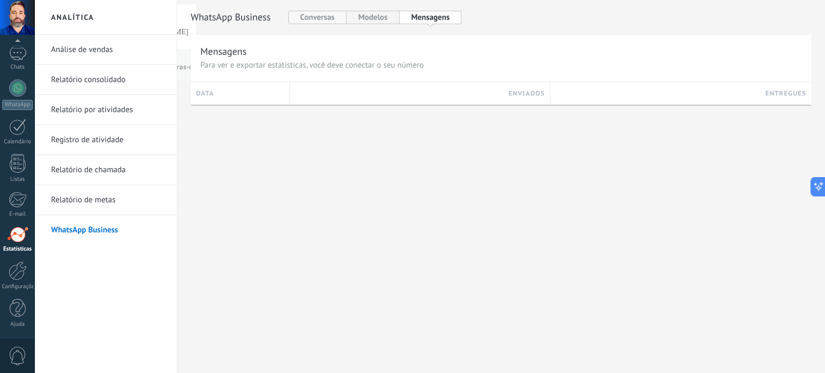
click at [317, 18] on button "Conversas" at bounding box center [317, 17] width 58 height 13
click at [102, 47] on link "Análise de vendas" at bounding box center [108, 50] width 115 height 30
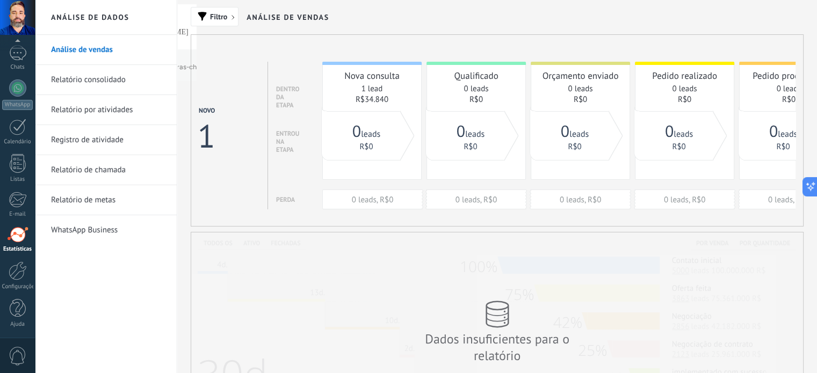
click at [86, 80] on link "Relatório consolidado" at bounding box center [108, 80] width 115 height 30
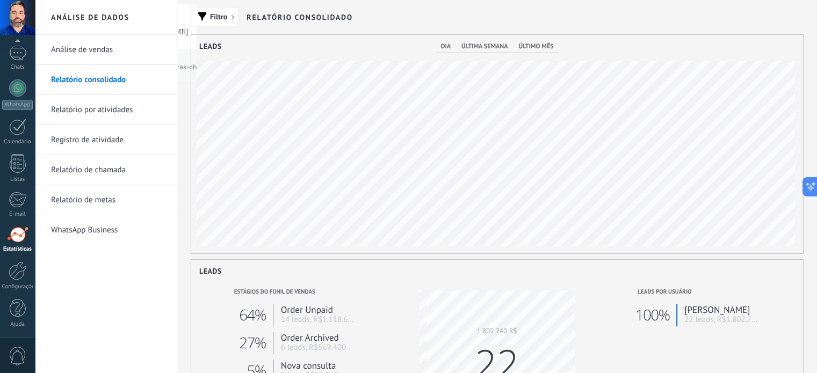
scroll to position [219, 612]
click at [533, 49] on span "último mês" at bounding box center [535, 46] width 35 height 8
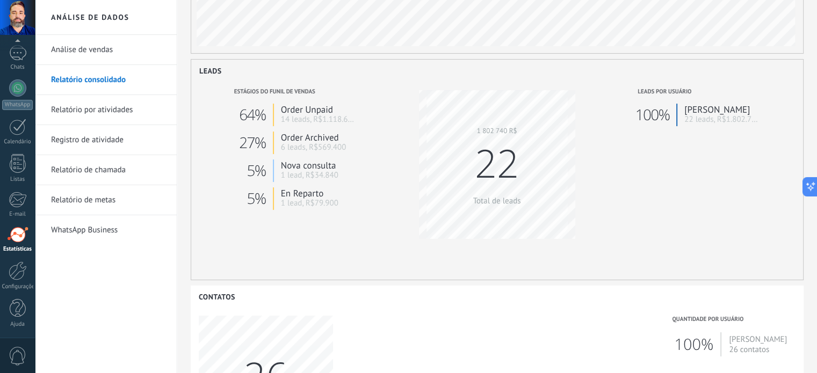
scroll to position [197, 0]
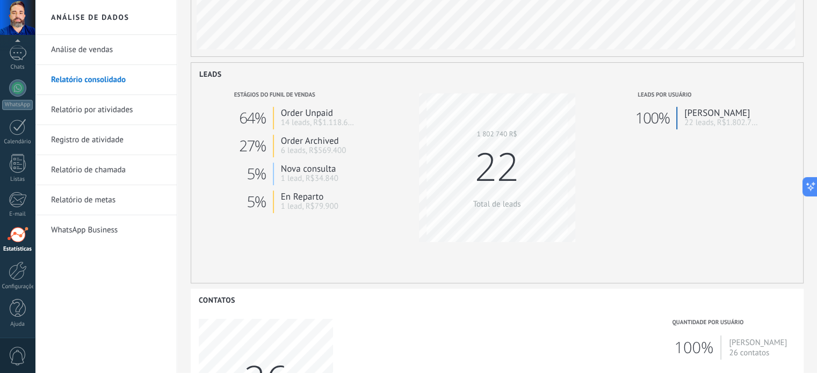
click at [503, 154] on span "22" at bounding box center [497, 166] width 44 height 53
click at [659, 120] on span "100%" at bounding box center [652, 118] width 34 height 20
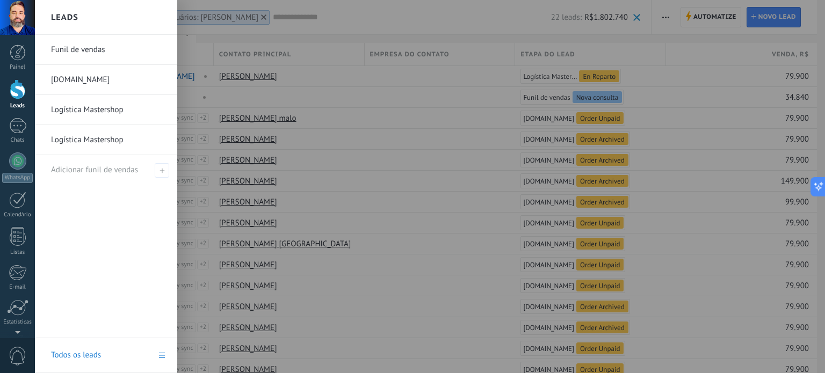
click at [18, 94] on div at bounding box center [18, 89] width 16 height 20
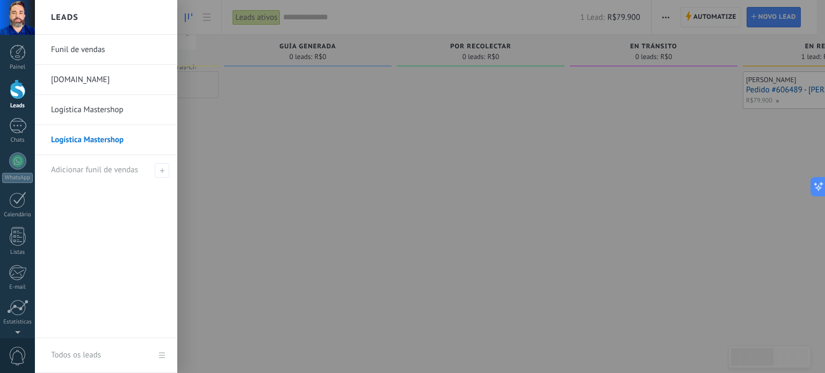
click at [76, 51] on link "Funil de vendas" at bounding box center [108, 50] width 115 height 30
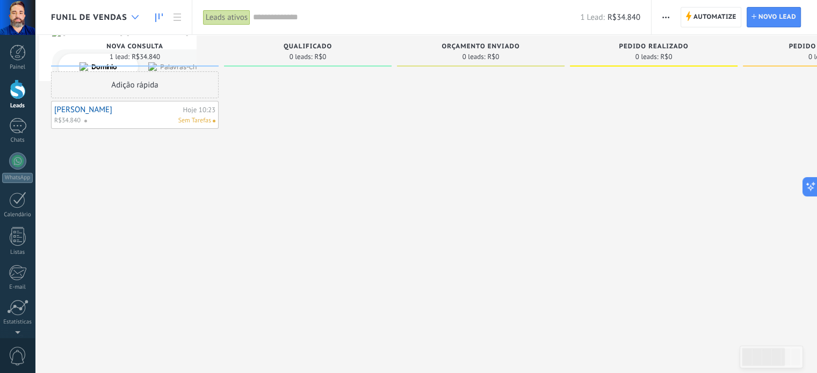
click at [130, 17] on div at bounding box center [135, 17] width 18 height 21
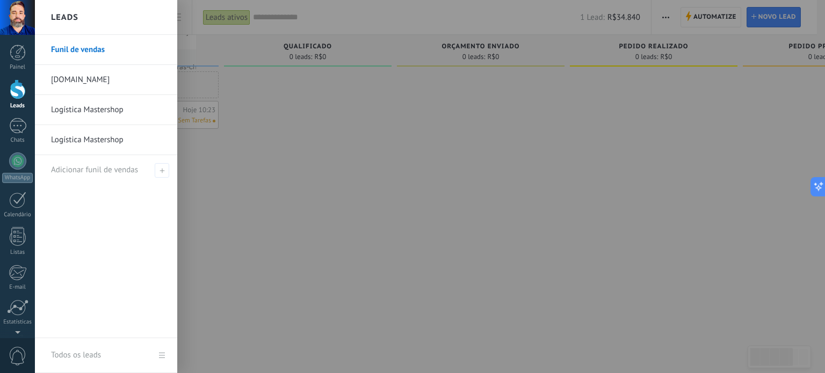
click at [105, 146] on link "Logística Mastershop" at bounding box center [108, 140] width 115 height 30
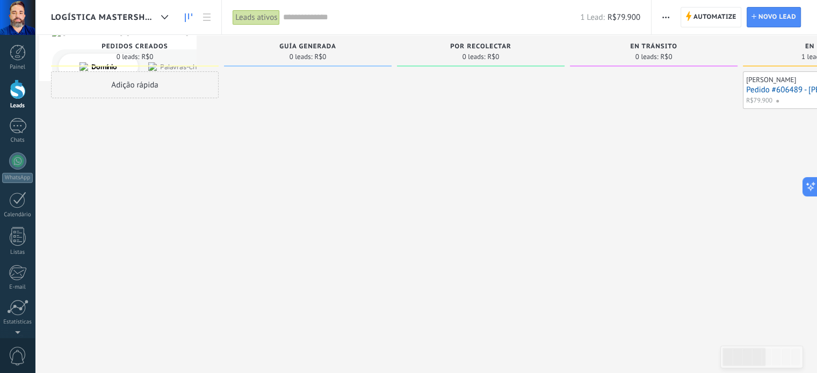
click at [262, 16] on div "Leads ativos" at bounding box center [255, 18] width 47 height 16
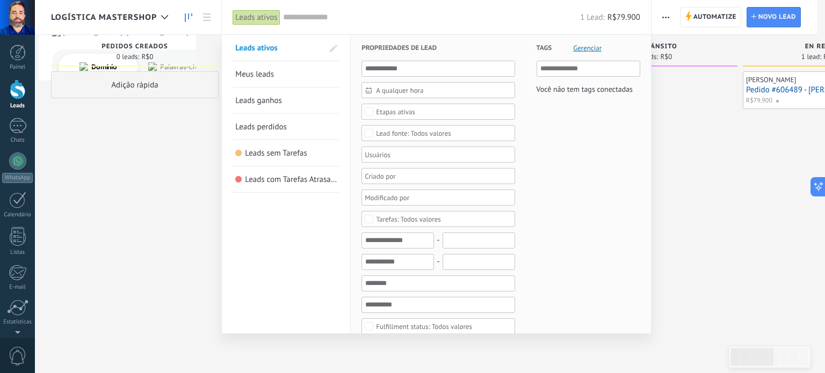
click at [251, 72] on span "Meus leads" at bounding box center [254, 74] width 39 height 10
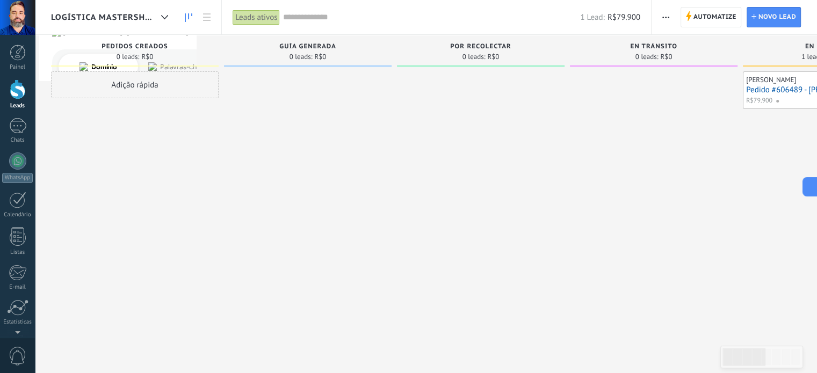
click at [260, 13] on div "Leads ativos" at bounding box center [255, 18] width 47 height 16
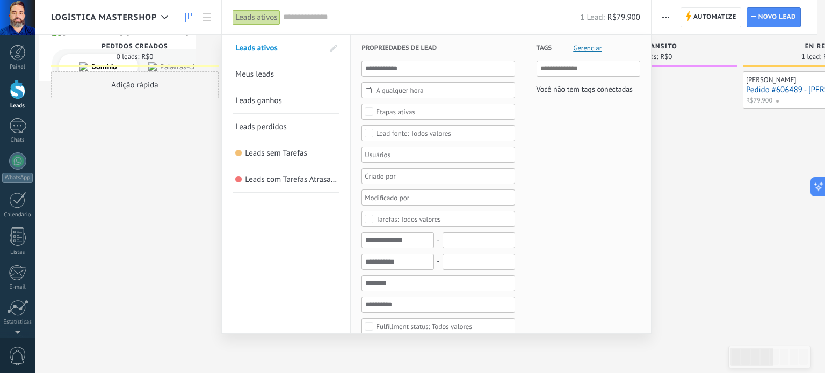
click at [277, 179] on span "Leads com Tarefas Atrasadas" at bounding box center [293, 180] width 97 height 10
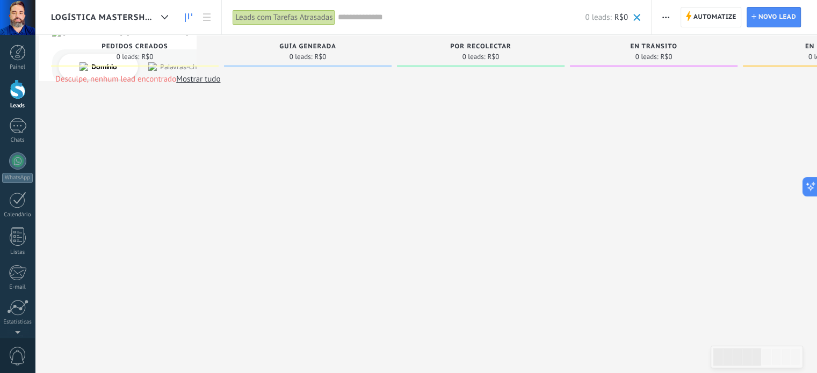
click at [202, 77] on link "Mostrar tudo" at bounding box center [198, 79] width 44 height 10
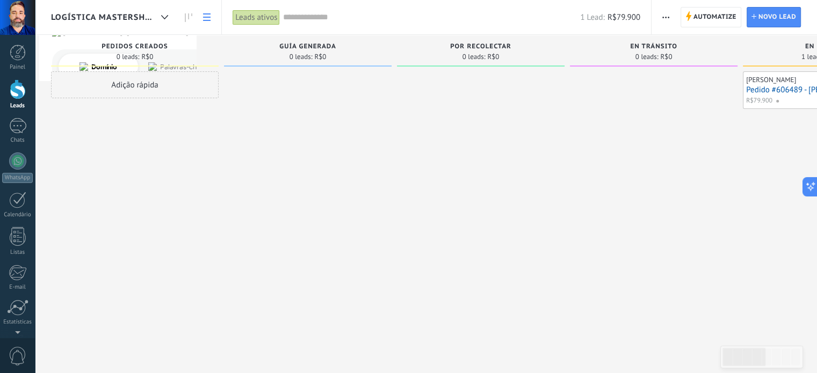
click at [202, 18] on link at bounding box center [207, 17] width 18 height 21
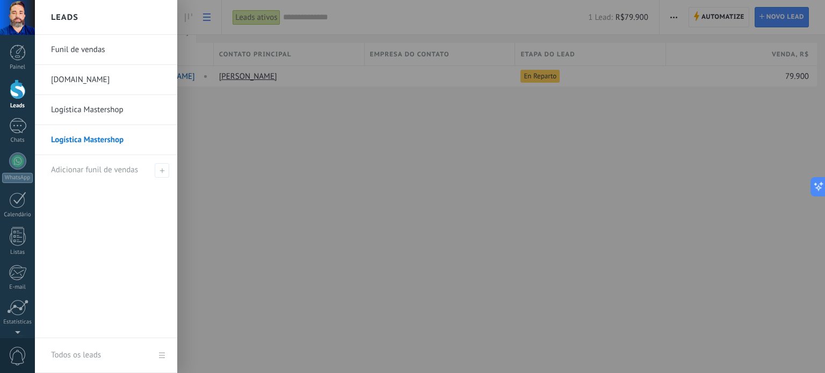
click at [19, 97] on div at bounding box center [18, 89] width 16 height 20
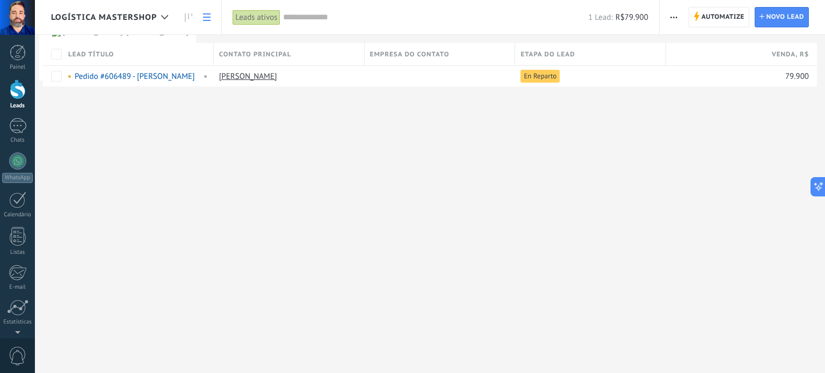
click at [676, 17] on icon "button" at bounding box center [673, 18] width 7 height 2
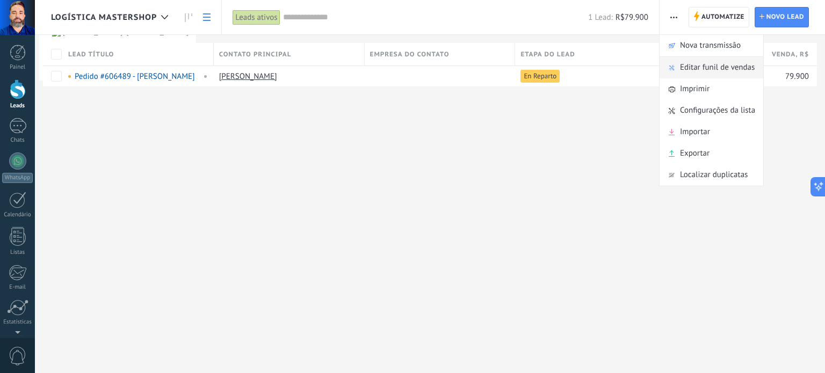
click at [696, 63] on span "Editar funil de vendas" at bounding box center [717, 67] width 75 height 21
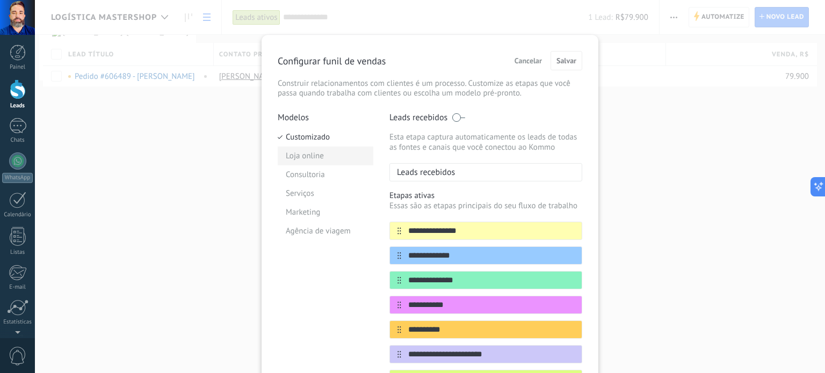
click at [311, 163] on li "Loja online" at bounding box center [326, 156] width 96 height 19
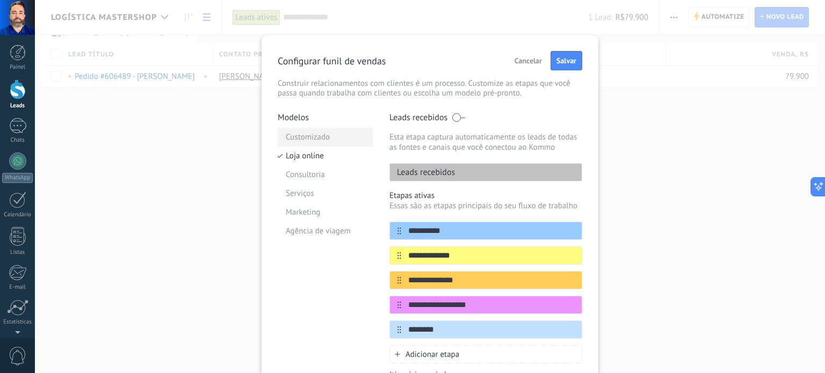
click at [311, 141] on li "Customizado" at bounding box center [326, 137] width 96 height 19
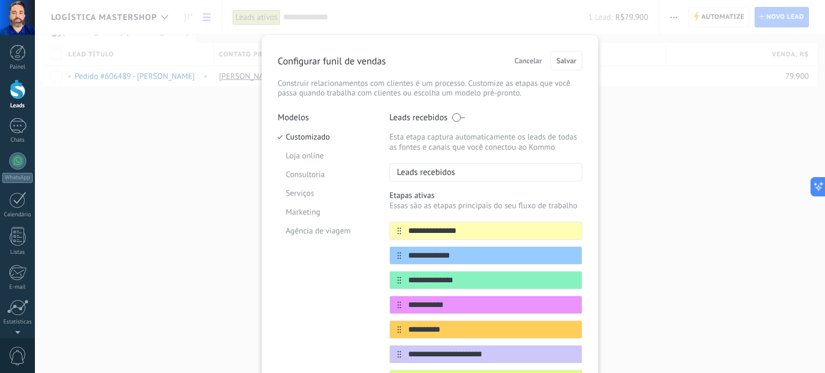
click at [527, 58] on span "Cancelar" at bounding box center [527, 61] width 27 height 8
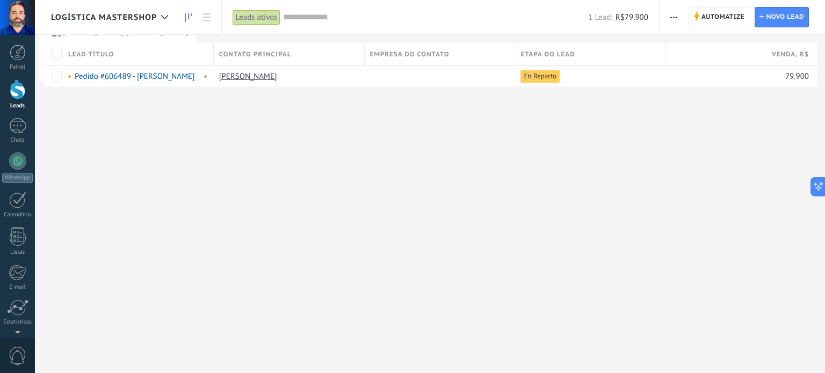
click at [184, 15] on link at bounding box center [188, 17] width 18 height 21
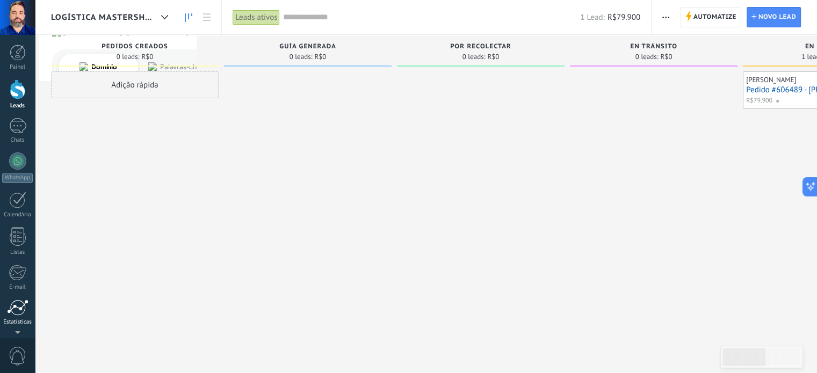
click at [18, 310] on div at bounding box center [17, 308] width 21 height 16
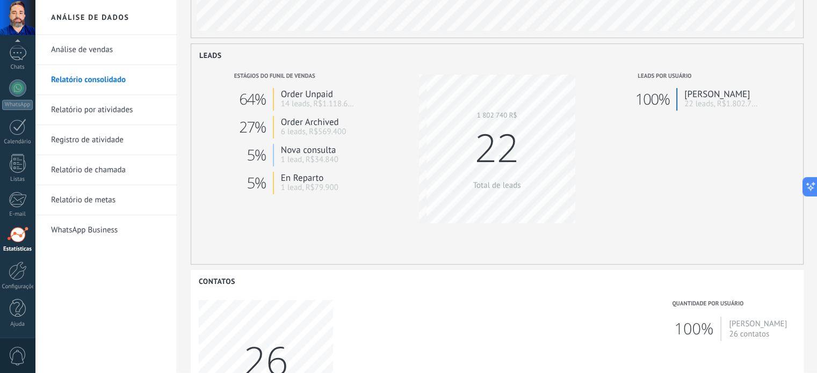
scroll to position [215, 0]
click at [687, 100] on link "22 leads, R$1.802.740" at bounding box center [722, 105] width 76 height 10
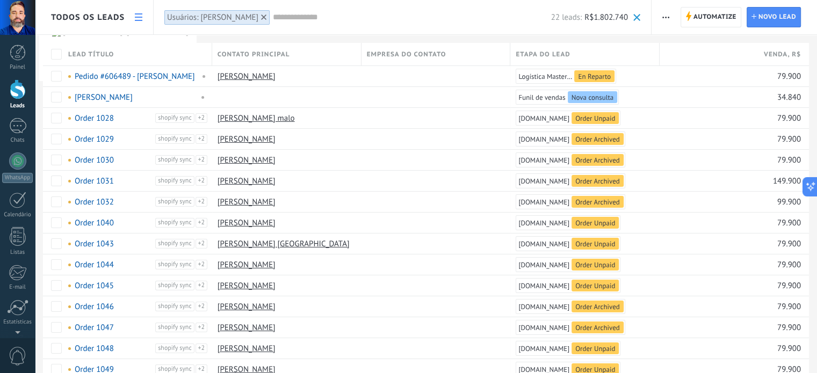
click at [261, 19] on icon at bounding box center [263, 16] width 5 height 5
click at [138, 13] on icon at bounding box center [139, 17] width 8 height 8
click at [86, 17] on span "Todos os leads" at bounding box center [88, 17] width 74 height 10
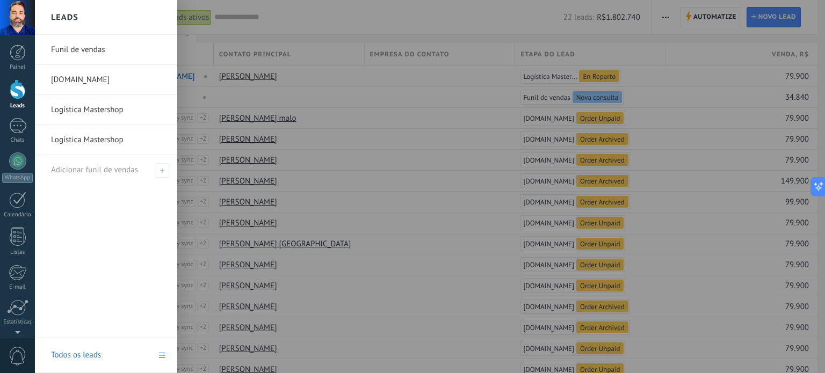
click at [86, 146] on link "Logística Mastershop" at bounding box center [108, 140] width 115 height 30
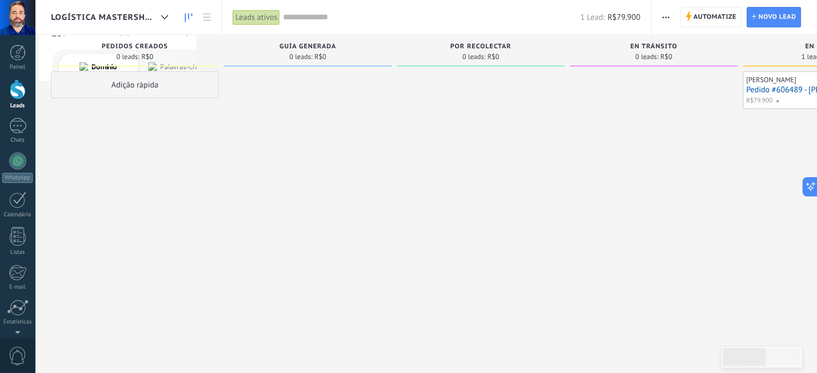
click at [481, 43] on span "Por Recolectar" at bounding box center [480, 47] width 61 height 8
click at [485, 69] on div "Por Recolectar 0 leads: R$0" at bounding box center [481, 53] width 168 height 37
click at [306, 41] on div "Guía Generada 0 leads: R$0" at bounding box center [308, 51] width 168 height 32
click at [11, 59] on div at bounding box center [18, 53] width 16 height 16
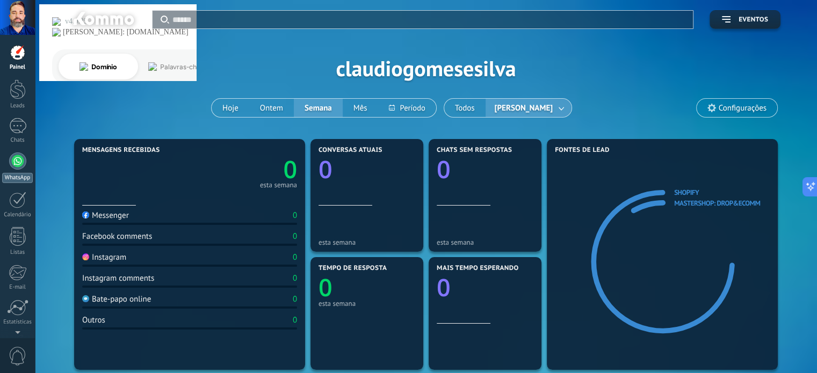
click at [20, 163] on div at bounding box center [17, 160] width 17 height 17
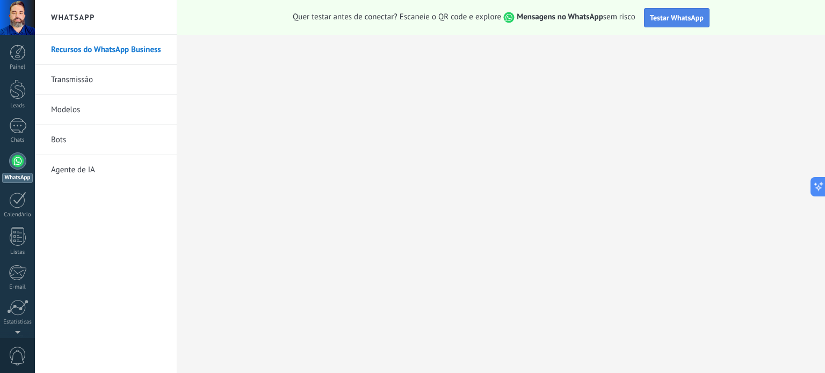
click at [670, 18] on span "Testar WhatsApp" at bounding box center [677, 18] width 54 height 10
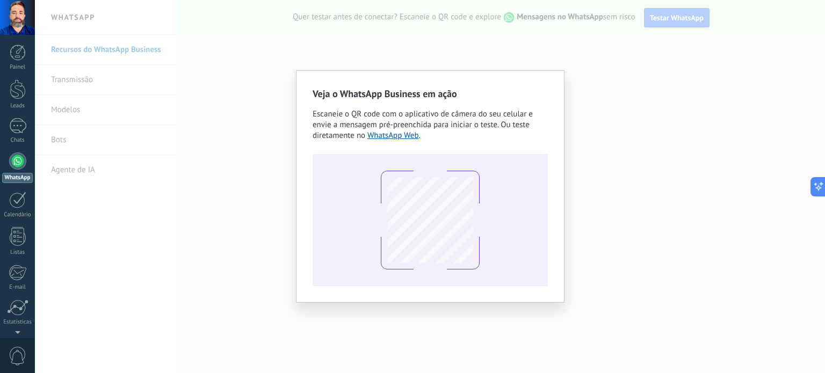
click at [609, 62] on div "Veja o WhatsApp Business em ação Escaneie o QR code com o aplicativo de câmera …" at bounding box center [430, 186] width 790 height 373
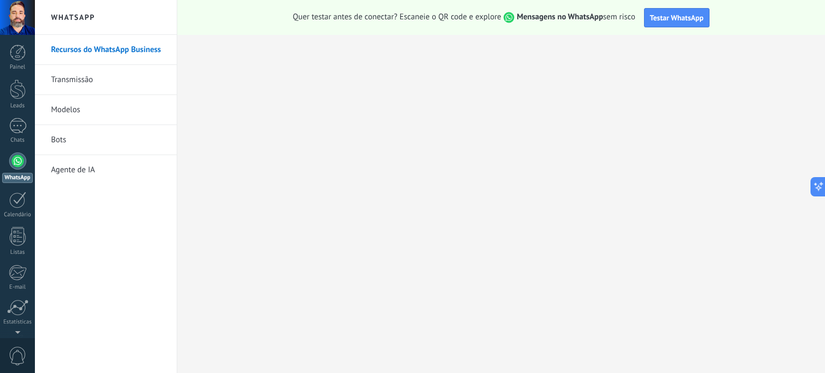
click at [113, 83] on link "Transmissão" at bounding box center [108, 80] width 115 height 30
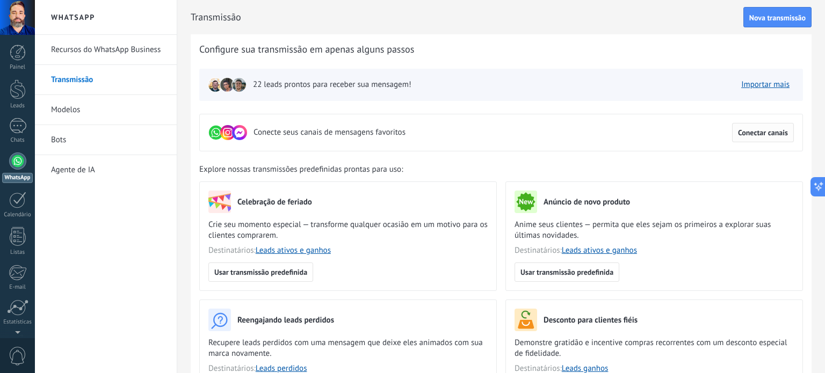
click at [753, 133] on span "Conectar canais" at bounding box center [763, 133] width 50 height 8
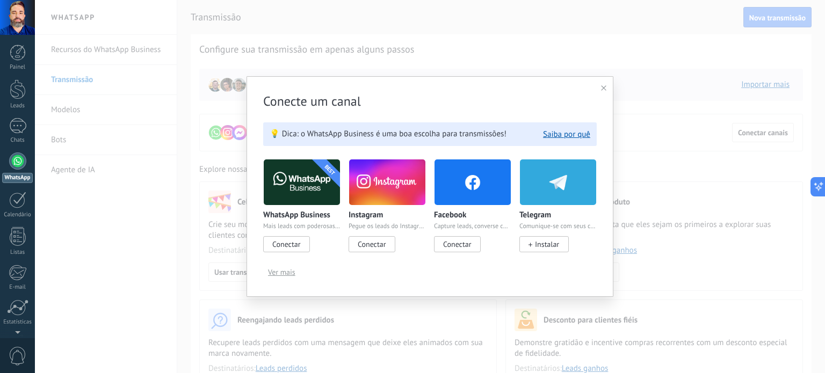
click at [601, 88] on icon at bounding box center [603, 87] width 5 height 5
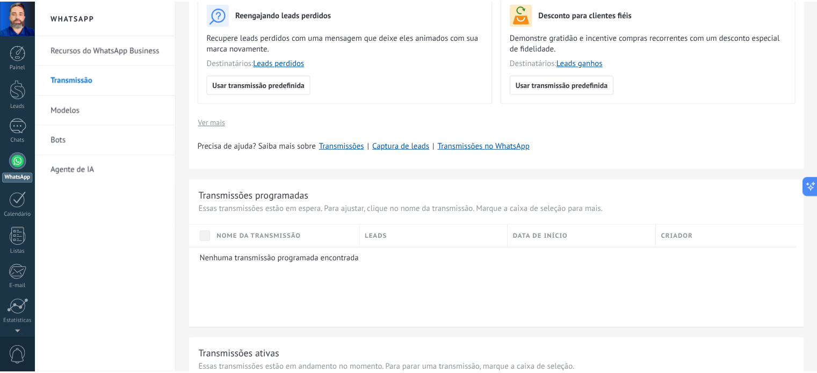
scroll to position [313, 0]
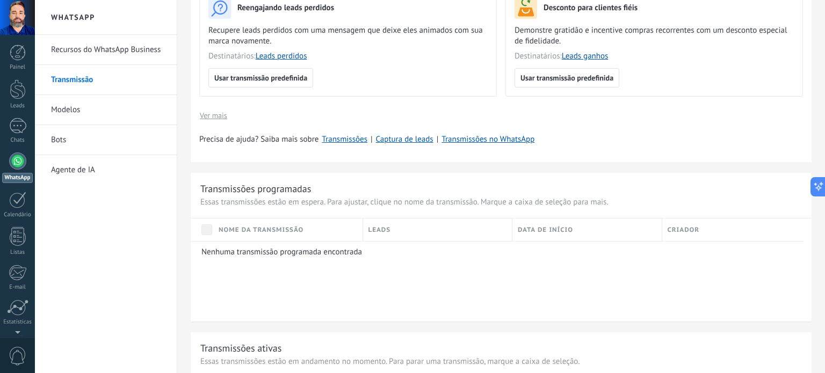
click at [85, 111] on link "Modelos" at bounding box center [108, 110] width 115 height 30
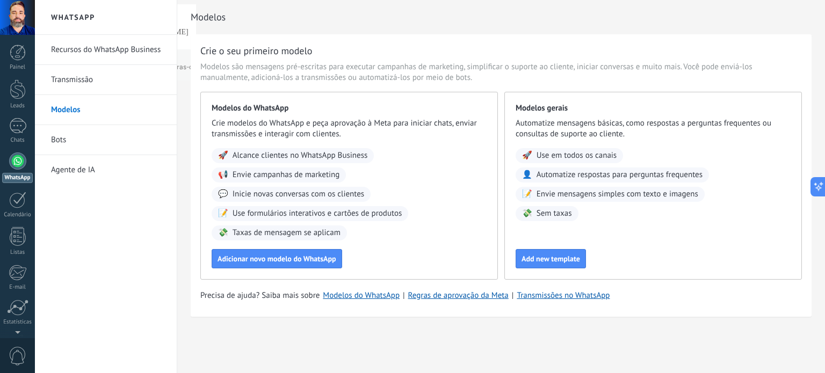
click at [71, 146] on link "Bots" at bounding box center [108, 140] width 115 height 30
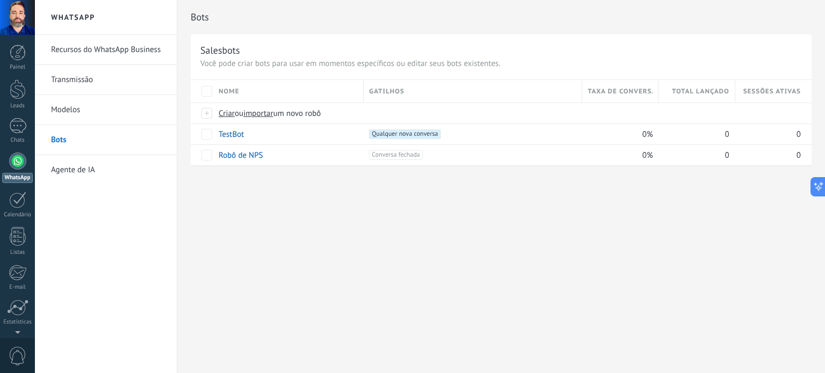
click at [86, 170] on link "Agente de IA" at bounding box center [108, 170] width 115 height 30
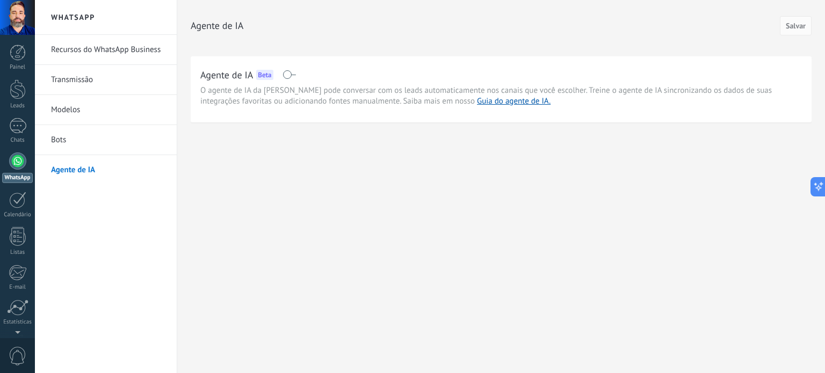
click at [289, 77] on span at bounding box center [288, 74] width 13 height 9
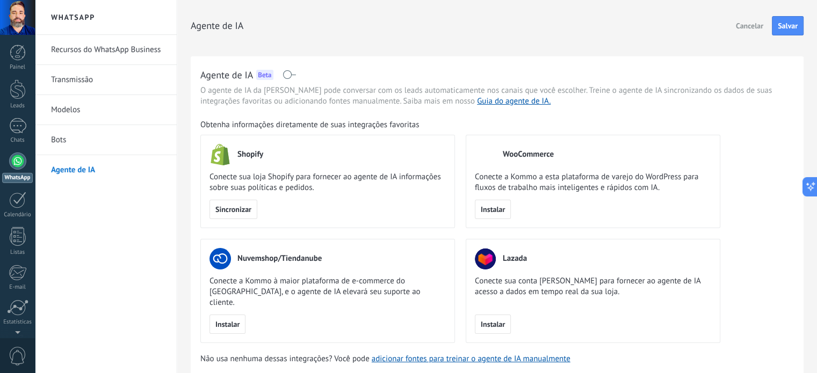
scroll to position [1, 0]
click at [231, 208] on span "Sincronizar" at bounding box center [233, 209] width 36 height 8
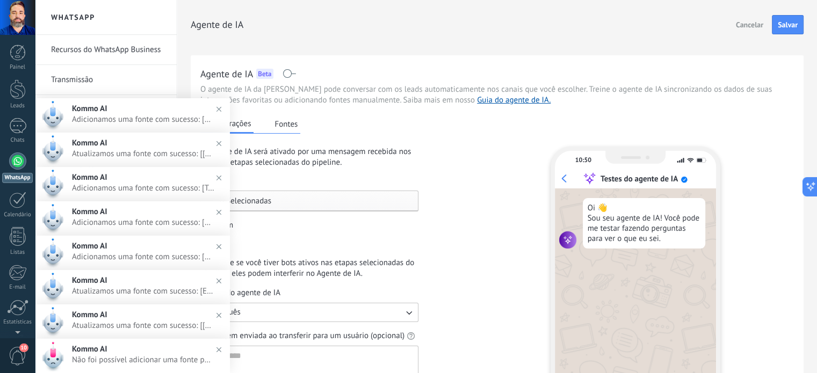
click at [328, 206] on div "6 Selecionadas" at bounding box center [309, 201] width 218 height 21
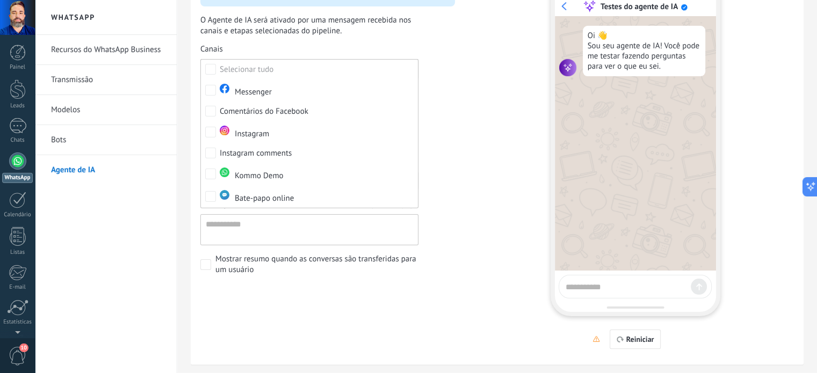
scroll to position [173, 0]
click at [599, 285] on textarea at bounding box center [625, 285] width 121 height 13
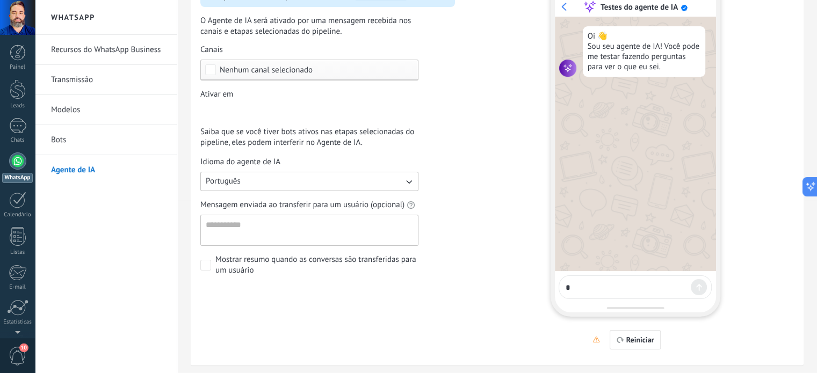
type textarea "**"
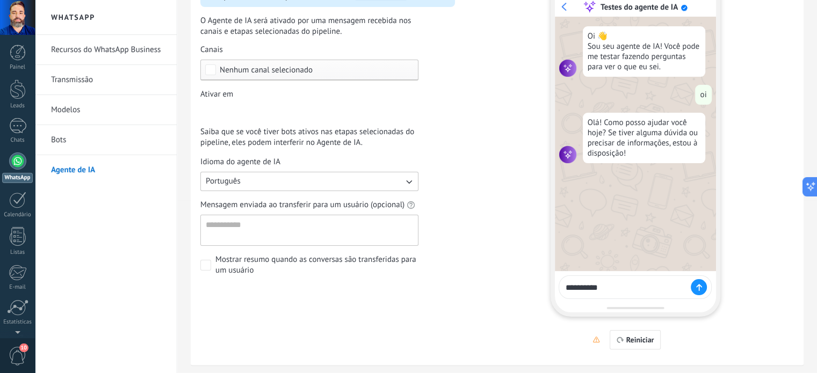
type textarea "**********"
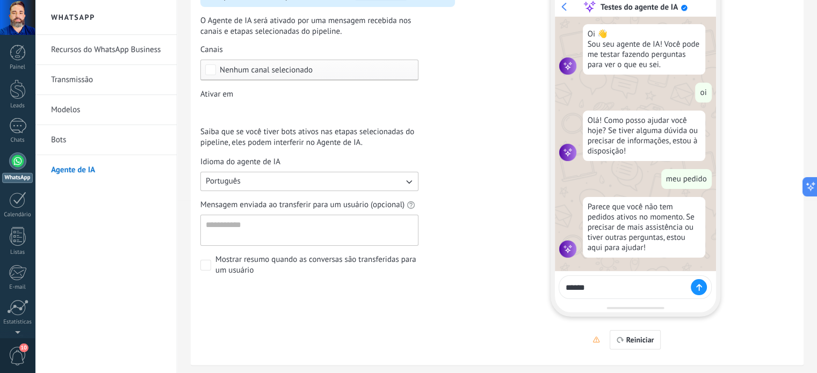
type textarea "*******"
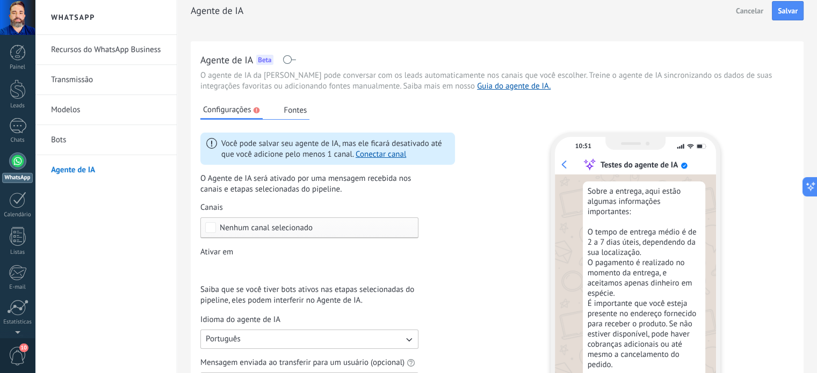
scroll to position [0, 0]
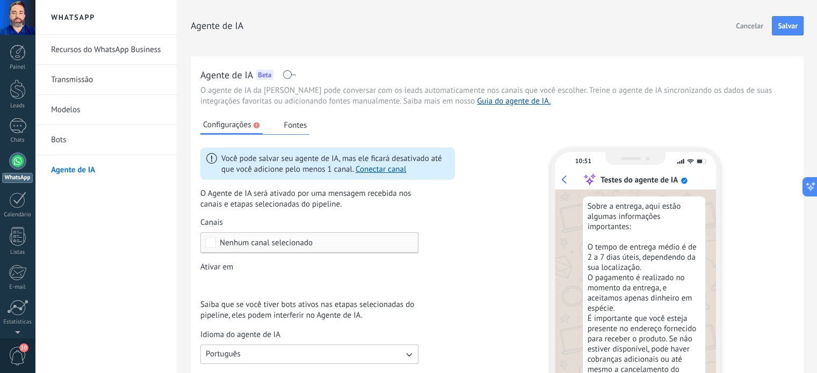
click at [290, 122] on button "Fontes" at bounding box center [295, 125] width 28 height 16
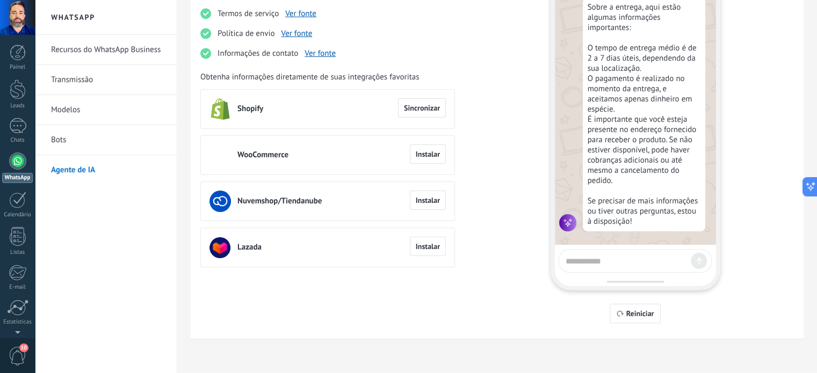
scroll to position [200, 0]
click at [60, 141] on link "Bots" at bounding box center [108, 140] width 115 height 30
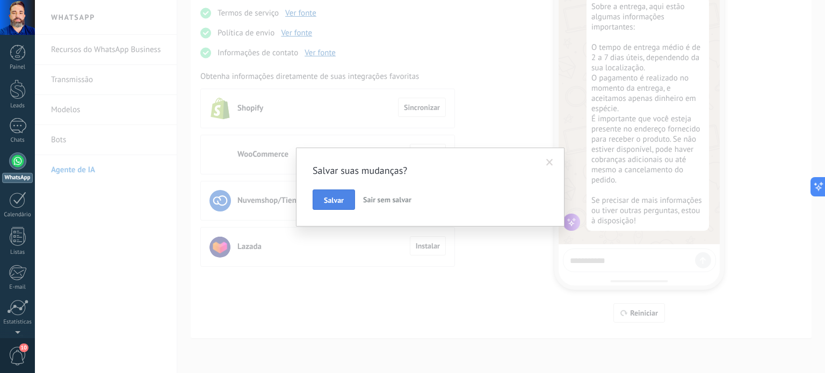
click at [333, 198] on span "Salvar" at bounding box center [334, 201] width 20 height 8
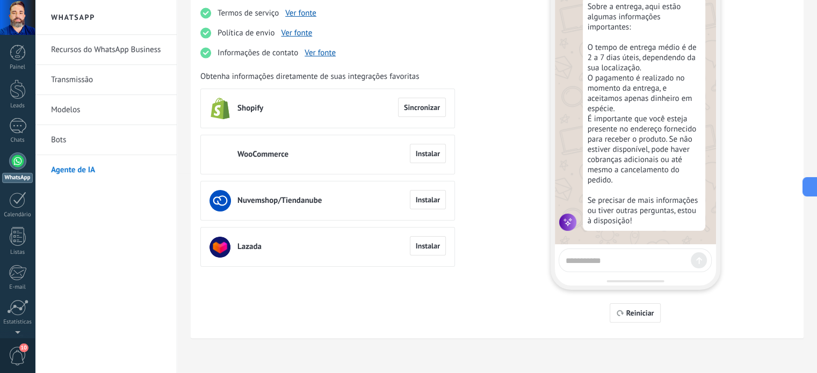
scroll to position [0, 0]
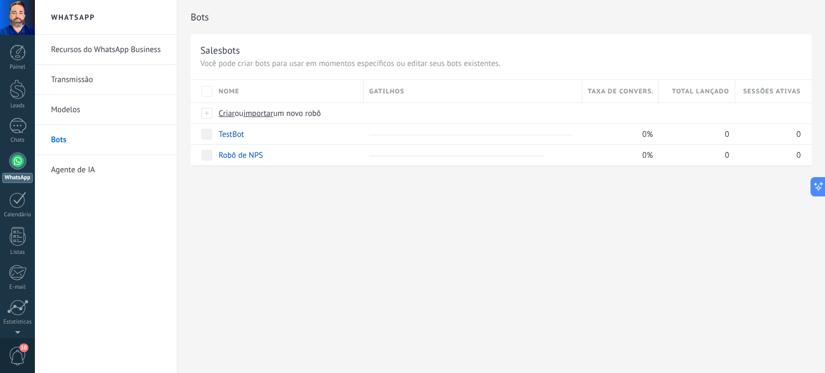
click at [94, 165] on link "Agente de IA" at bounding box center [108, 170] width 115 height 30
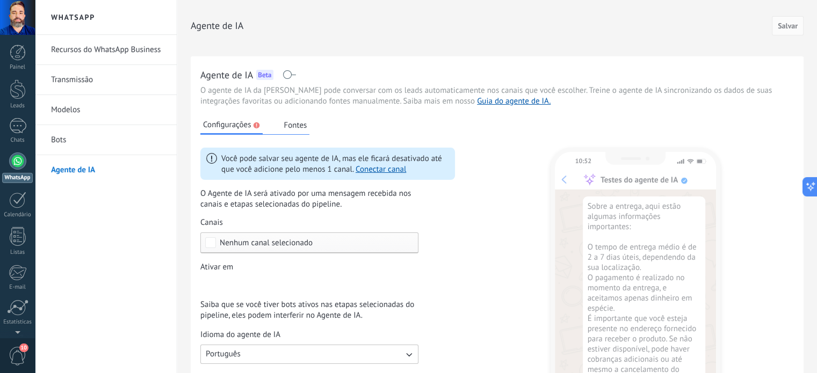
scroll to position [277, 0]
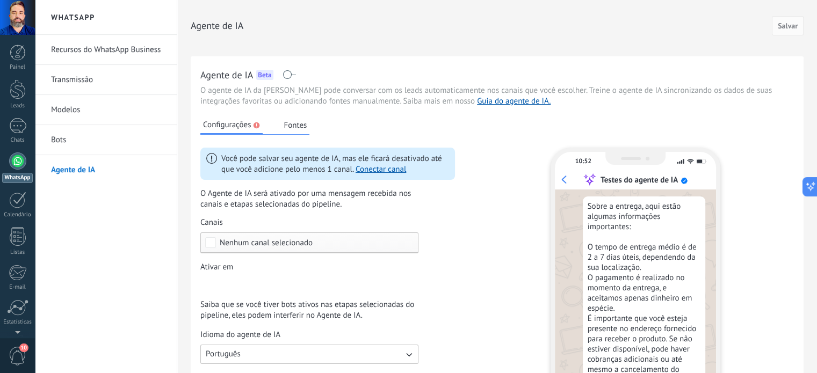
click at [295, 127] on button "Fontes" at bounding box center [295, 125] width 28 height 16
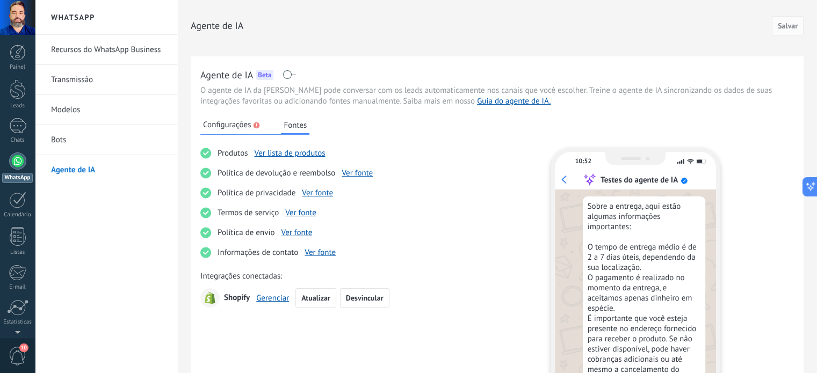
click at [230, 128] on span "Configurações" at bounding box center [227, 125] width 48 height 11
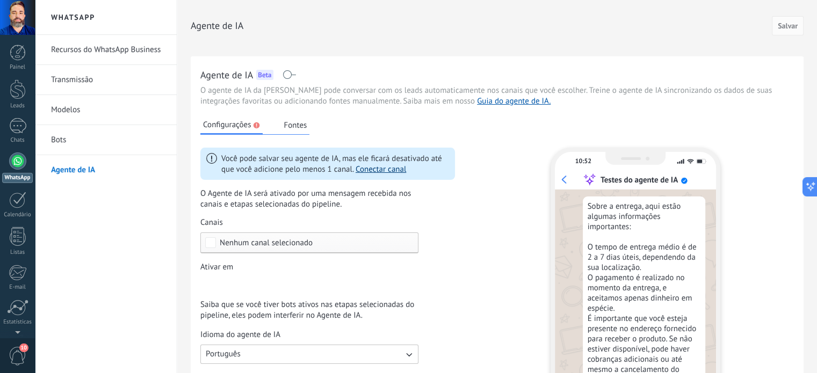
click at [382, 171] on link "Conectar canal" at bounding box center [380, 169] width 50 height 10
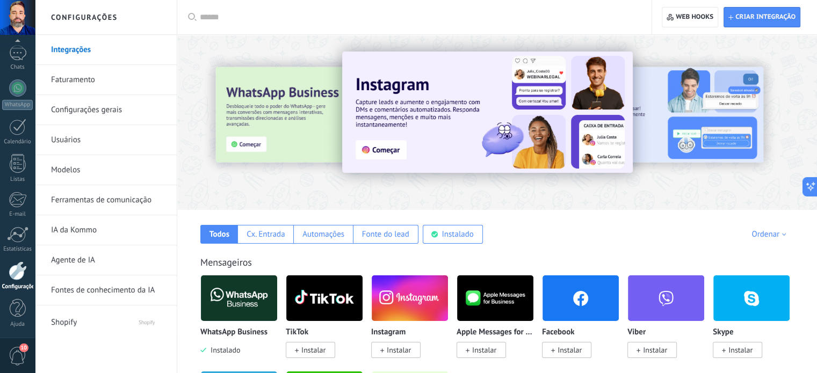
scroll to position [108, 0]
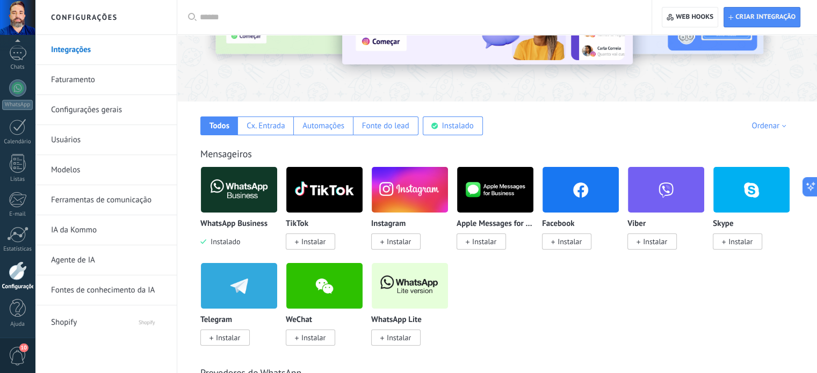
click at [387, 241] on span "Instalar" at bounding box center [399, 242] width 24 height 10
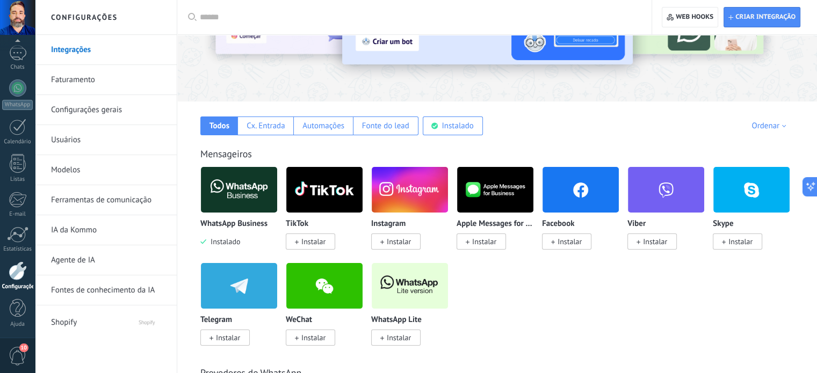
click at [411, 205] on img at bounding box center [410, 190] width 76 height 52
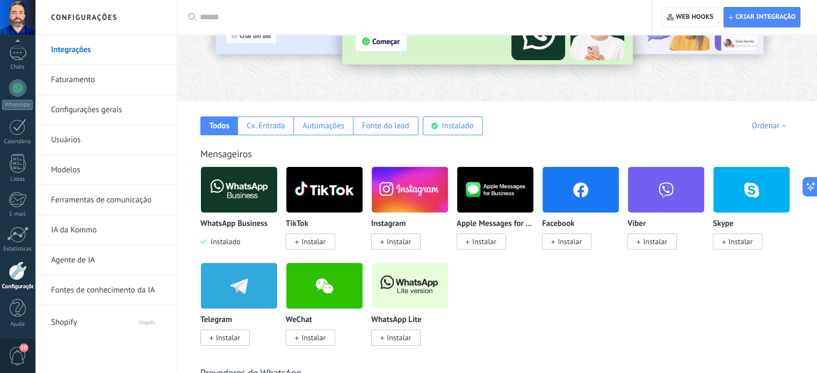
click at [578, 188] on img at bounding box center [580, 190] width 76 height 52
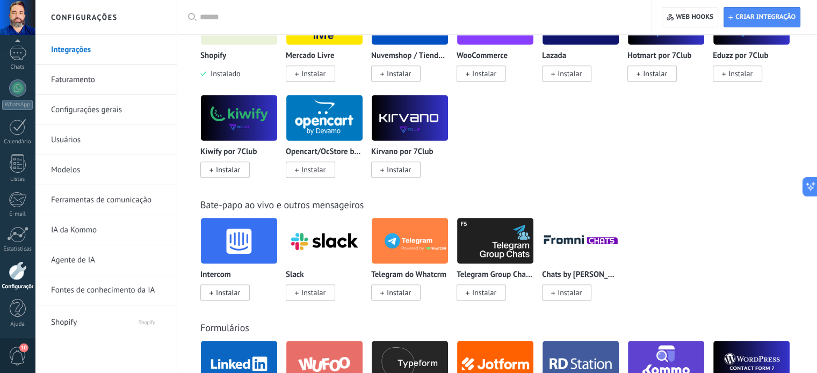
scroll to position [0, 0]
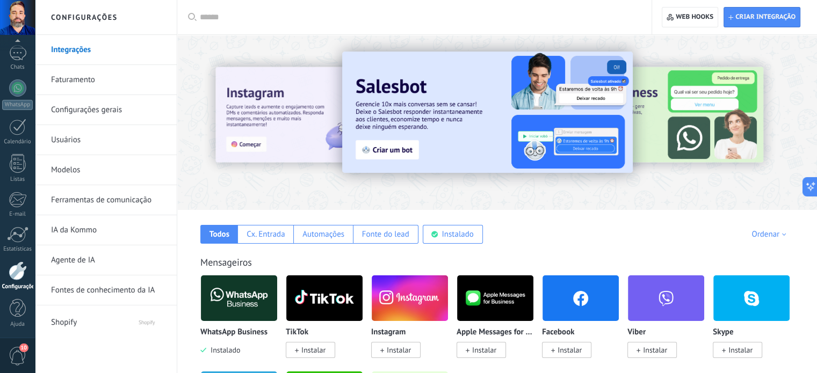
click at [86, 259] on link "Agente de IA" at bounding box center [108, 260] width 115 height 30
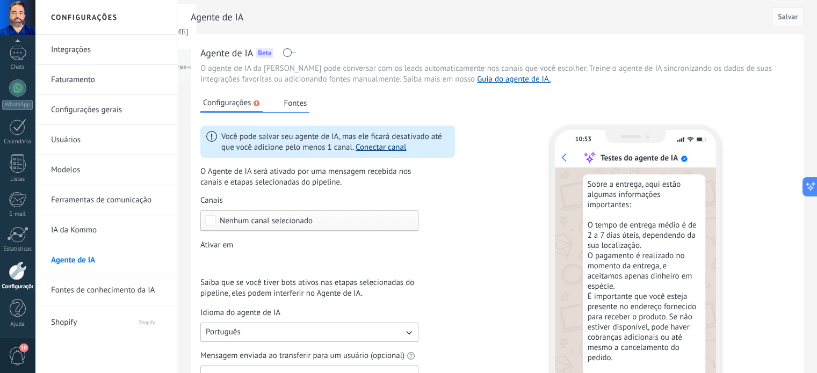
scroll to position [277, 0]
click at [374, 147] on link "Conectar canal" at bounding box center [380, 147] width 50 height 10
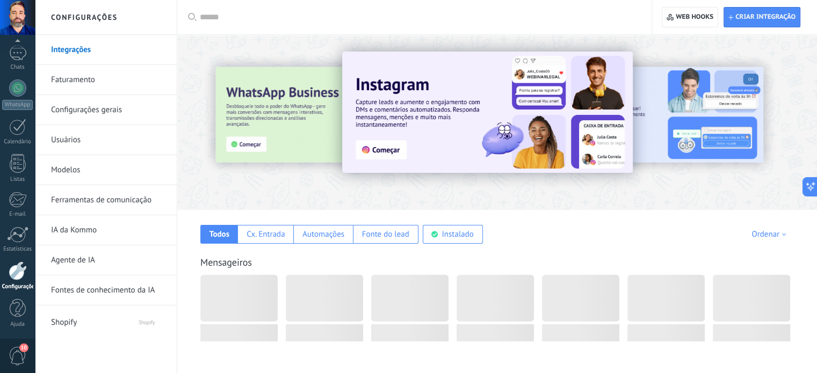
click at [287, 219] on div "Todos Cx. Entrada Automações Fonte do lead Instalado Minhas inscrições Ordenar …" at bounding box center [497, 227] width 618 height 34
click at [445, 234] on div "Instalado" at bounding box center [457, 234] width 32 height 10
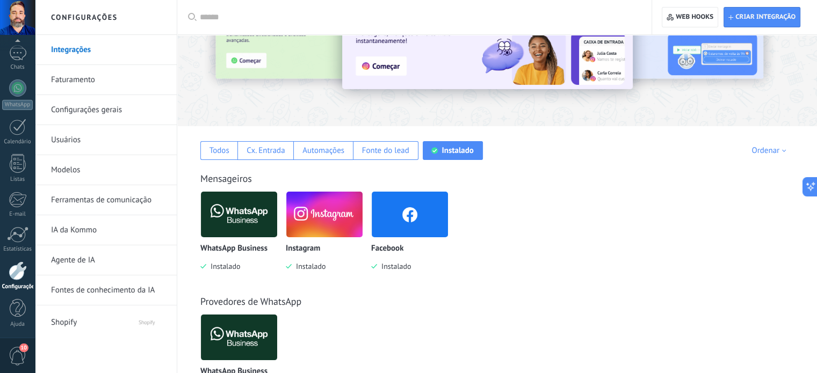
scroll to position [103, 0]
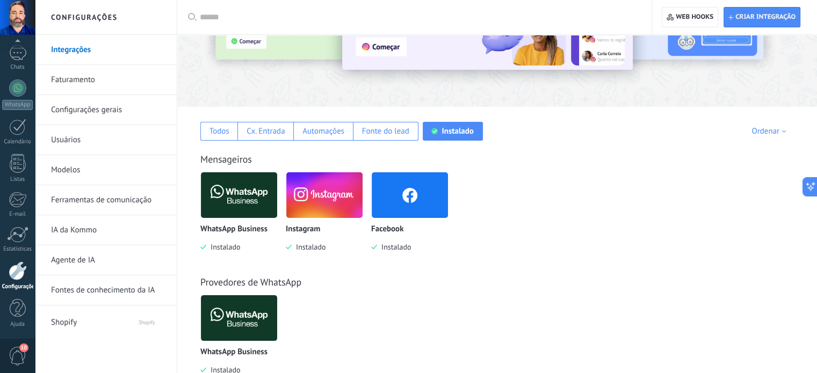
click at [312, 199] on img at bounding box center [324, 195] width 76 height 52
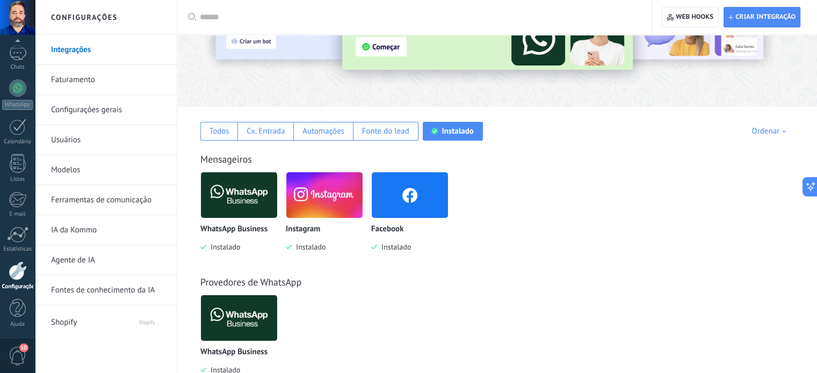
click at [87, 255] on link "Agente de IA" at bounding box center [108, 260] width 115 height 30
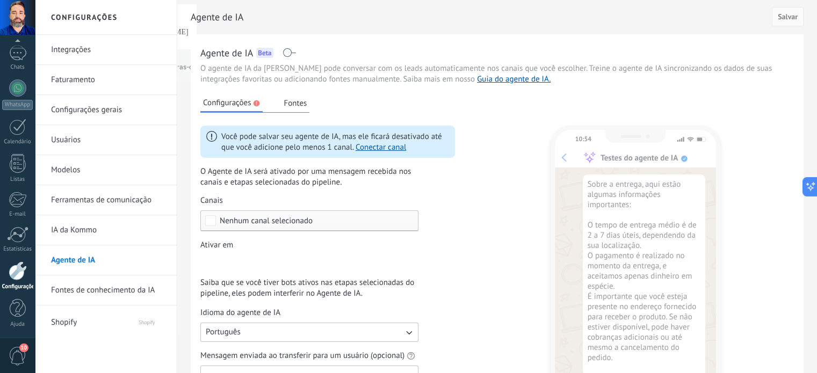
scroll to position [277, 0]
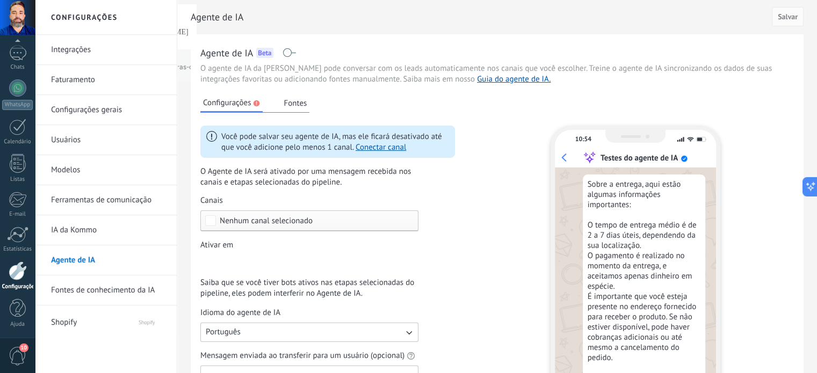
click at [229, 106] on span "Configurações" at bounding box center [227, 103] width 48 height 11
click at [251, 220] on span "Nenhum canal selecionado" at bounding box center [266, 221] width 93 height 8
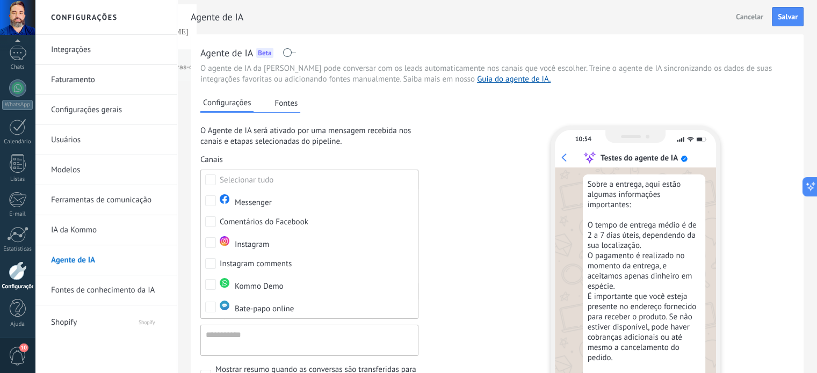
click at [426, 164] on div "O Agente de IA será ativado por uma mensagem recebida nos canais e etapas selec…" at bounding box center [327, 256] width 255 height 260
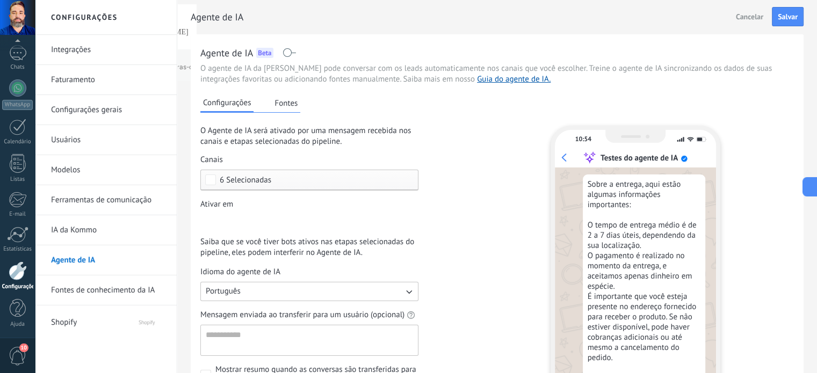
click at [0, 0] on div "Incoming leads Nova consulta Qualificado Orçamento enviado Pedido realizado Ped…" at bounding box center [0, 0] width 0 height 0
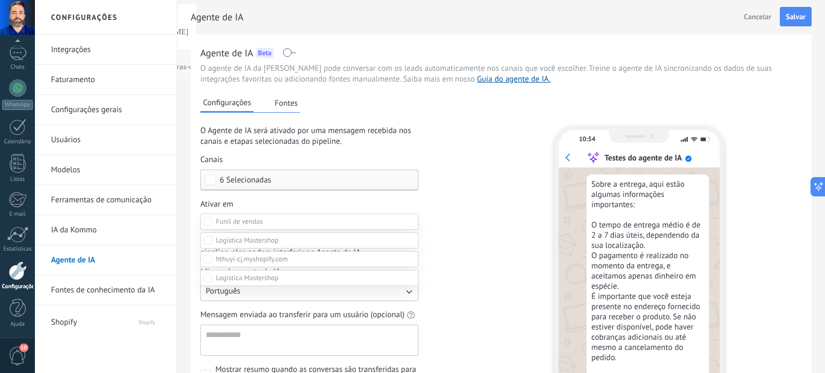
click at [440, 212] on div at bounding box center [430, 186] width 790 height 373
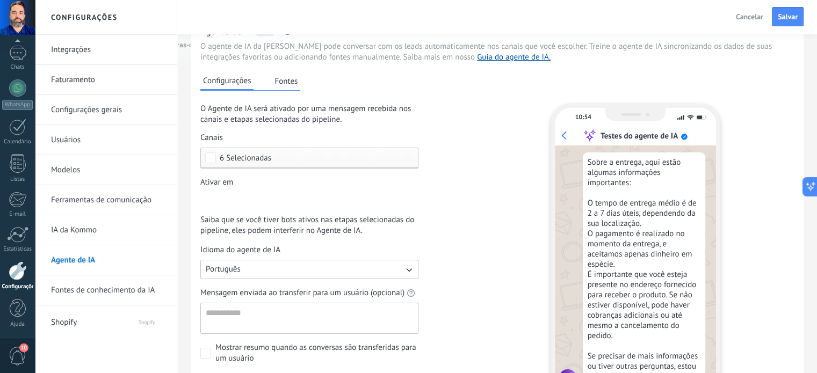
scroll to position [0, 0]
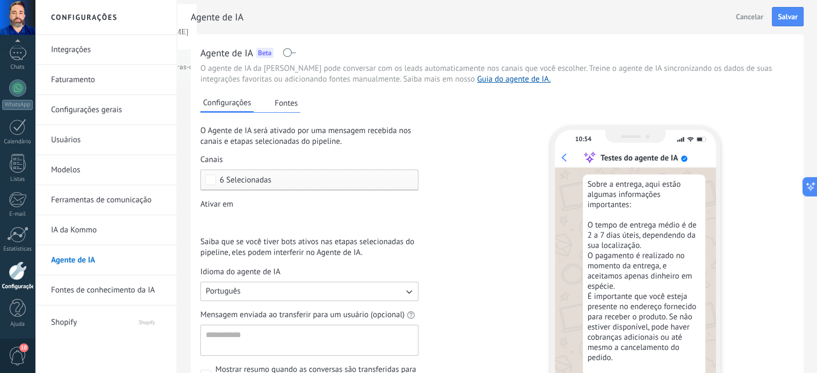
click at [229, 173] on div "6 Selecionadas" at bounding box center [309, 180] width 218 height 21
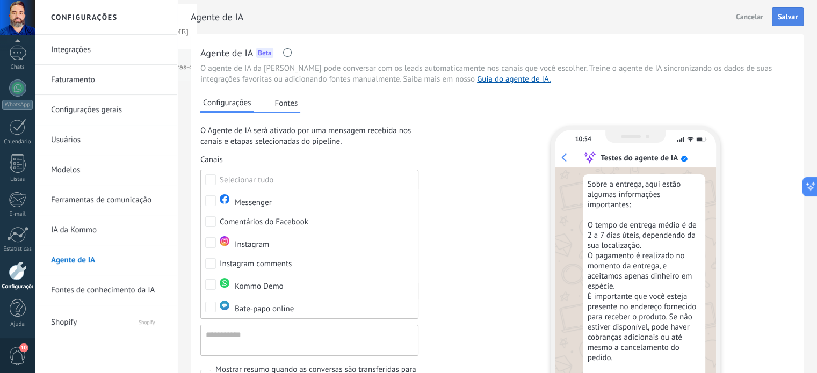
click at [787, 16] on span "Salvar" at bounding box center [788, 17] width 20 height 8
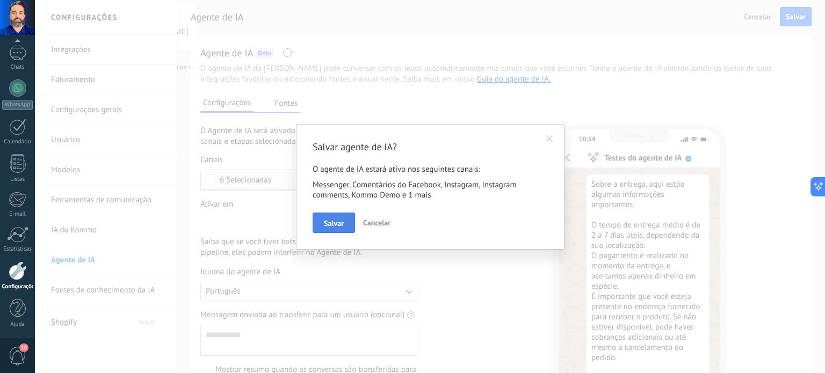
click at [338, 218] on button "Salvar" at bounding box center [334, 223] width 42 height 20
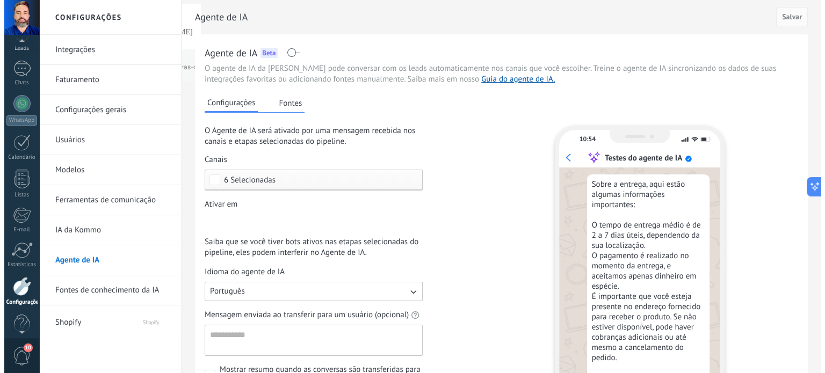
scroll to position [49, 0]
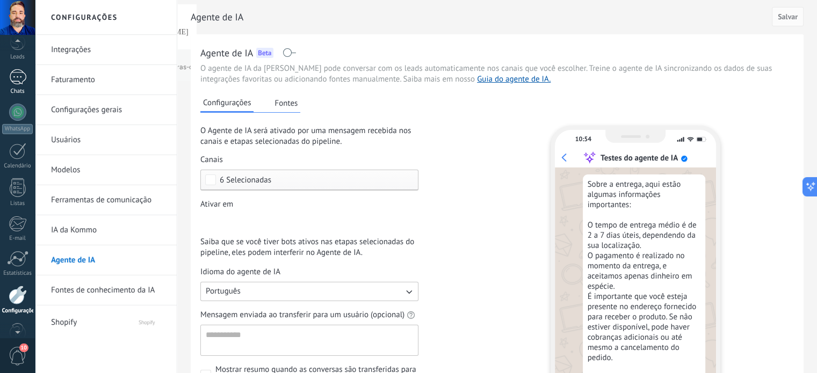
click at [18, 75] on div "1" at bounding box center [17, 77] width 17 height 16
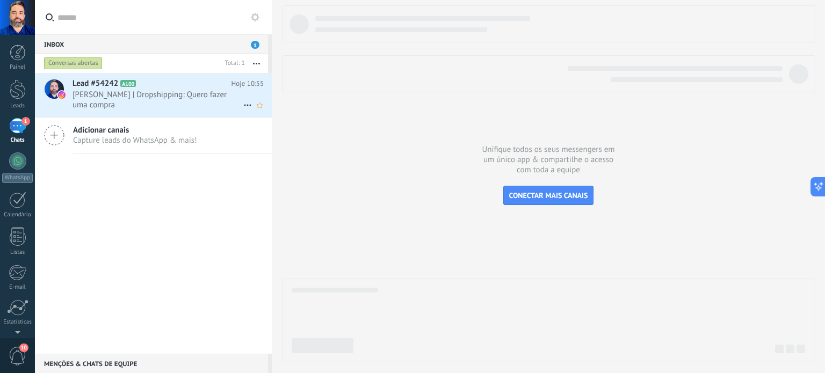
click at [183, 105] on span "[PERSON_NAME] | Dropshipping: Quero fazer uma compra" at bounding box center [157, 100] width 171 height 20
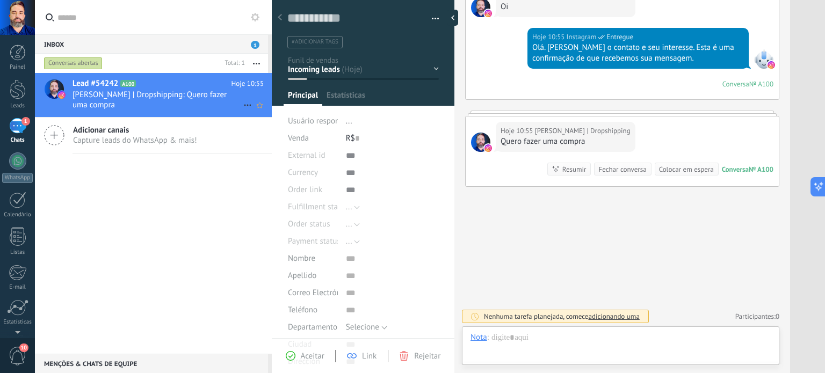
scroll to position [11, 0]
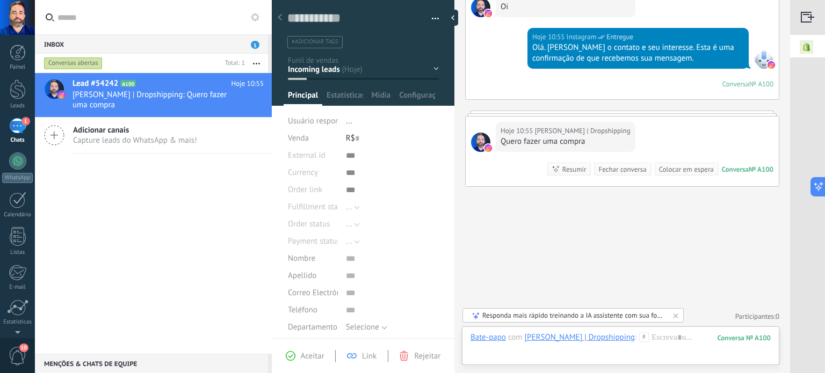
click at [588, 316] on div "Responda mais rápido treinando a IA assistente com sua fonte de dados" at bounding box center [573, 315] width 183 height 9
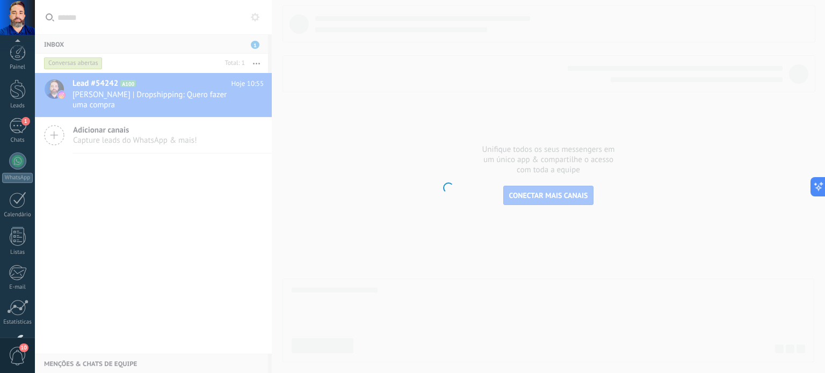
scroll to position [73, 0]
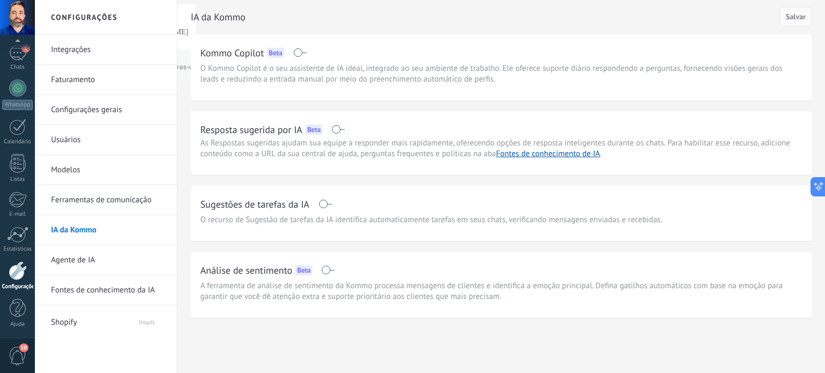
click at [340, 129] on span at bounding box center [337, 129] width 13 height 9
click at [326, 204] on span at bounding box center [324, 204] width 13 height 9
click at [802, 17] on span "Salvar" at bounding box center [796, 17] width 20 height 8
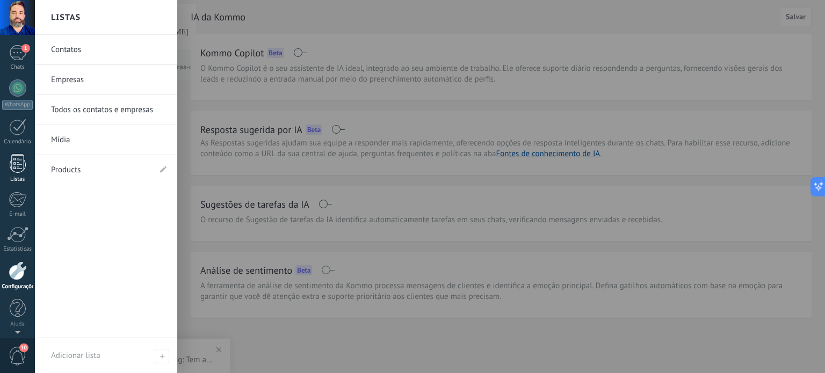
scroll to position [0, 0]
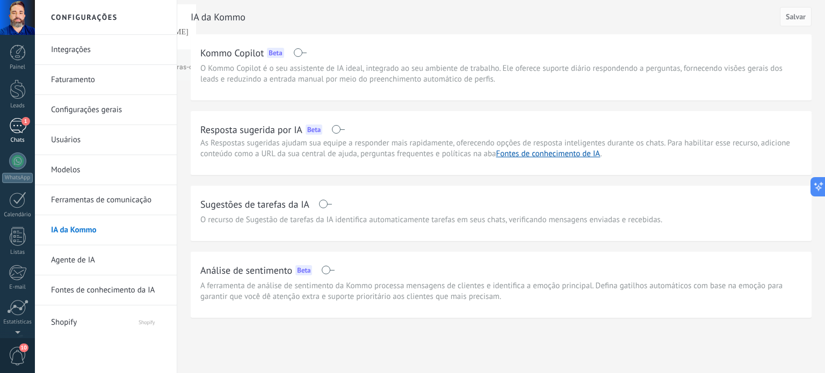
click at [20, 130] on div "1" at bounding box center [17, 126] width 17 height 16
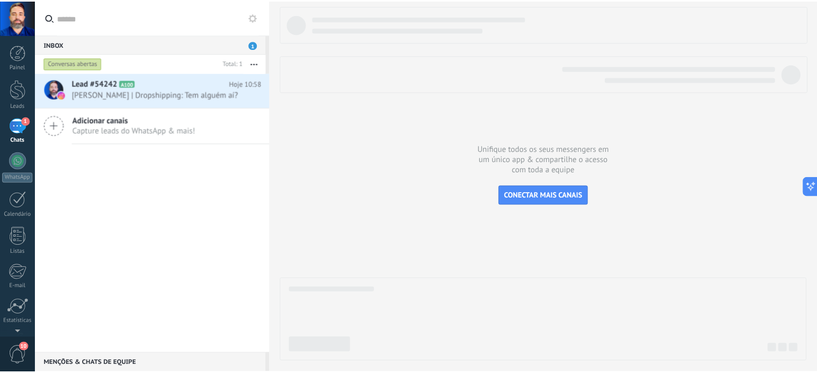
scroll to position [73, 0]
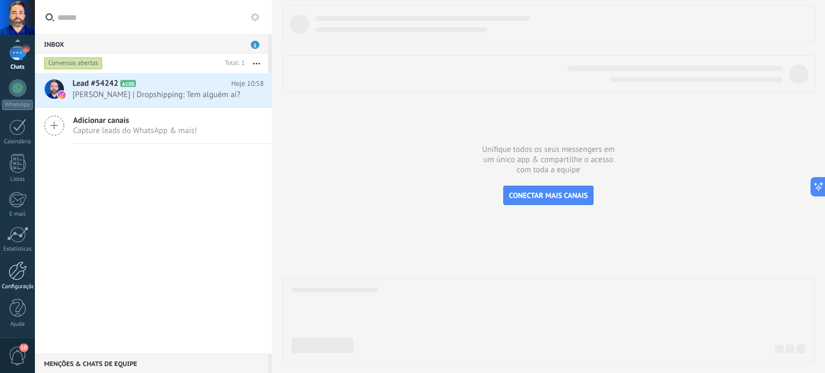
click at [20, 274] on div at bounding box center [18, 270] width 18 height 19
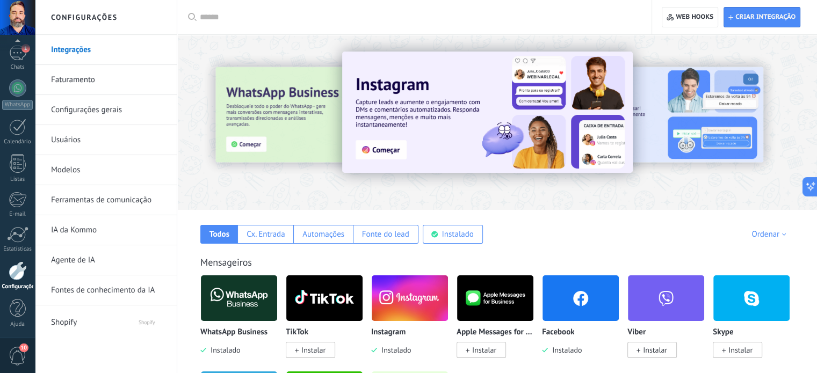
click at [84, 231] on link "IA da Kommo" at bounding box center [108, 230] width 115 height 30
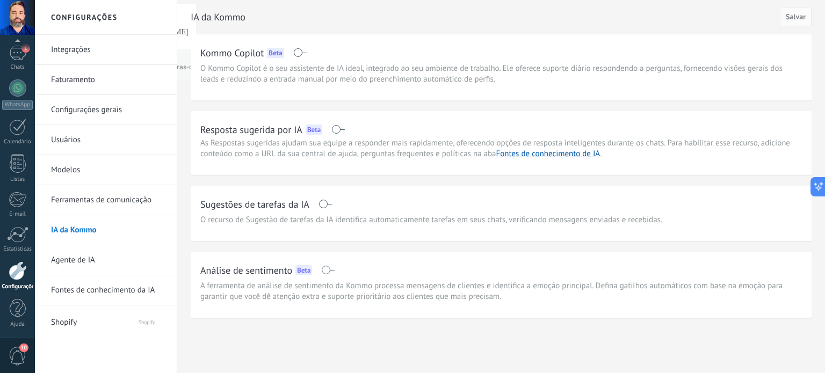
click at [92, 197] on link "Ferramentas de comunicação" at bounding box center [108, 200] width 115 height 30
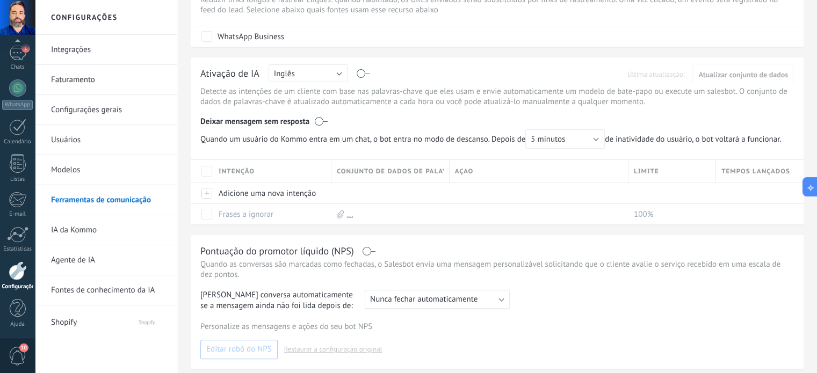
scroll to position [240, 0]
click at [363, 74] on label at bounding box center [363, 74] width 12 height 1
click at [717, 75] on span "Atualizar conjunto de dados" at bounding box center [743, 75] width 90 height 8
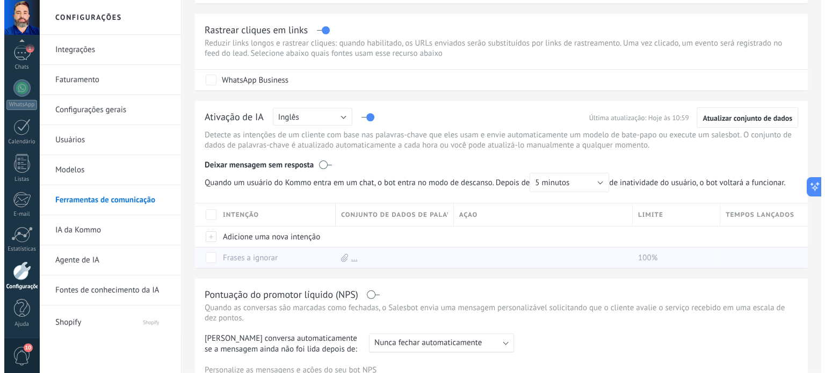
scroll to position [197, 0]
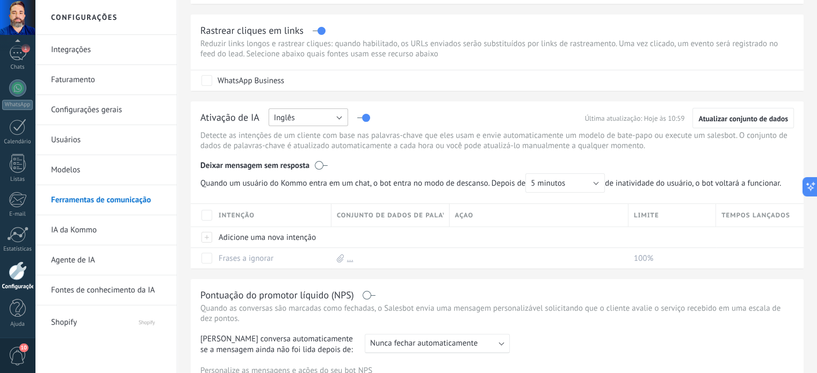
click at [320, 122] on button "Inglês" at bounding box center [307, 117] width 79 height 18
click at [309, 172] on span "Português" at bounding box center [303, 173] width 82 height 10
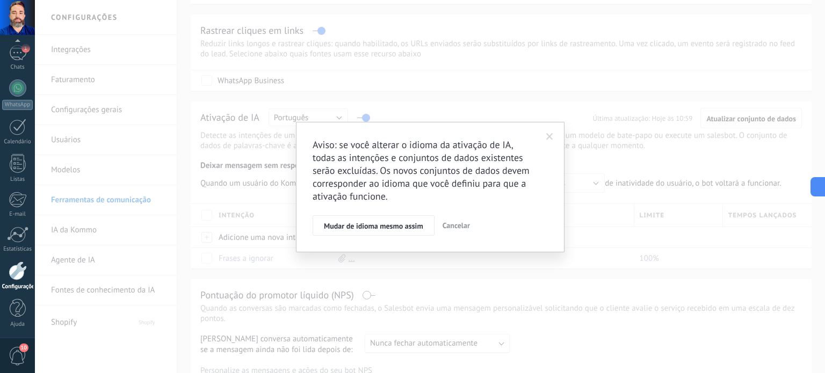
click at [445, 221] on span "Cancelar" at bounding box center [455, 226] width 27 height 10
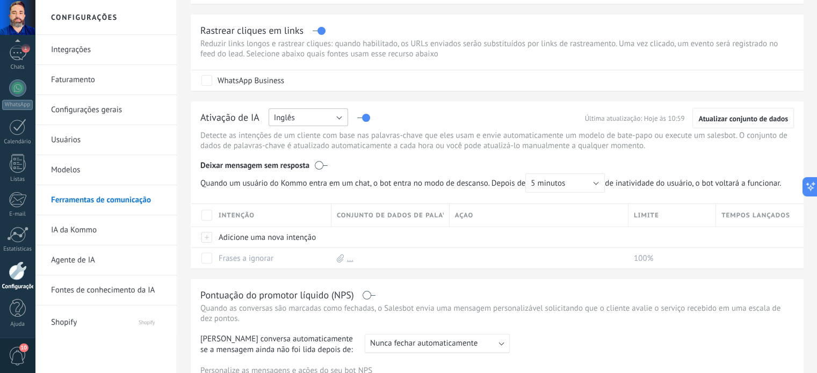
click at [314, 118] on button "Inglês" at bounding box center [307, 117] width 79 height 18
click at [309, 157] on span "Espanhol" at bounding box center [303, 155] width 82 height 10
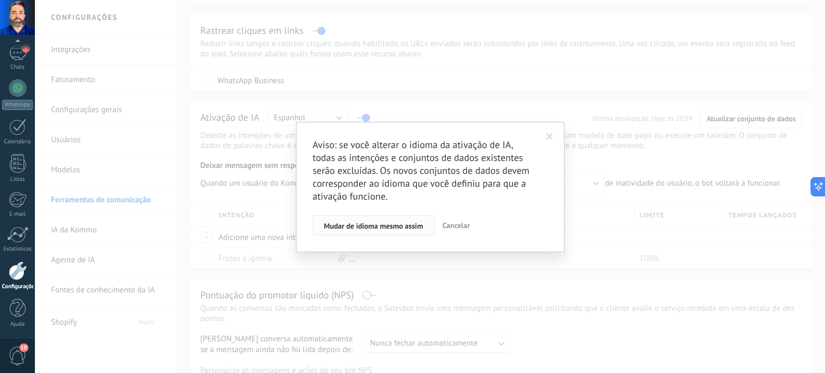
click at [369, 229] on span "Mudar de idioma mesmo assim" at bounding box center [373, 226] width 99 height 8
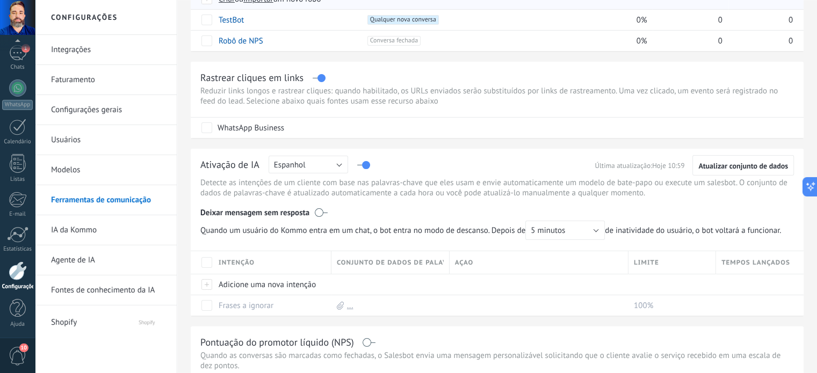
scroll to position [150, 0]
click at [20, 53] on div "1" at bounding box center [17, 53] width 17 height 16
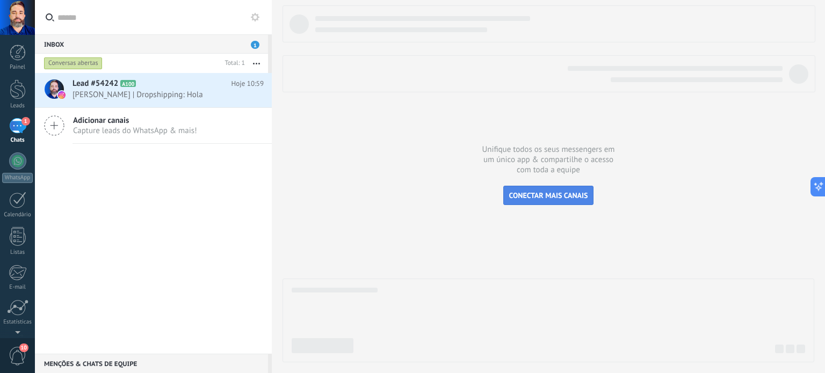
click at [549, 199] on span "CONECTAR MAIS CANAIS" at bounding box center [548, 196] width 79 height 10
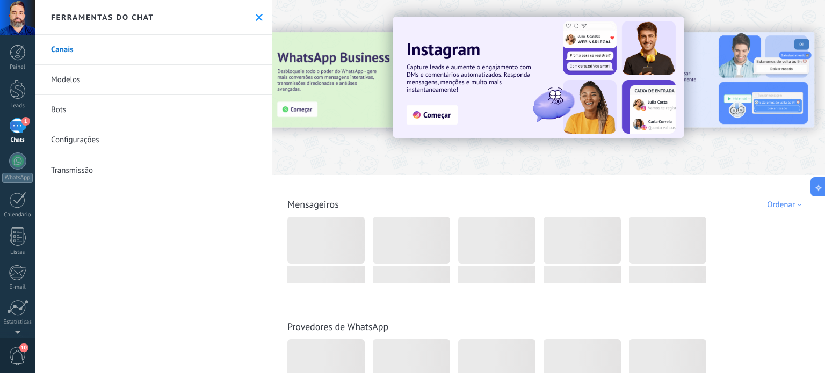
click at [100, 118] on link "Bots" at bounding box center [153, 110] width 237 height 30
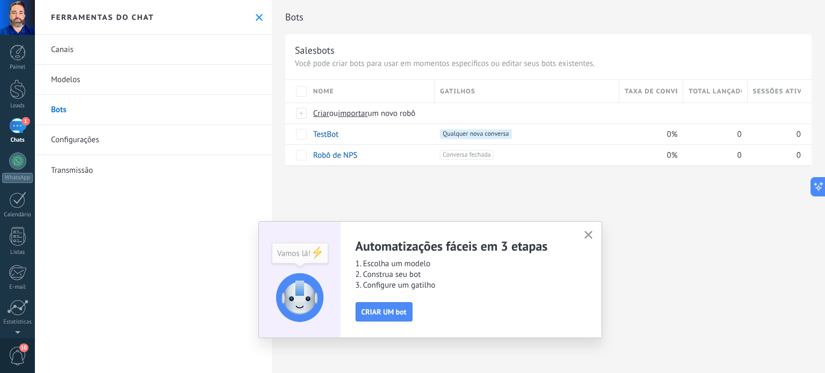
click at [587, 236] on use "button" at bounding box center [588, 235] width 8 height 8
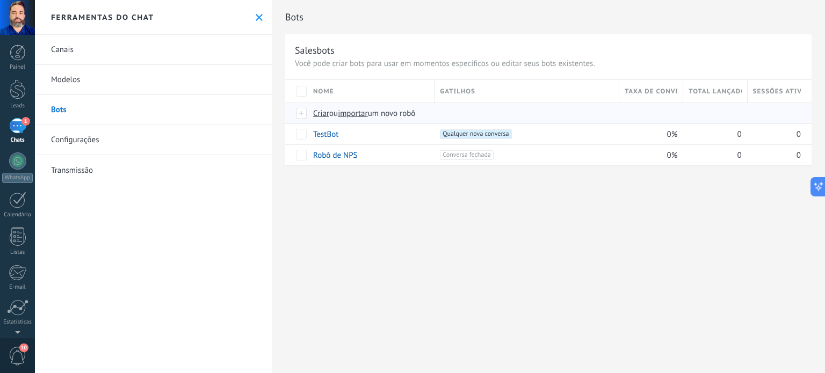
click at [355, 114] on span "importar" at bounding box center [353, 113] width 30 height 10
click at [0, 0] on input "importar um novo robô" at bounding box center [0, 0] width 0 height 0
click at [68, 141] on link "Configurações" at bounding box center [153, 140] width 237 height 30
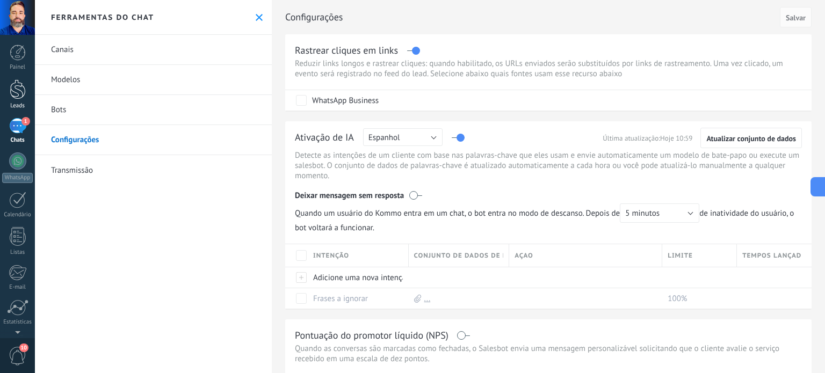
click at [15, 96] on div at bounding box center [18, 89] width 16 height 20
click at [257, 17] on icon at bounding box center [259, 17] width 7 height 7
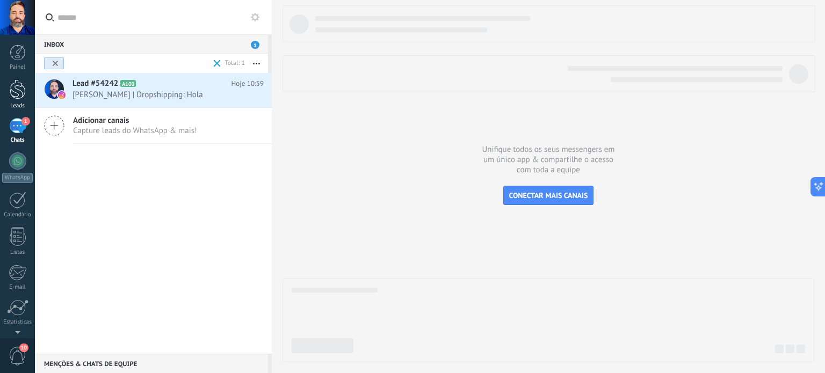
click at [18, 89] on div at bounding box center [18, 89] width 16 height 20
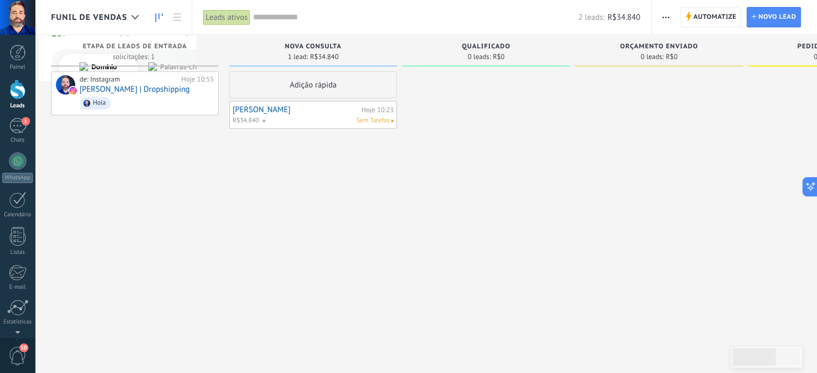
click at [112, 17] on span "Funil de vendas" at bounding box center [89, 17] width 76 height 10
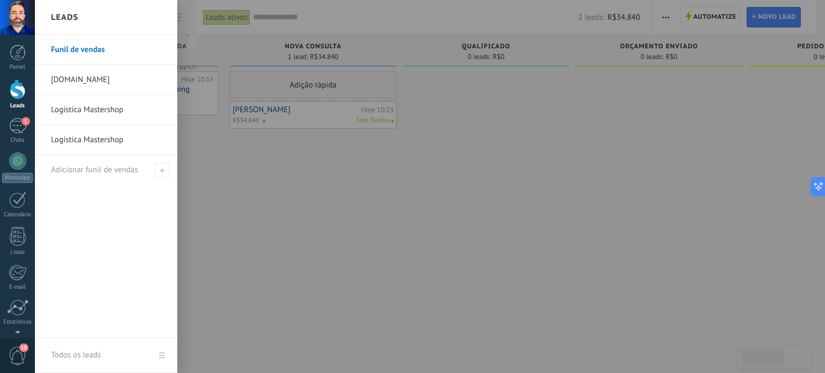
click at [107, 140] on link "Logística Mastershop" at bounding box center [108, 140] width 115 height 30
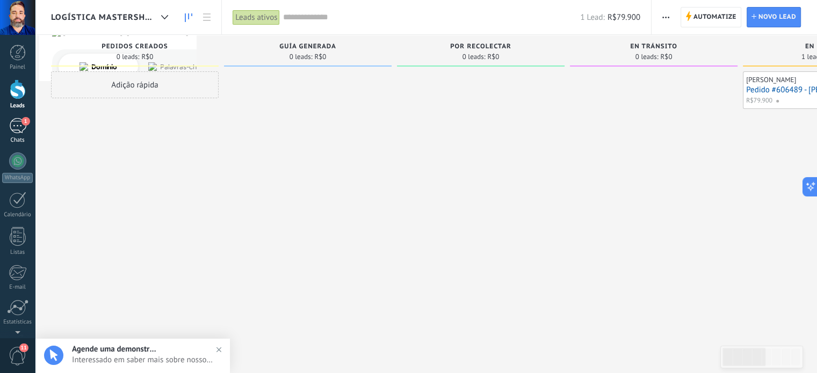
click at [17, 129] on div "1" at bounding box center [17, 126] width 17 height 16
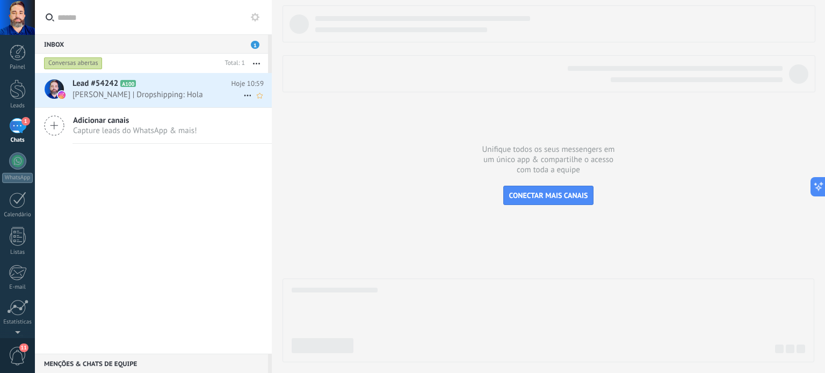
click at [176, 92] on span "[PERSON_NAME] | Dropshipping: Hola" at bounding box center [157, 95] width 171 height 10
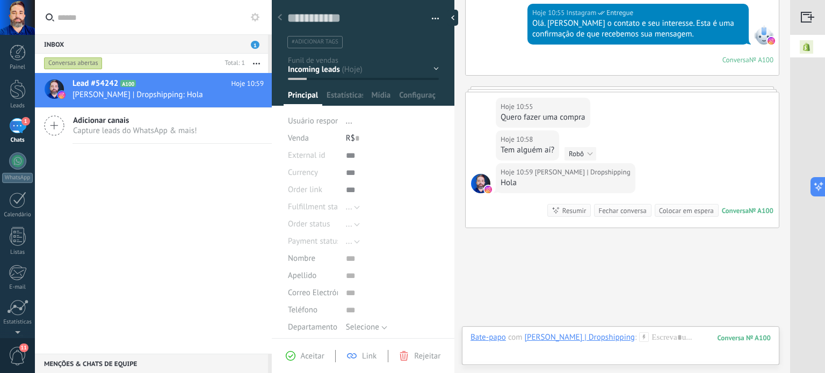
scroll to position [165, 0]
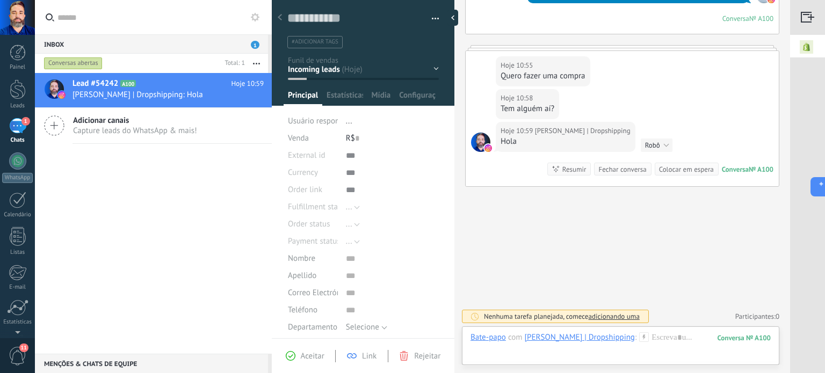
click at [666, 146] on button "Robô" at bounding box center [657, 145] width 32 height 13
click at [605, 250] on div "Buscar Carregar mais Hoje Hoje Criar: 2 eventos Expandir Hoje 10:55 [PERSON_NAM…" at bounding box center [622, 105] width 336 height 540
click at [563, 169] on div "Resumir" at bounding box center [574, 169] width 24 height 10
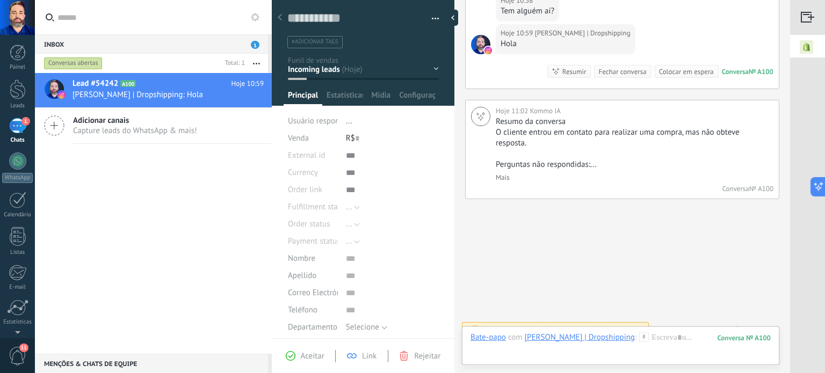
scroll to position [275, 0]
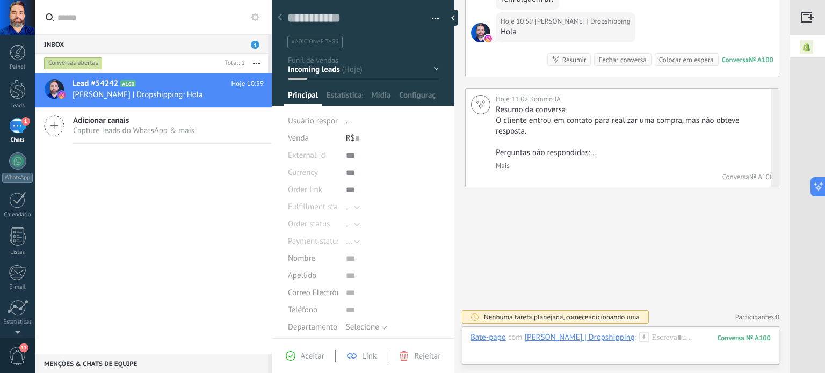
click at [499, 164] on link "Mais" at bounding box center [503, 165] width 14 height 9
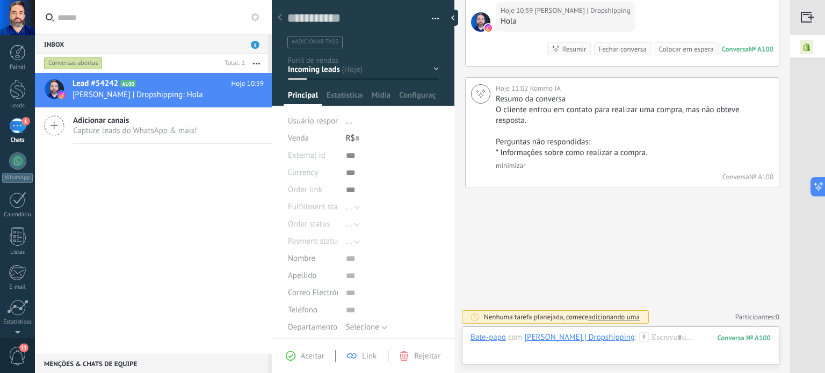
scroll to position [285, 0]
click at [623, 322] on div "Nenhuma tarefa planejada, comece adicionando uma" at bounding box center [555, 317] width 187 height 13
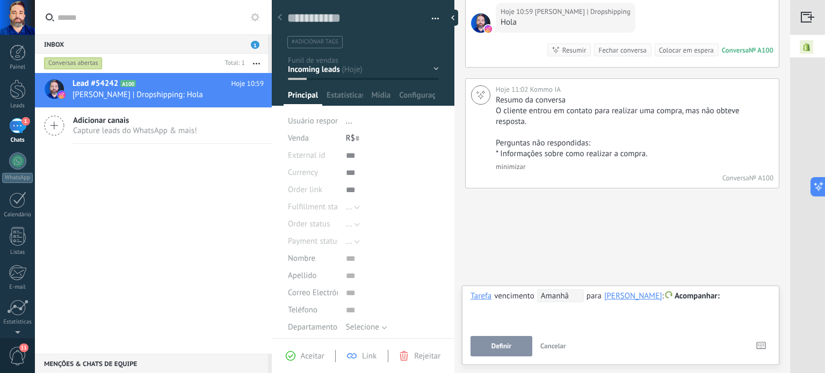
click at [551, 349] on span "Cancelar" at bounding box center [553, 346] width 26 height 9
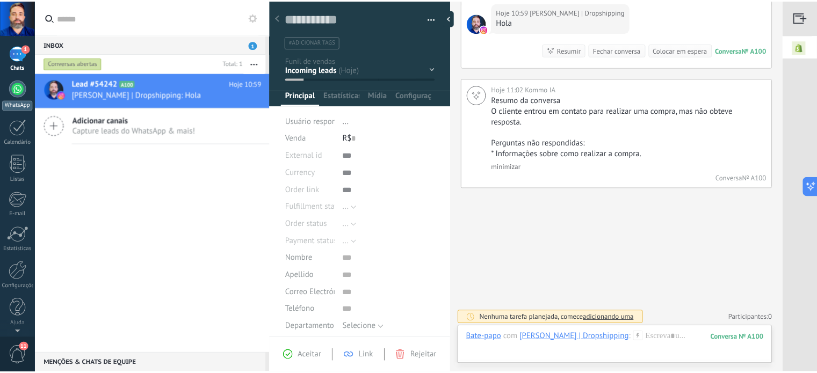
scroll to position [0, 0]
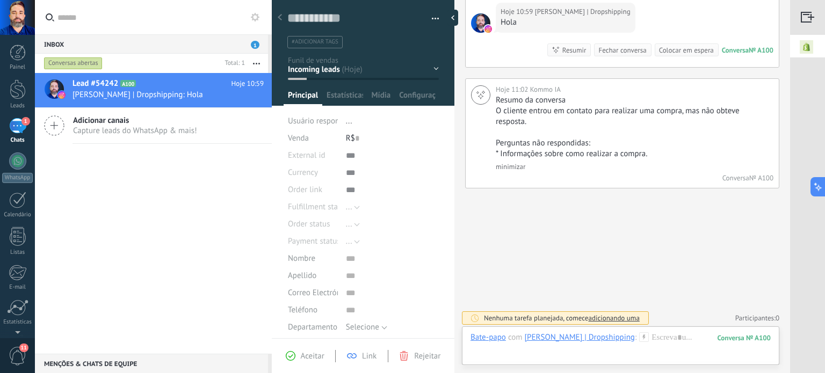
click at [17, 132] on div "1" at bounding box center [17, 126] width 17 height 16
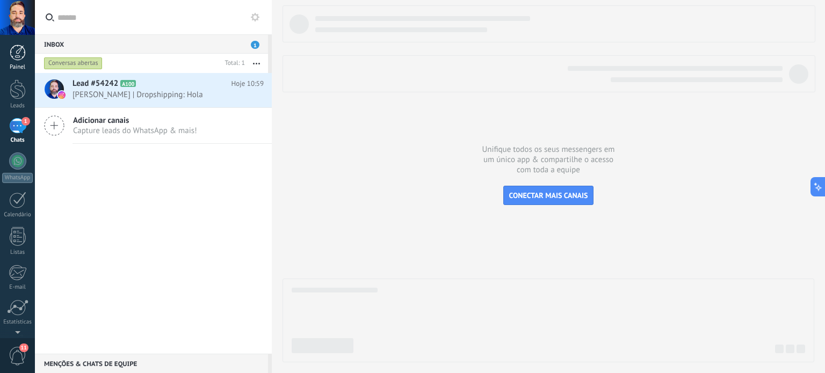
click at [12, 59] on div at bounding box center [18, 53] width 16 height 16
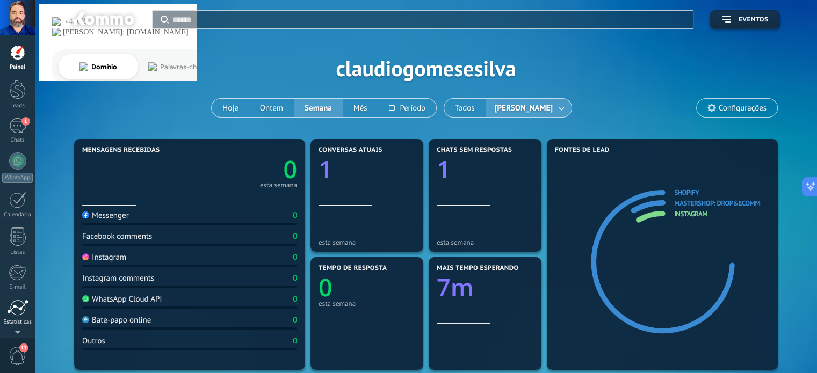
click at [15, 310] on div at bounding box center [17, 308] width 21 height 16
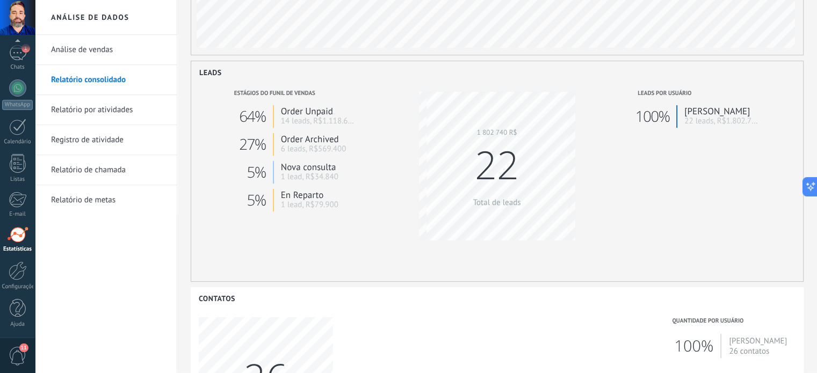
scroll to position [201, 0]
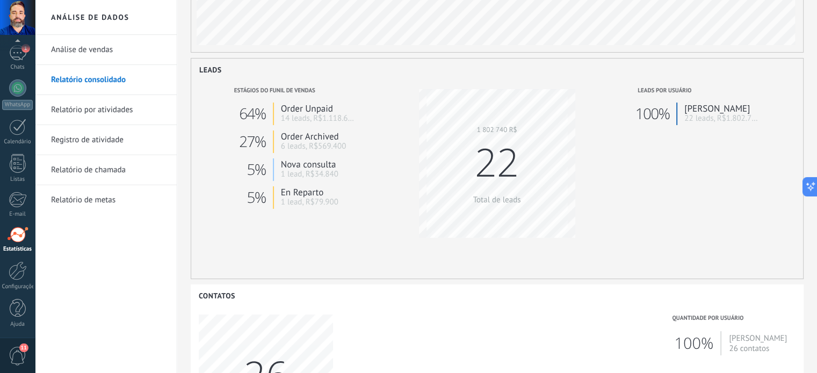
click at [305, 199] on link "1 lead, R$79.900" at bounding box center [309, 202] width 57 height 10
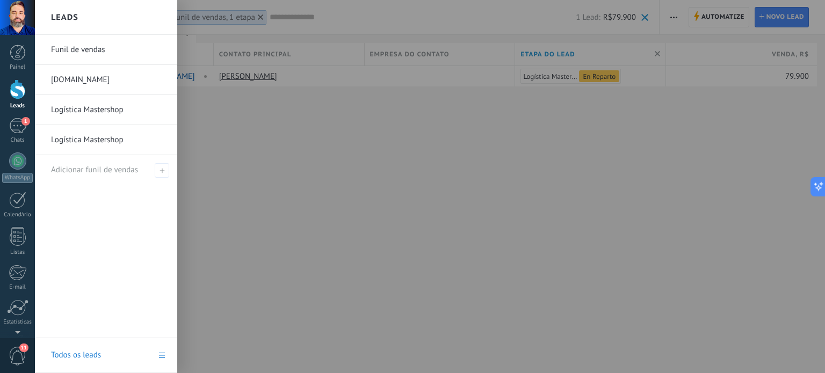
click at [82, 49] on link "Funil de vendas" at bounding box center [108, 50] width 115 height 30
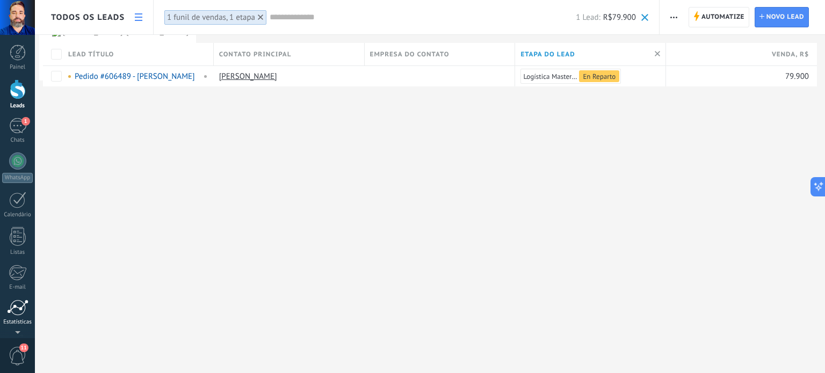
click at [14, 309] on div at bounding box center [17, 308] width 21 height 16
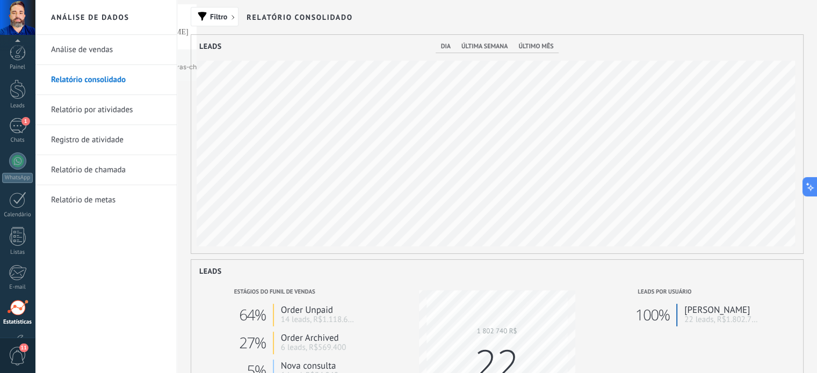
scroll to position [73, 0]
click at [97, 48] on link "Análise de vendas" at bounding box center [108, 50] width 115 height 30
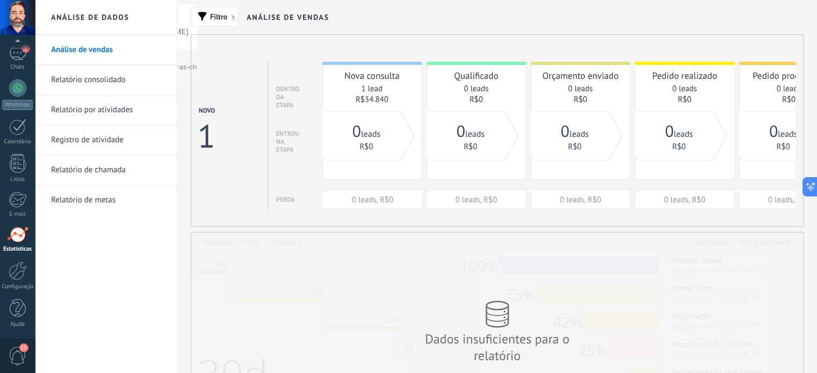
click at [95, 75] on link "Relatório consolidado" at bounding box center [108, 80] width 115 height 30
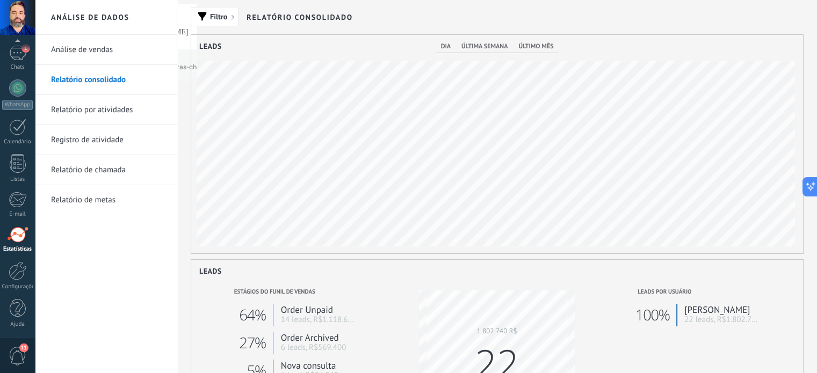
scroll to position [219, 612]
click at [539, 48] on span "último mês" at bounding box center [535, 46] width 35 height 8
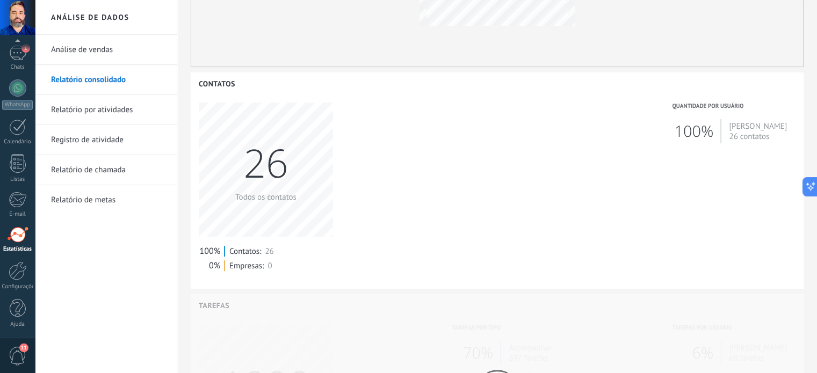
scroll to position [412, 0]
click at [270, 163] on div "26" at bounding box center [265, 164] width 45 height 53
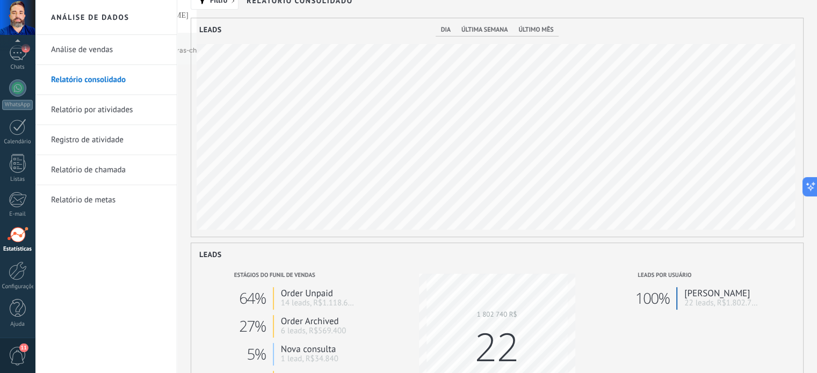
scroll to position [0, 0]
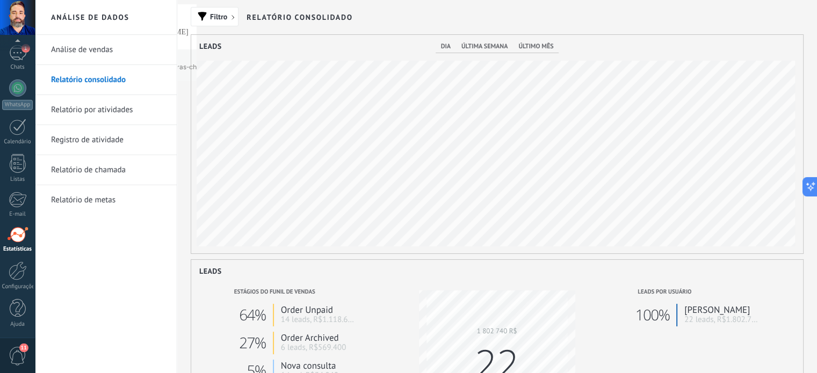
click at [713, 323] on link "22 leads, R$1.802.740" at bounding box center [722, 320] width 76 height 10
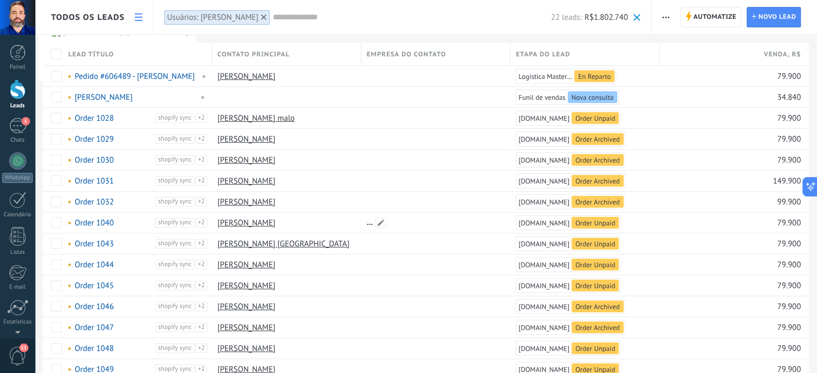
click at [485, 214] on div at bounding box center [433, 223] width 144 height 20
click at [122, 76] on link "Pedido #606489 - [PERSON_NAME]" at bounding box center [135, 76] width 120 height 10
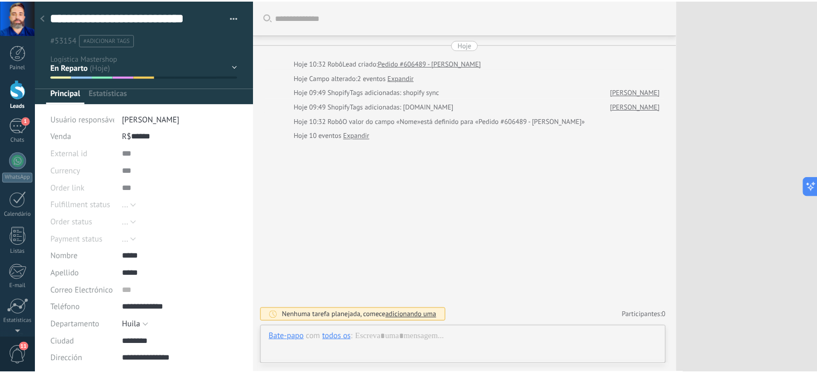
scroll to position [11, 0]
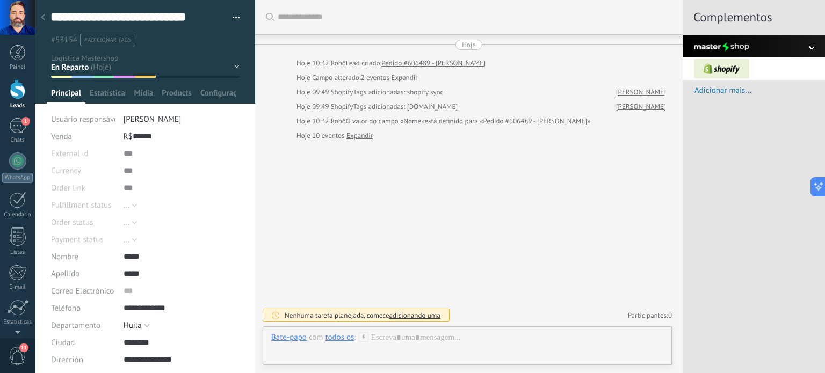
click at [799, 43] on div at bounding box center [753, 46] width 142 height 23
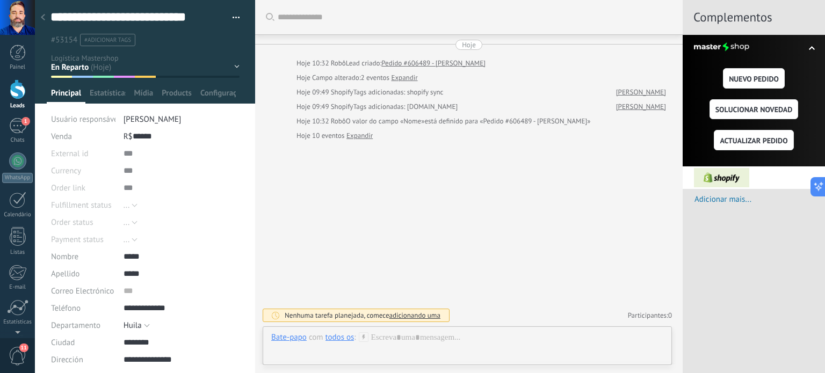
click at [12, 17] on div at bounding box center [17, 17] width 35 height 35
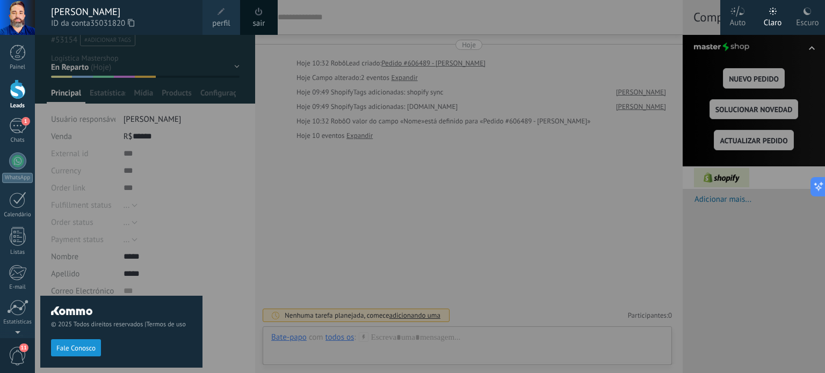
click at [12, 17] on div at bounding box center [17, 17] width 35 height 35
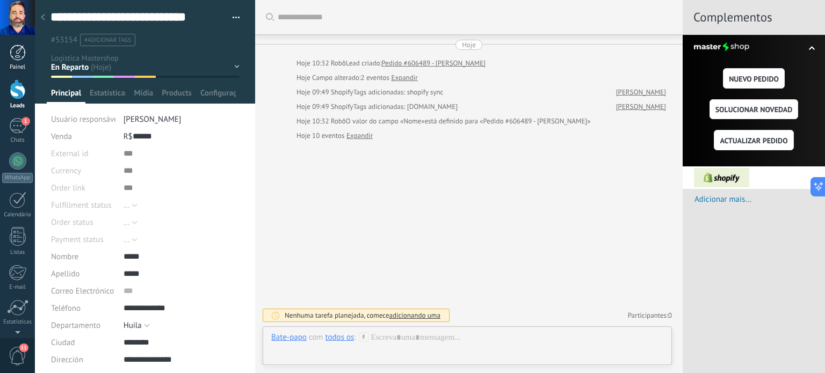
click at [13, 55] on div at bounding box center [18, 53] width 16 height 16
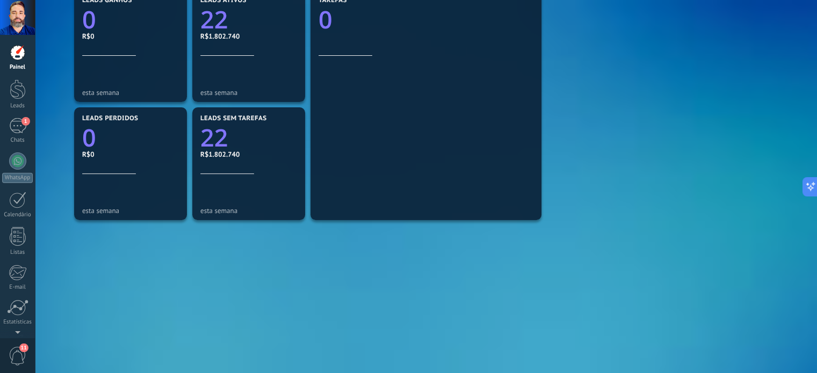
scroll to position [387, 0]
click at [258, 161] on div "Leads sem tarefas 22 R$1.802.740" at bounding box center [248, 143] width 97 height 59
click at [223, 150] on div "R$1.802.740" at bounding box center [248, 153] width 97 height 9
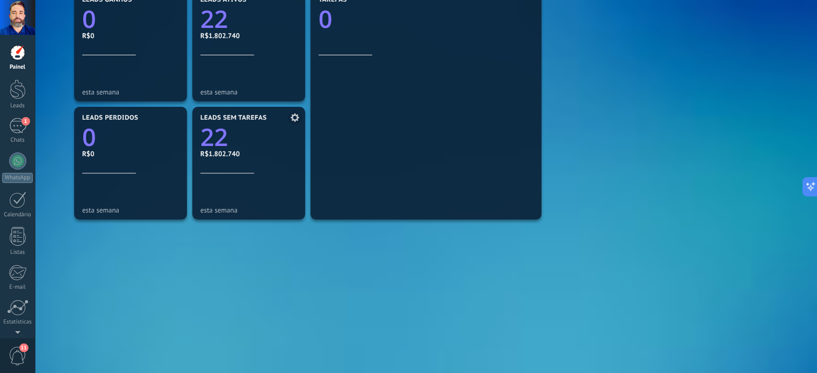
click at [223, 150] on div "R$1.802.740" at bounding box center [248, 153] width 97 height 9
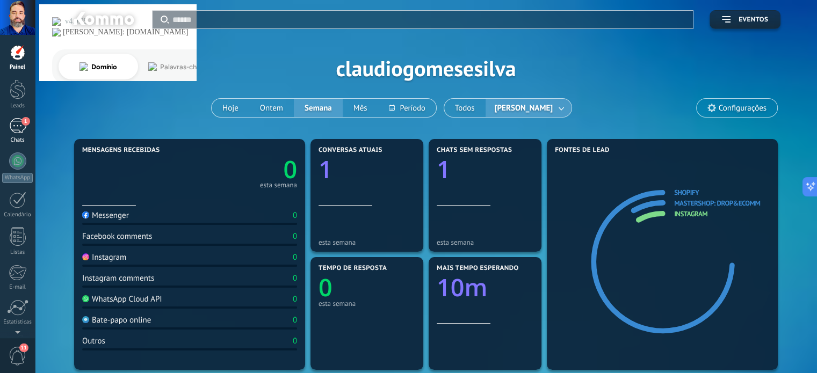
click at [18, 131] on div "1" at bounding box center [17, 126] width 17 height 16
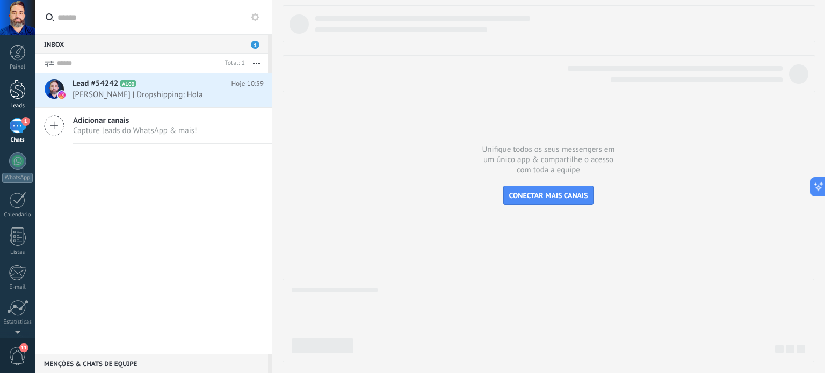
click at [19, 86] on div at bounding box center [18, 89] width 16 height 20
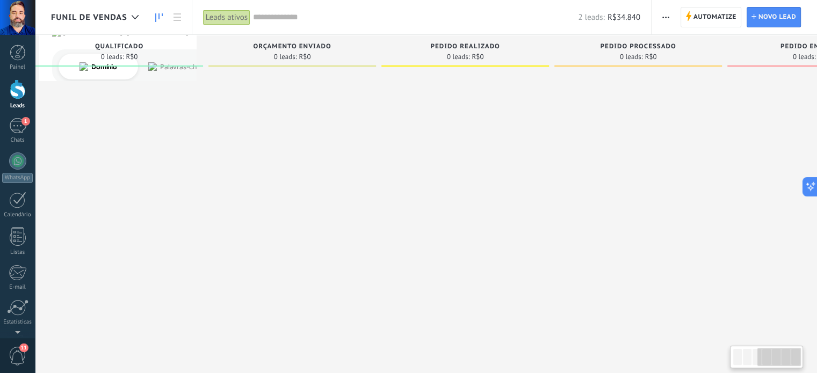
scroll to position [0, 461]
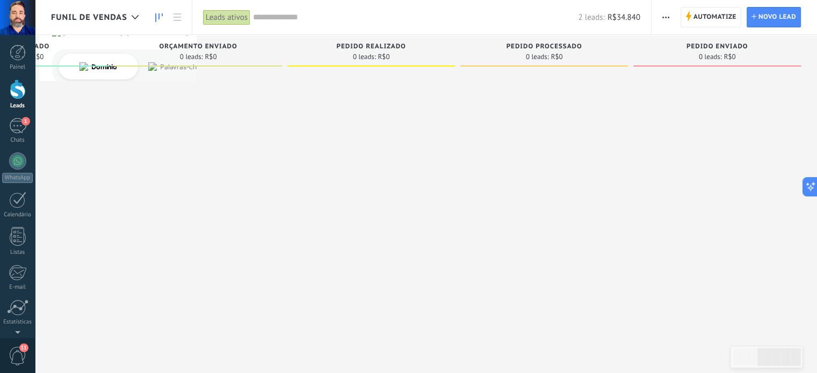
click at [104, 17] on span "Funil de vendas" at bounding box center [89, 17] width 76 height 10
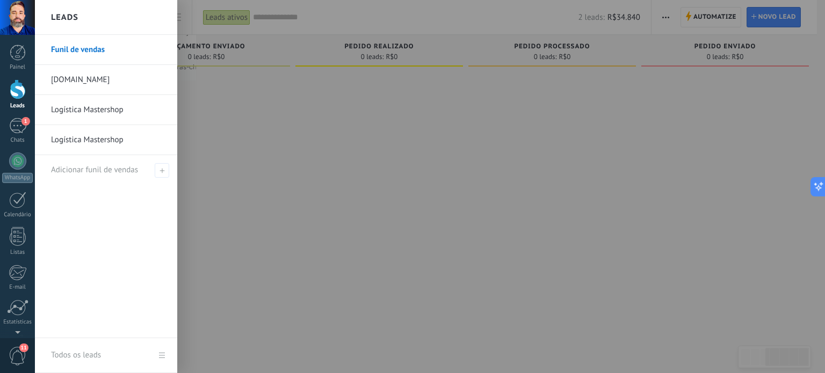
click at [110, 140] on link "Logística Mastershop" at bounding box center [108, 140] width 115 height 30
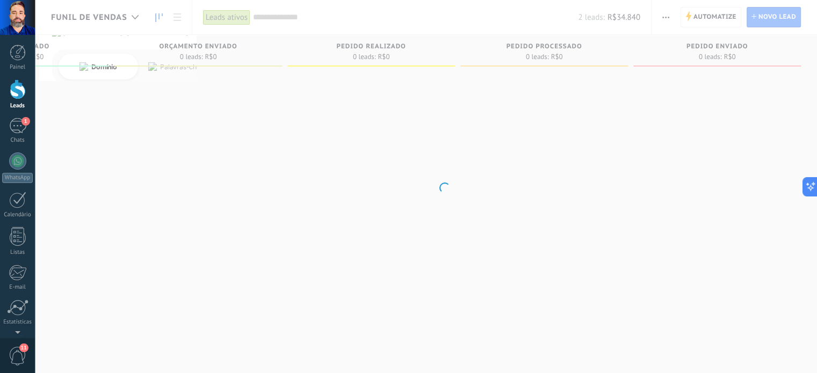
scroll to position [0, 453]
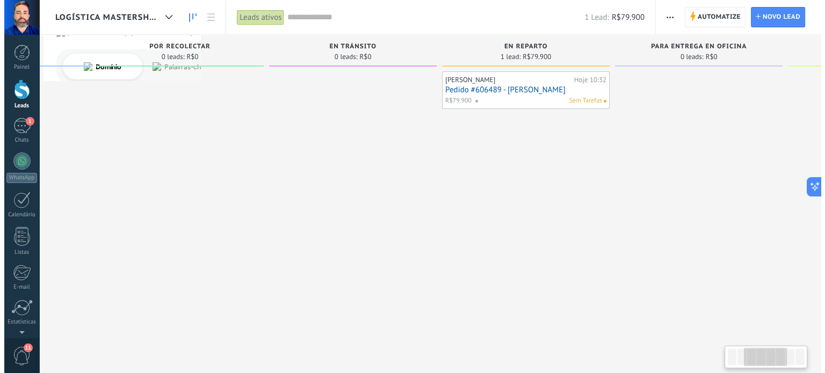
scroll to position [0, 306]
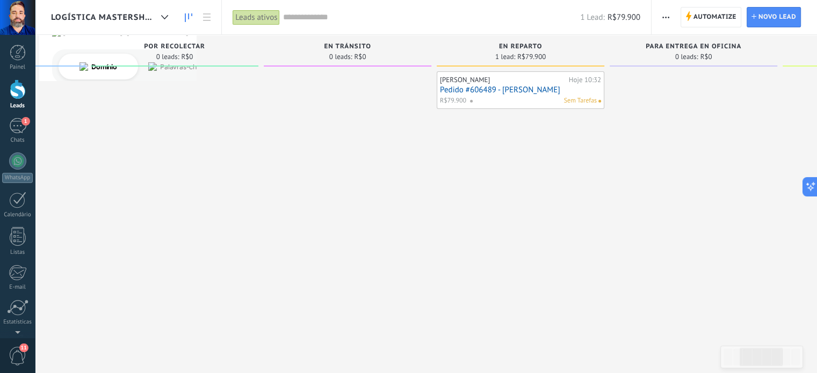
click at [508, 90] on link "Pedido #606489 - [PERSON_NAME]" at bounding box center [520, 89] width 161 height 9
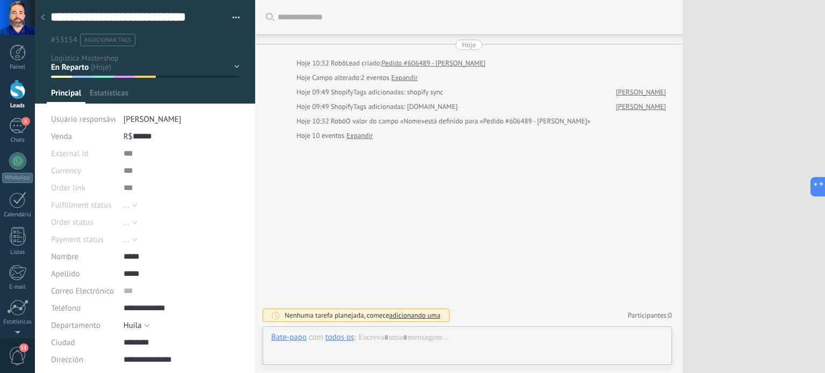
type textarea "***"
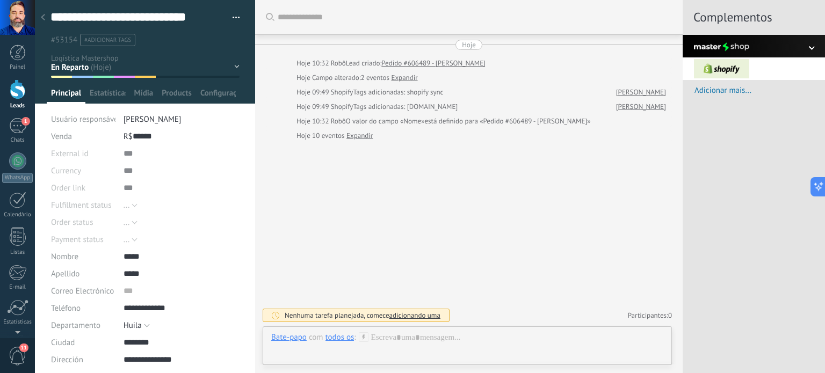
click at [0, 0] on div "Pedidos Creados Guía Generada Por Recolectar En [GEOGRAPHIC_DATA] En Reparto Pa…" at bounding box center [0, 0] width 0 height 0
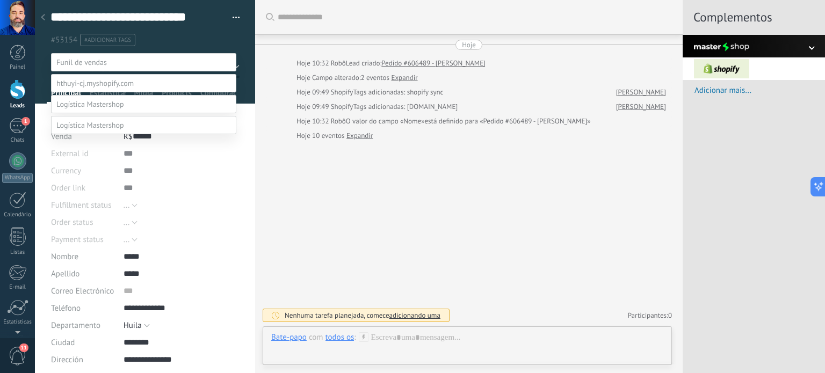
scroll to position [62, 0]
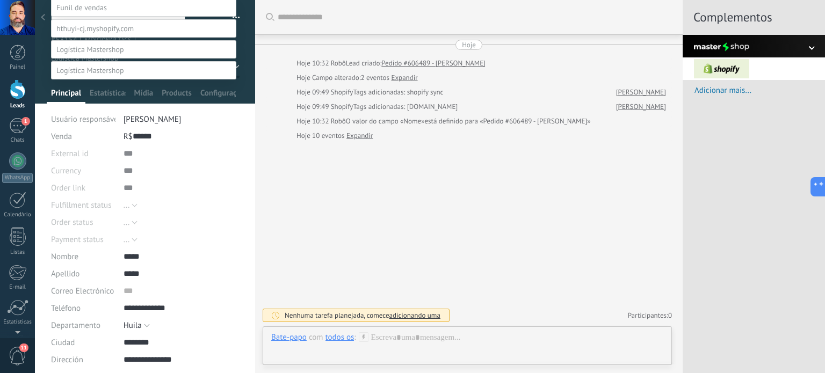
click at [260, 115] on div at bounding box center [430, 131] width 790 height 373
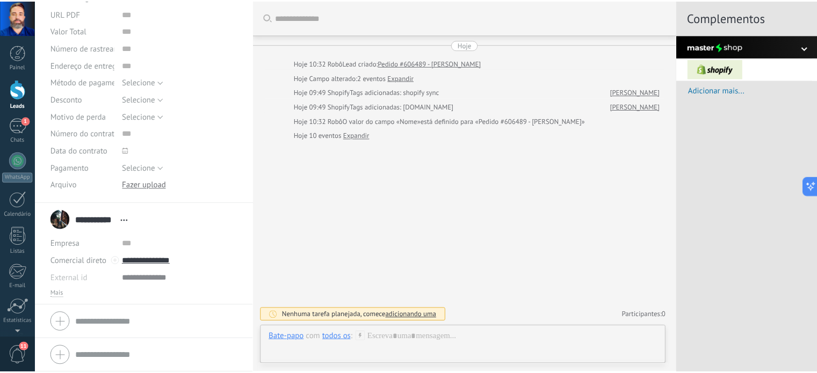
scroll to position [0, 0]
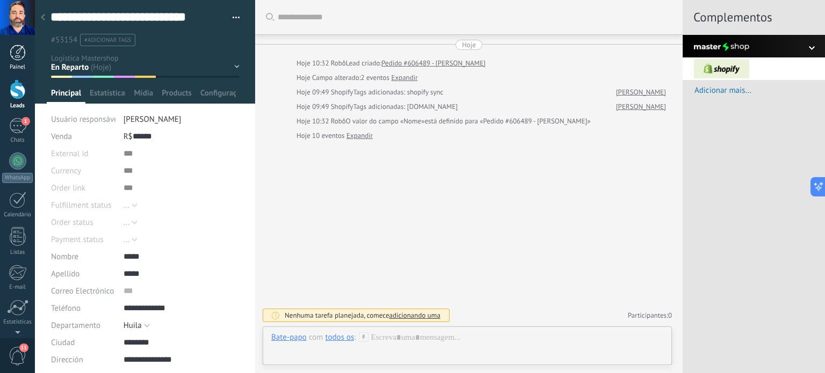
click at [19, 57] on div at bounding box center [18, 53] width 16 height 16
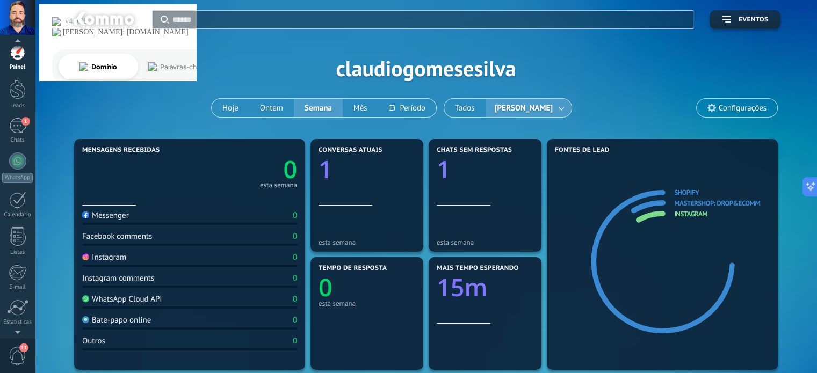
click at [21, 359] on span "11" at bounding box center [18, 356] width 18 height 19
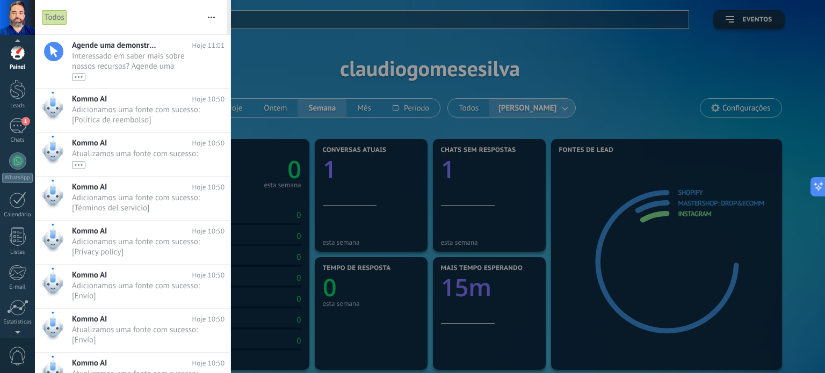
click at [21, 359] on span "0" at bounding box center [18, 356] width 18 height 19
